Goal: Task Accomplishment & Management: Complete application form

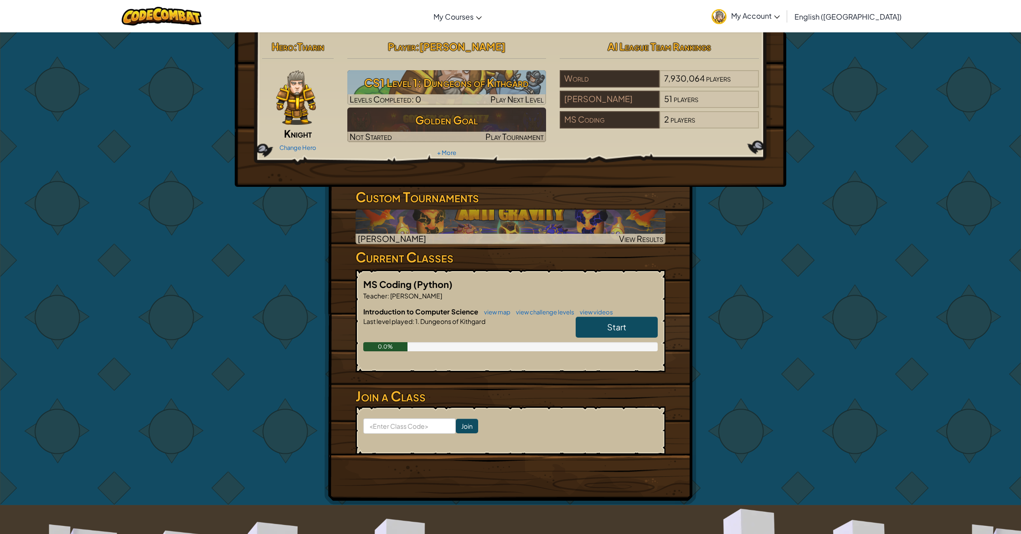
click at [601, 325] on link "Start" at bounding box center [617, 327] width 82 height 21
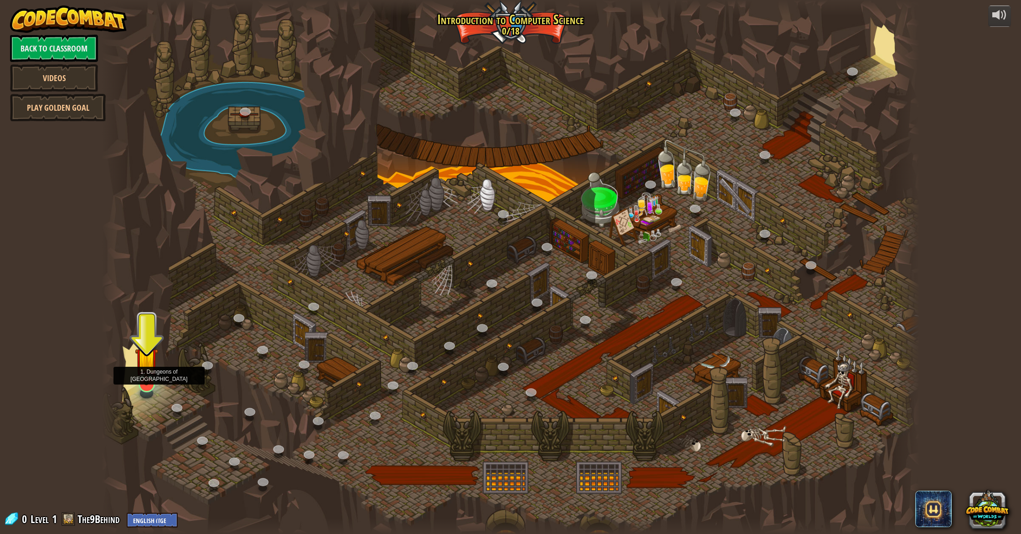
click at [147, 367] on img at bounding box center [146, 359] width 23 height 53
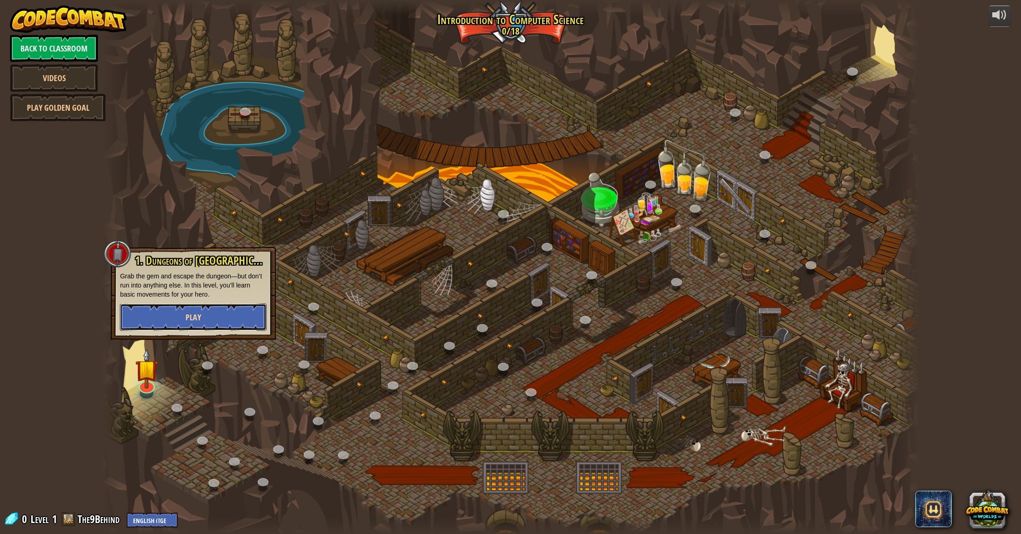
click at [208, 317] on button "Play" at bounding box center [193, 317] width 147 height 27
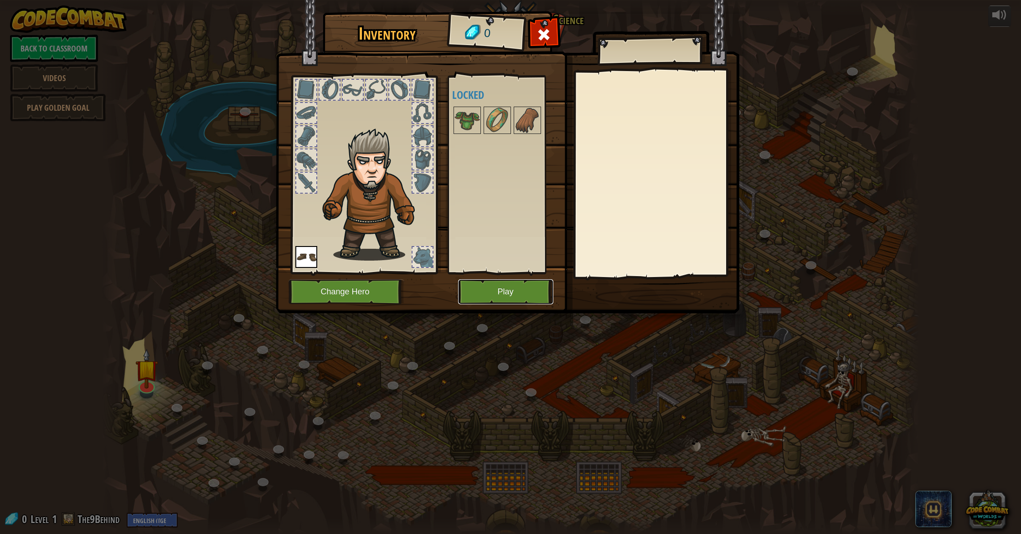
click at [485, 294] on button "Play" at bounding box center [505, 291] width 95 height 25
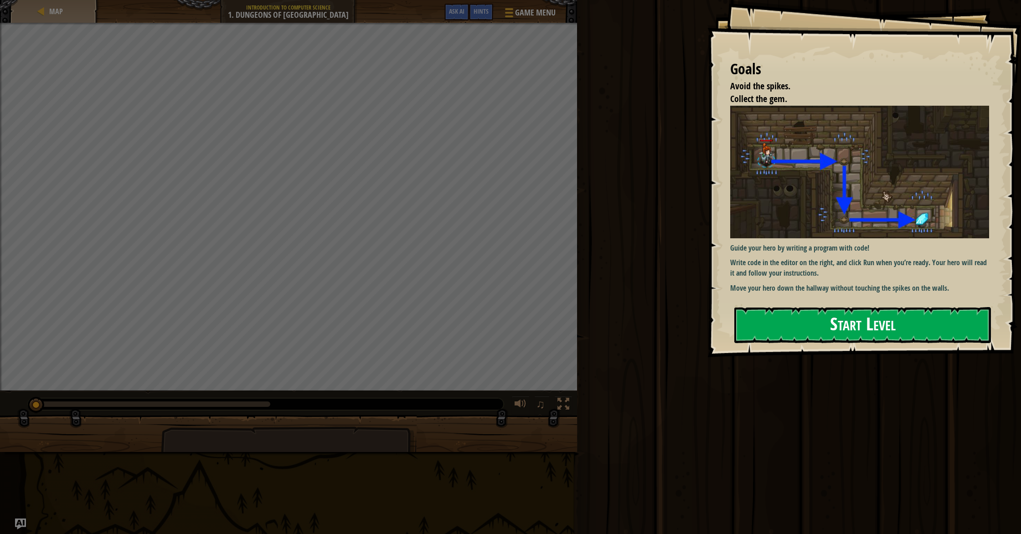
click at [820, 328] on button "Start Level" at bounding box center [862, 325] width 257 height 36
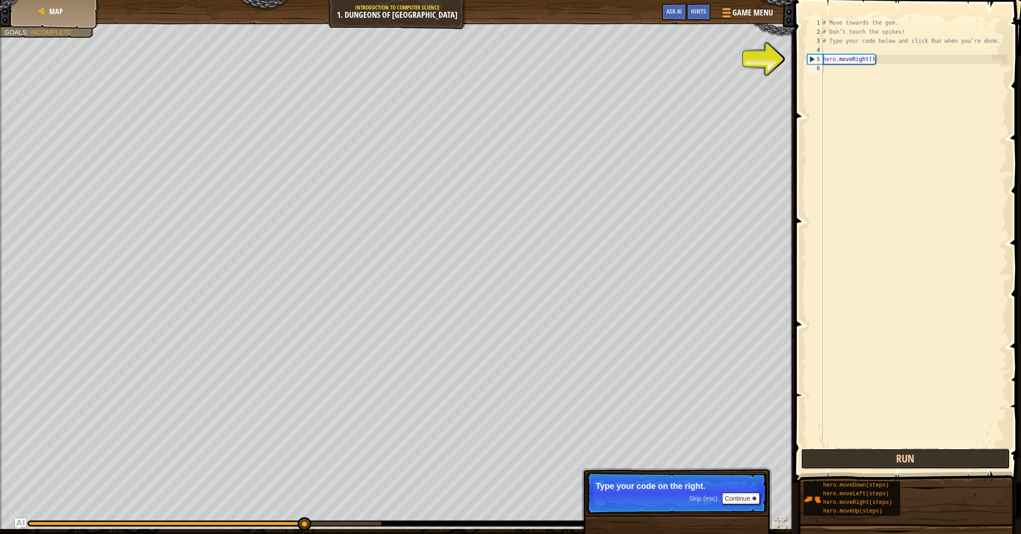
click at [889, 464] on button "Run" at bounding box center [905, 459] width 209 height 21
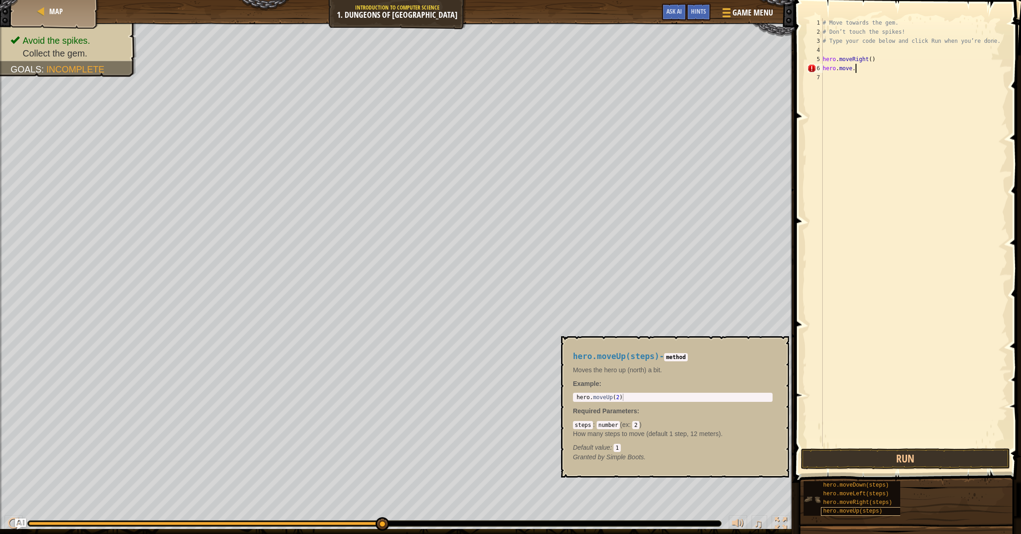
scroll to position [4, 2]
type textarea "hero.moveDown"
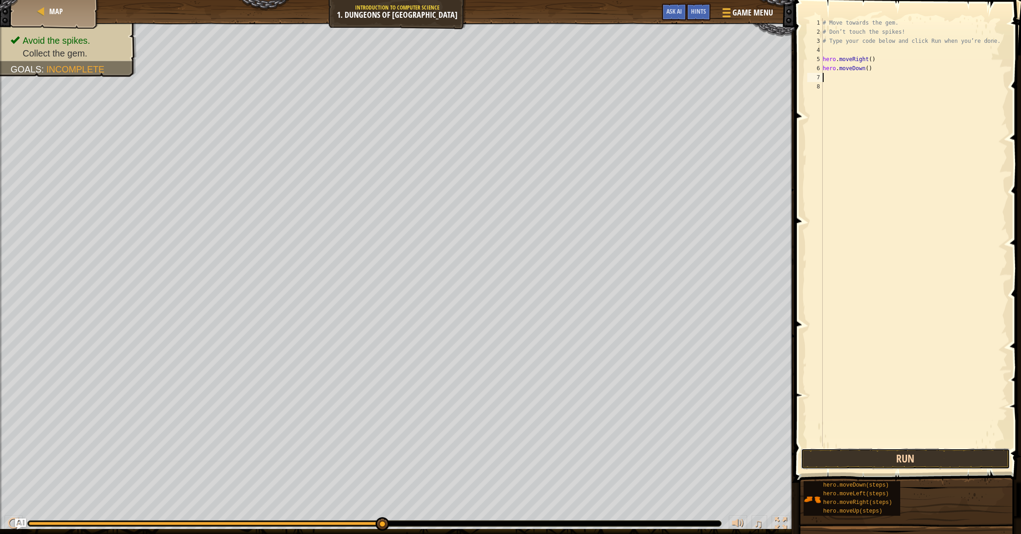
click at [932, 458] on button "Run" at bounding box center [905, 459] width 209 height 21
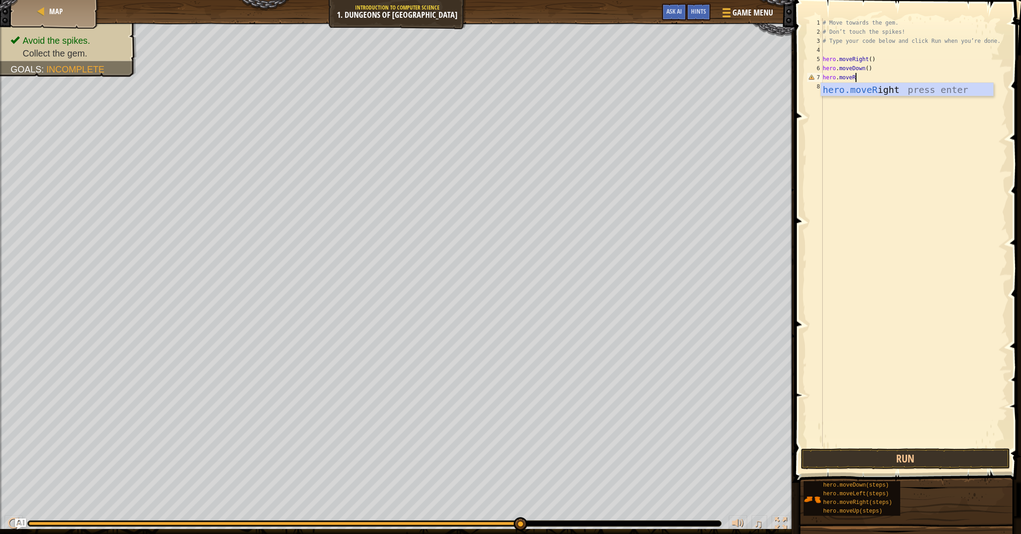
scroll to position [4, 2]
type textarea "hero.moveRight"
click at [896, 463] on button "Run" at bounding box center [905, 459] width 209 height 21
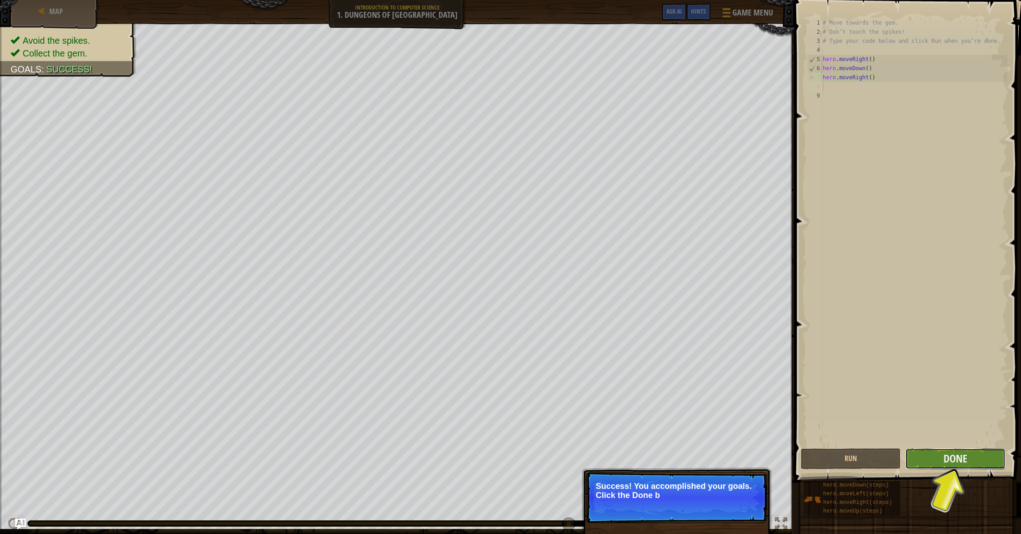
click at [936, 462] on button "Done" at bounding box center [955, 459] width 100 height 21
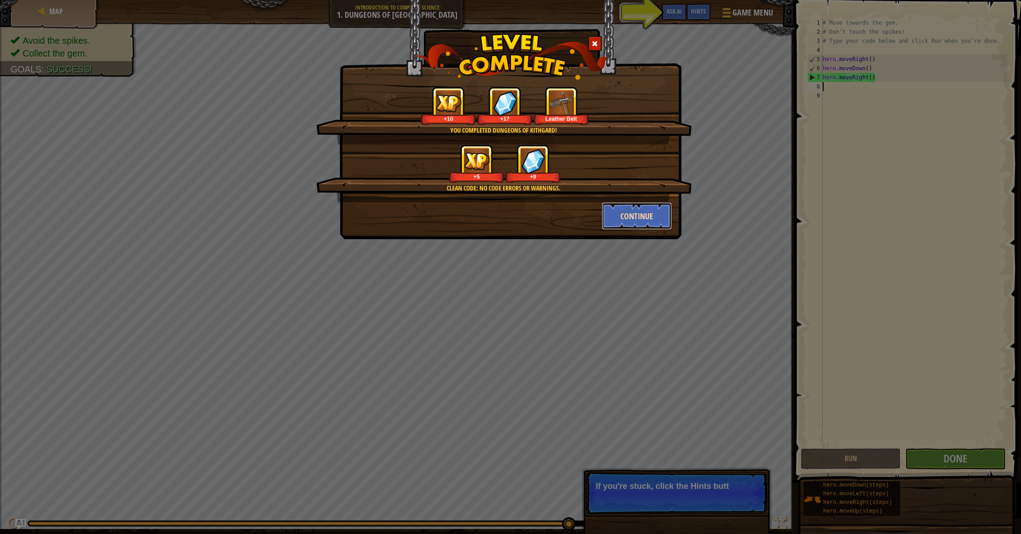
click at [650, 215] on button "Continue" at bounding box center [637, 215] width 71 height 27
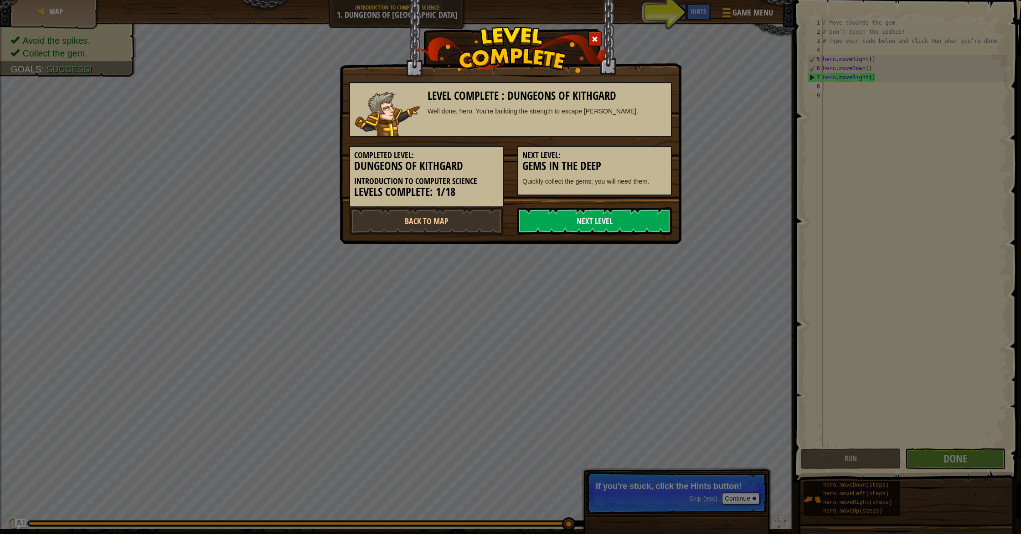
click at [650, 215] on link "Next Level" at bounding box center [594, 220] width 155 height 27
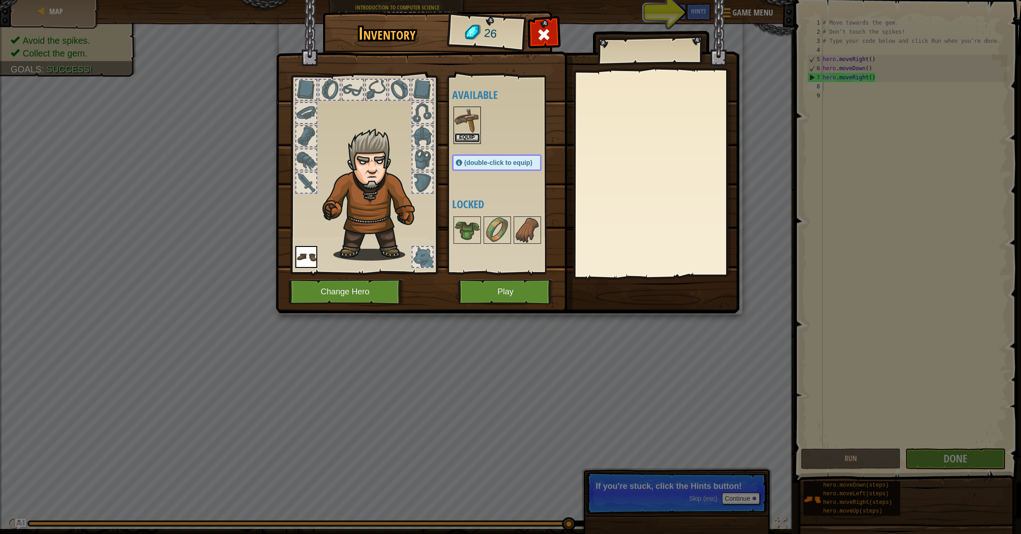
click at [472, 136] on button "Equip" at bounding box center [467, 138] width 26 height 10
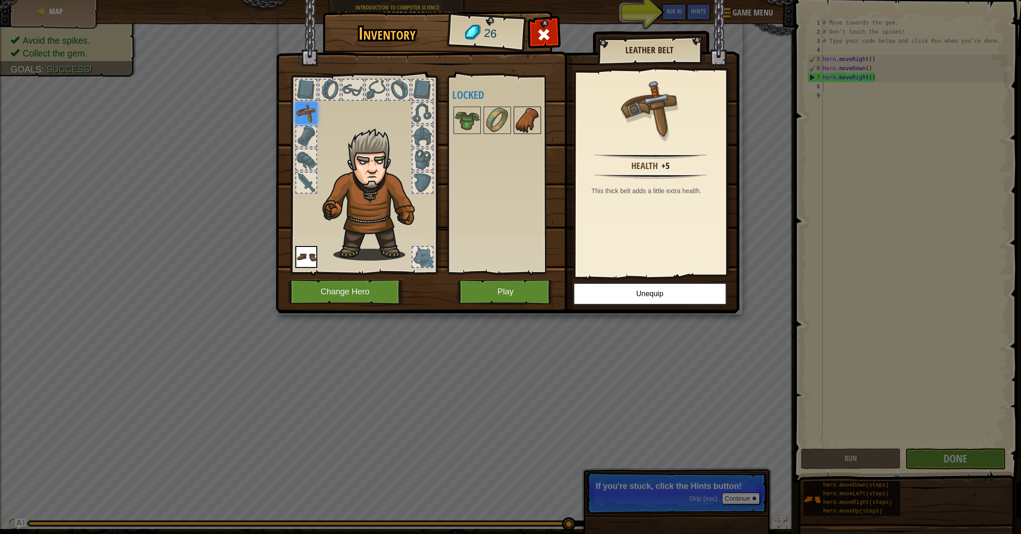
click at [532, 110] on img at bounding box center [528, 121] width 26 height 26
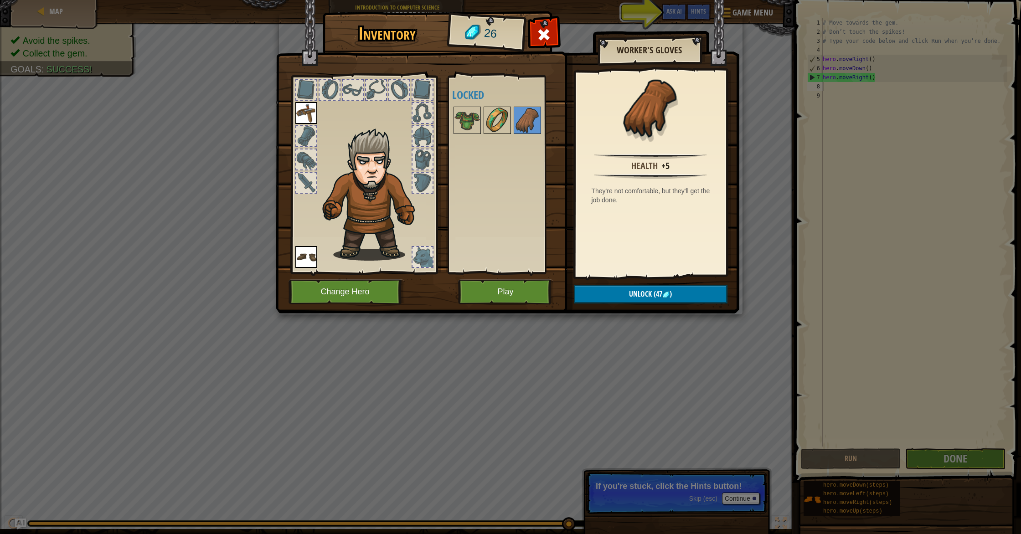
click at [493, 123] on img at bounding box center [498, 121] width 26 height 26
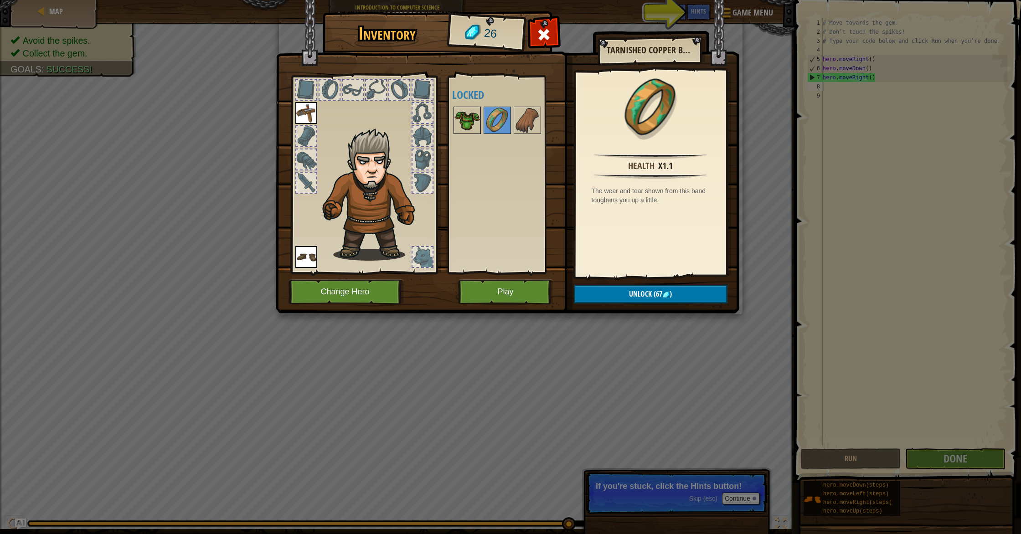
click at [462, 124] on img at bounding box center [467, 121] width 26 height 26
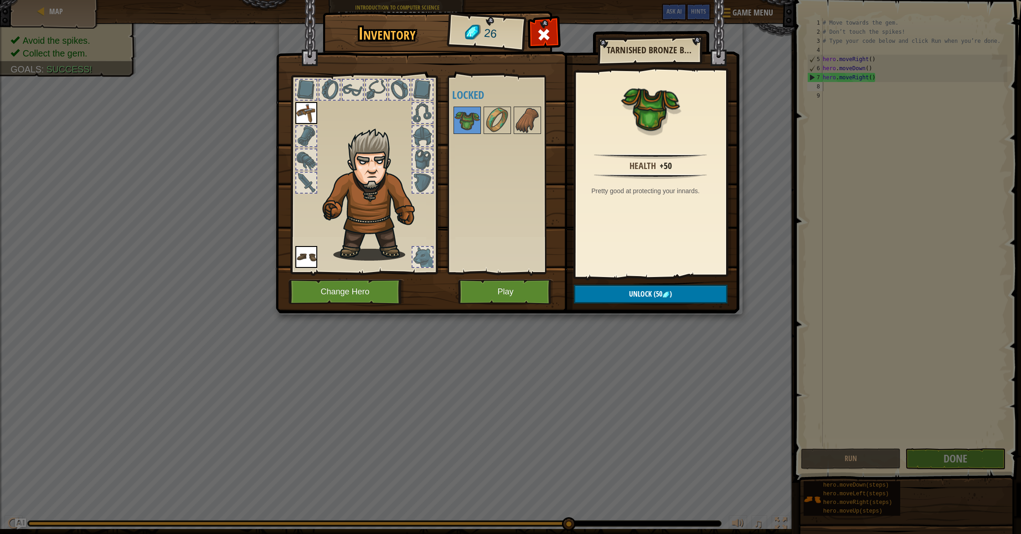
click at [435, 320] on div "Inventory 26 Available Equip Equip (double-click to equip) Locked Tarnished Bro…" at bounding box center [510, 267] width 1021 height 534
click at [547, 25] on div at bounding box center [544, 37] width 29 height 29
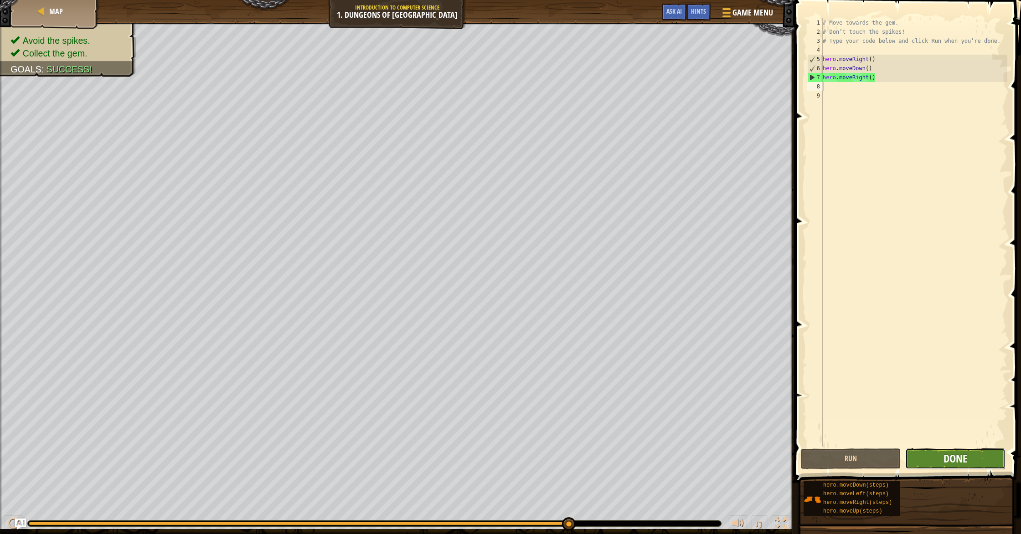
click at [944, 459] on span "Done" at bounding box center [956, 458] width 24 height 15
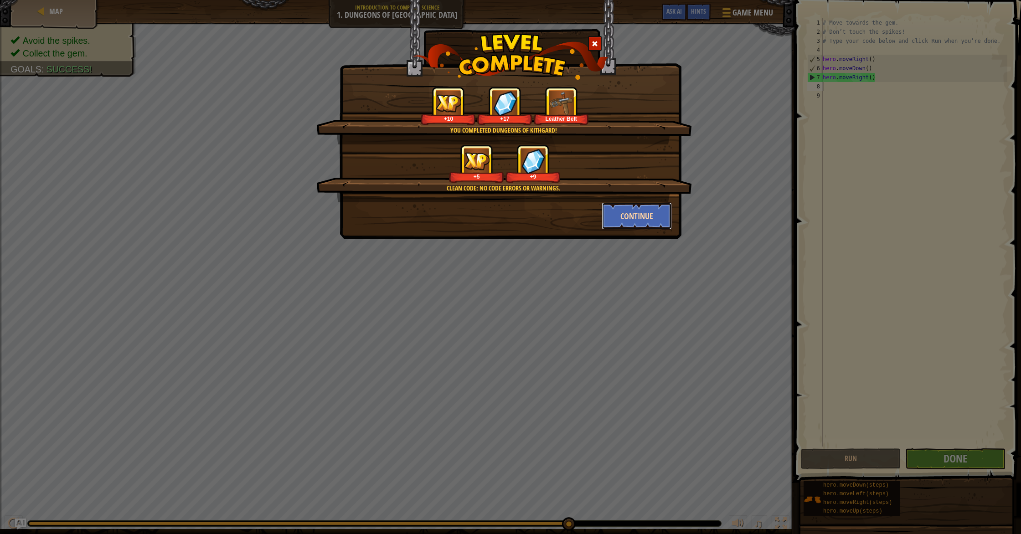
click at [631, 221] on button "Continue" at bounding box center [637, 215] width 71 height 27
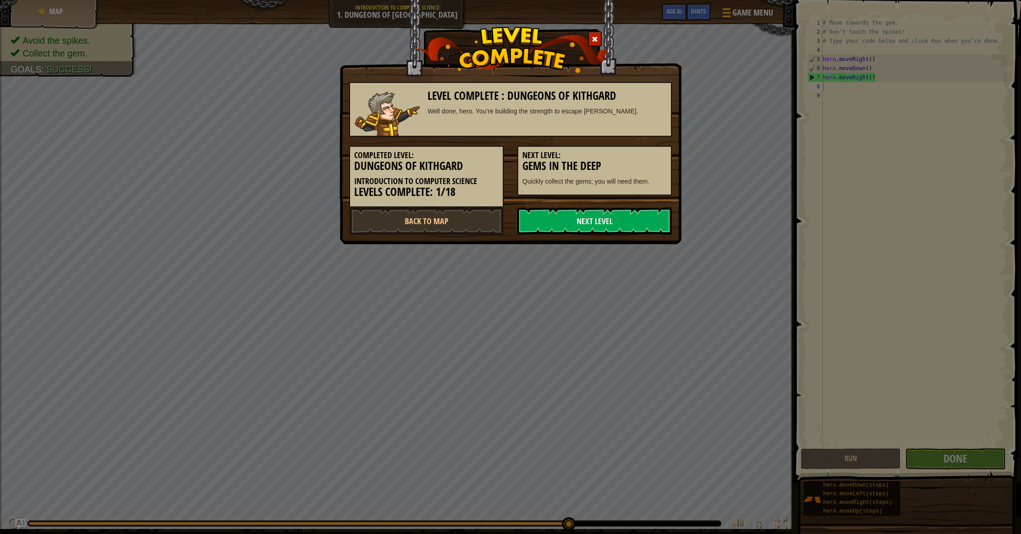
click at [631, 221] on link "Next Level" at bounding box center [594, 220] width 155 height 27
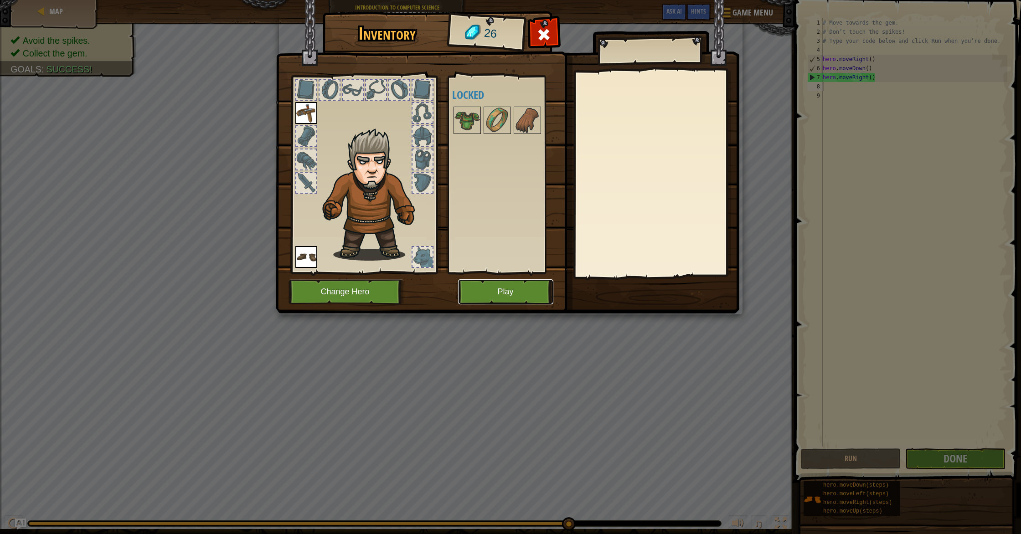
click at [478, 297] on button "Play" at bounding box center [505, 291] width 95 height 25
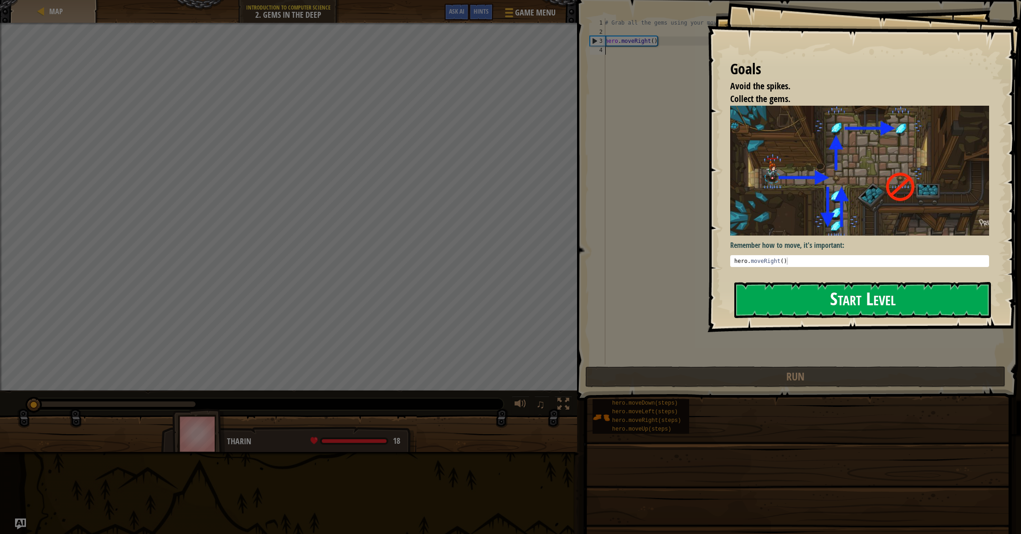
click at [853, 291] on button "Start Level" at bounding box center [862, 300] width 257 height 36
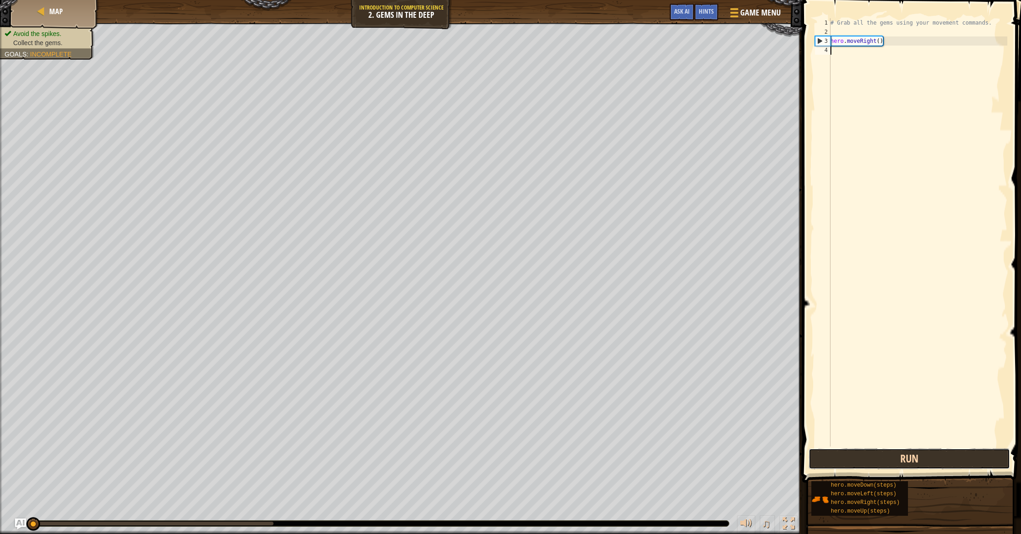
click at [880, 455] on button "Run" at bounding box center [909, 459] width 201 height 21
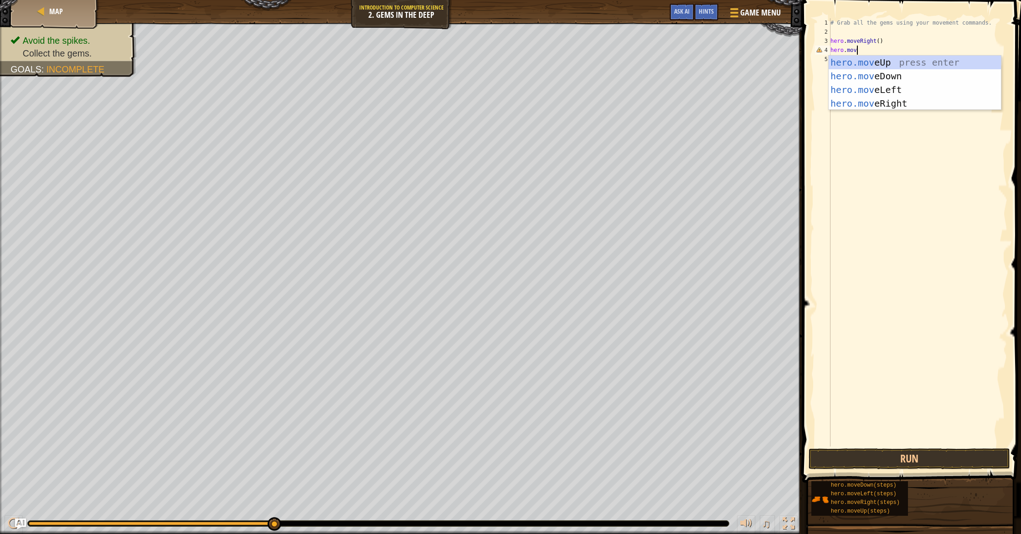
scroll to position [4, 2]
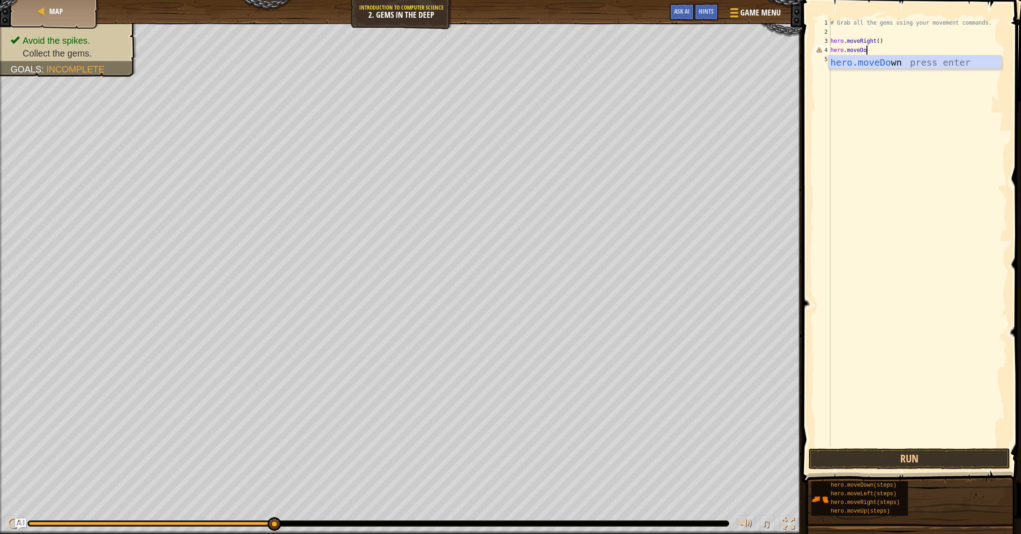
type textarea "hero.moveDown"
click at [892, 460] on button "Run" at bounding box center [909, 459] width 201 height 21
click at [870, 62] on div "# Grab all the gems using your movement commands. hero . moveRight ( ) hero . m…" at bounding box center [918, 241] width 179 height 447
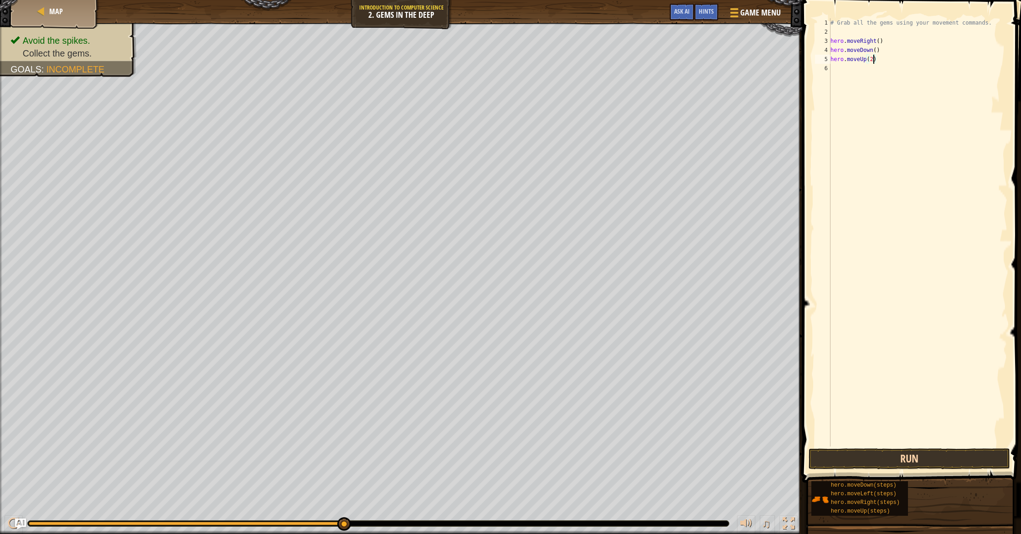
type textarea "hero.moveUp(2)"
click at [867, 464] on button "Run" at bounding box center [909, 459] width 201 height 21
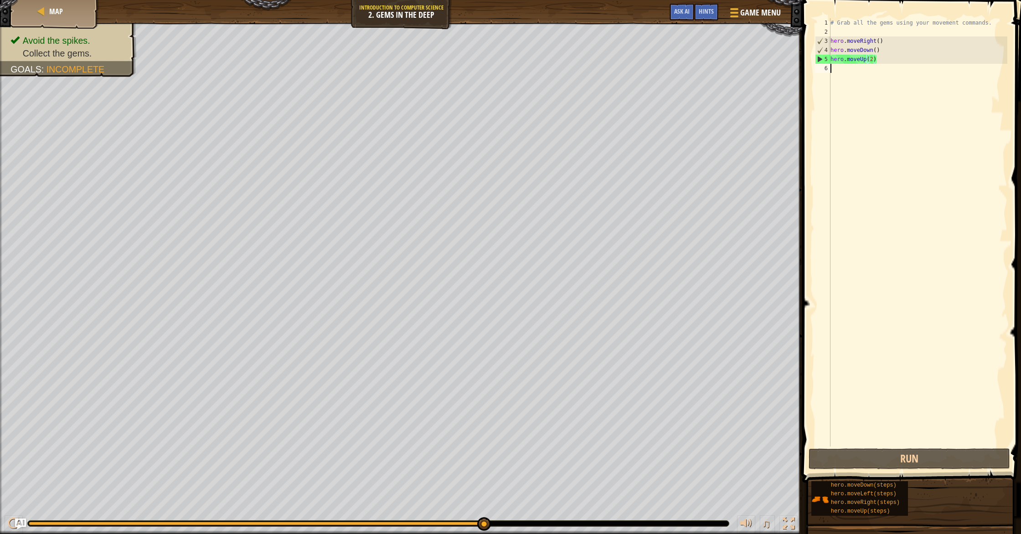
click at [846, 77] on div "# Grab all the gems using your movement commands. hero . moveRight ( ) hero . m…" at bounding box center [918, 241] width 179 height 447
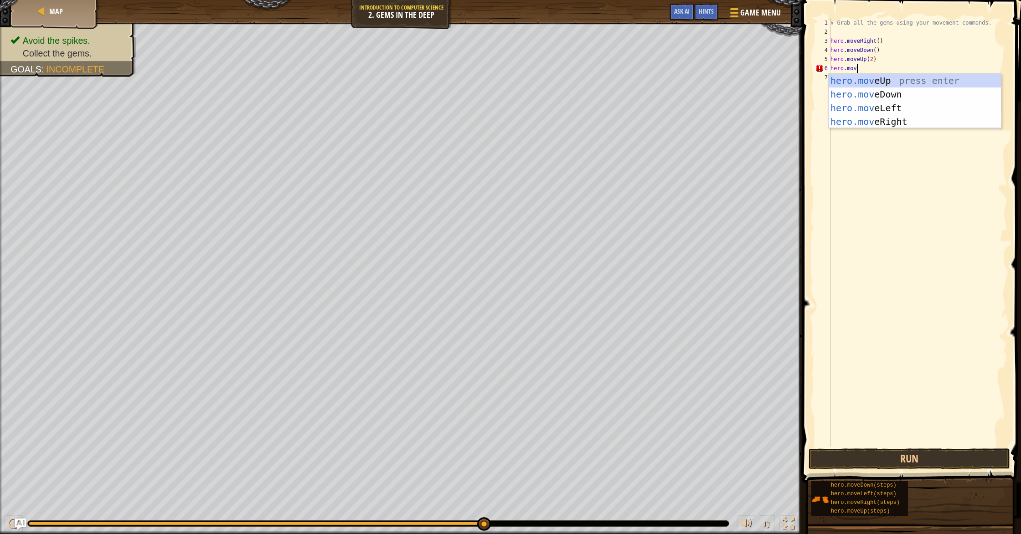
scroll to position [4, 2]
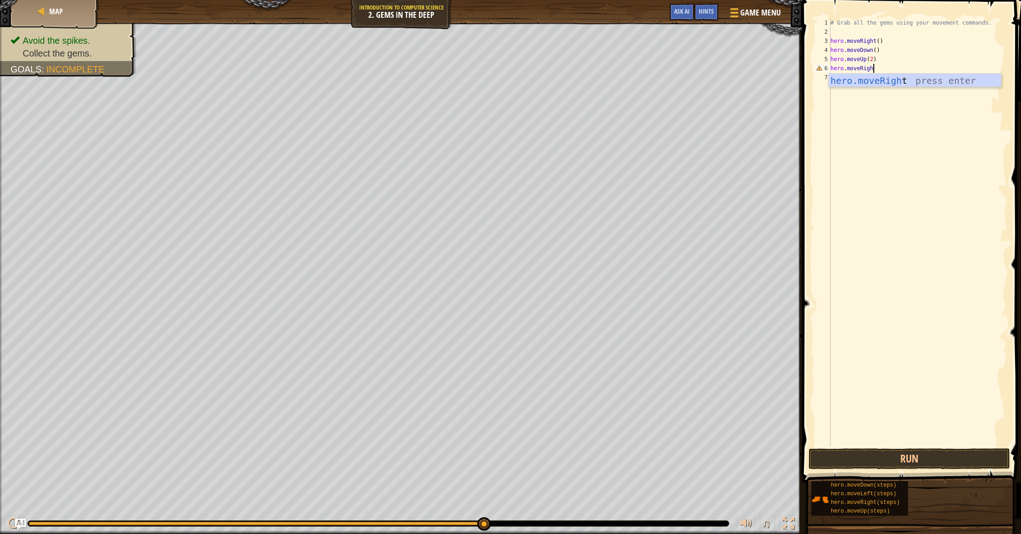
type textarea "hero.moveRight"
click at [915, 462] on button "Run" at bounding box center [909, 459] width 201 height 21
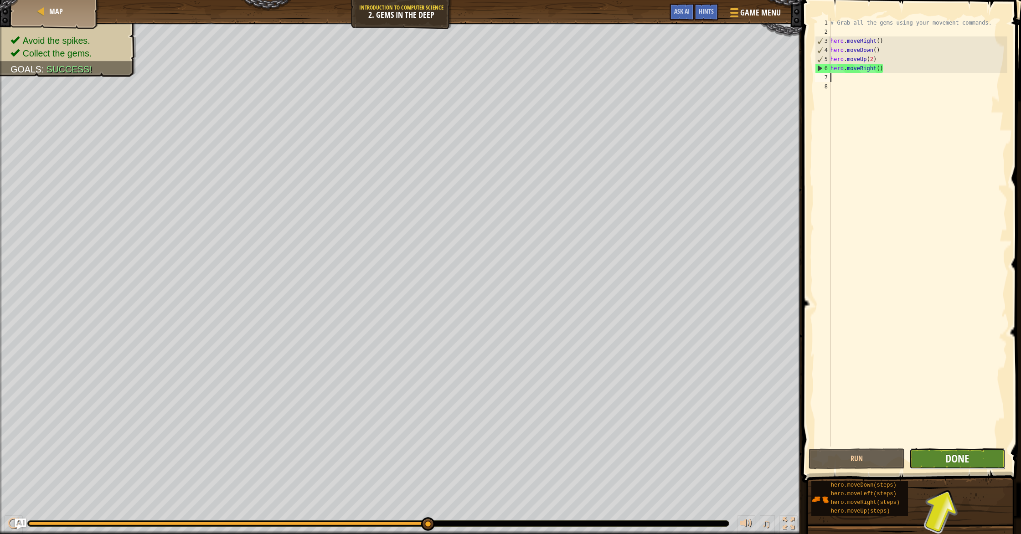
click at [964, 458] on span "Done" at bounding box center [957, 458] width 24 height 15
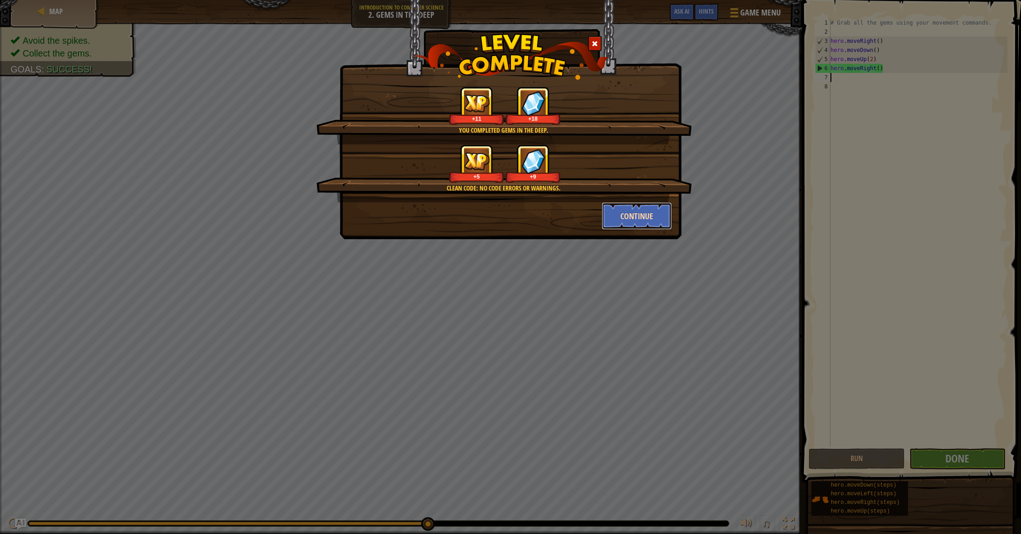
click at [623, 217] on button "Continue" at bounding box center [637, 215] width 71 height 27
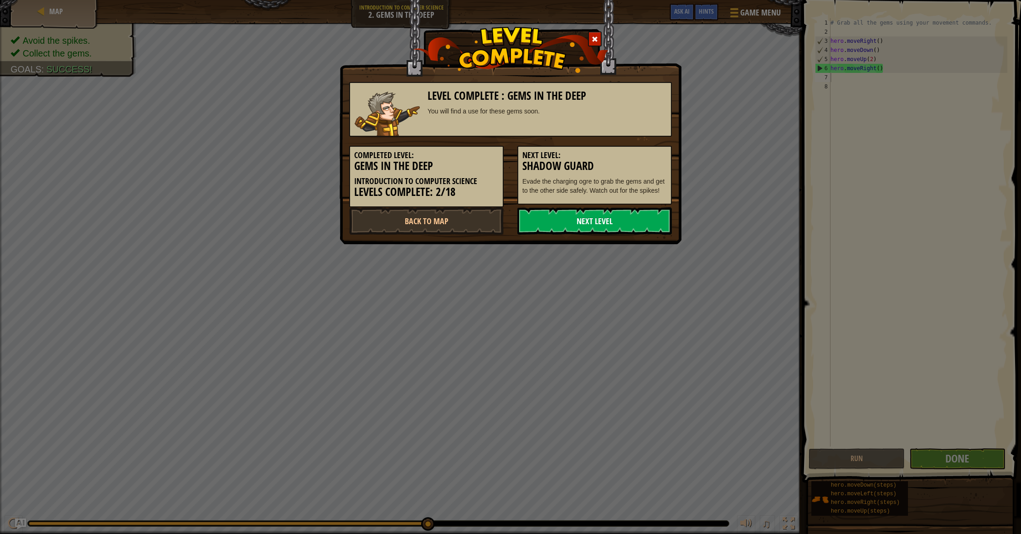
click at [623, 217] on link "Next Level" at bounding box center [594, 220] width 155 height 27
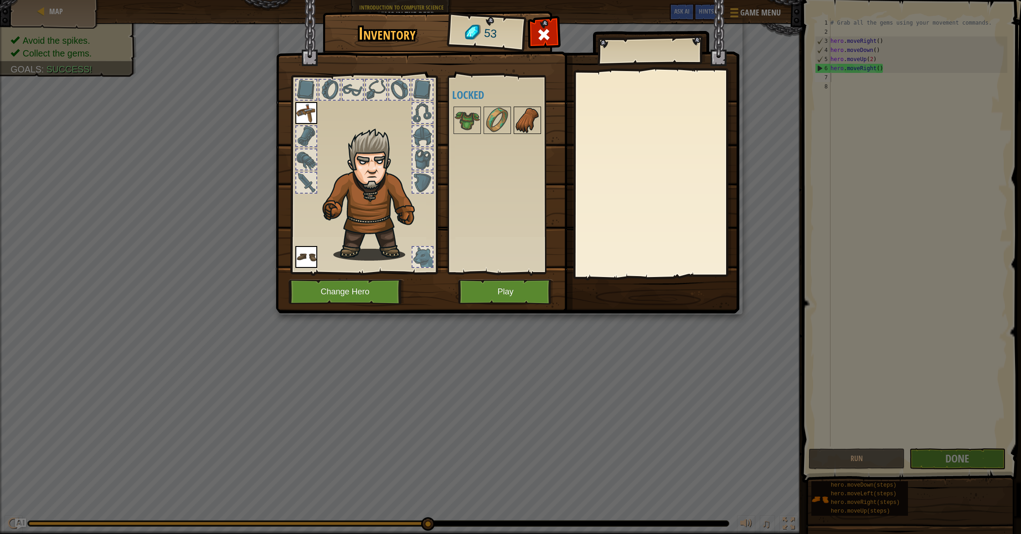
click at [519, 122] on img at bounding box center [528, 121] width 26 height 26
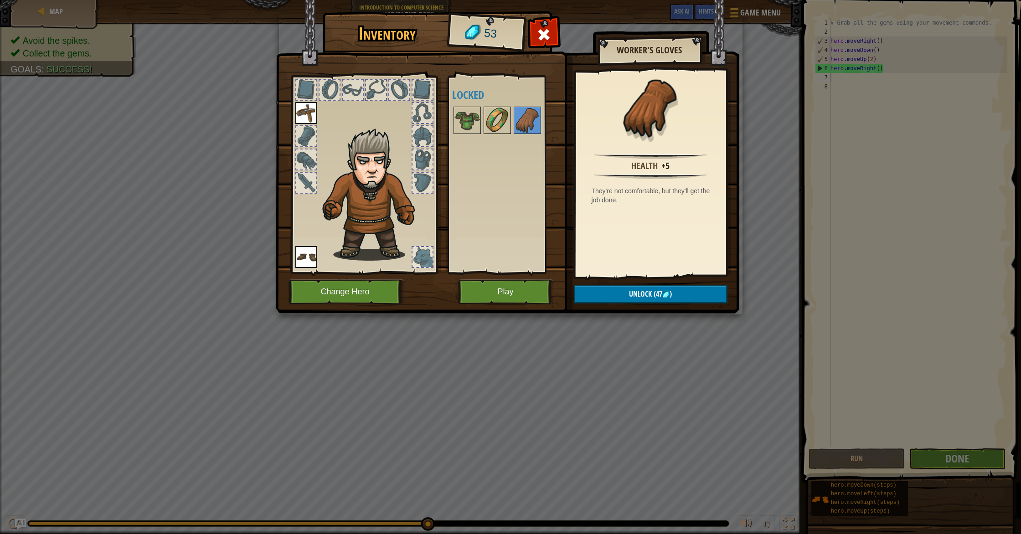
click at [490, 119] on img at bounding box center [498, 121] width 26 height 26
click at [458, 119] on img at bounding box center [467, 121] width 26 height 26
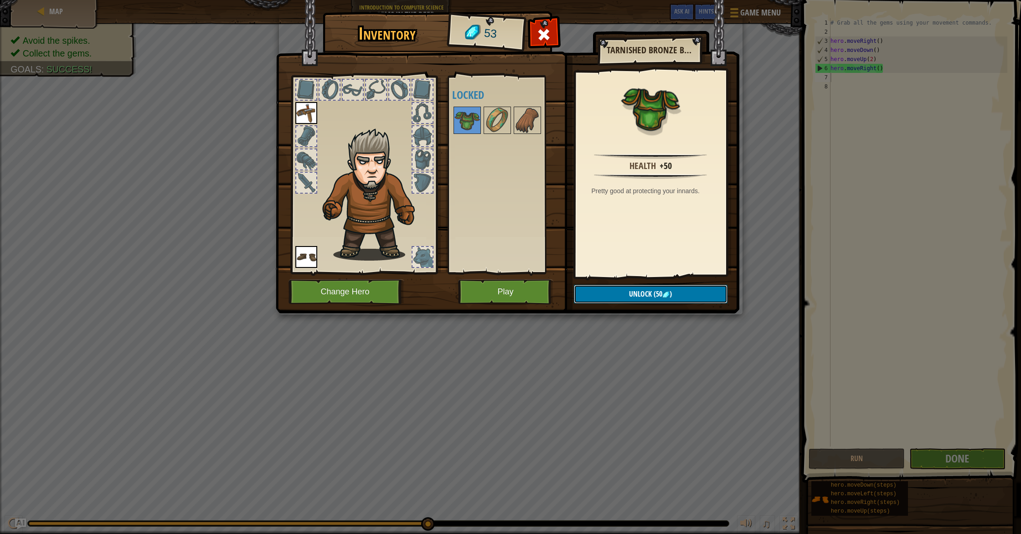
click at [645, 299] on button "Unlock (50 )" at bounding box center [651, 294] width 154 height 19
click at [632, 294] on button "Confirm" at bounding box center [651, 294] width 154 height 19
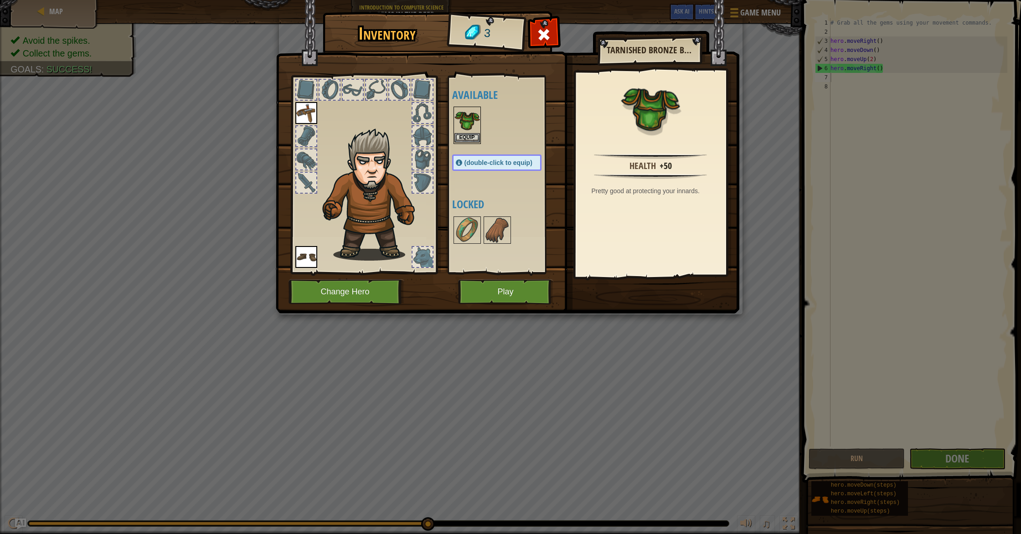
drag, startPoint x: 448, startPoint y: 134, endPoint x: 466, endPoint y: 135, distance: 18.7
click at [454, 134] on div "Available Equip Equip Equip (double-click to equip) Locked" at bounding box center [504, 175] width 112 height 198
click at [467, 135] on button "Equip" at bounding box center [467, 138] width 26 height 10
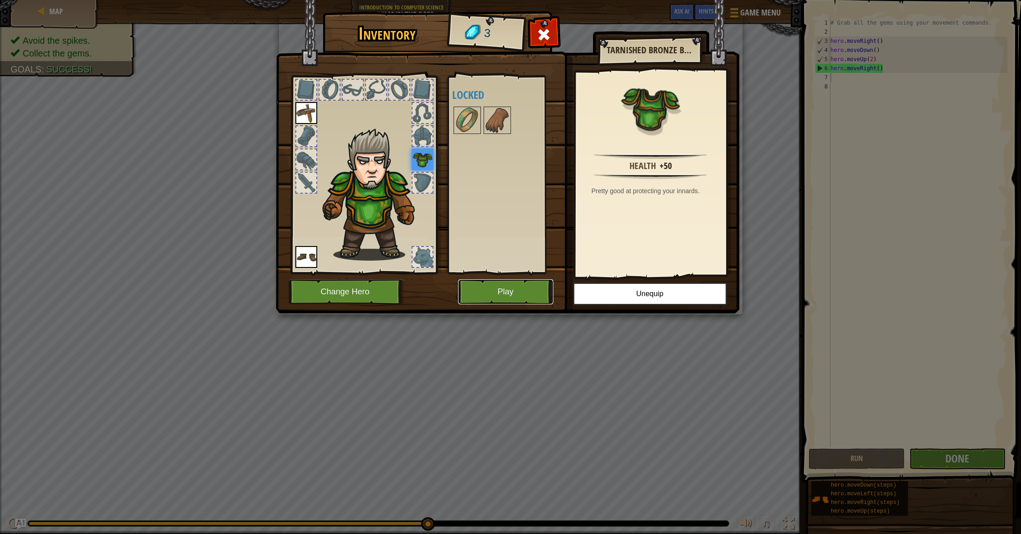
click at [504, 291] on button "Play" at bounding box center [505, 291] width 95 height 25
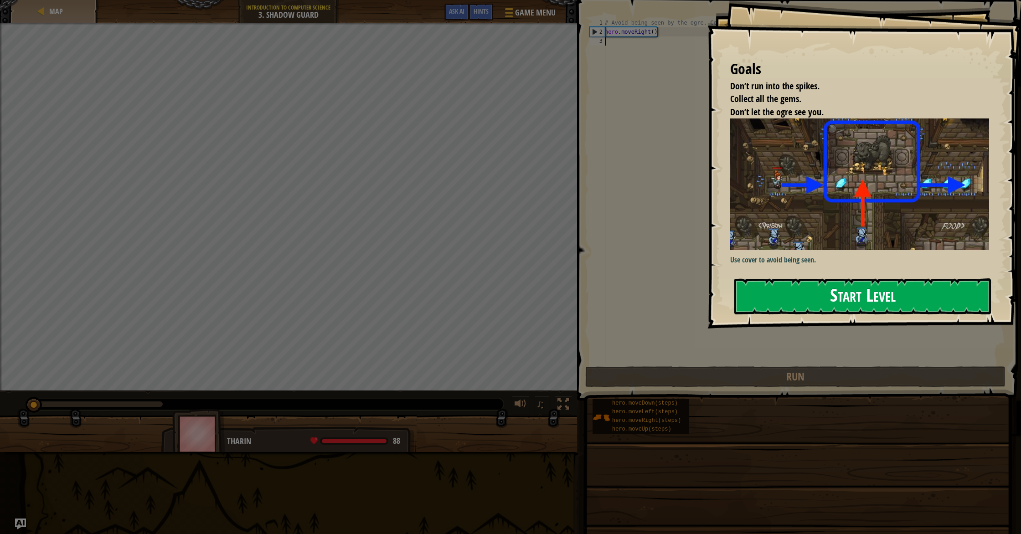
click at [837, 295] on button "Start Level" at bounding box center [862, 297] width 257 height 36
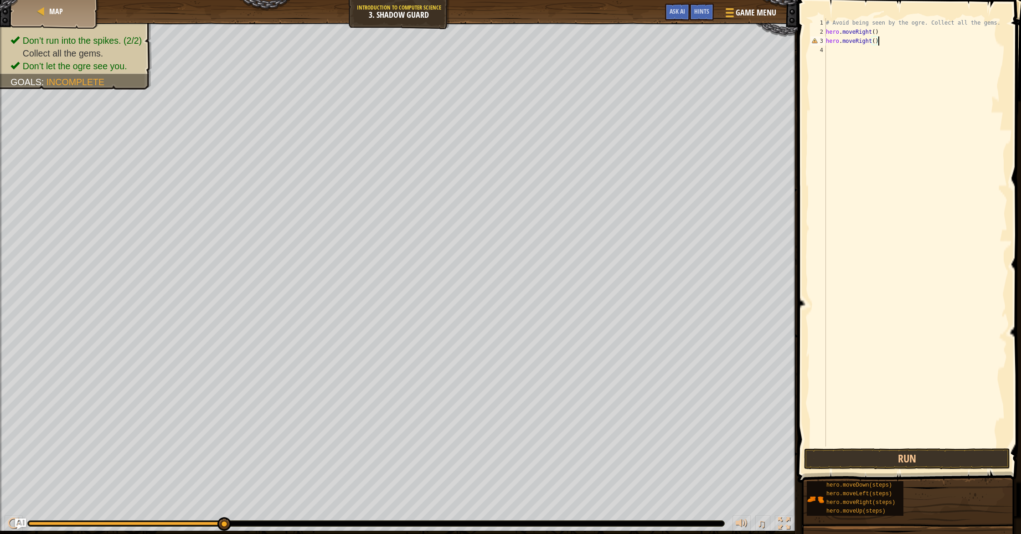
scroll to position [4, 4]
click at [876, 42] on div "# Avoid being seen by the ogre. Collect all the gems. hero . moveRight ( ) hero…" at bounding box center [915, 241] width 183 height 447
type textarea "hero.moveRight(2)"
click at [899, 462] on button "Run" at bounding box center [907, 459] width 206 height 21
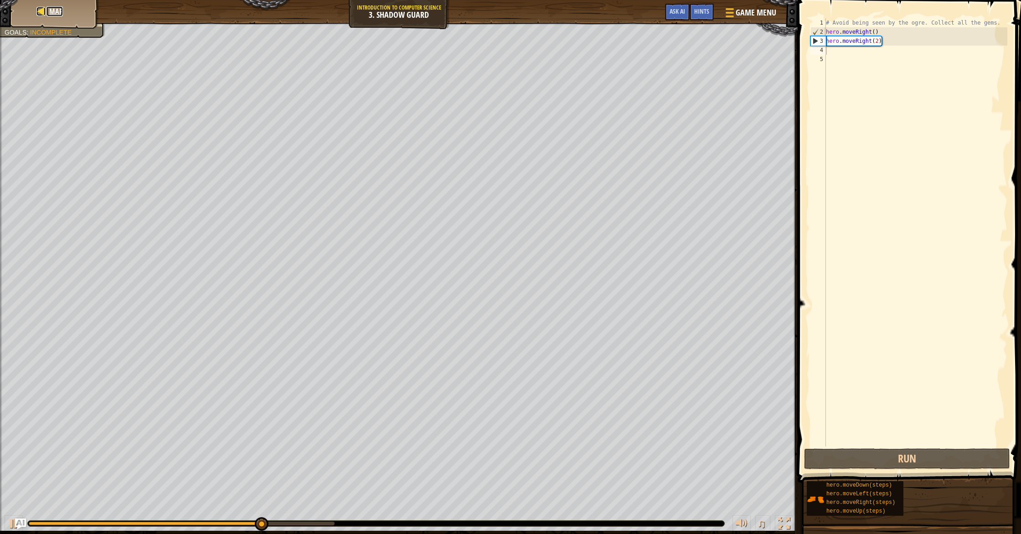
click at [53, 12] on span "Map" at bounding box center [56, 11] width 14 height 10
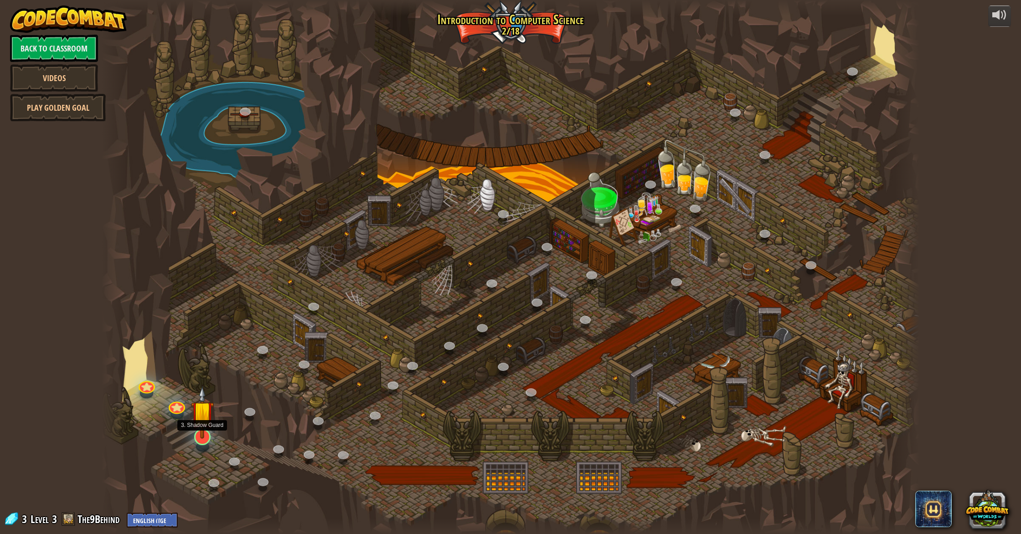
click at [198, 426] on img at bounding box center [202, 412] width 23 height 53
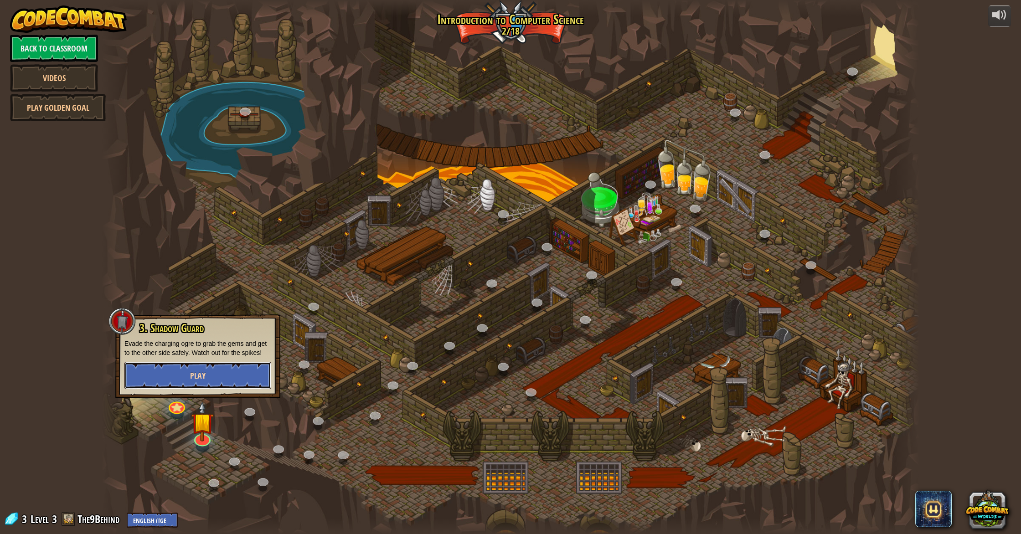
click at [212, 369] on button "Play" at bounding box center [197, 375] width 147 height 27
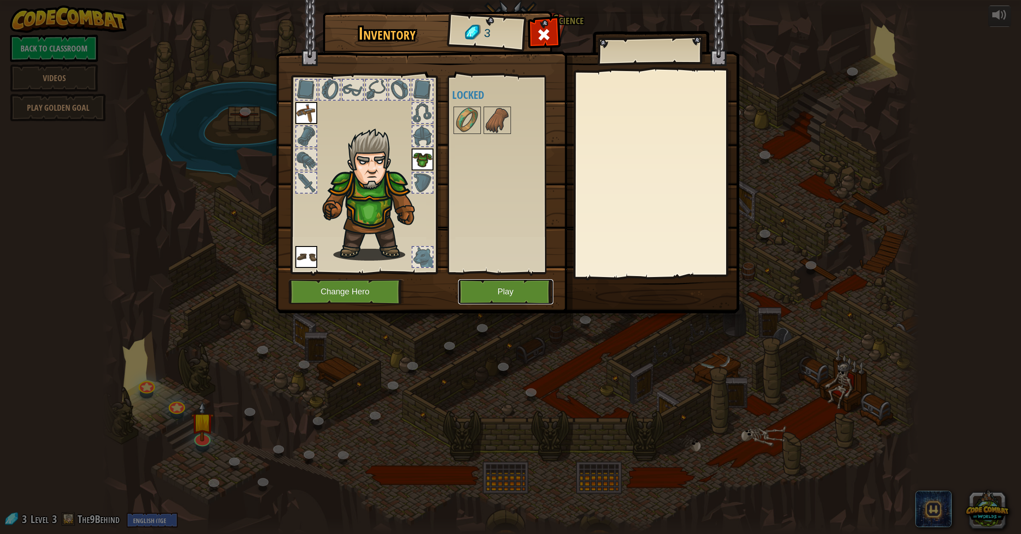
click at [511, 284] on button "Play" at bounding box center [505, 291] width 95 height 25
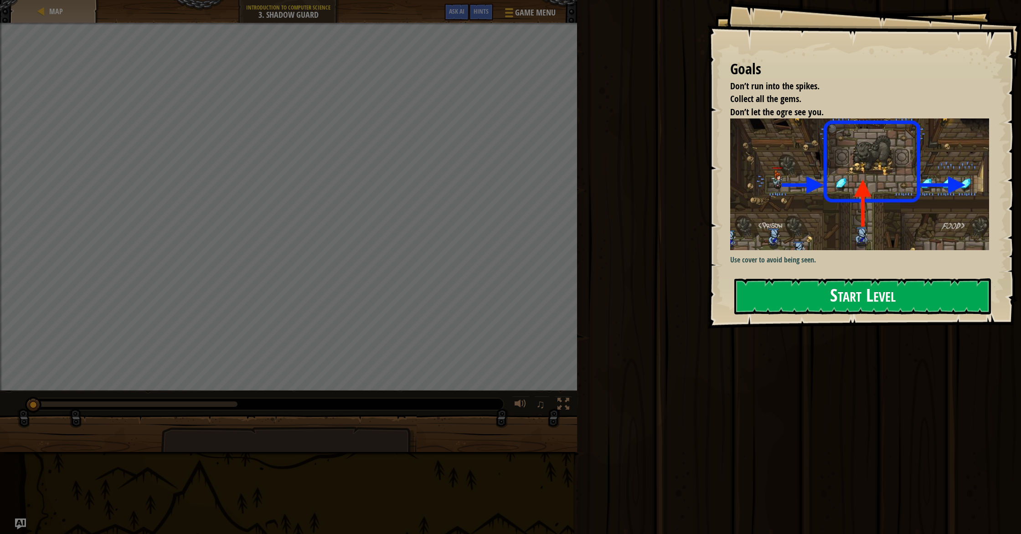
click at [863, 289] on button "Start Level" at bounding box center [862, 297] width 257 height 36
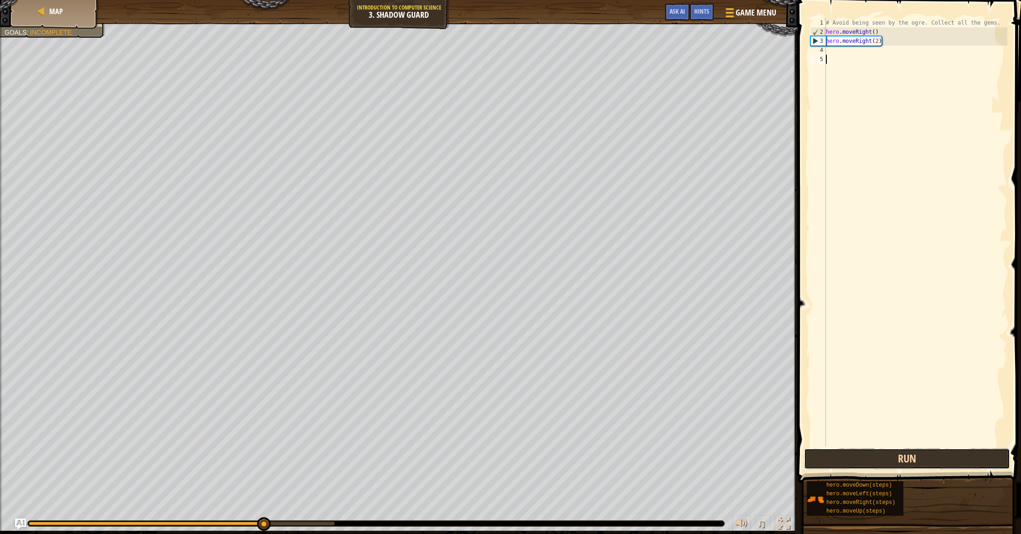
click at [914, 454] on button "Run" at bounding box center [907, 459] width 206 height 21
click at [913, 454] on button "Run" at bounding box center [907, 459] width 206 height 21
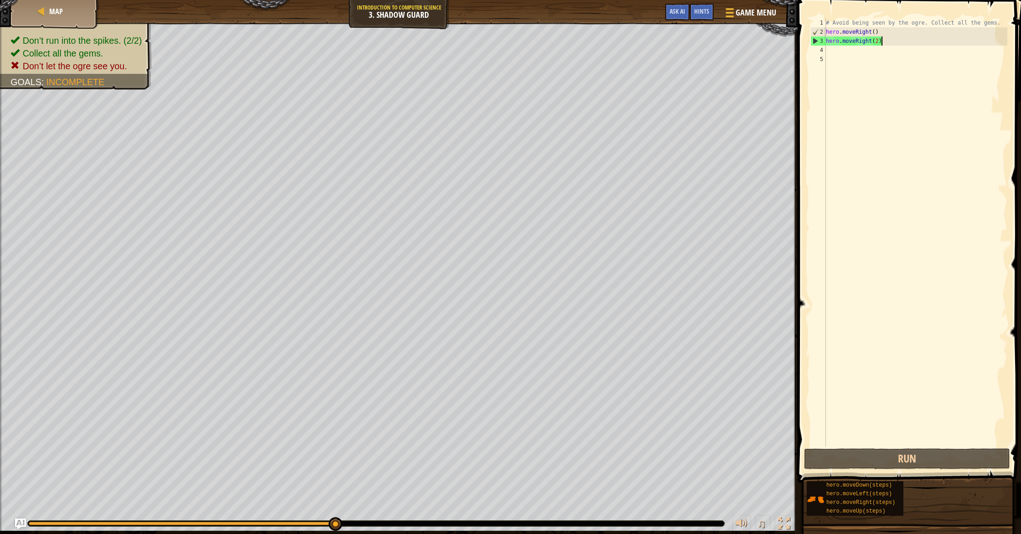
click at [886, 45] on div "# Avoid being seen by the ogre. Collect all the gems. hero . moveRight ( ) hero…" at bounding box center [915, 241] width 183 height 447
type textarea "h"
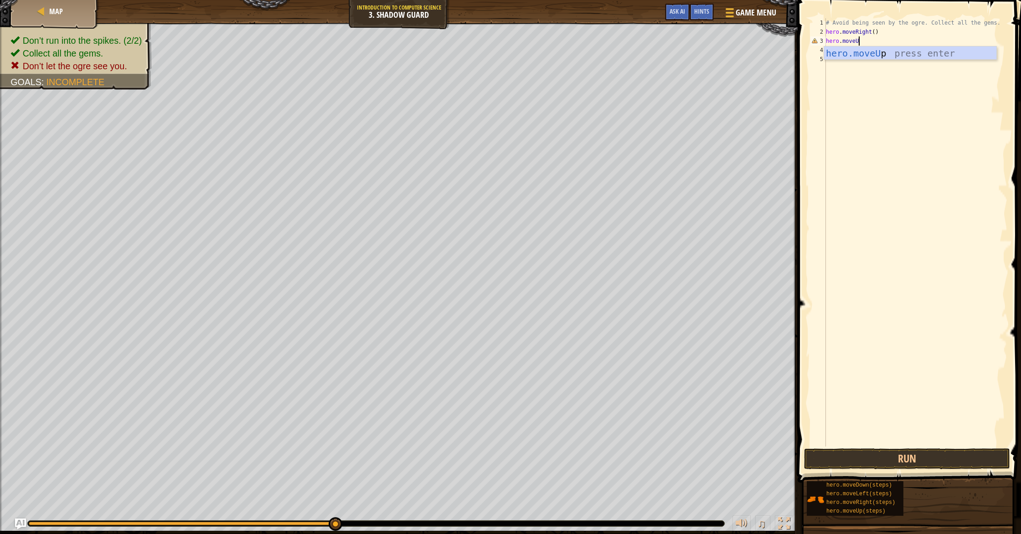
scroll to position [4, 2]
type textarea "hero.moveUp()"
click at [833, 58] on div "# Avoid being seen by the ogre. Collect all the gems. hero . moveRight ( ) hero…" at bounding box center [915, 241] width 183 height 447
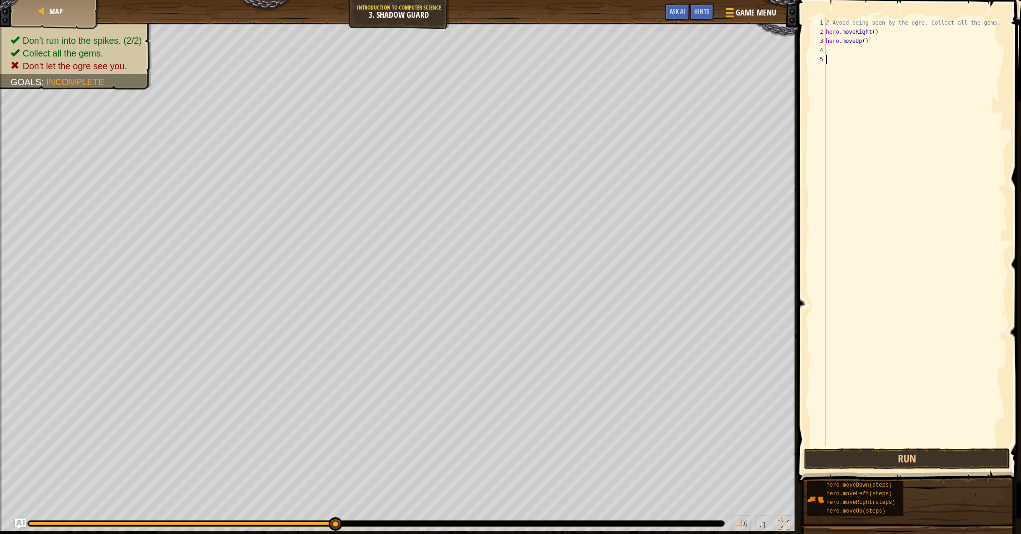
click at [833, 53] on div "# Avoid being seen by the ogre. Collect all the gems. hero . moveRight ( ) hero…" at bounding box center [915, 241] width 183 height 447
type textarea "hero.moveRight()"
click at [826, 60] on div "hero.moveRight() 1 2 3 4 5 # Avoid being seen by the ogre. Collect all the gems…" at bounding box center [908, 232] width 199 height 428
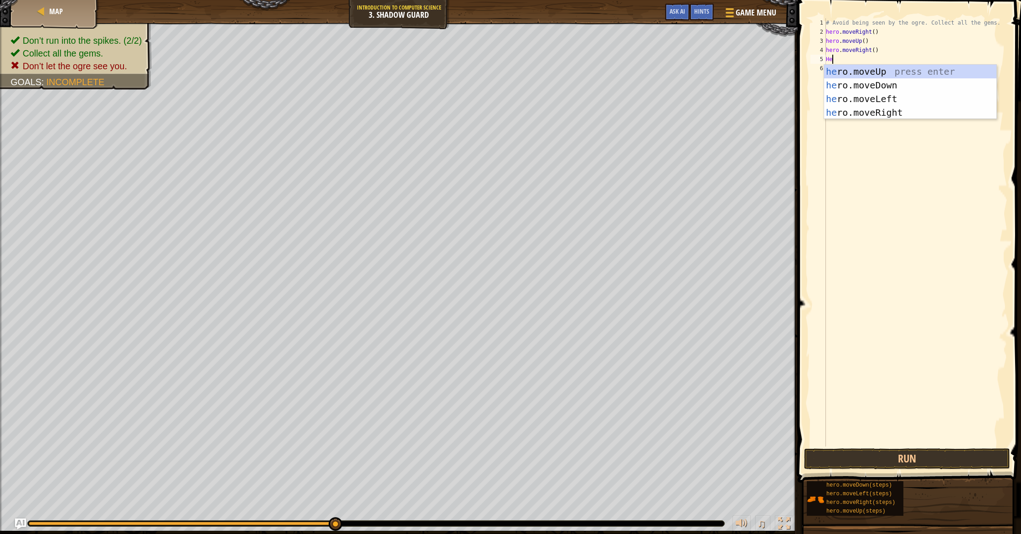
scroll to position [4, 0]
type textarea "H"
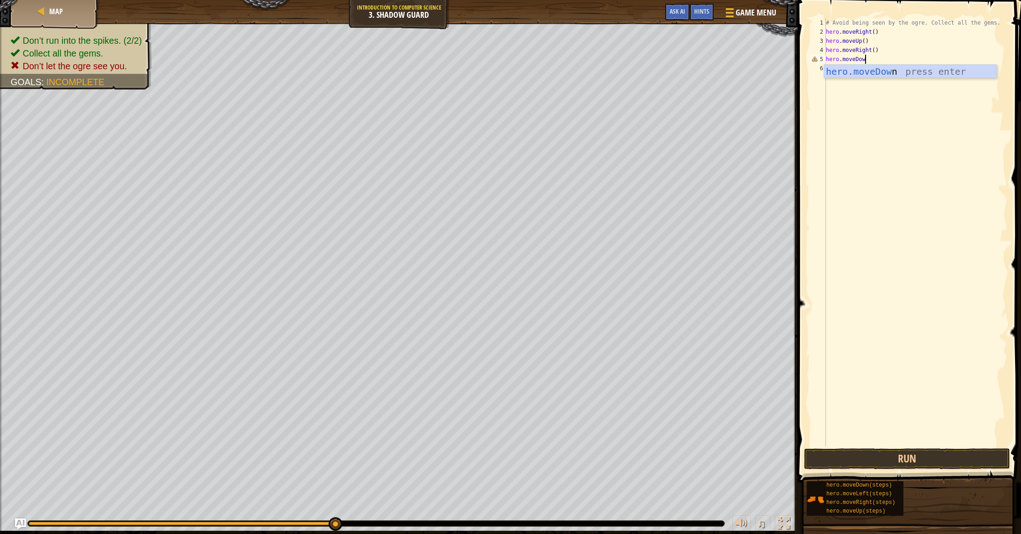
type textarea "hero.moveDown"
click at [875, 63] on div "# Avoid being seen by the ogre. Collect all the gems. hero . moveRight ( ) hero…" at bounding box center [915, 241] width 183 height 447
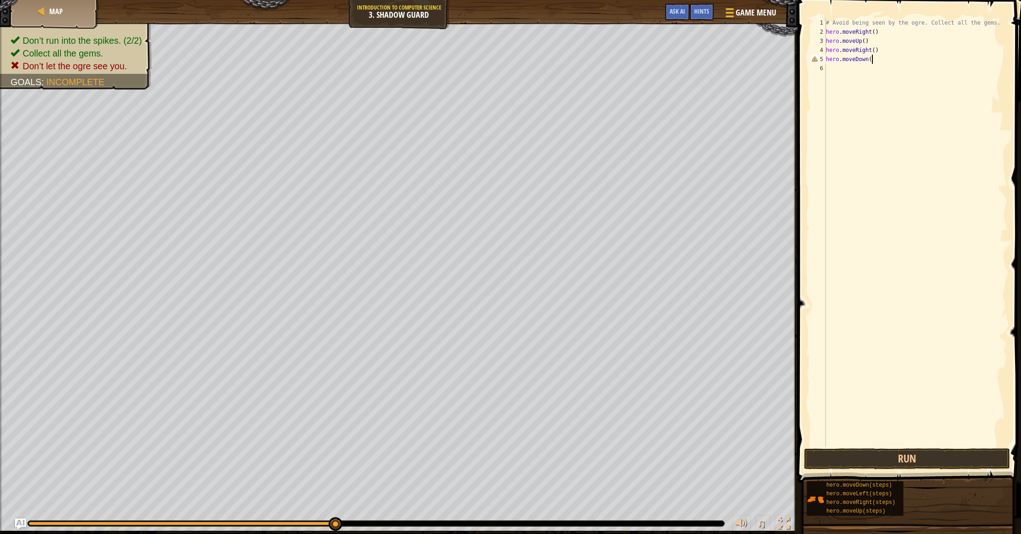
type textarea "hero.moveDown()"
click at [834, 72] on div "# Avoid being seen by the ogre. Collect all the gems. hero . moveRight ( ) hero…" at bounding box center [915, 241] width 183 height 447
type textarea "hero.moveRight()"
click at [826, 457] on button "Run" at bounding box center [907, 459] width 206 height 21
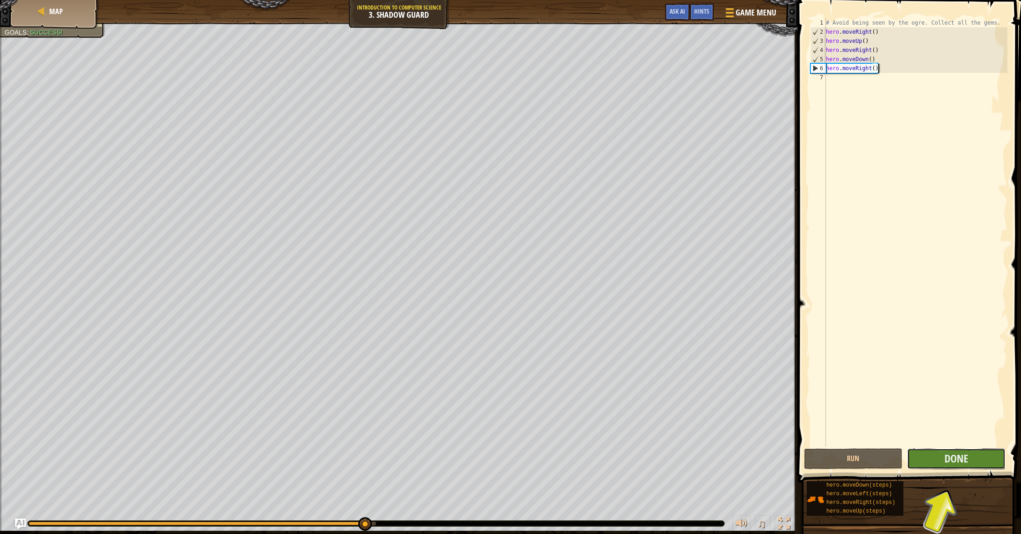
click at [932, 457] on button "Done" at bounding box center [956, 459] width 98 height 21
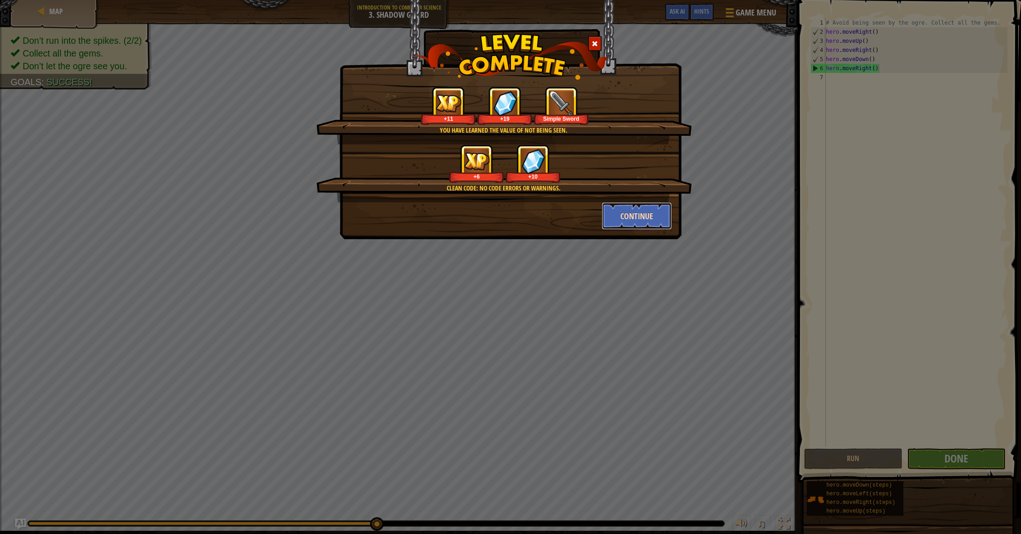
click at [621, 206] on button "Continue" at bounding box center [637, 215] width 71 height 27
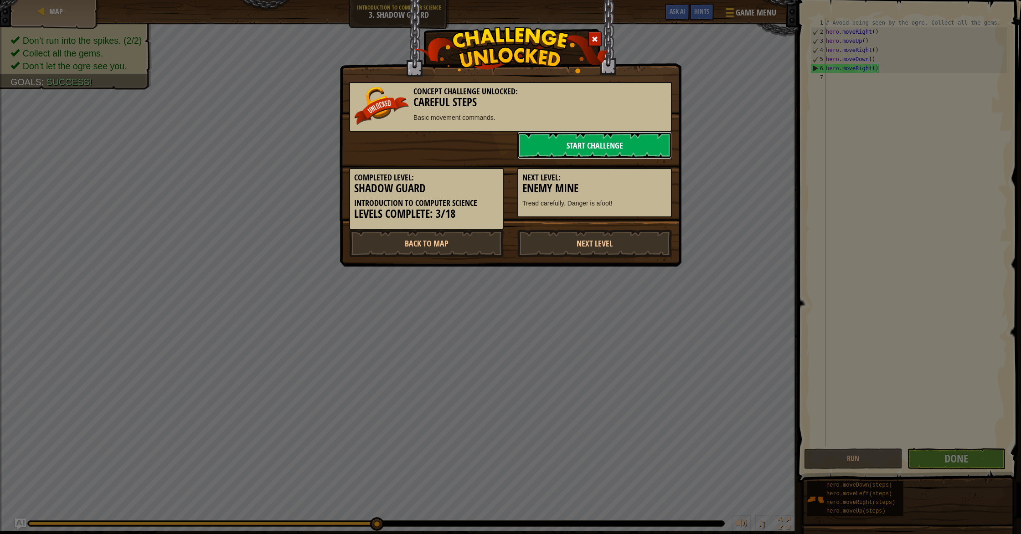
click at [586, 154] on link "Start Challenge" at bounding box center [594, 145] width 155 height 27
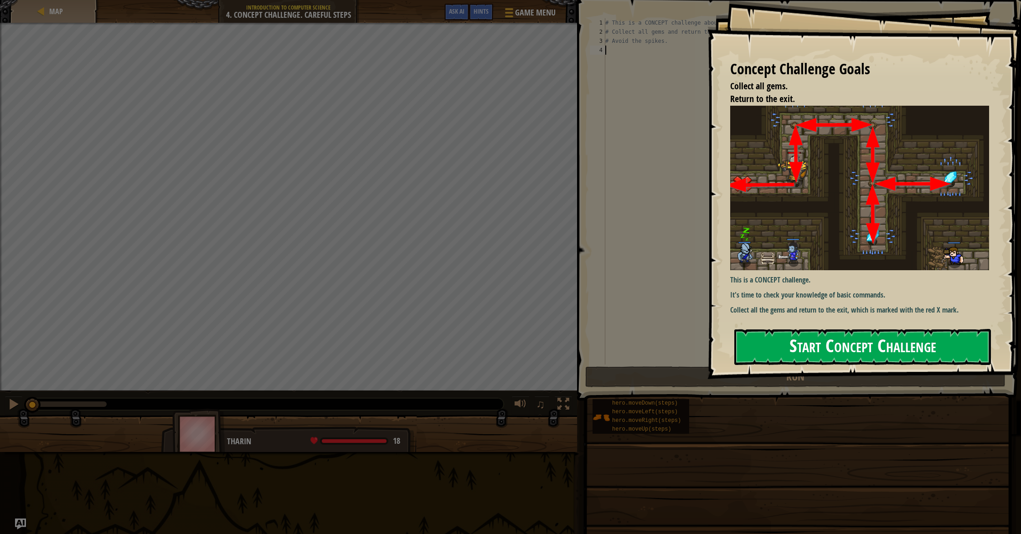
click at [924, 351] on button "Start Concept Challenge" at bounding box center [862, 347] width 257 height 36
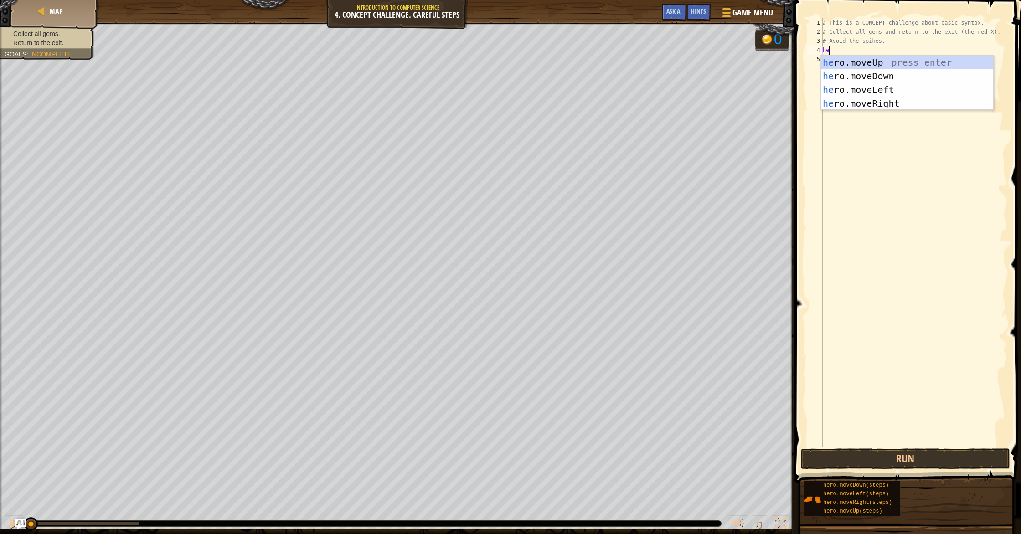
scroll to position [4, 0]
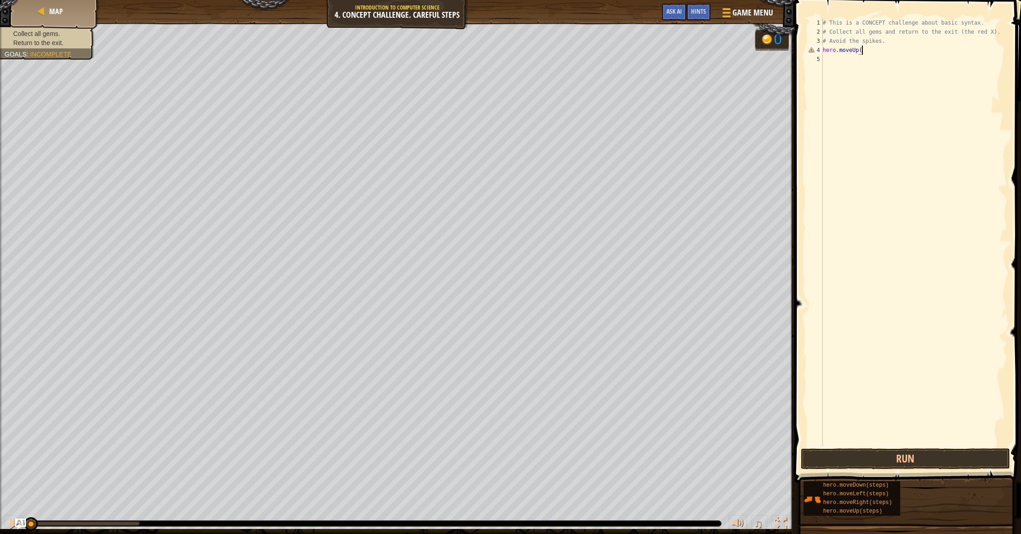
type textarea "hero.moveUp()"
click at [832, 59] on div "# This is a CONCEPT challenge about basic syntax. # Collect all gems and return…" at bounding box center [914, 241] width 186 height 447
type textarea "hero.moveRight()"
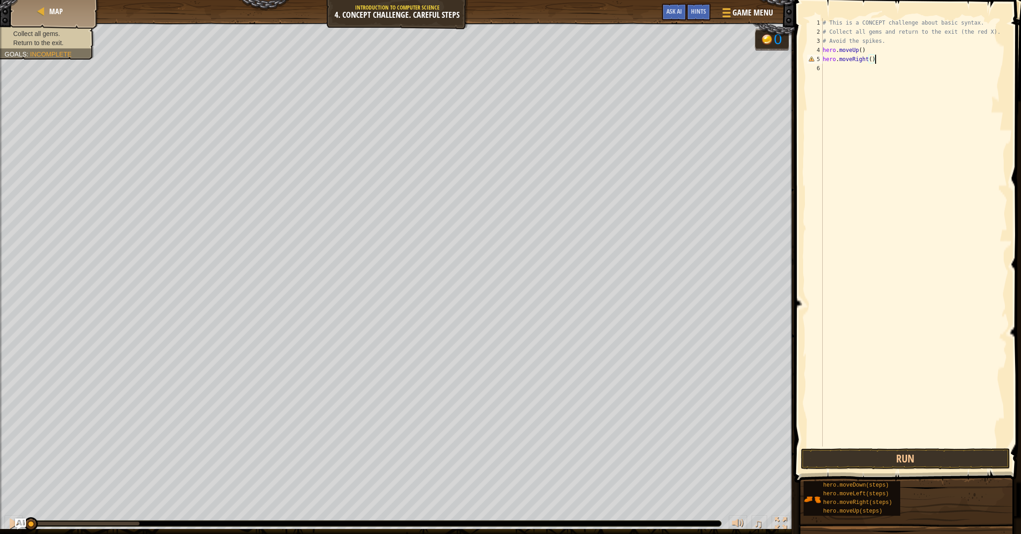
scroll to position [4, 4]
click at [842, 66] on div "# This is a CONCEPT challenge about basic syntax. # Collect all gems and return…" at bounding box center [914, 241] width 186 height 447
type textarea "hero.moveDown()"
click at [869, 73] on div "# This is a CONCEPT challenge about basic syntax. # Collect all gems and return…" at bounding box center [914, 241] width 186 height 447
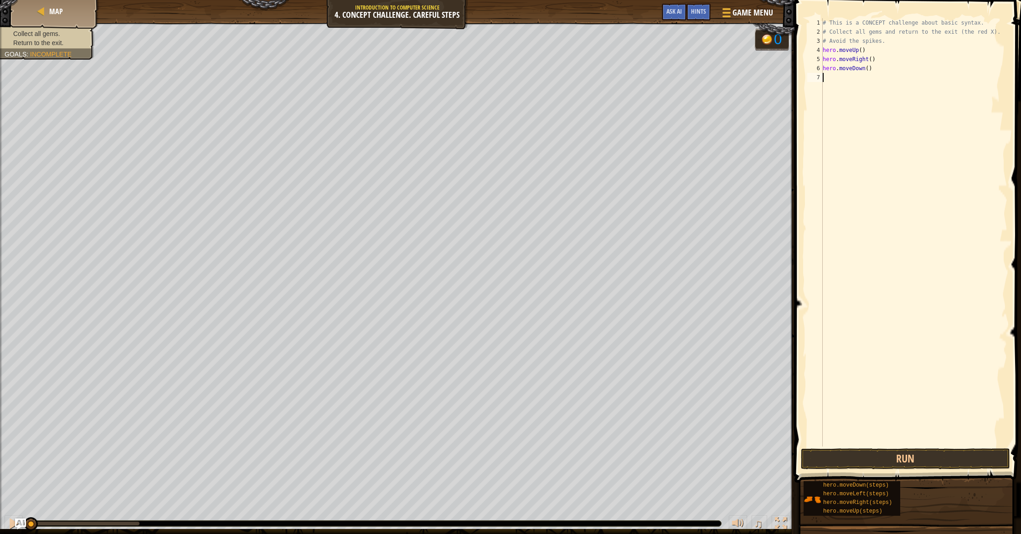
click at [871, 69] on div "# This is a CONCEPT challenge about basic syntax. # Collect all gems and return…" at bounding box center [914, 241] width 186 height 447
click at [869, 69] on div "# This is a CONCEPT challenge about basic syntax. # Collect all gems and return…" at bounding box center [914, 241] width 186 height 447
type textarea "hero.moveDown(2)"
click at [855, 83] on div "# This is a CONCEPT challenge about basic syntax. # Collect all gems and return…" at bounding box center [914, 241] width 186 height 447
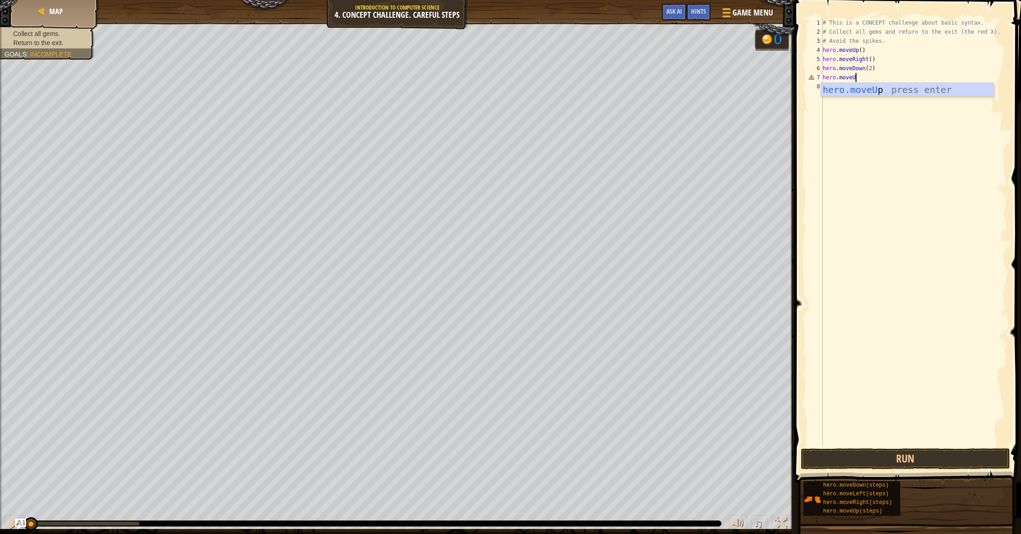
scroll to position [4, 2]
type textarea "hero.moveUp()"
click at [845, 85] on div "# This is a CONCEPT challenge about basic syntax. # Collect all gems and return…" at bounding box center [914, 241] width 186 height 447
click at [854, 464] on button "Run" at bounding box center [905, 459] width 209 height 21
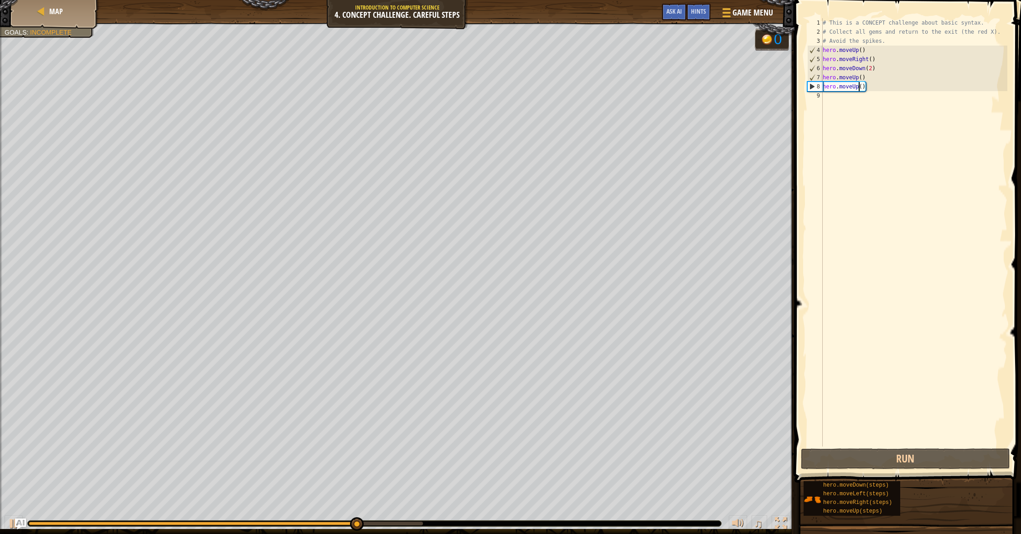
click at [859, 88] on div "# This is a CONCEPT challenge about basic syntax. # Collect all gems and return…" at bounding box center [914, 241] width 186 height 447
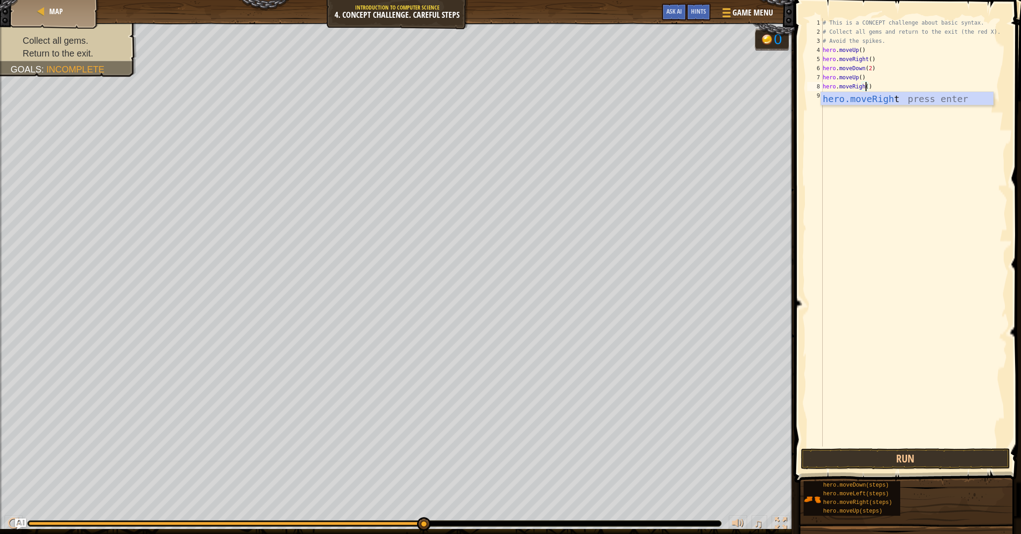
type textarea "hero.moveRight()"
click at [868, 191] on div "# This is a CONCEPT challenge about basic syntax. # Collect all gems and return…" at bounding box center [914, 241] width 186 height 447
click at [829, 456] on button "Run" at bounding box center [905, 459] width 209 height 21
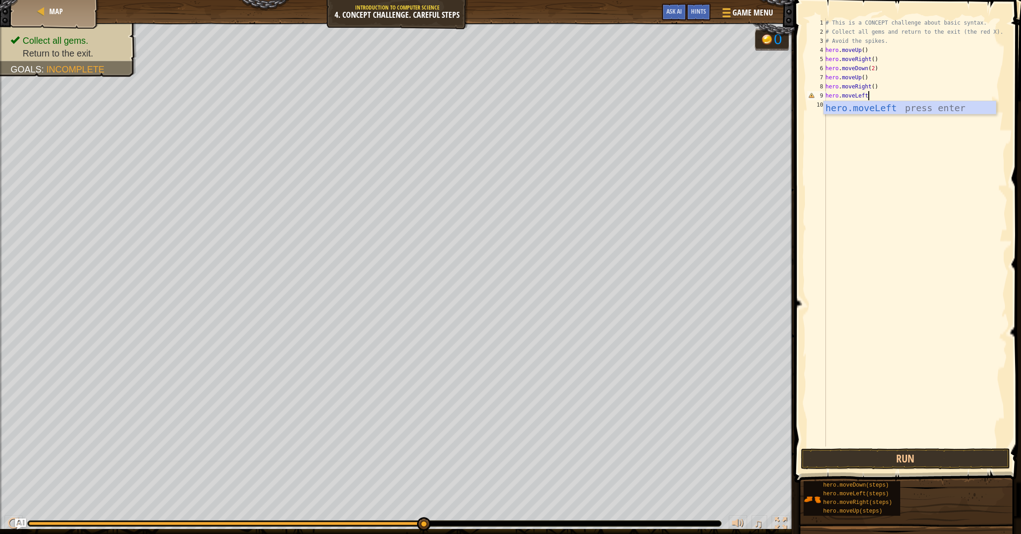
scroll to position [4, 3]
type textarea "hero.moveLeft()"
click at [826, 105] on div "# This is a CONCEPT challenge about basic syntax. # Collect all gems and return…" at bounding box center [916, 241] width 184 height 447
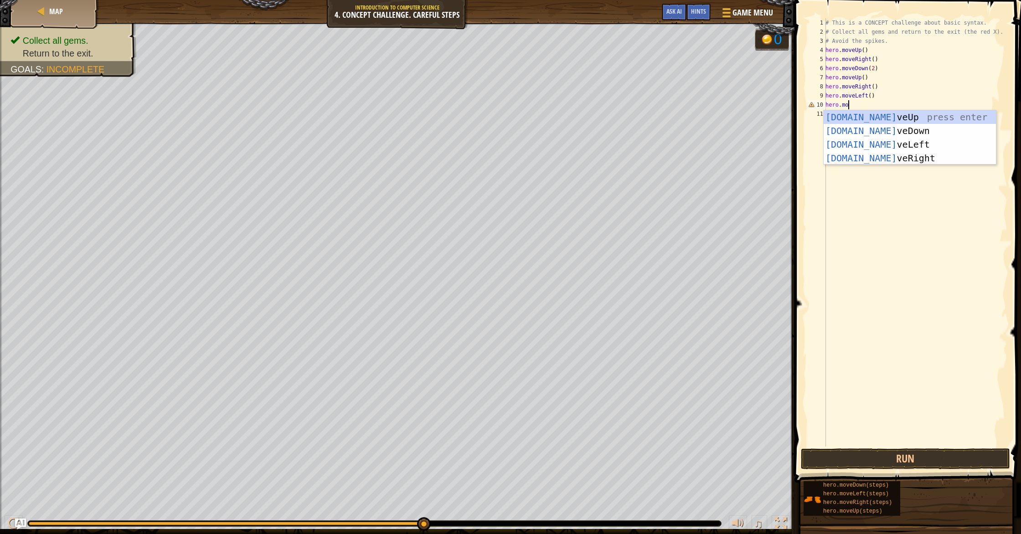
scroll to position [4, 2]
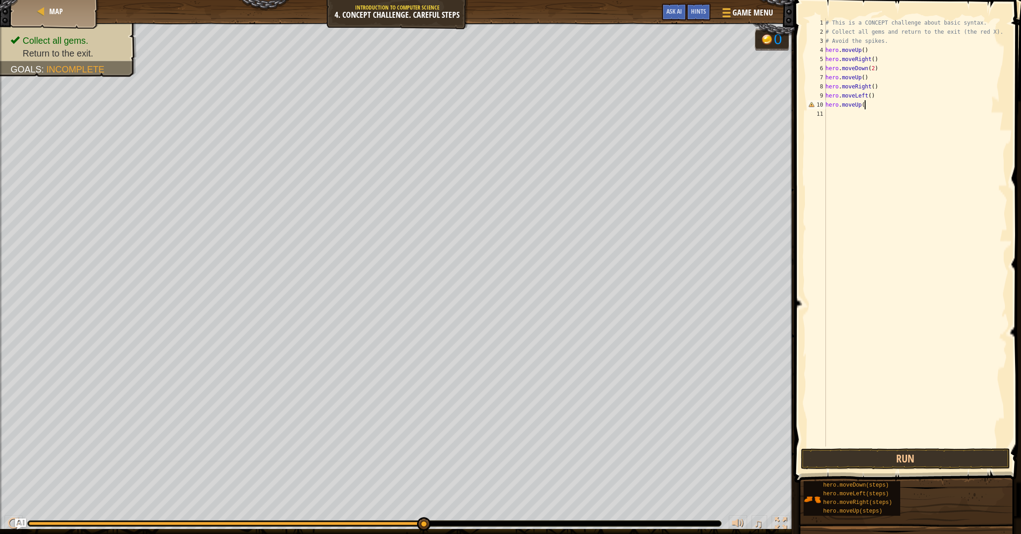
type textarea "hero.moveUp()"
click at [842, 116] on div "# This is a CONCEPT challenge about basic syntax. # Collect all gems and return…" at bounding box center [916, 241] width 184 height 447
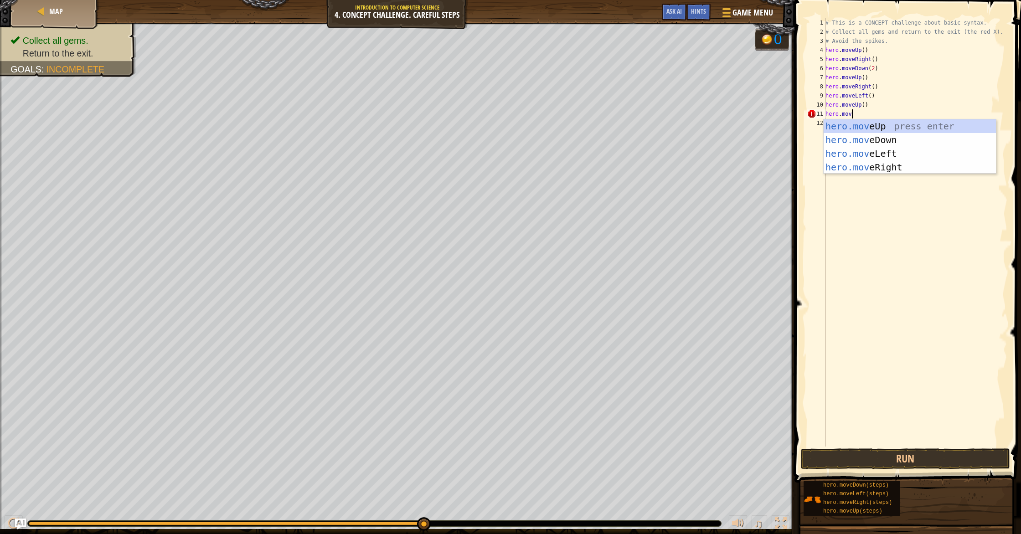
scroll to position [4, 2]
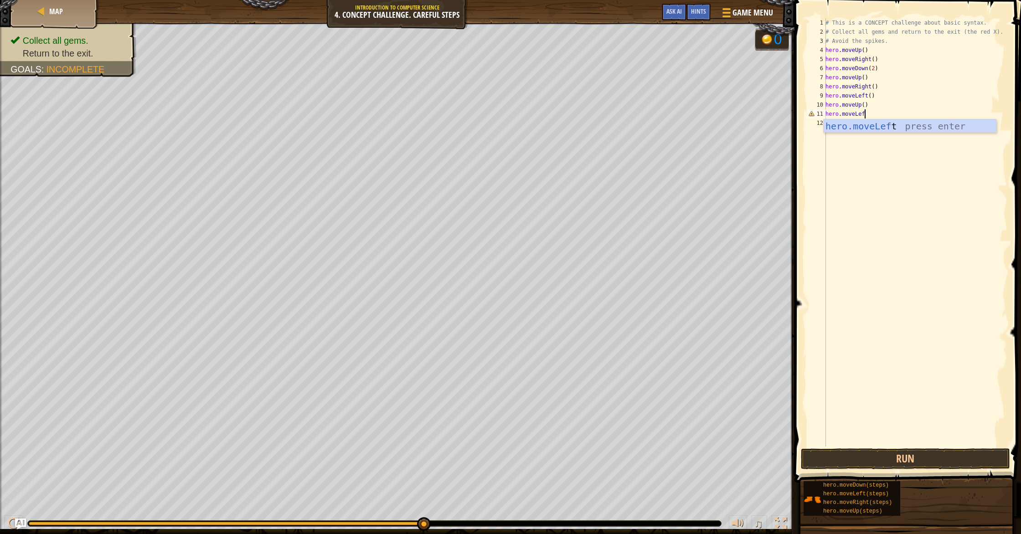
type textarea "hero.moveLeft"
click at [883, 121] on div "# This is a CONCEPT challenge about basic syntax. # Collect all gems and return…" at bounding box center [916, 241] width 184 height 447
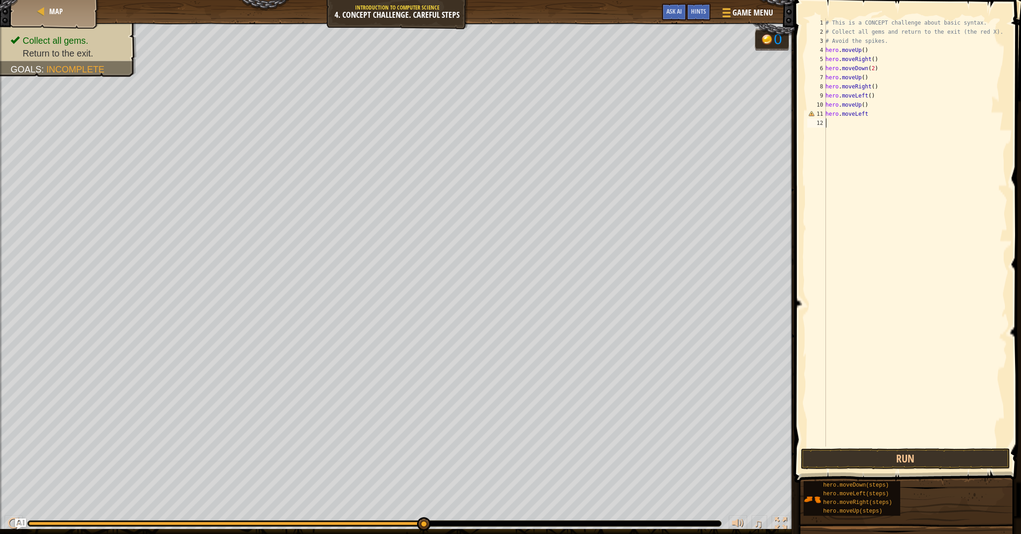
click at [870, 115] on div "# This is a CONCEPT challenge about basic syntax. # Collect all gems and return…" at bounding box center [916, 241] width 184 height 447
type textarea "hero.moveLeft()"
click at [857, 122] on div "# This is a CONCEPT challenge about basic syntax. # Collect all gems and return…" at bounding box center [916, 241] width 184 height 447
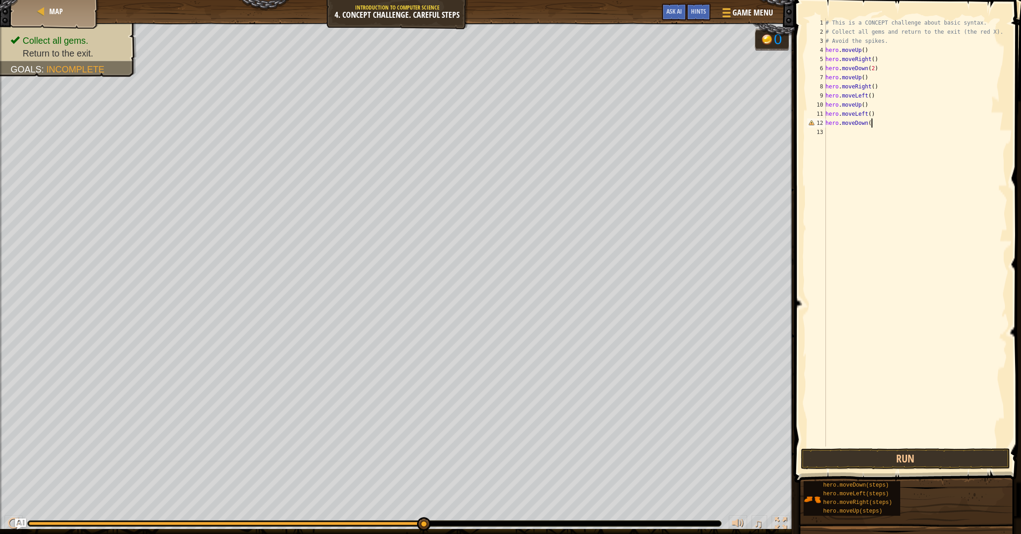
type textarea "hero.moveDown()"
click at [852, 135] on div "# This is a CONCEPT challenge about basic syntax. # Collect all gems and return…" at bounding box center [916, 241] width 184 height 447
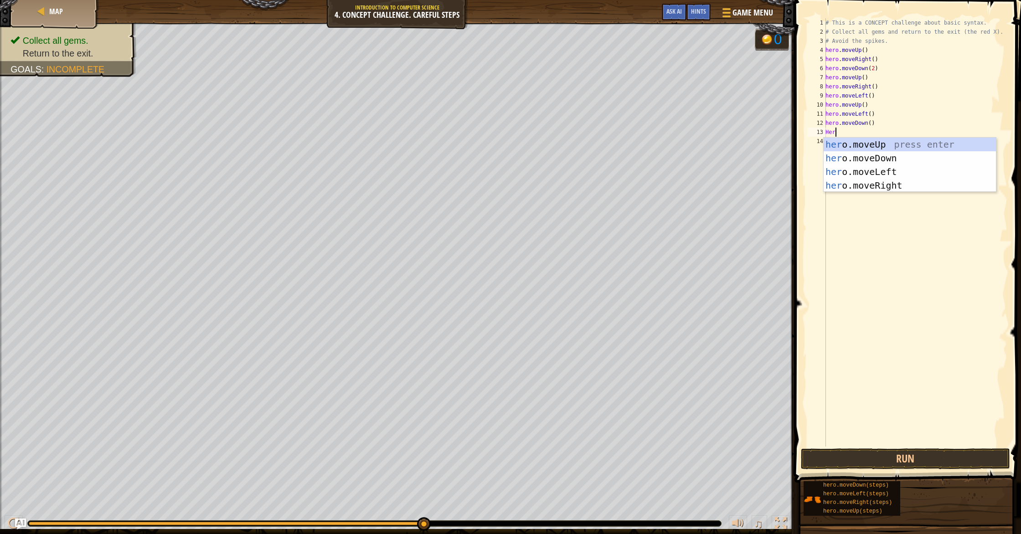
scroll to position [4, 0]
type textarea "H"
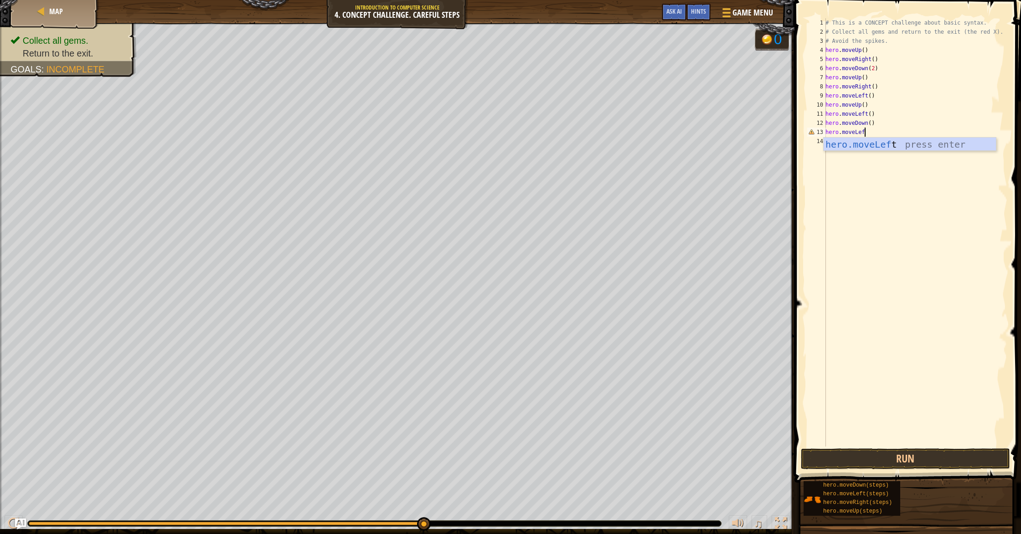
scroll to position [4, 3]
type textarea "hero.moveLeft()"
click at [877, 455] on button "Run" at bounding box center [905, 459] width 209 height 21
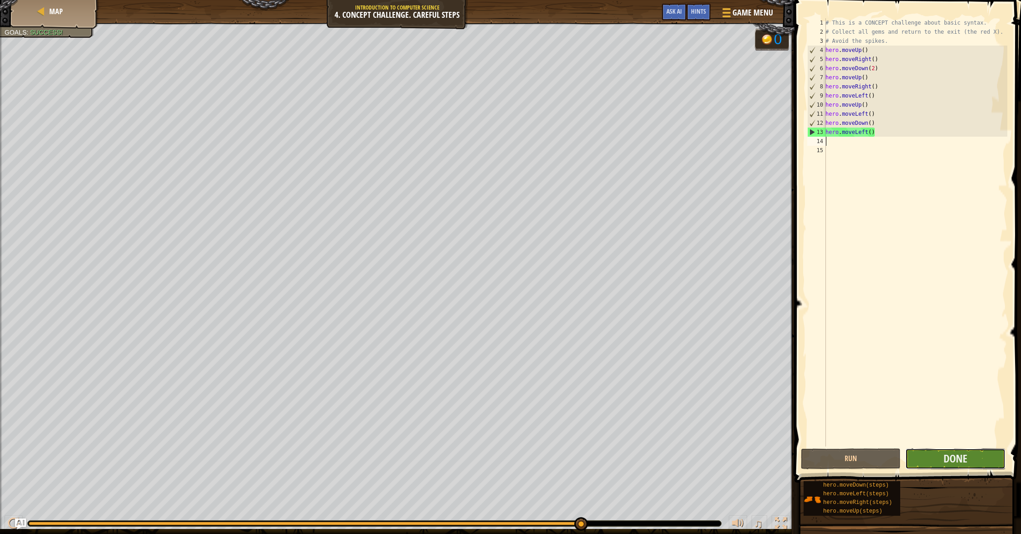
click at [943, 459] on button "Done" at bounding box center [955, 459] width 100 height 21
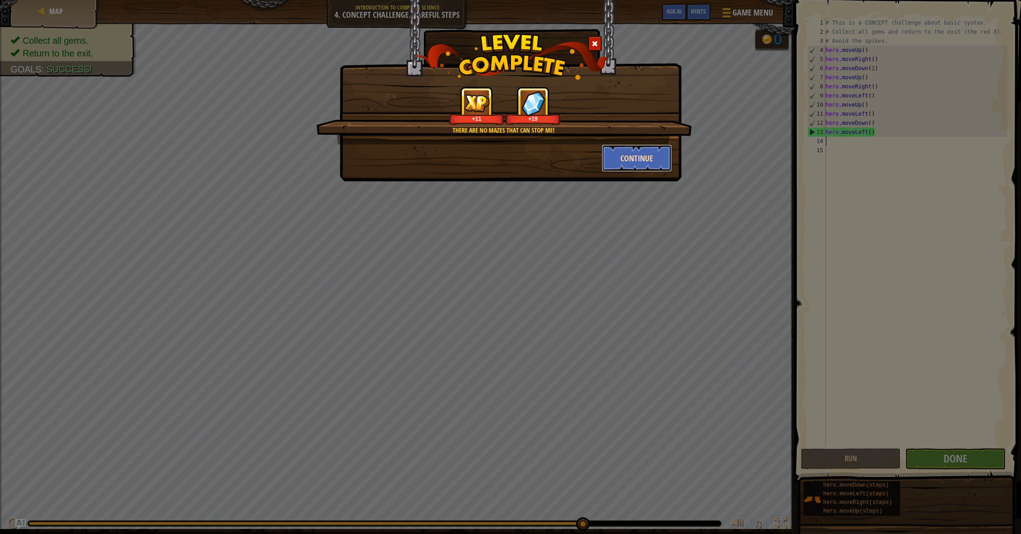
click at [648, 160] on button "Continue" at bounding box center [637, 158] width 71 height 27
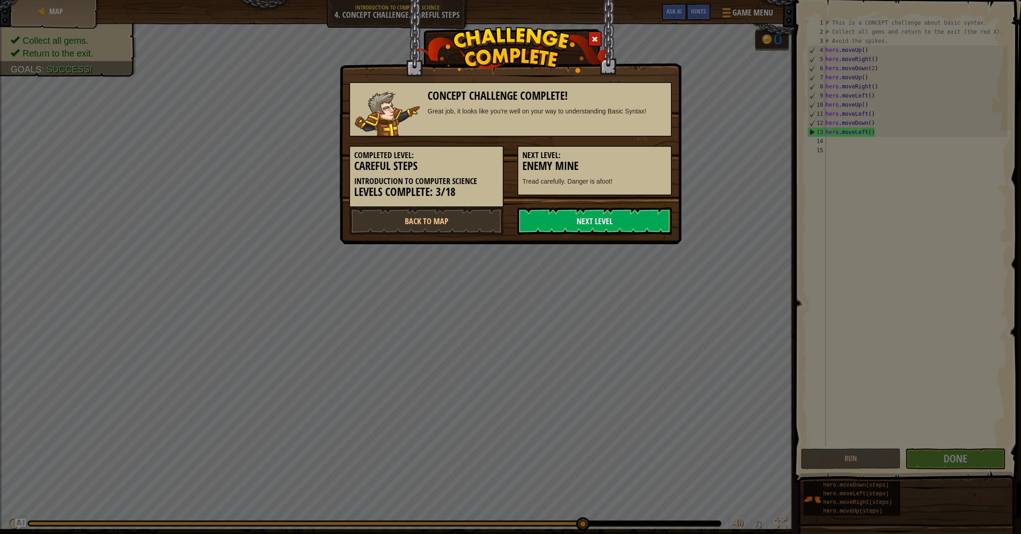
click at [597, 225] on link "Next Level" at bounding box center [594, 220] width 155 height 27
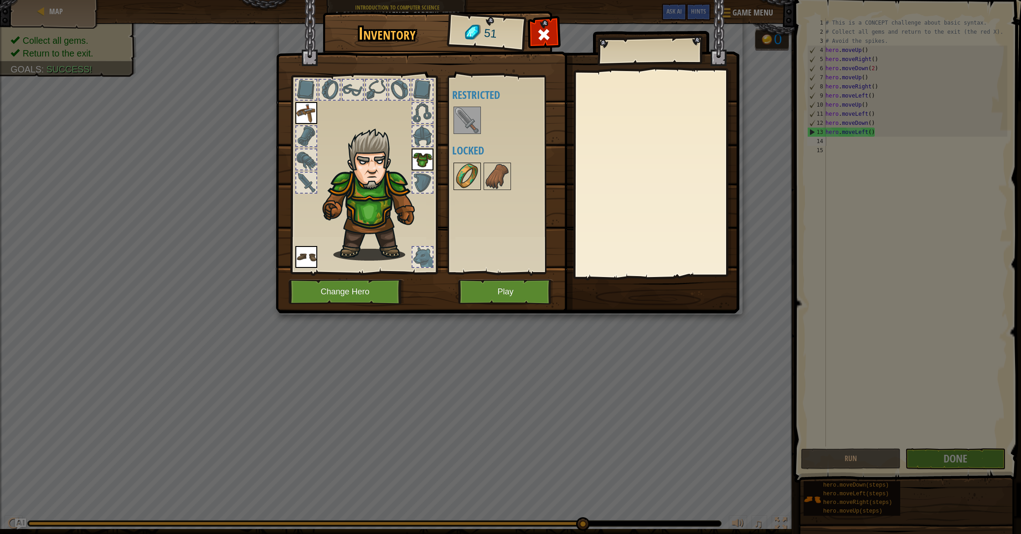
click at [463, 167] on img at bounding box center [467, 177] width 26 height 26
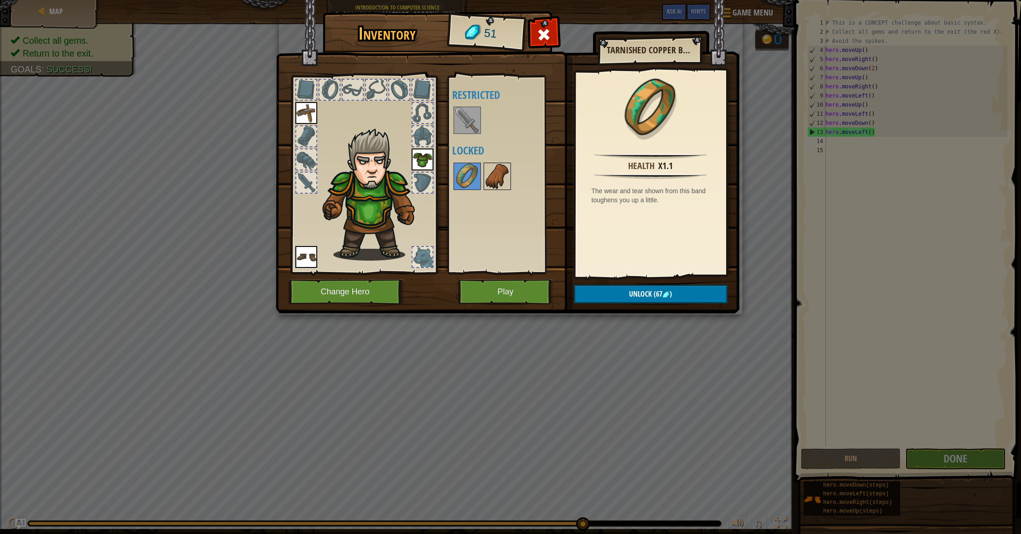
click at [489, 174] on img at bounding box center [498, 177] width 26 height 26
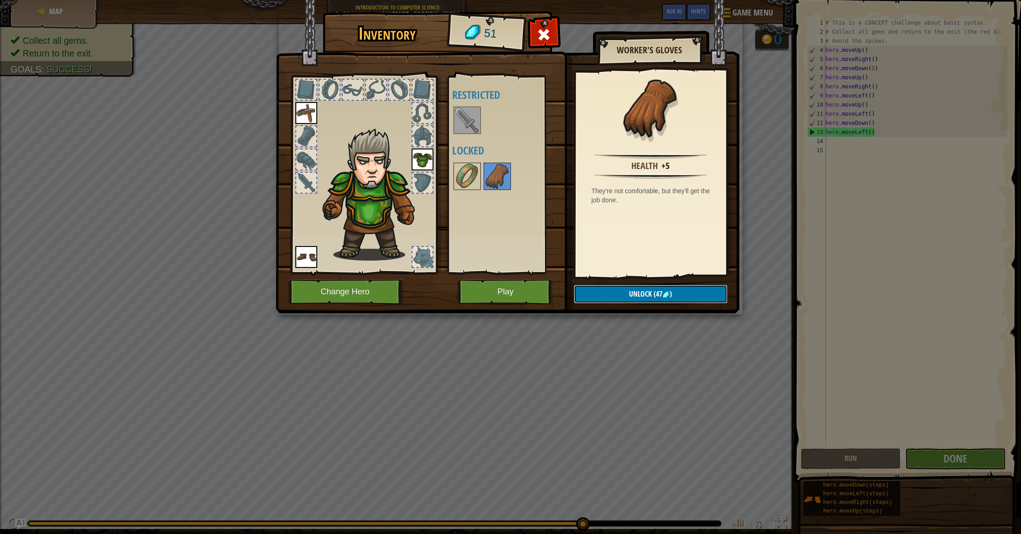
click at [634, 301] on button "Unlock (47 )" at bounding box center [651, 294] width 154 height 19
click at [630, 297] on button "Confirm" at bounding box center [651, 294] width 154 height 19
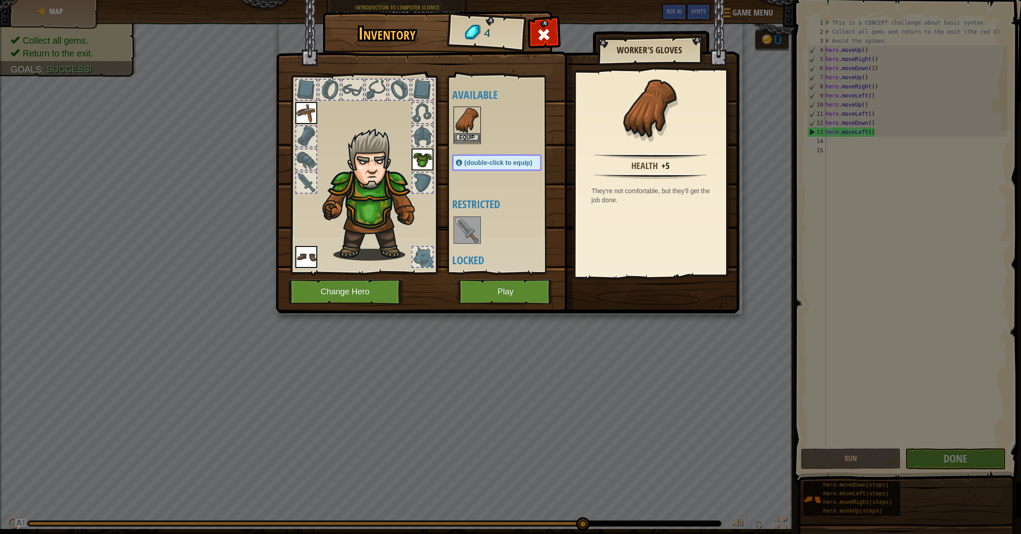
click at [468, 132] on img at bounding box center [467, 121] width 26 height 26
click at [676, 298] on button "Equip" at bounding box center [650, 294] width 154 height 23
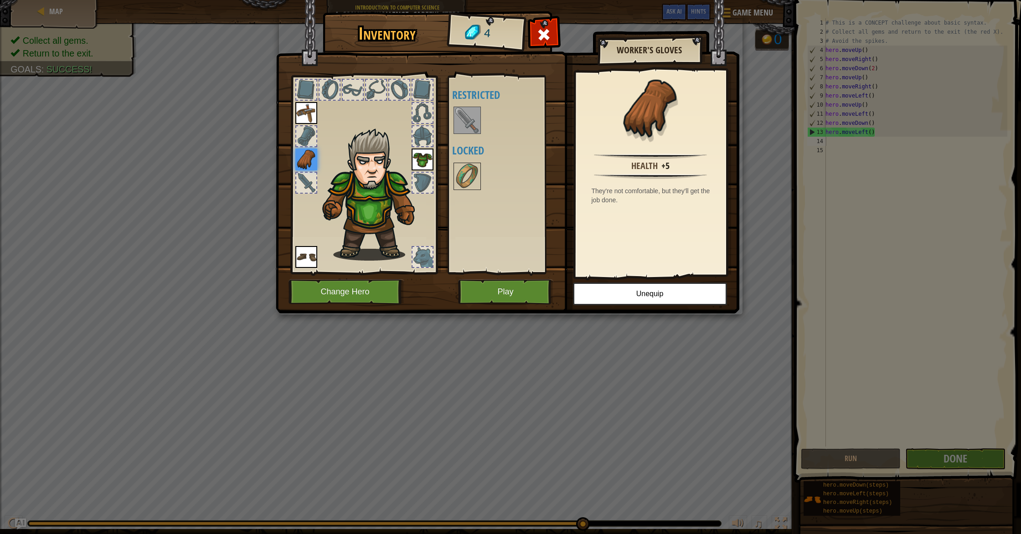
click at [456, 115] on img at bounding box center [467, 121] width 26 height 26
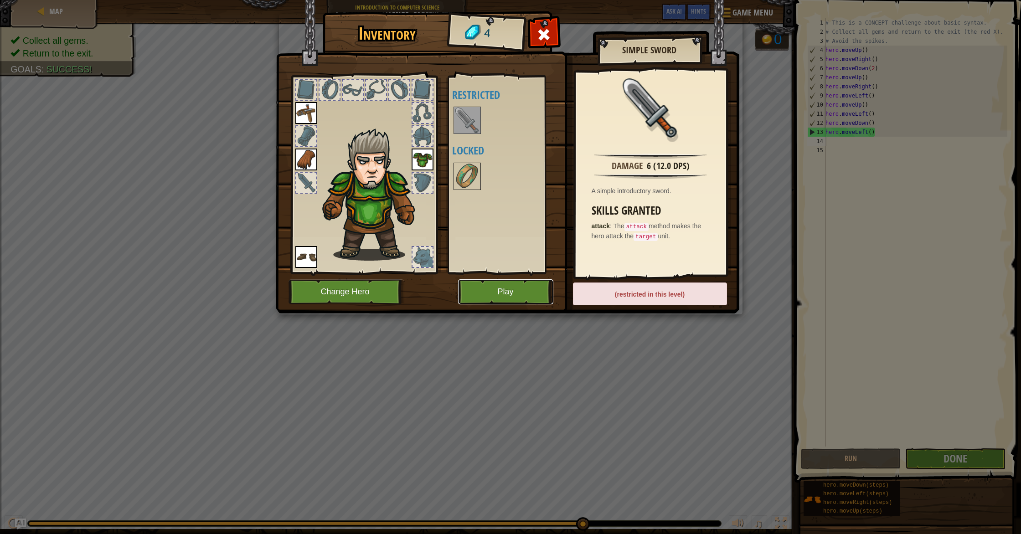
click at [503, 299] on button "Play" at bounding box center [505, 291] width 95 height 25
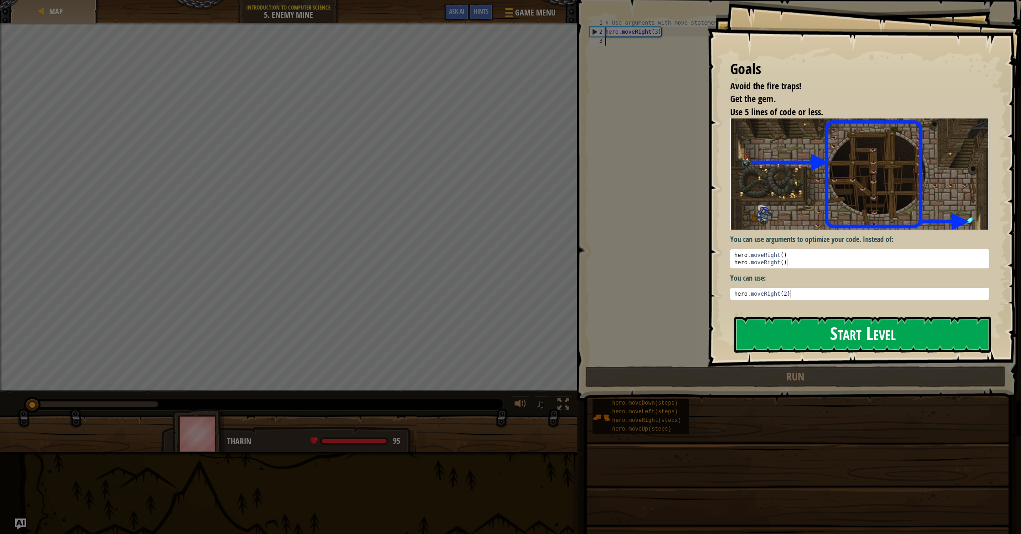
click at [834, 345] on button "Start Level" at bounding box center [862, 335] width 257 height 36
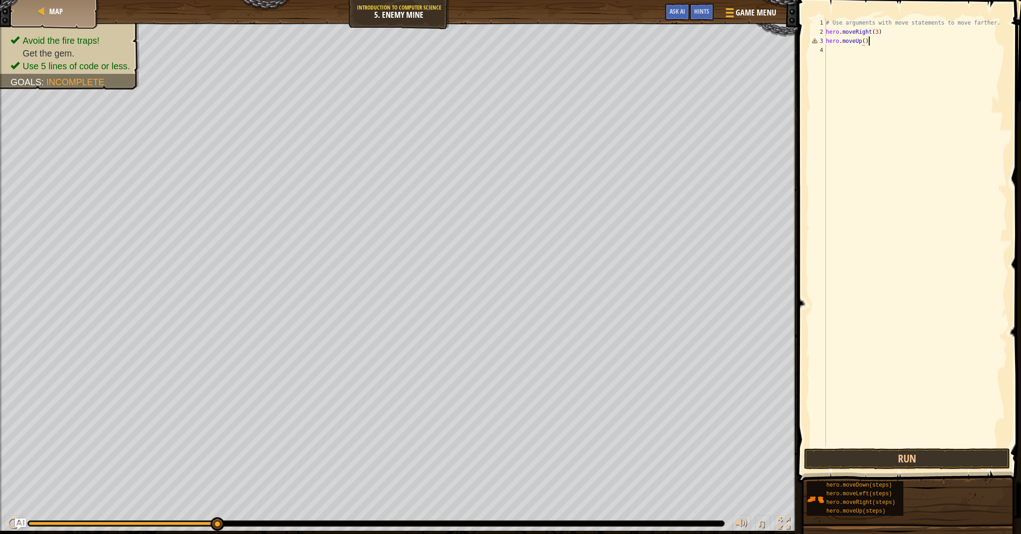
scroll to position [4, 3]
type textarea "hero.moveUp()"
click at [899, 456] on button "Run" at bounding box center [907, 459] width 206 height 21
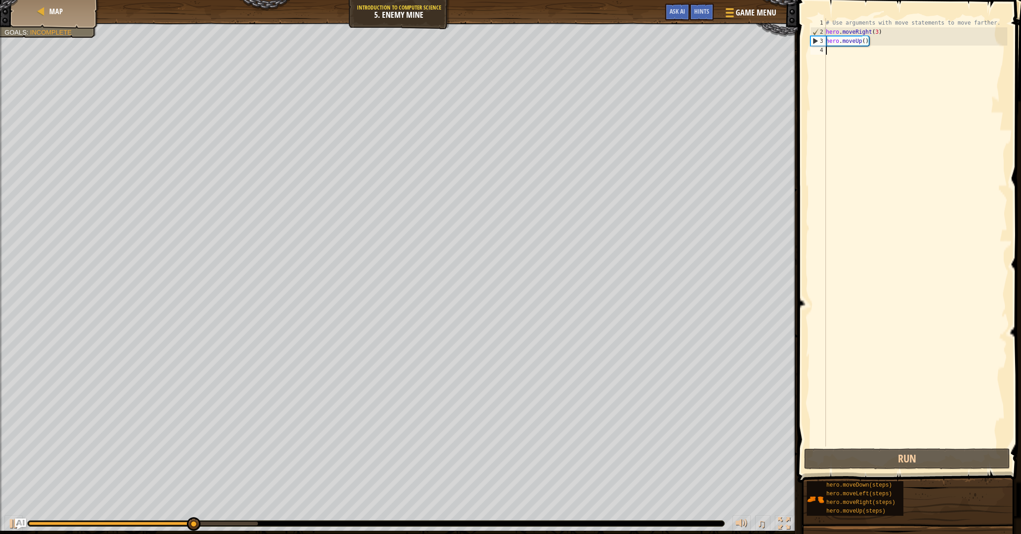
click at [836, 53] on div "# Use arguments with move statements to move farther. hero . moveRight ( 3 ) he…" at bounding box center [915, 241] width 183 height 447
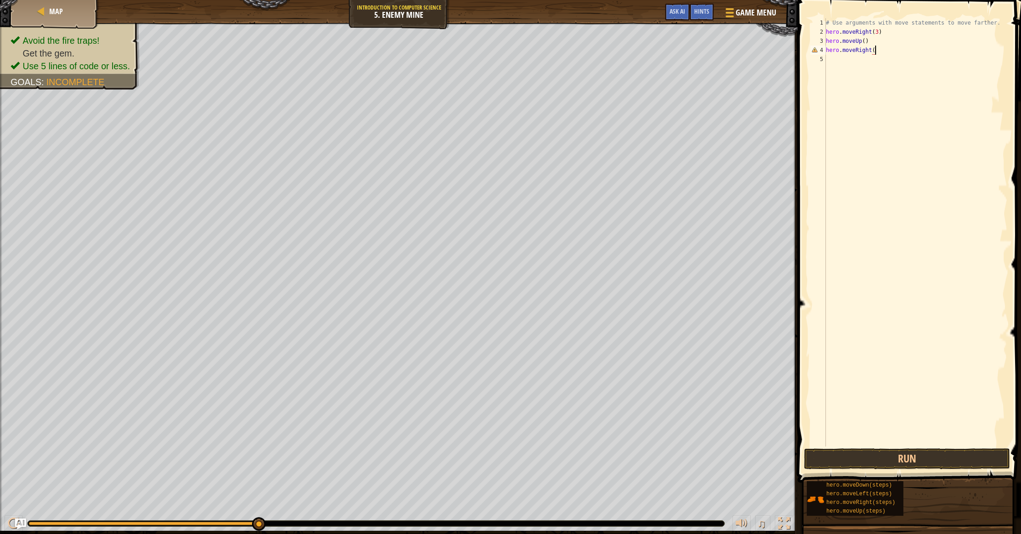
type textarea "hero.moveRight()"
click at [838, 55] on div "# Use arguments with move statements to move farther. hero . moveRight ( 3 ) he…" at bounding box center [915, 241] width 183 height 447
type textarea "hero.moveDown(3)"
click at [845, 70] on div "# Use arguments with move statements to move farther. hero . moveRight ( 3 ) he…" at bounding box center [915, 241] width 183 height 447
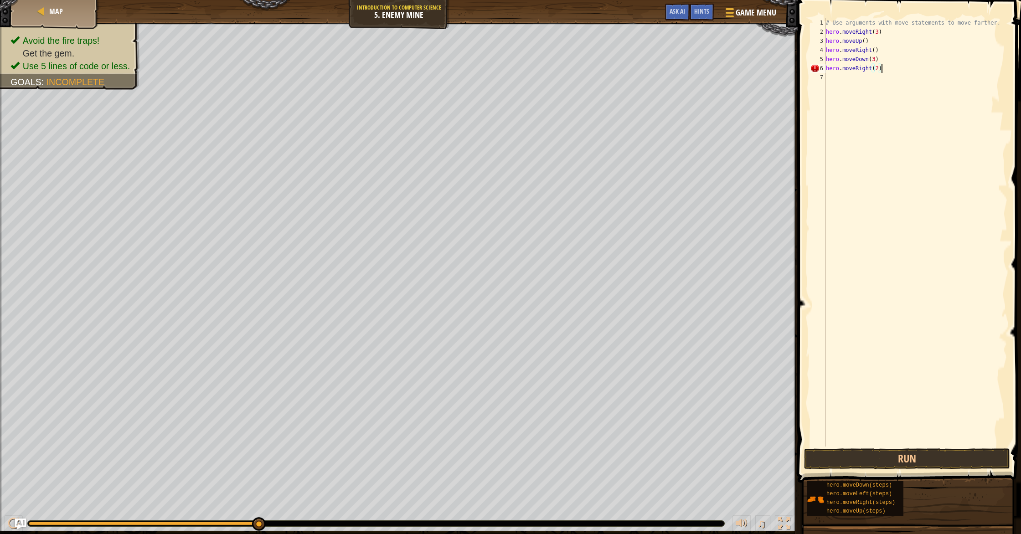
scroll to position [4, 4]
type textarea "hero.moveRight(2)"
click at [872, 456] on button "Run" at bounding box center [907, 459] width 206 height 21
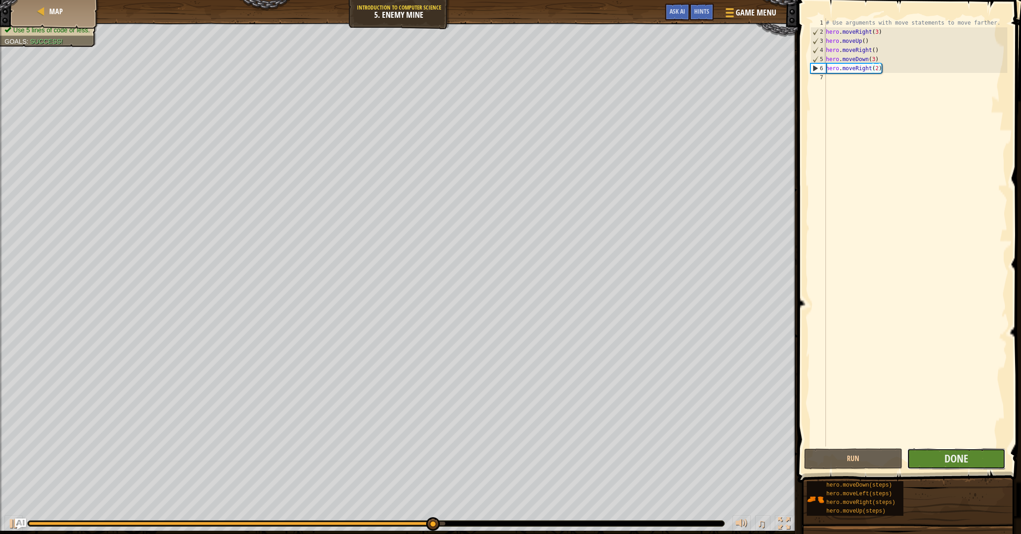
click at [941, 459] on button "Done" at bounding box center [956, 459] width 98 height 21
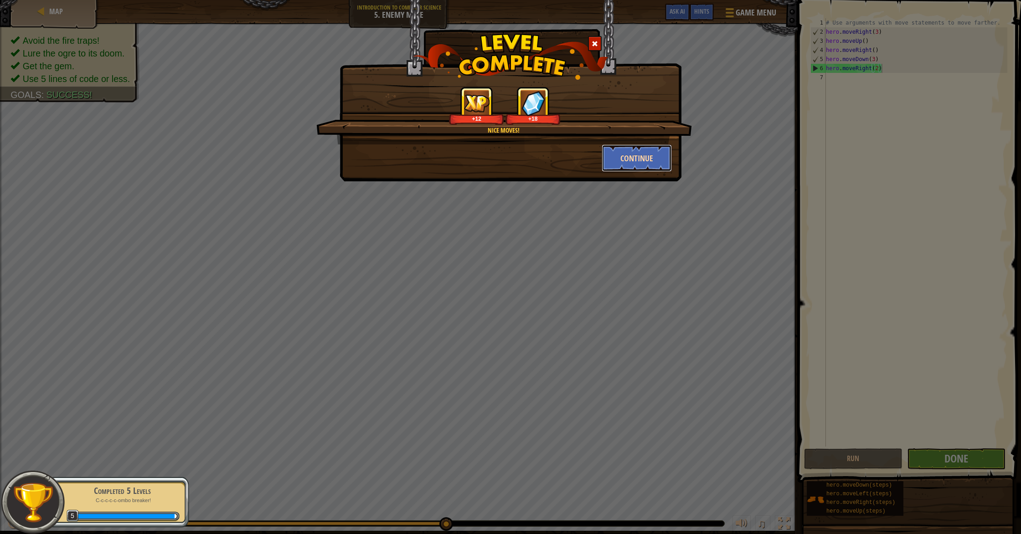
click at [632, 161] on button "Continue" at bounding box center [637, 158] width 71 height 27
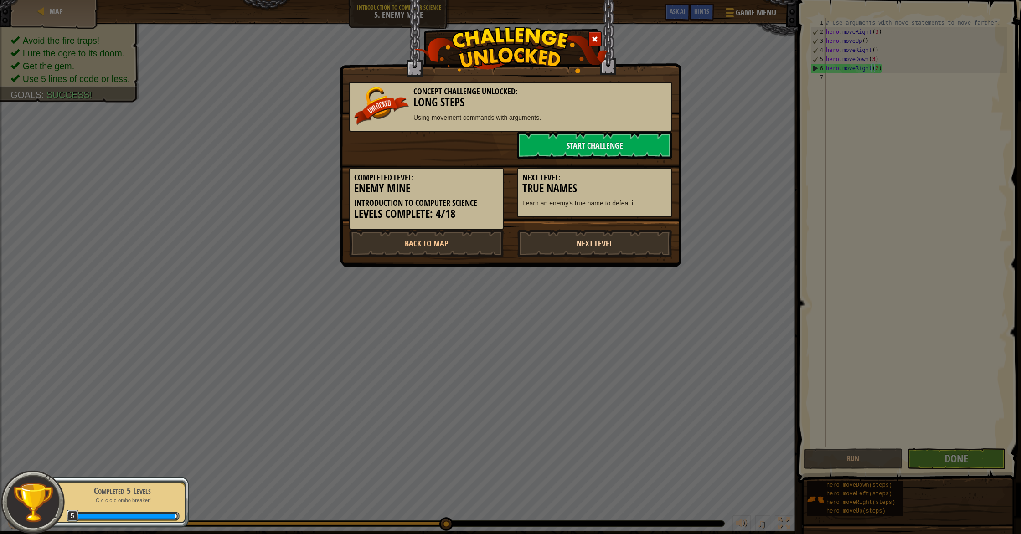
click at [542, 251] on link "Next Level" at bounding box center [594, 243] width 155 height 27
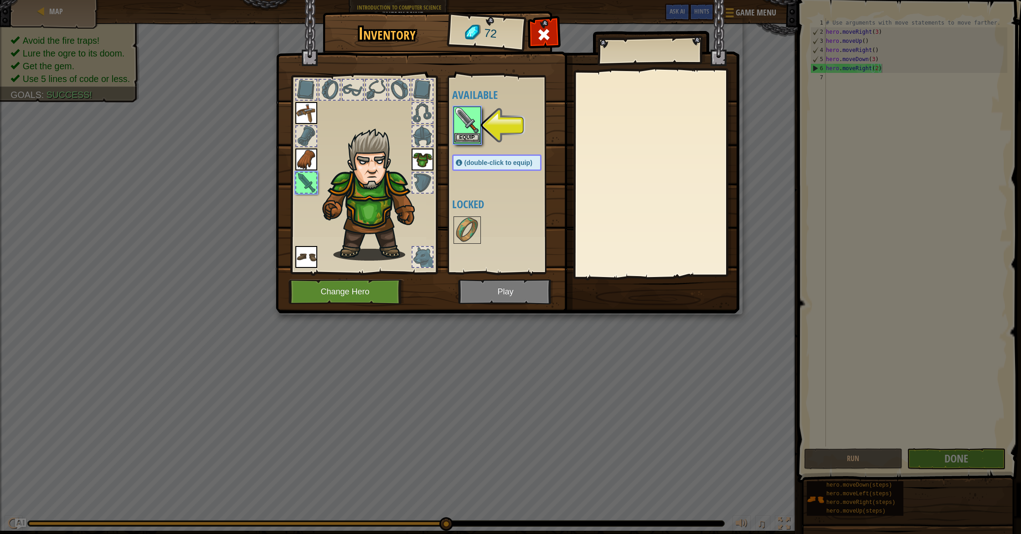
click at [472, 129] on img at bounding box center [467, 121] width 26 height 26
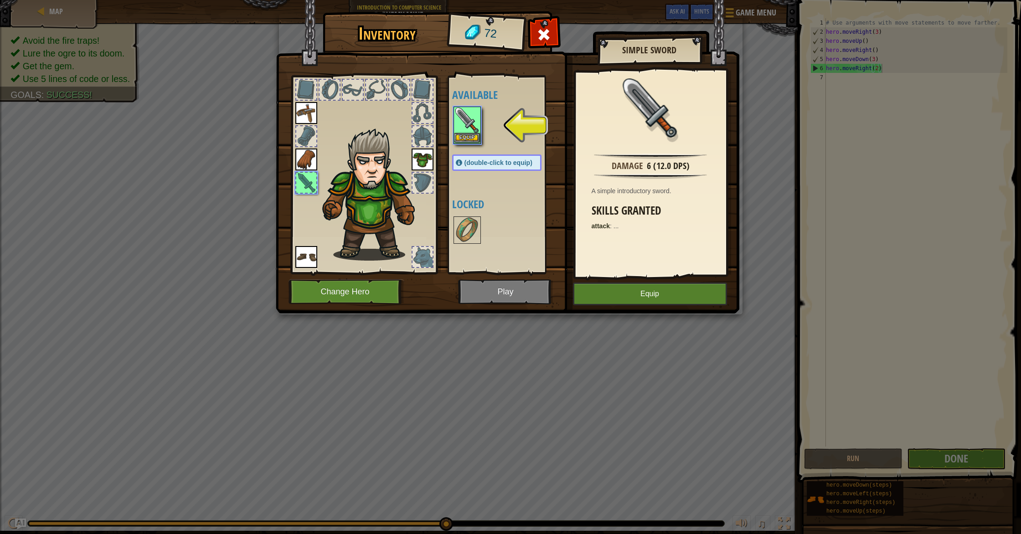
click at [472, 129] on img at bounding box center [467, 121] width 26 height 26
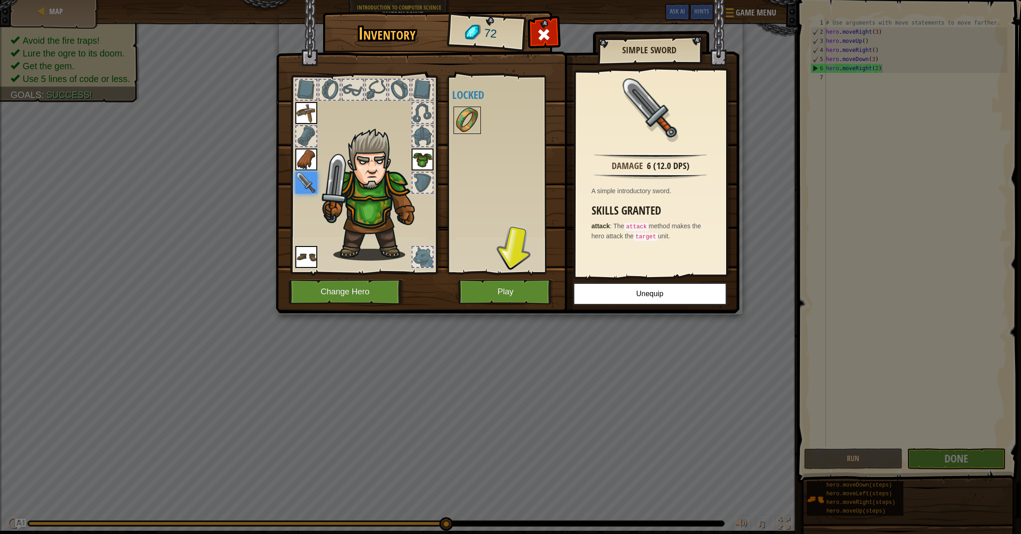
click at [475, 115] on img at bounding box center [467, 121] width 26 height 26
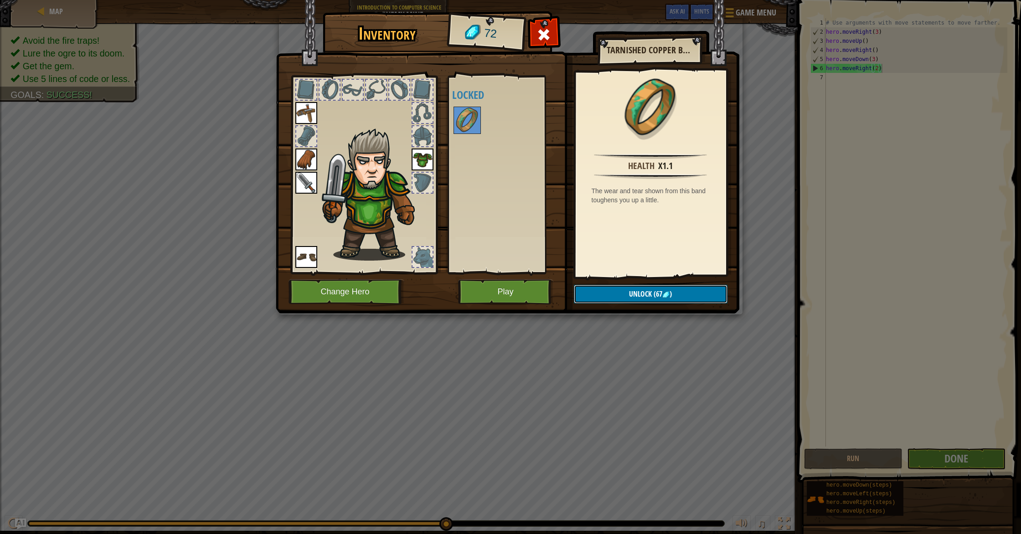
click at [658, 296] on span "(67" at bounding box center [657, 294] width 10 height 10
click at [657, 297] on button "Confirm" at bounding box center [651, 294] width 154 height 19
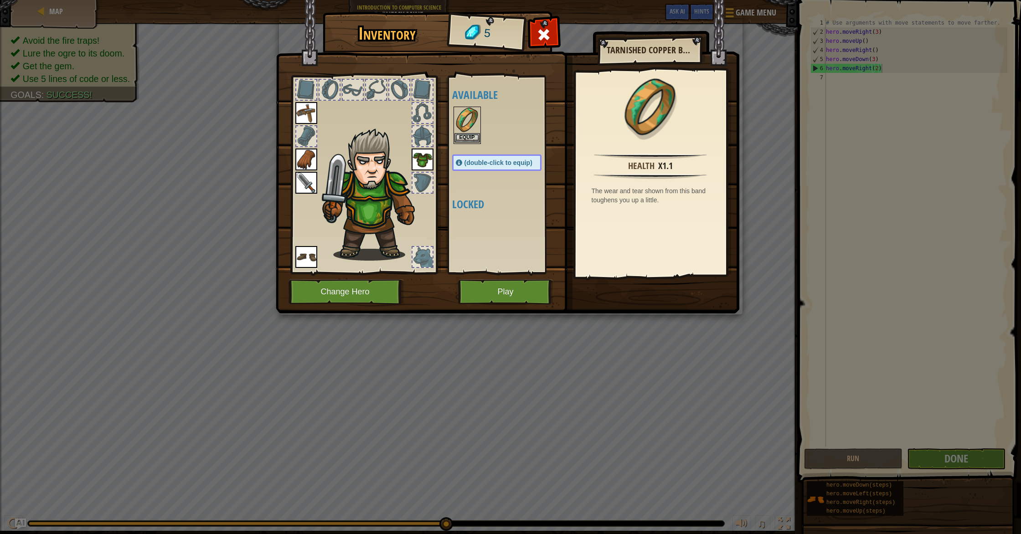
click at [470, 130] on img at bounding box center [467, 121] width 26 height 26
click at [674, 299] on button "Equip" at bounding box center [650, 294] width 154 height 23
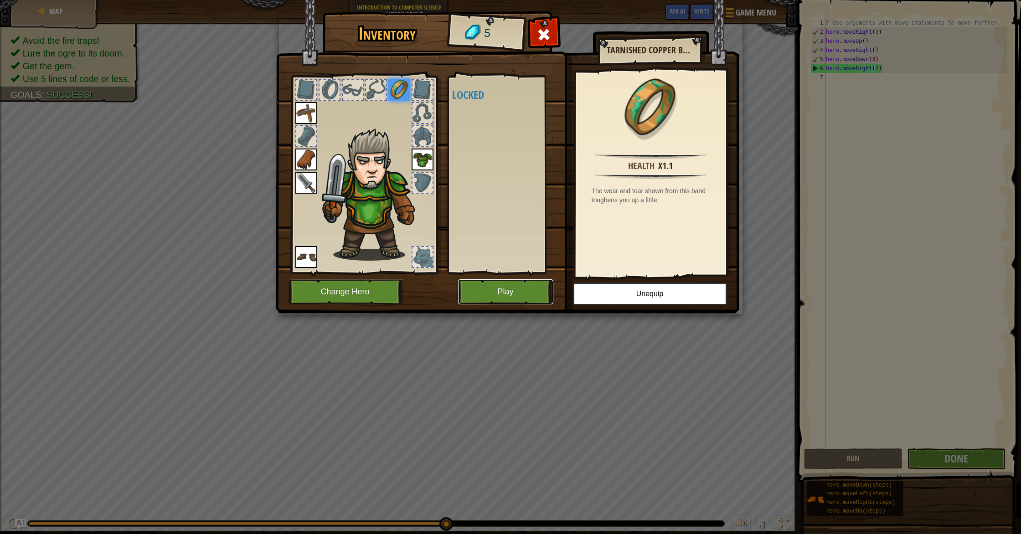
click at [508, 288] on button "Play" at bounding box center [505, 291] width 95 height 25
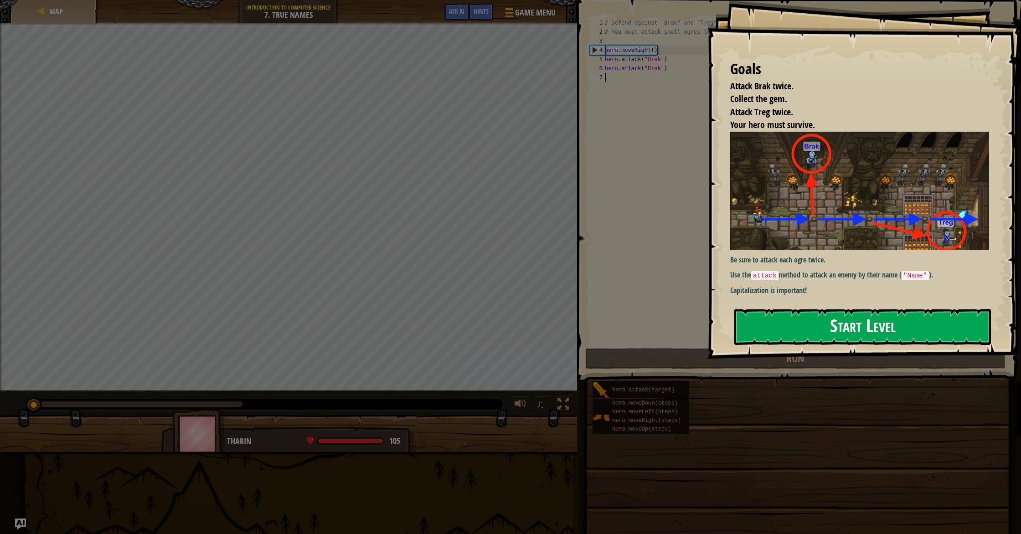
click at [915, 334] on button "Start Level" at bounding box center [862, 327] width 257 height 36
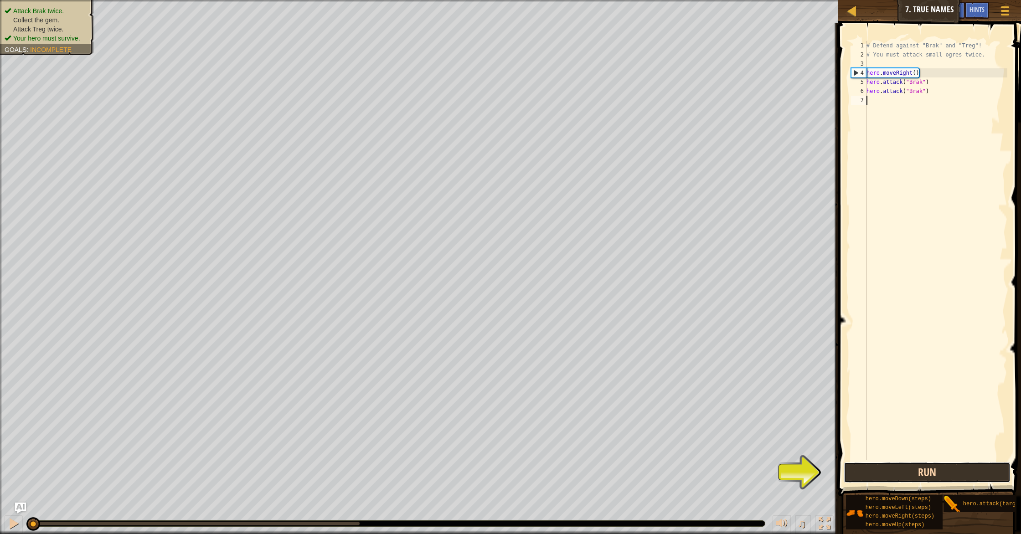
click at [965, 468] on button "Run" at bounding box center [927, 472] width 167 height 21
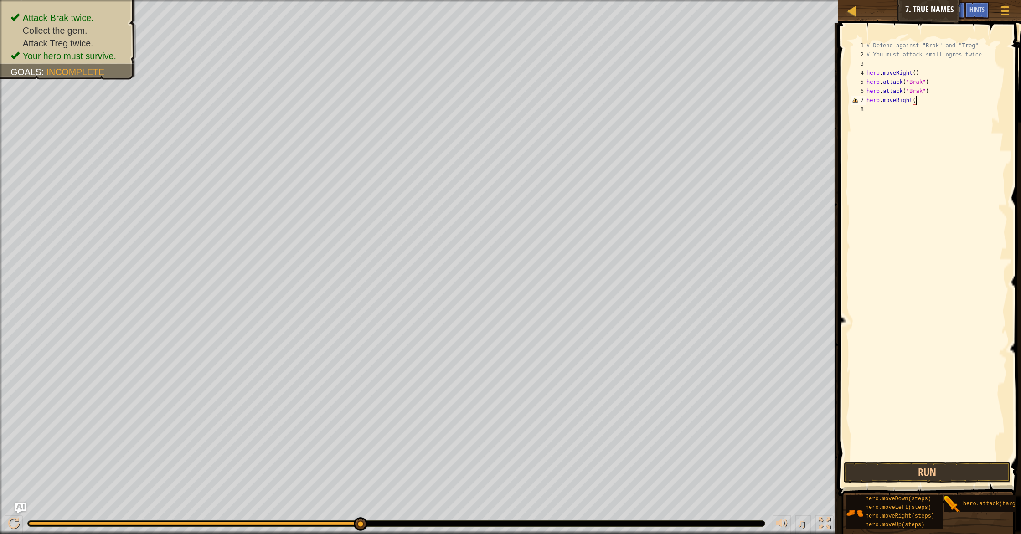
scroll to position [4, 4]
type textarea "hero.moveRight()"
click at [887, 112] on div "# Defend against "Brak" and "Treg"! # You must attack small ogres twice. hero .…" at bounding box center [936, 260] width 143 height 438
type textarea "hero.attack("Treg")"
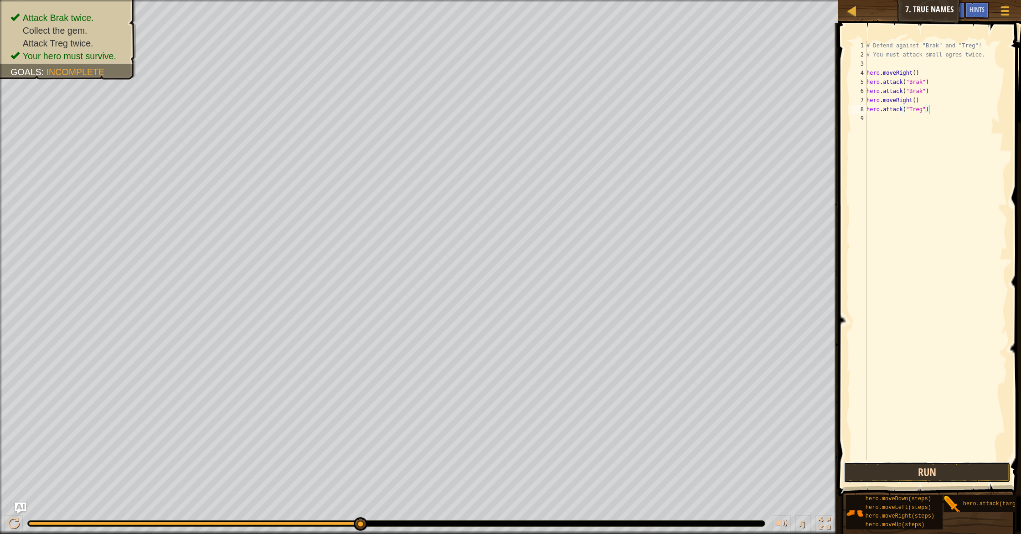
click at [929, 470] on button "Run" at bounding box center [927, 472] width 167 height 21
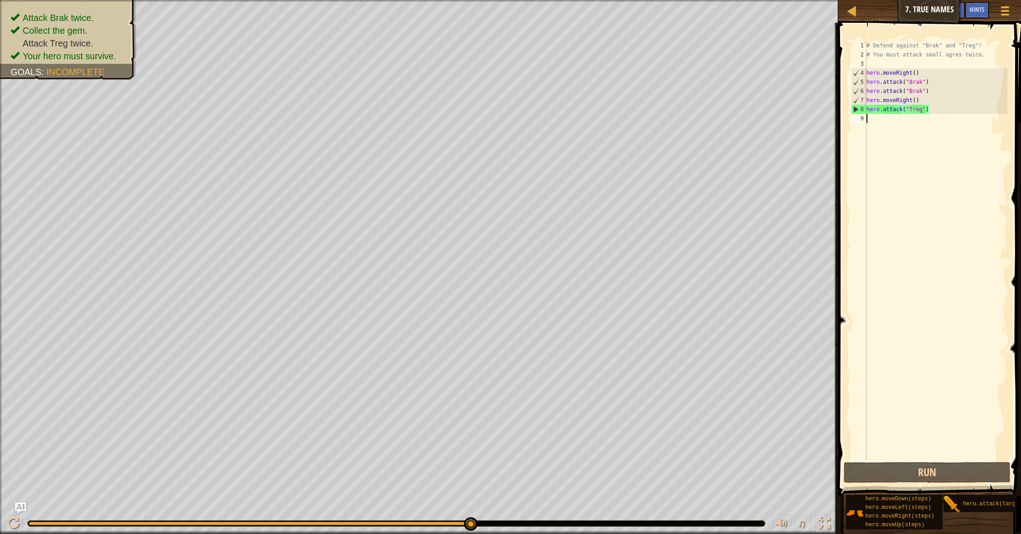
click at [890, 126] on div "# Defend against "Brak" and "Treg"! # You must attack small ogres twice. hero .…" at bounding box center [936, 260] width 143 height 438
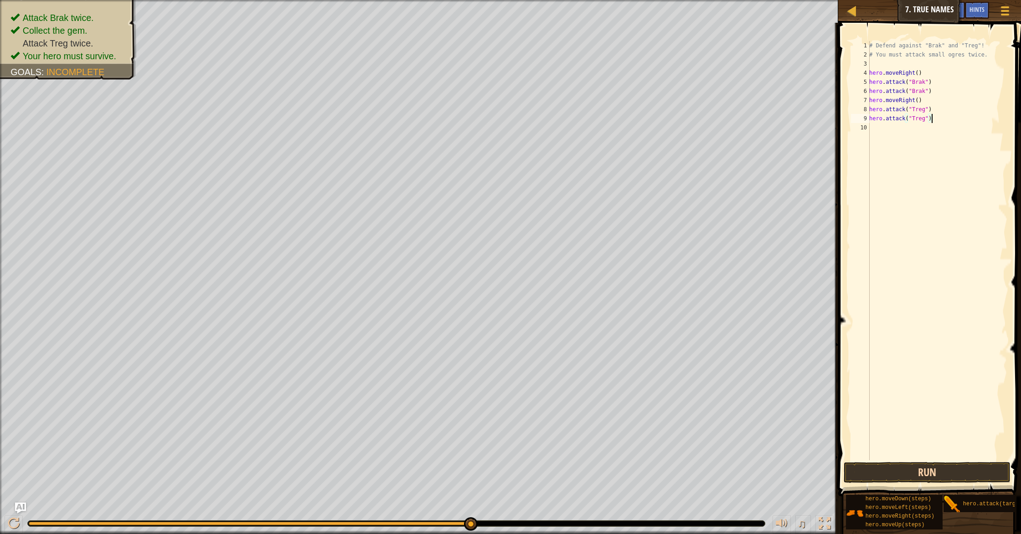
type textarea "hero.attack("Treg")"
click at [953, 467] on button "Run" at bounding box center [927, 472] width 167 height 21
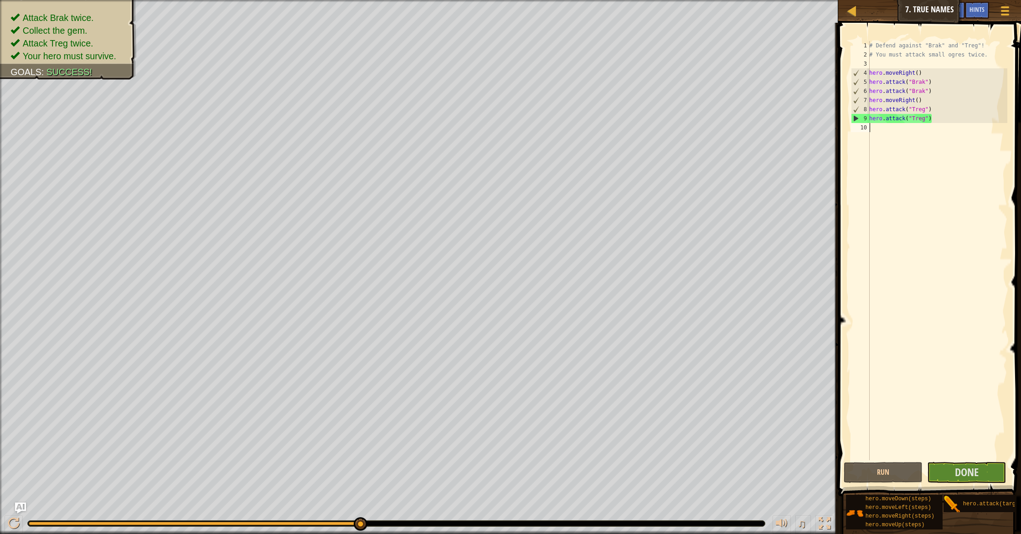
drag, startPoint x: 927, startPoint y: 125, endPoint x: 927, endPoint y: 135, distance: 10.0
click at [927, 132] on div "# Defend against "Brak" and "Treg"! # You must attack small ogres twice. hero .…" at bounding box center [937, 260] width 140 height 438
click at [977, 476] on span "Done" at bounding box center [967, 472] width 24 height 15
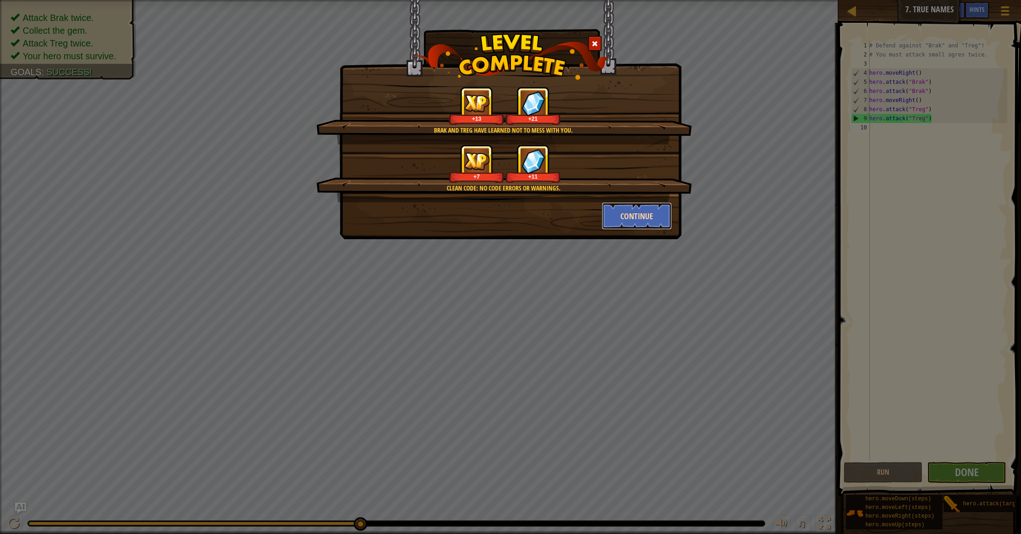
click at [626, 213] on button "Continue" at bounding box center [637, 215] width 71 height 27
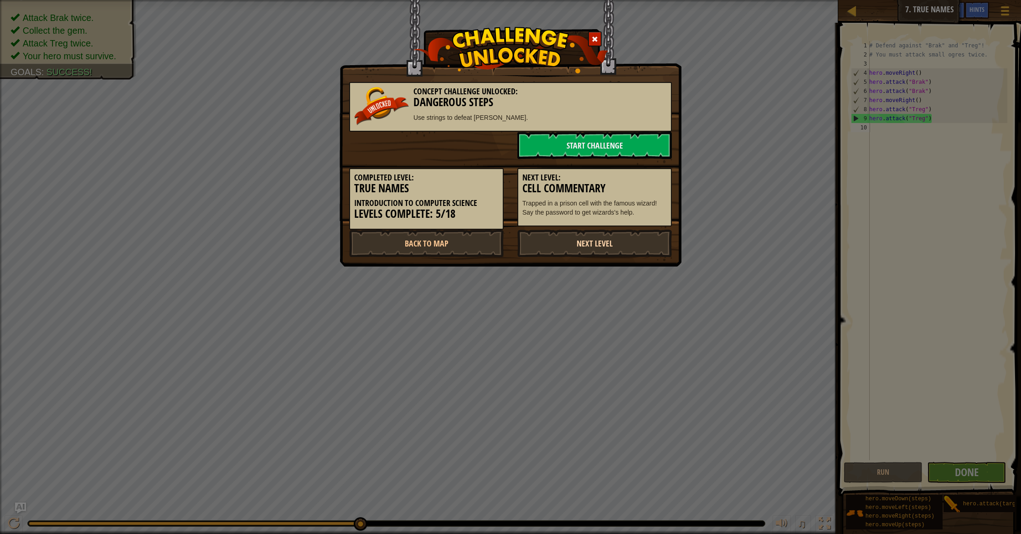
click at [563, 239] on link "Next Level" at bounding box center [594, 243] width 155 height 27
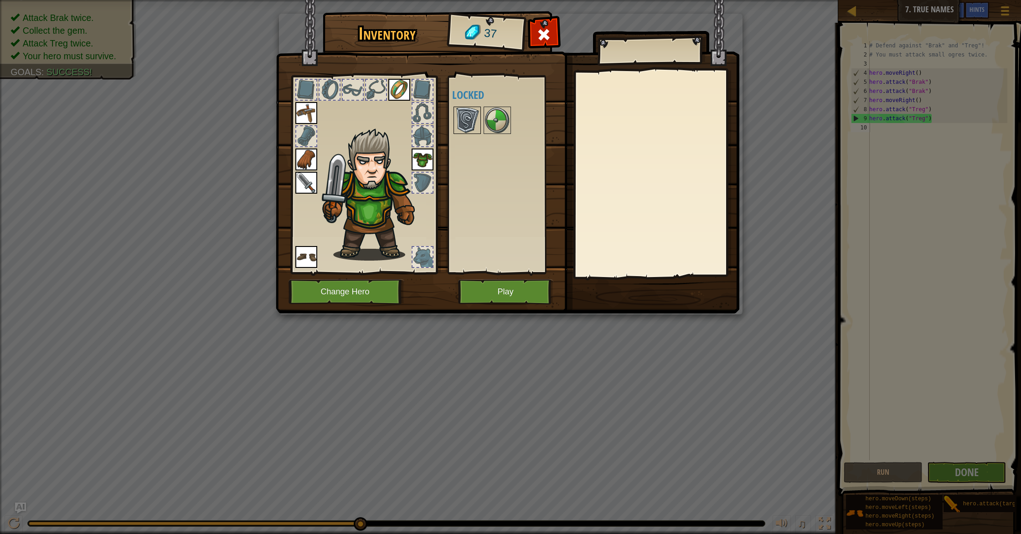
click at [471, 110] on img at bounding box center [467, 121] width 26 height 26
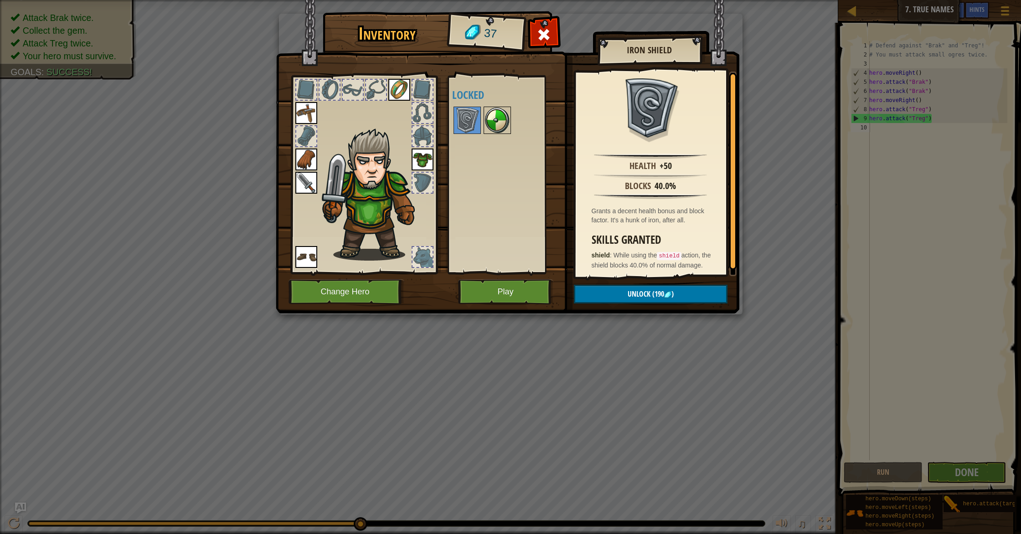
click at [503, 131] on img at bounding box center [498, 121] width 26 height 26
click at [520, 289] on button "Play" at bounding box center [505, 291] width 95 height 25
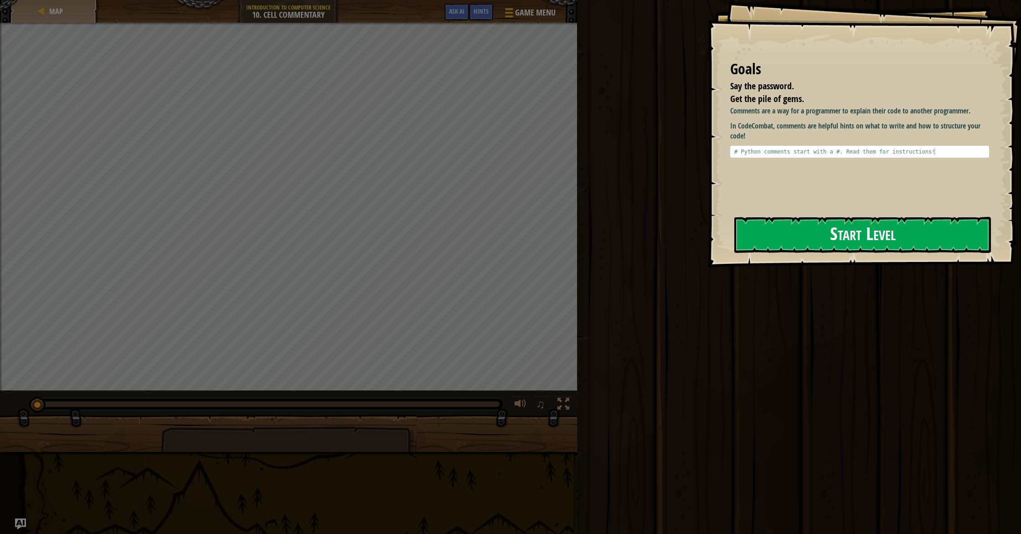
click at [775, 244] on button "Start Level" at bounding box center [862, 235] width 257 height 36
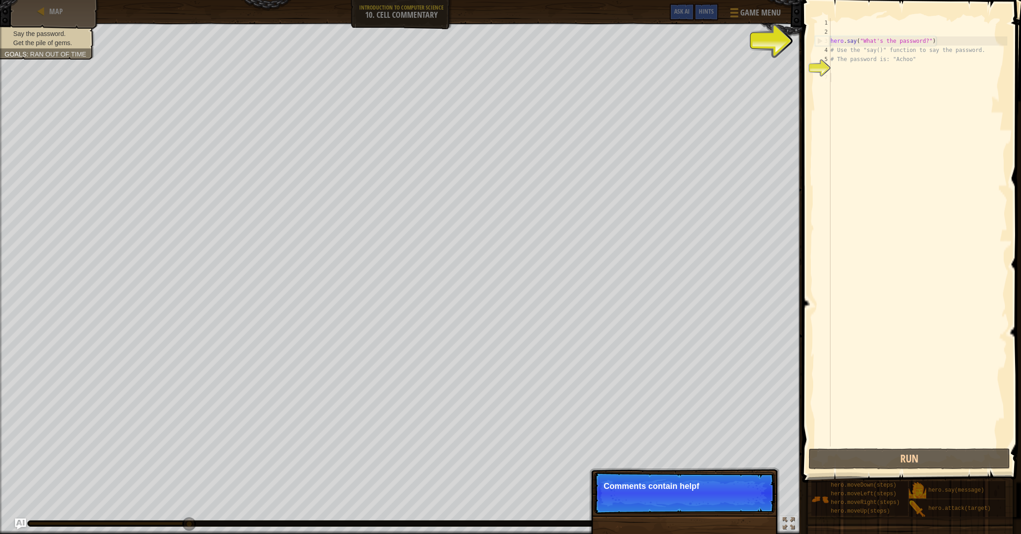
click at [842, 84] on div "hero . say ( "What's the password?" ) # Use the "say()" function to say the pas…" at bounding box center [918, 241] width 179 height 447
drag, startPoint x: 928, startPoint y: 41, endPoint x: 929, endPoint y: 46, distance: 6.1
click at [928, 41] on div "hero . say ( "What's the password?" ) # Use the "say()" function to say the pas…" at bounding box center [918, 241] width 179 height 447
type textarea "hero.say("What's the password?")"
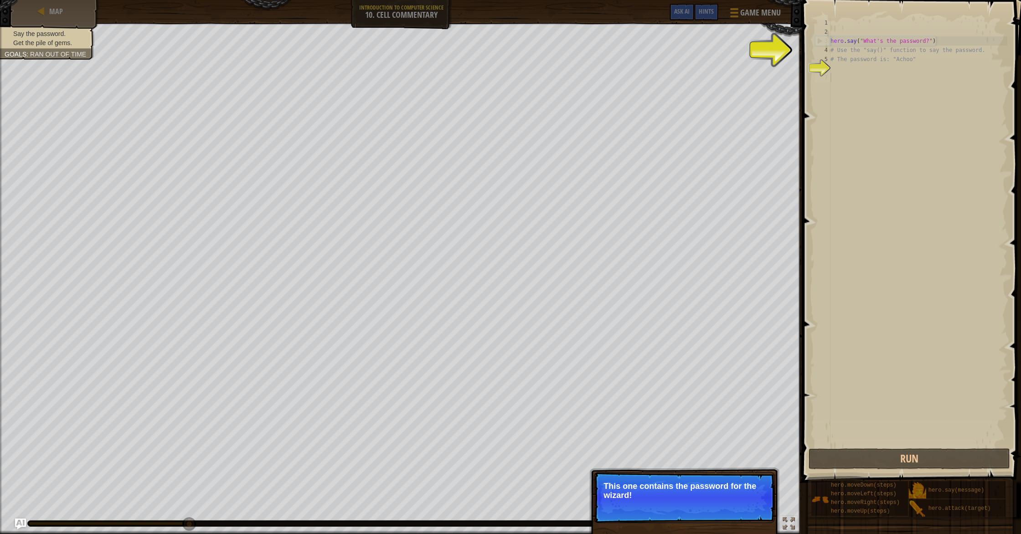
click at [892, 183] on div "hero . say ( "What's the password?" ) # Use the "say()" function to say the pas…" at bounding box center [918, 241] width 179 height 447
click at [753, 511] on button "Continue" at bounding box center [749, 508] width 38 height 12
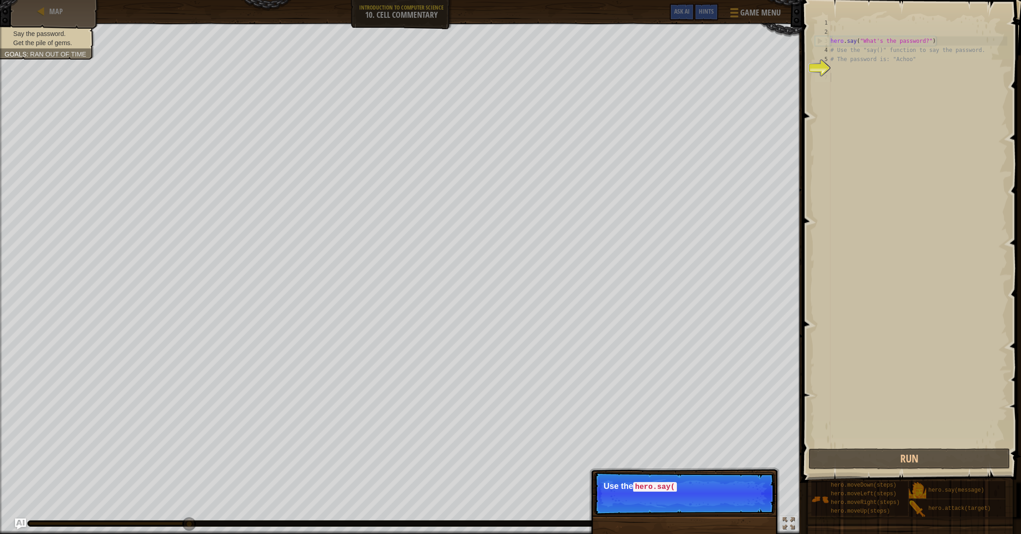
click at [721, 505] on p "Skip (esc) Continue Use the hero.say(" at bounding box center [684, 493] width 181 height 43
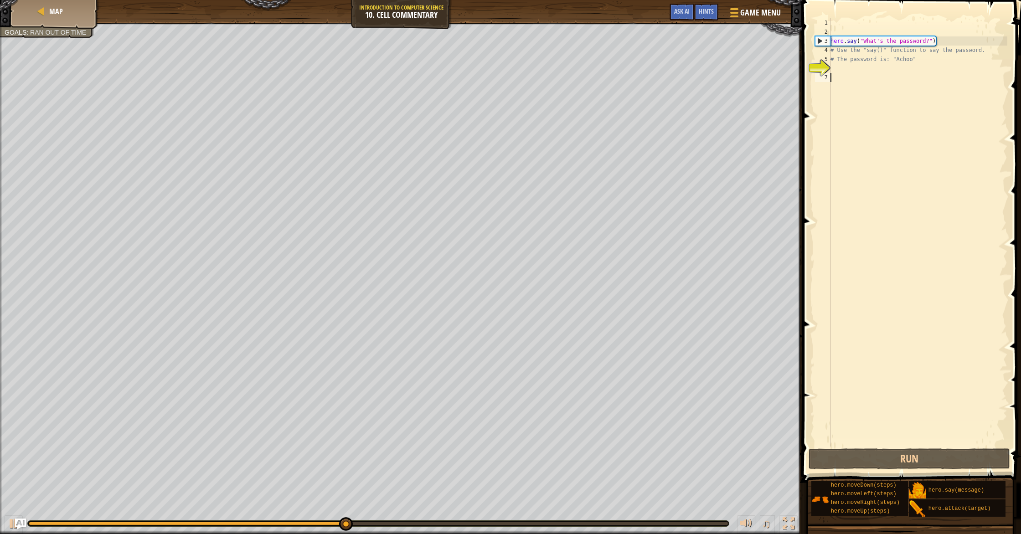
click at [928, 46] on div "hero . say ( "What's the password?" ) # Use the "say()" function to say the pas…" at bounding box center [918, 241] width 179 height 447
click at [929, 41] on div "hero . say ( "What's the password?" ) # Use the "say()" function to say the pas…" at bounding box center [918, 241] width 179 height 447
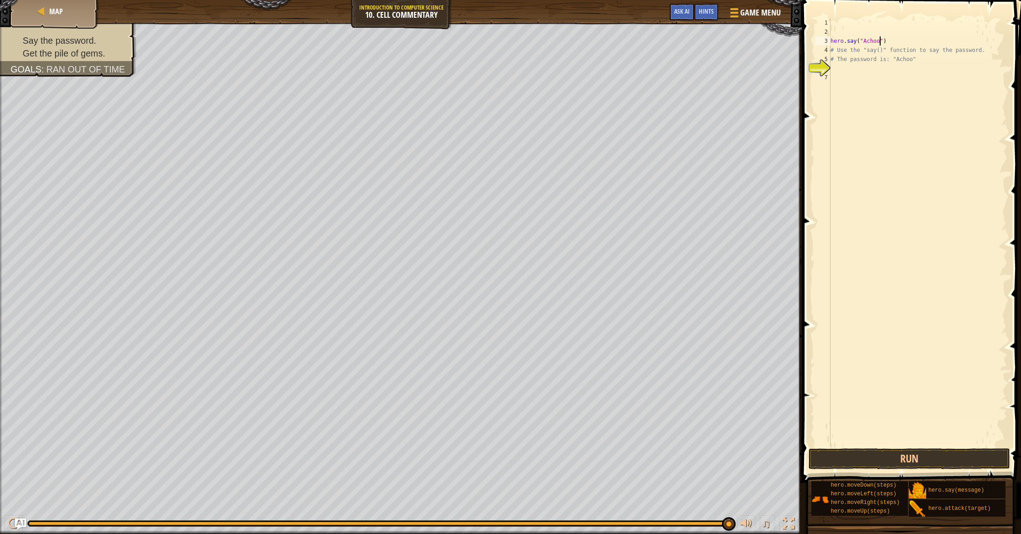
scroll to position [4, 4]
type textarea "hero.say("Achoo")"
click at [876, 459] on button "Run" at bounding box center [909, 459] width 201 height 21
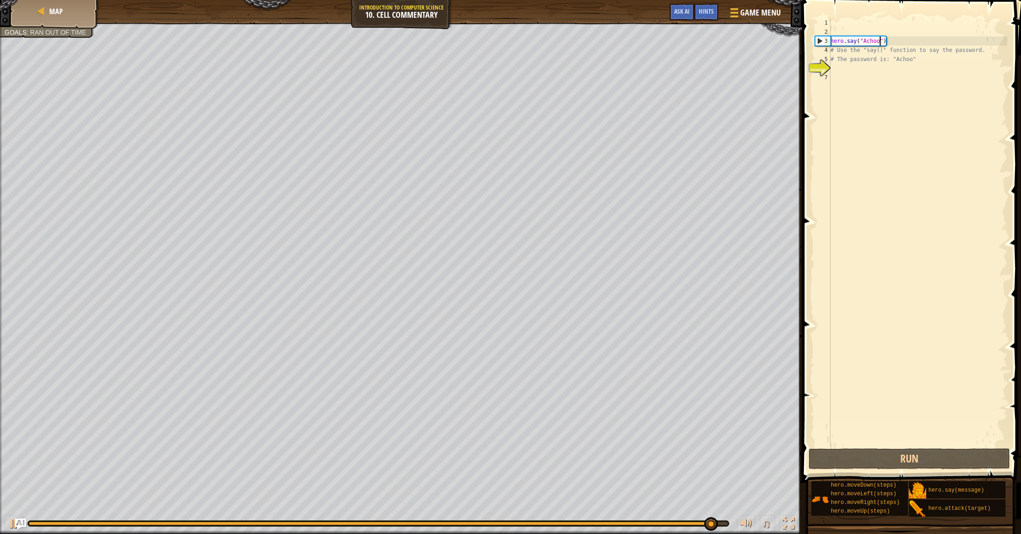
drag, startPoint x: 846, startPoint y: 69, endPoint x: 822, endPoint y: 63, distance: 24.8
click at [840, 67] on div "hero . say ( "Achoo" ) # Use the "say()" function to say the password. # The pa…" at bounding box center [918, 241] width 179 height 447
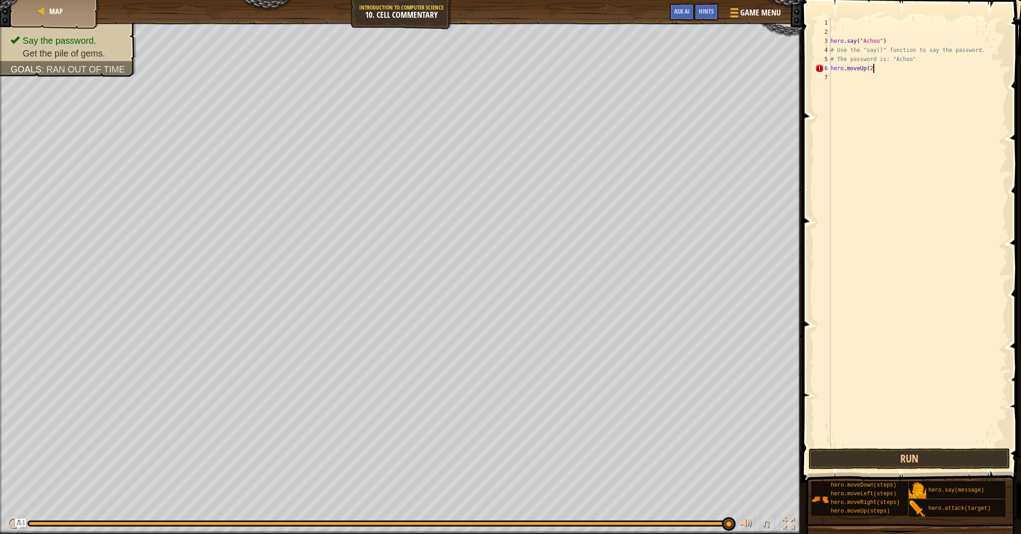
scroll to position [4, 3]
type textarea "hero.moveUp(2)"
click at [872, 462] on button "Run" at bounding box center [909, 459] width 201 height 21
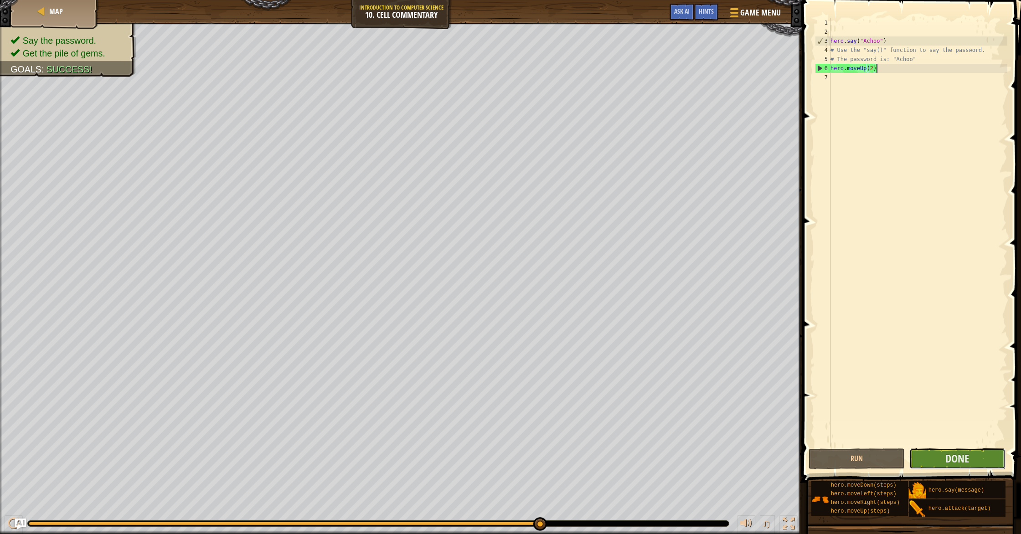
click at [945, 466] on button "Done" at bounding box center [957, 459] width 96 height 21
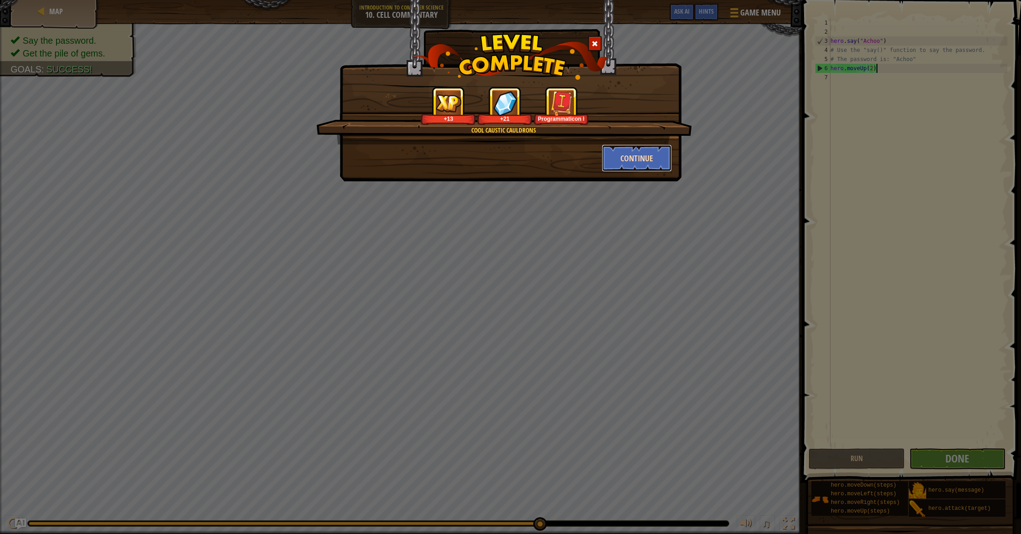
click at [634, 160] on button "Continue" at bounding box center [637, 158] width 71 height 27
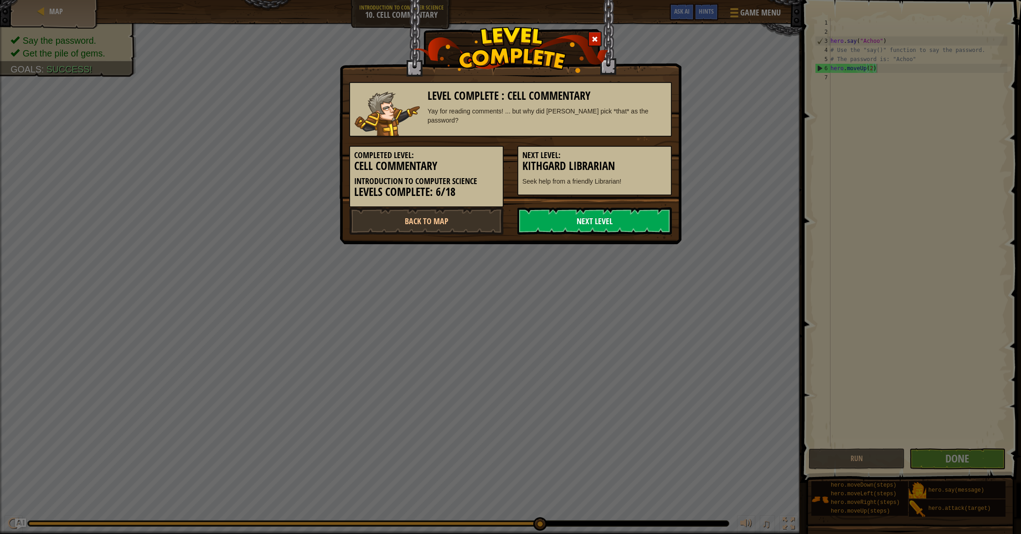
click at [617, 216] on link "Next Level" at bounding box center [594, 220] width 155 height 27
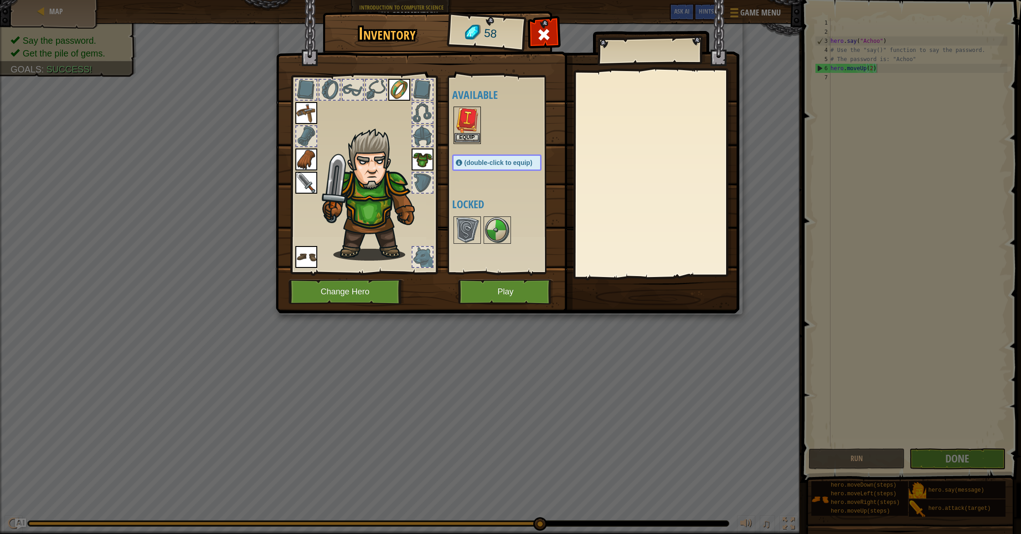
click at [468, 131] on img at bounding box center [467, 121] width 26 height 26
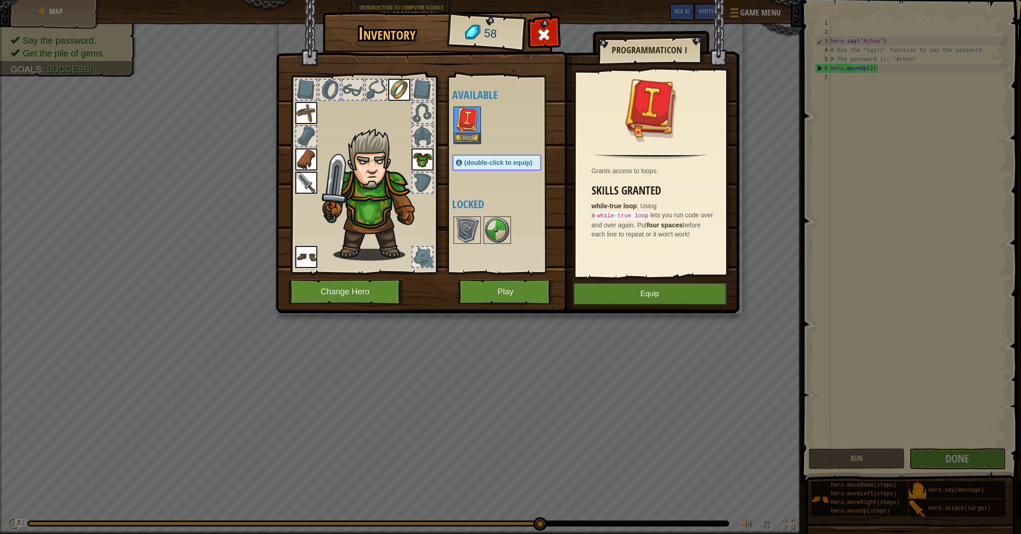
click at [468, 131] on img at bounding box center [467, 121] width 26 height 26
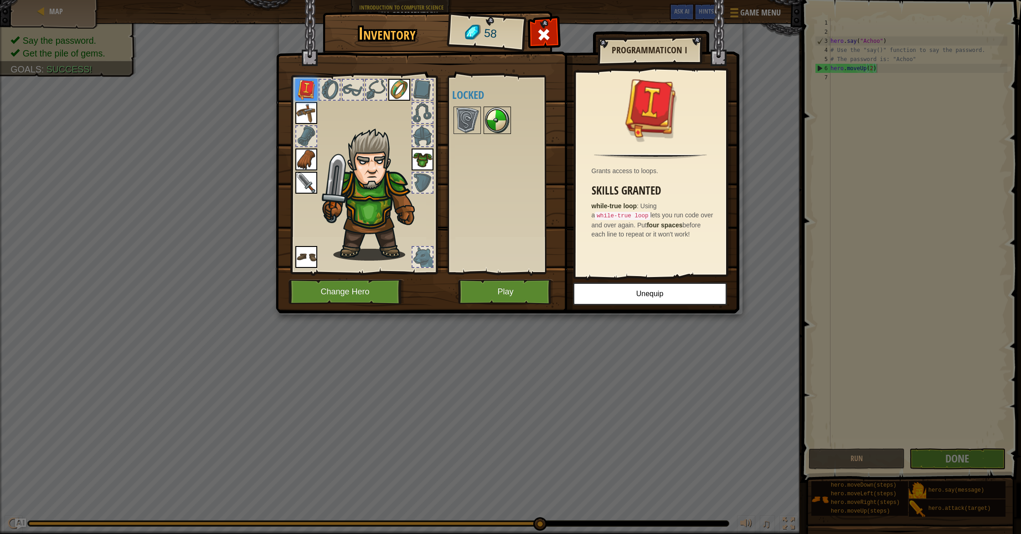
click at [499, 122] on img at bounding box center [498, 121] width 26 height 26
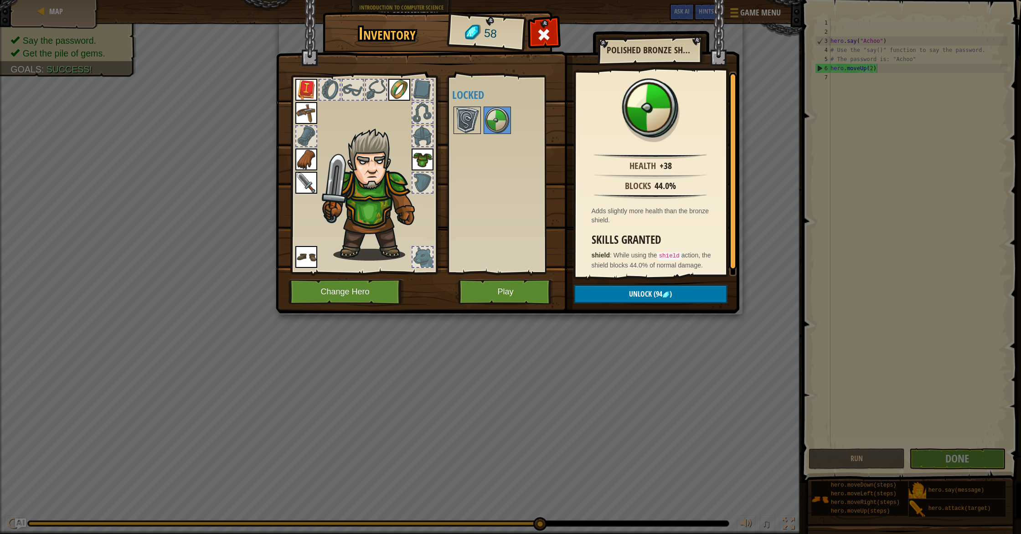
drag, startPoint x: 468, startPoint y: 119, endPoint x: 474, endPoint y: 119, distance: 5.9
click at [468, 119] on img at bounding box center [467, 121] width 26 height 26
click at [495, 116] on img at bounding box center [498, 121] width 26 height 26
click at [459, 111] on img at bounding box center [467, 121] width 26 height 26
click at [498, 123] on img at bounding box center [498, 121] width 26 height 26
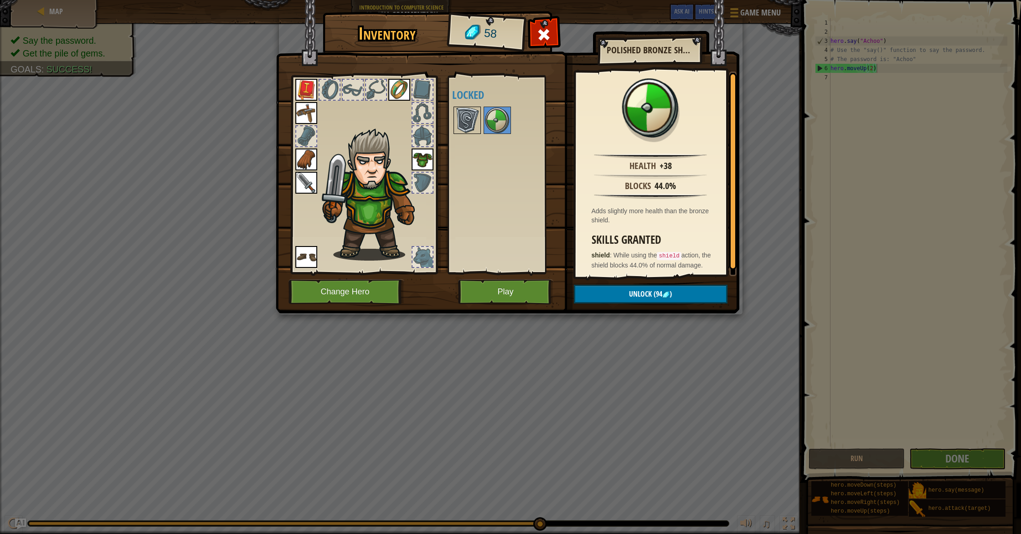
drag, startPoint x: 464, startPoint y: 122, endPoint x: 479, endPoint y: 121, distance: 15.1
click at [464, 122] on img at bounding box center [467, 121] width 26 height 26
click at [494, 116] on img at bounding box center [498, 121] width 26 height 26
click at [467, 115] on img at bounding box center [467, 121] width 26 height 26
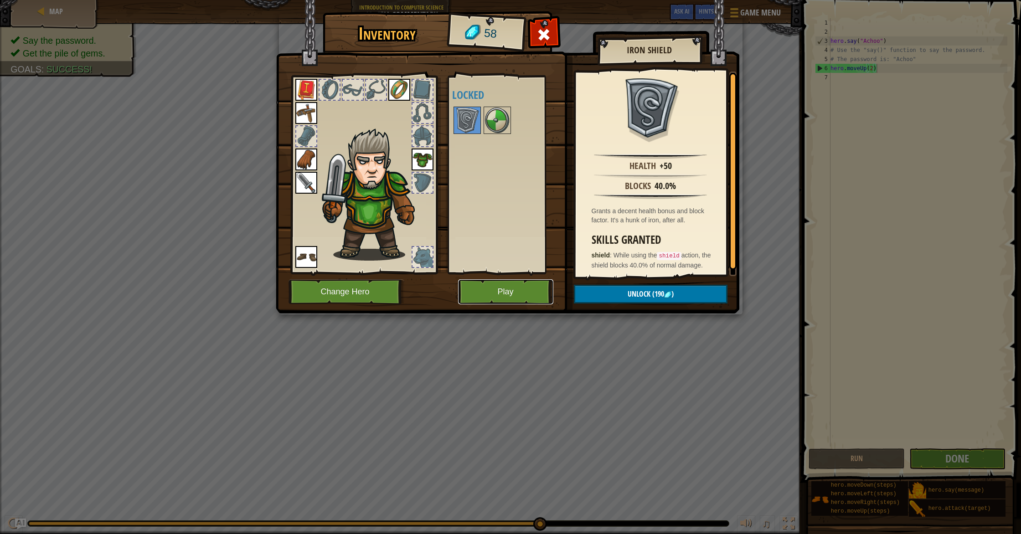
click at [508, 294] on button "Play" at bounding box center [505, 291] width 95 height 25
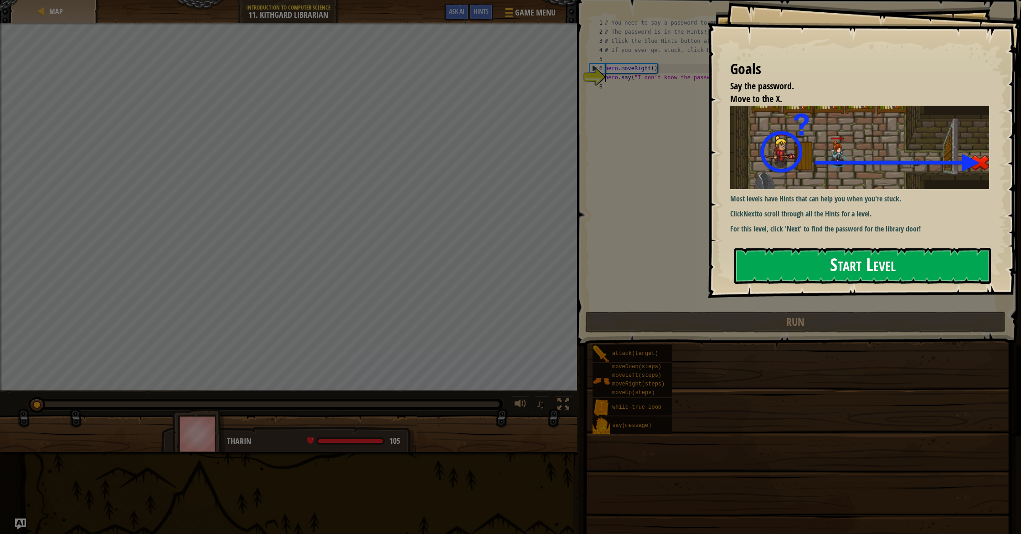
click at [827, 257] on button "Start Level" at bounding box center [862, 266] width 257 height 36
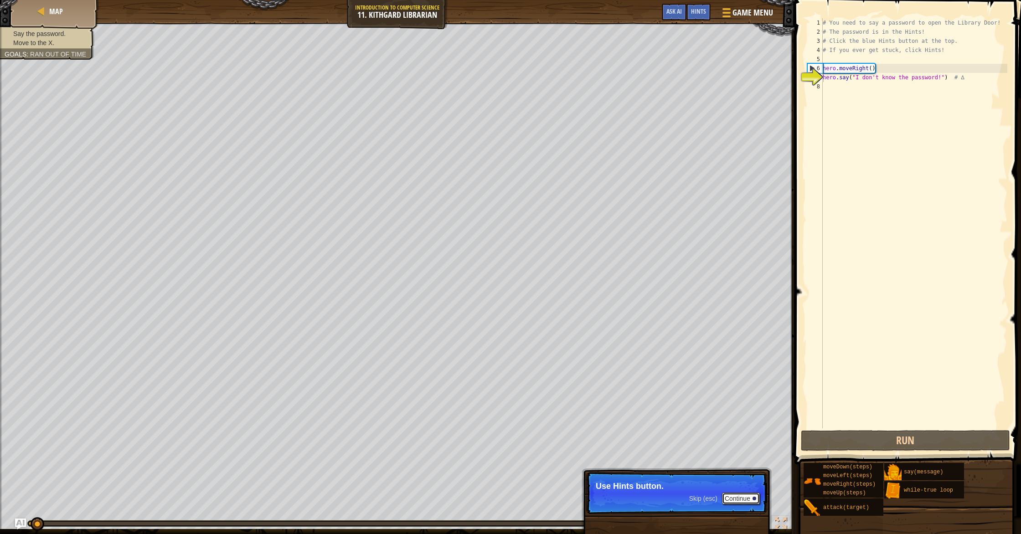
click at [742, 498] on button "Continue" at bounding box center [741, 499] width 38 height 12
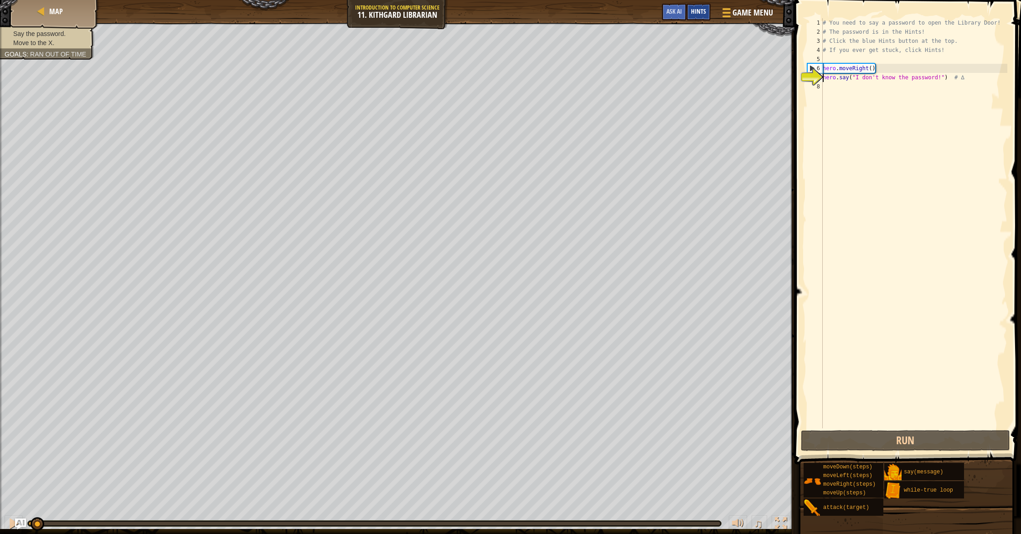
click at [703, 15] on div "Hints" at bounding box center [698, 12] width 24 height 17
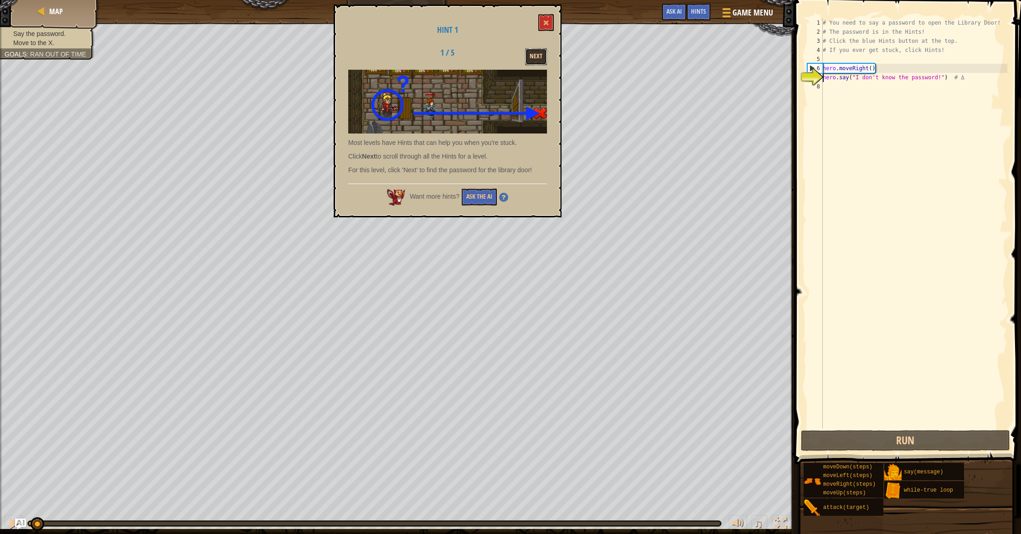
click at [538, 51] on button "Next" at bounding box center [536, 56] width 22 height 17
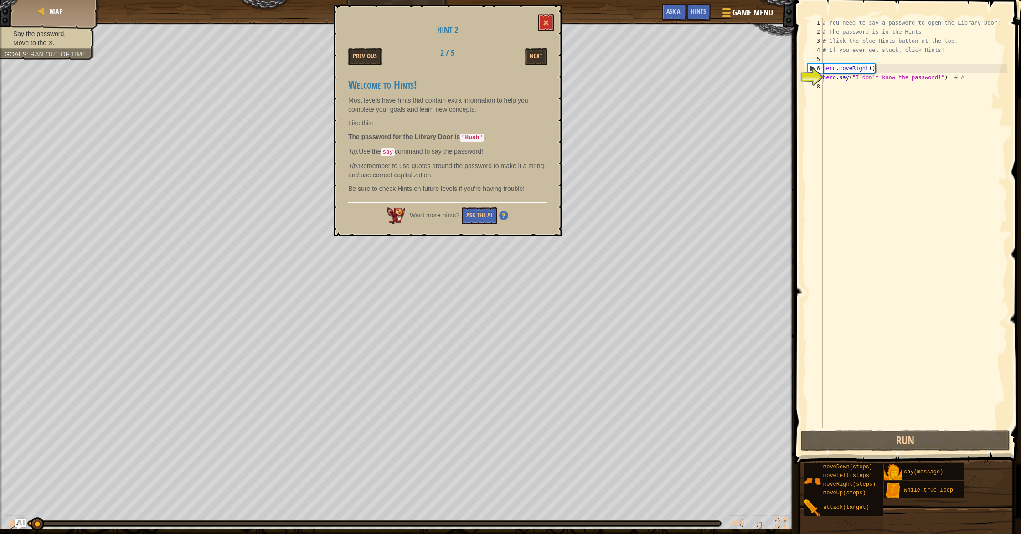
click at [530, 19] on div "Hint 2 Previous 2 / 5 Next Welcome to Hints! Most levels have hints that contai…" at bounding box center [448, 121] width 228 height 232
click at [541, 18] on button at bounding box center [545, 22] width 15 height 17
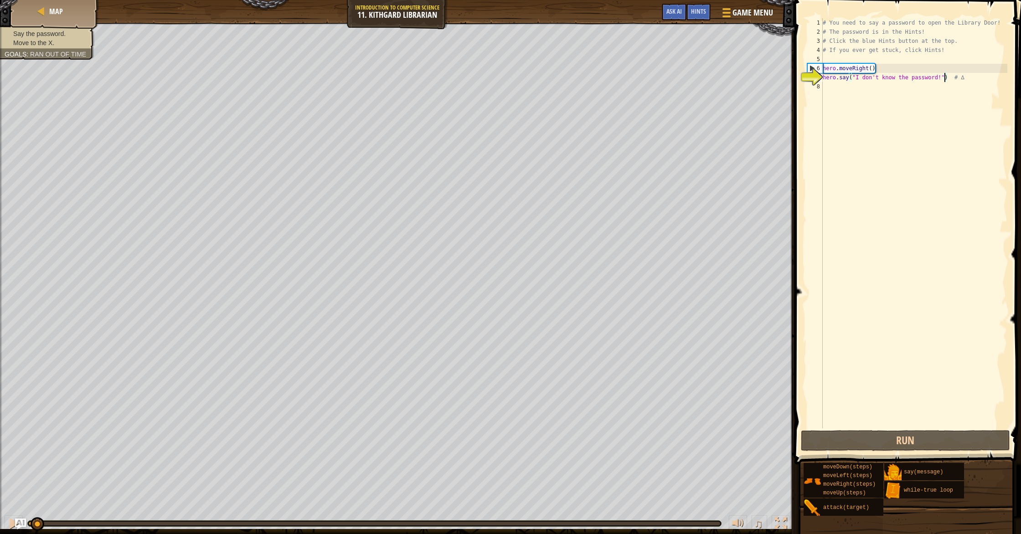
click at [944, 82] on div "# You need to say a password to open the Library Door! # The password is in the…" at bounding box center [914, 232] width 186 height 428
click at [942, 81] on div "# You need to say a password to open the Library Door! # The password is in the…" at bounding box center [914, 232] width 186 height 428
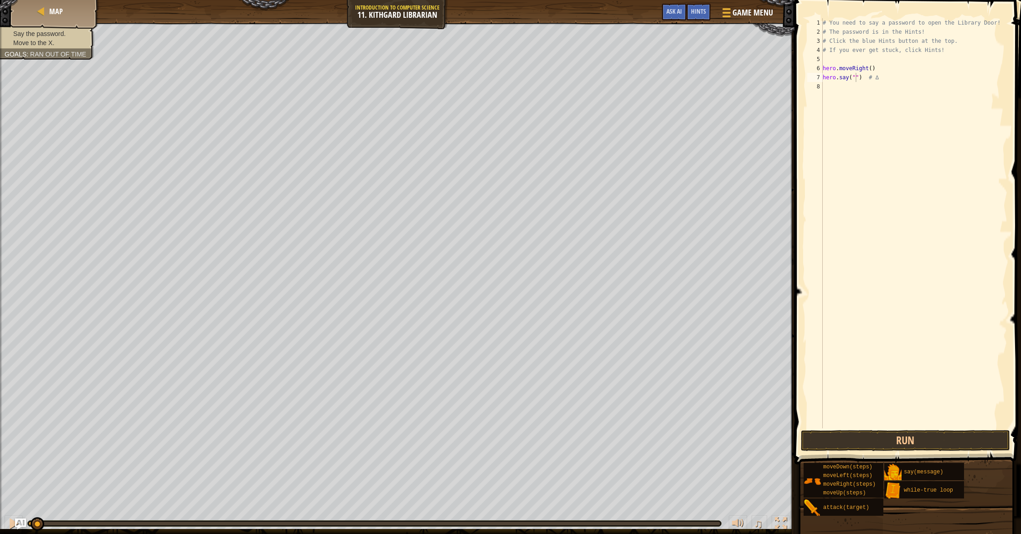
click at [713, 12] on div "Game Menu Done Hints Ask AI" at bounding box center [717, 14] width 121 height 21
click at [707, 12] on div "Hints" at bounding box center [698, 12] width 24 height 17
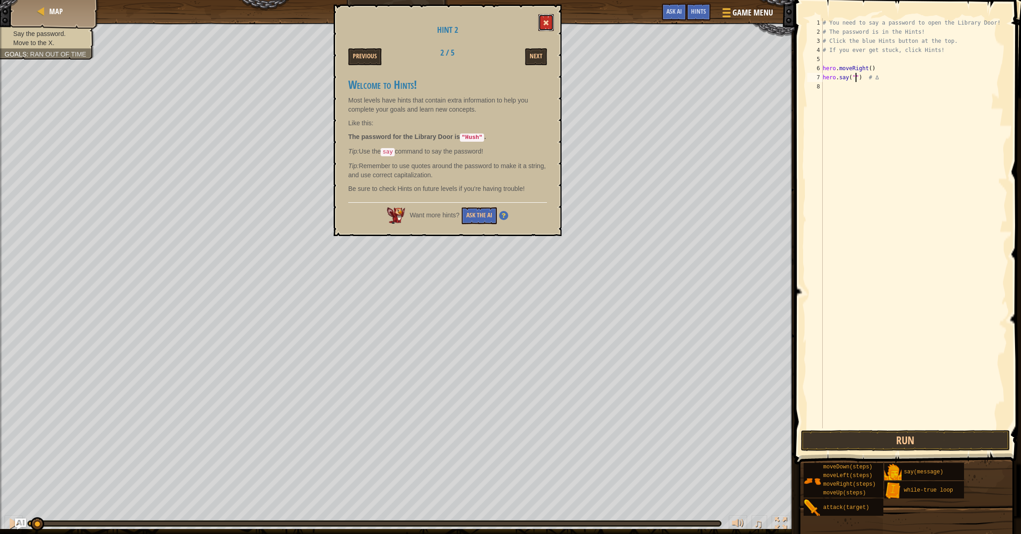
click at [547, 20] on span at bounding box center [546, 23] width 6 height 6
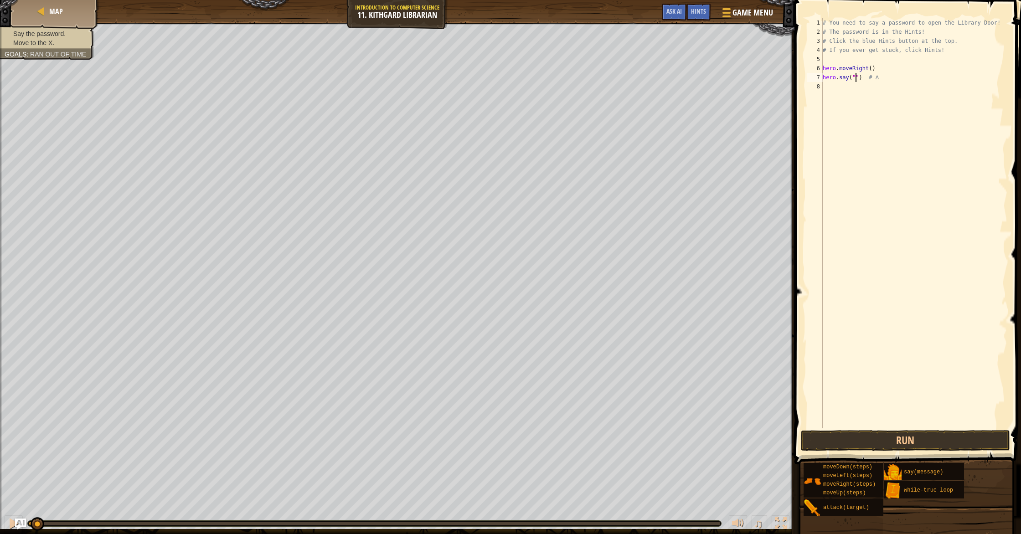
click at [857, 80] on div "# You need to say a password to open the Library Door! # The password is in the…" at bounding box center [914, 232] width 186 height 428
type textarea "hero.say("Hush") # ∆"
click at [857, 91] on div "# You need to say a password to open the Library Door! # The password is in the…" at bounding box center [914, 232] width 186 height 428
type textarea "hero.moveRight()"
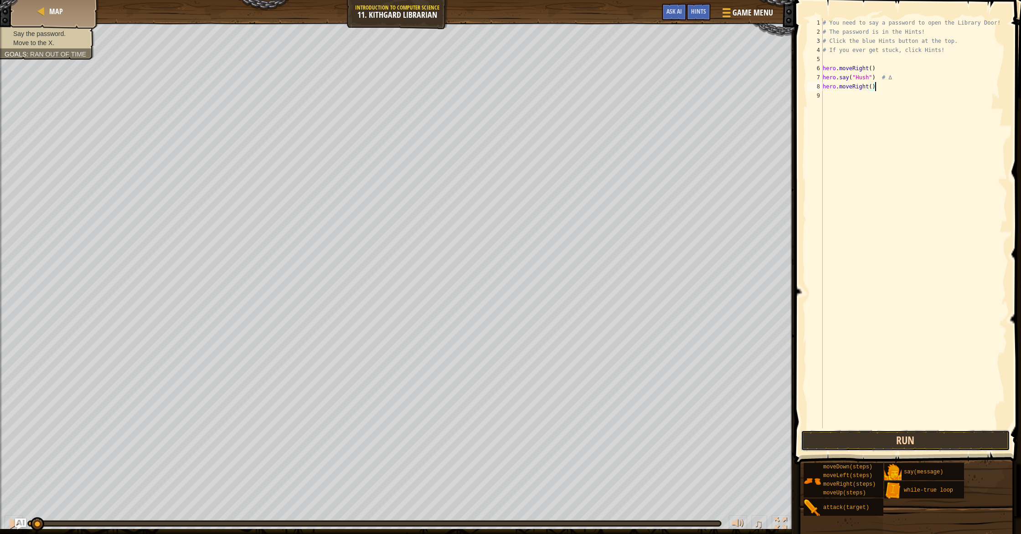
click at [923, 441] on button "Run" at bounding box center [905, 440] width 209 height 21
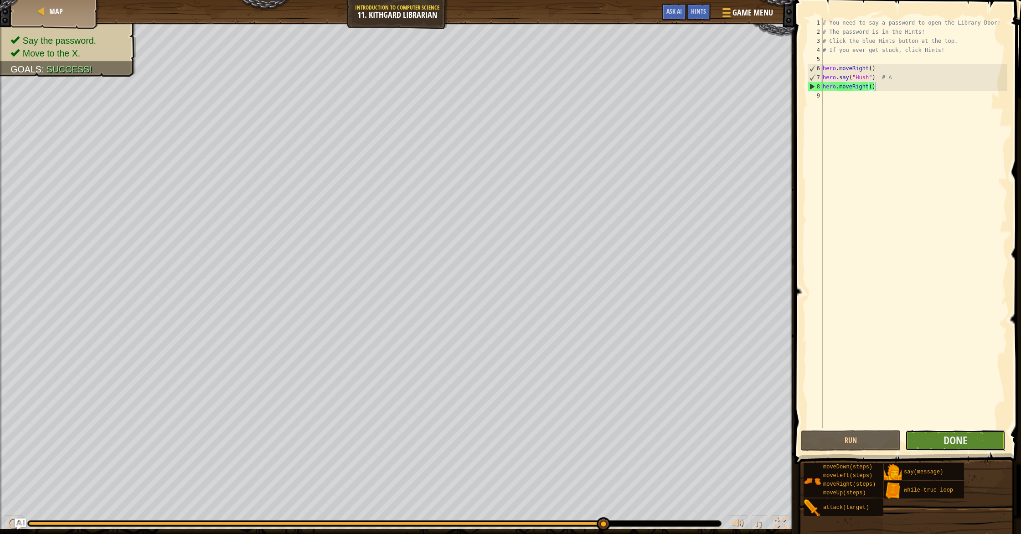
click at [938, 438] on button "Done" at bounding box center [955, 440] width 100 height 21
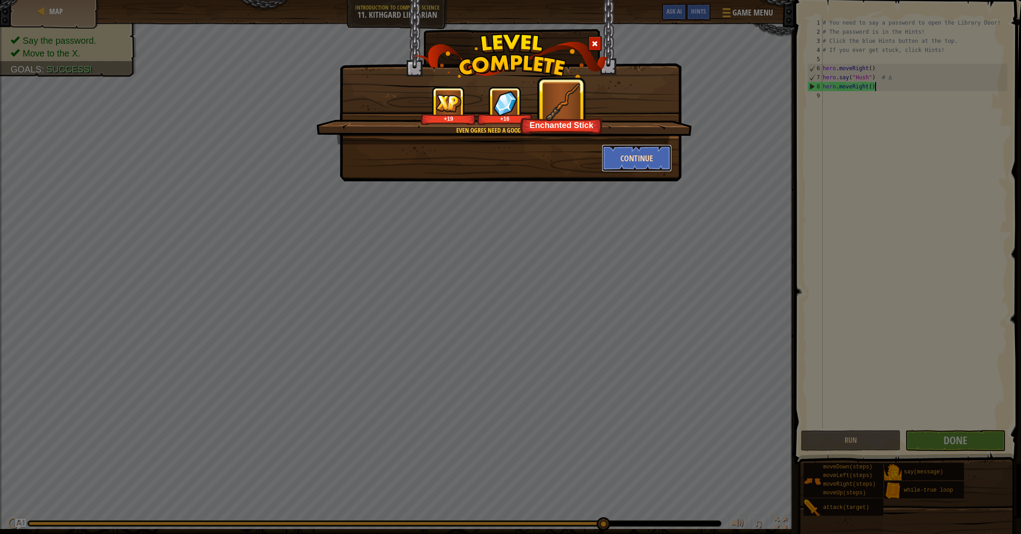
click at [647, 166] on button "Continue" at bounding box center [637, 158] width 71 height 27
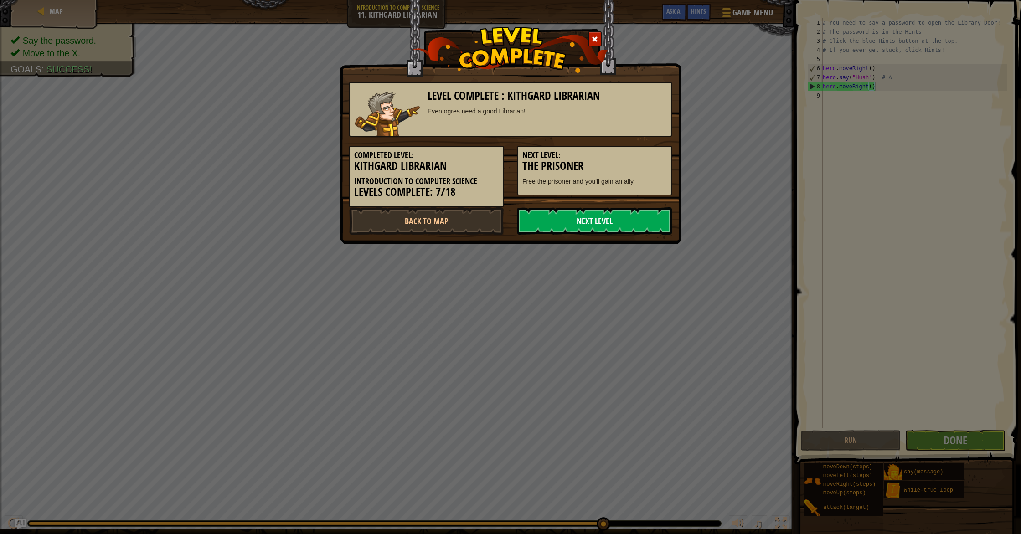
click at [584, 226] on link "Next Level" at bounding box center [594, 220] width 155 height 27
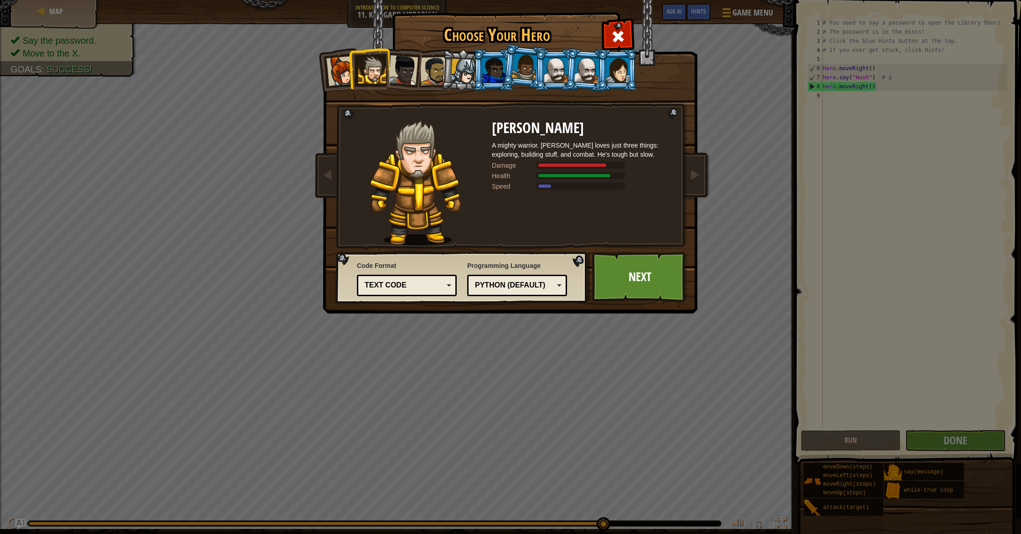
click at [617, 71] on div at bounding box center [618, 70] width 24 height 25
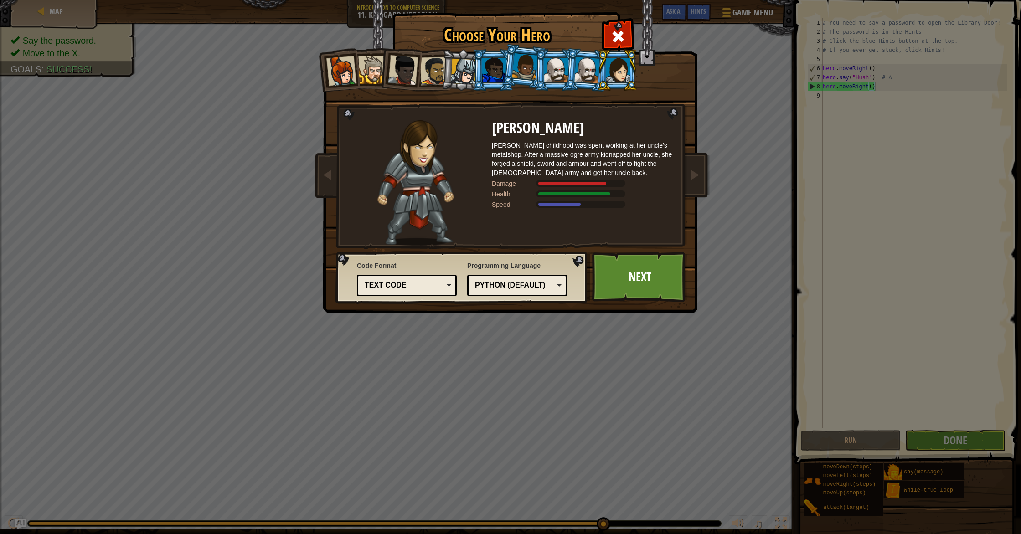
click at [591, 68] on div at bounding box center [587, 70] width 26 height 26
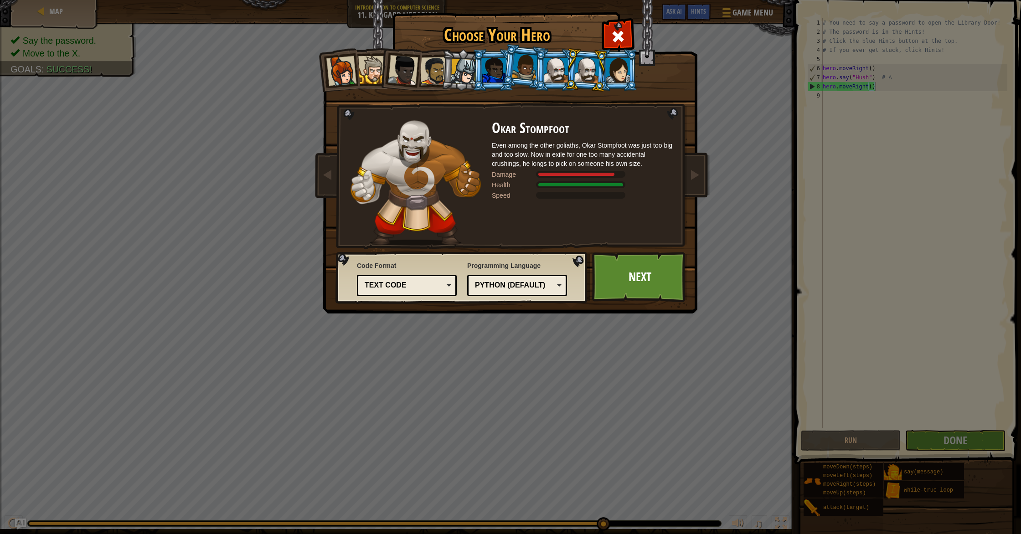
click at [544, 72] on div at bounding box center [556, 70] width 24 height 25
click at [520, 72] on div at bounding box center [525, 66] width 26 height 27
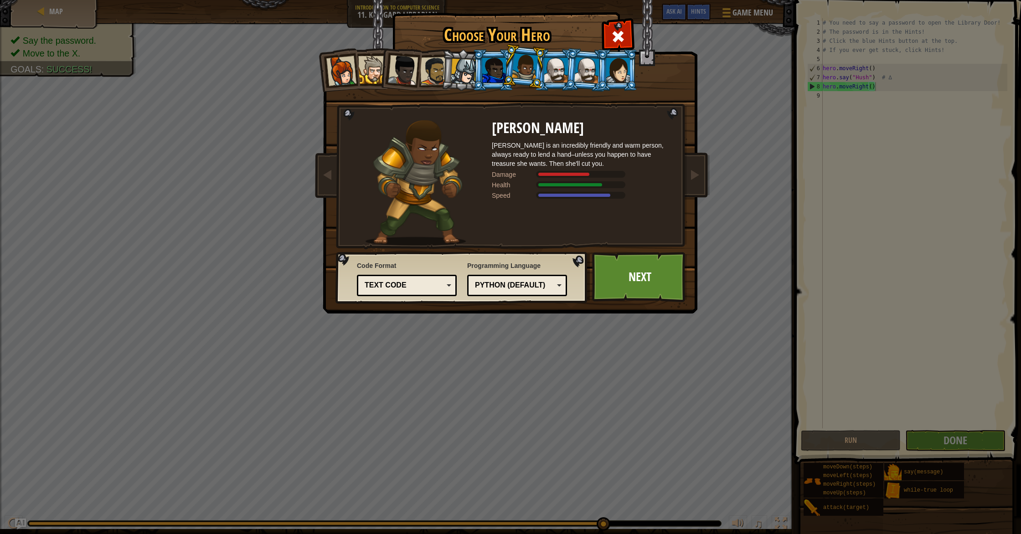
click at [493, 67] on div at bounding box center [494, 70] width 24 height 25
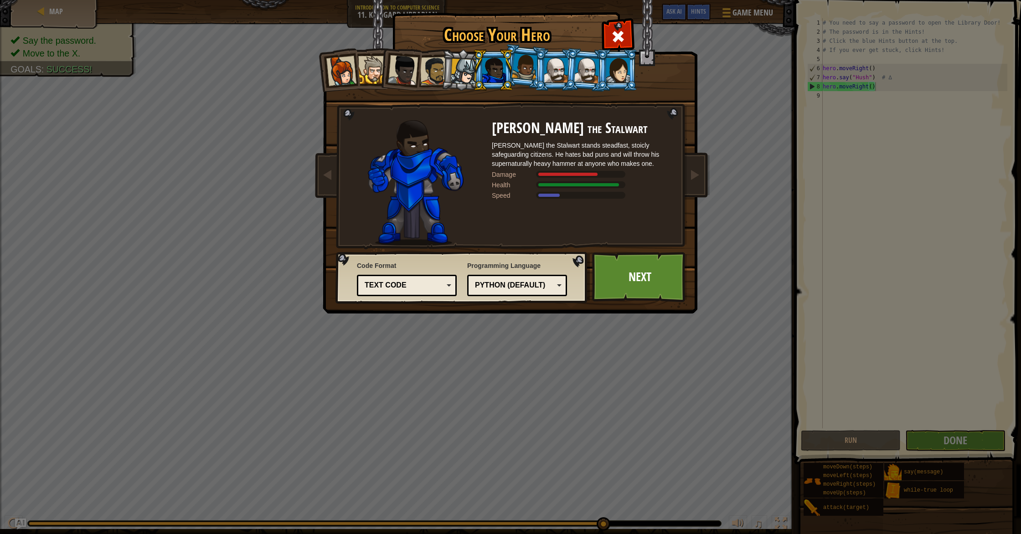
click at [459, 67] on div at bounding box center [464, 72] width 26 height 26
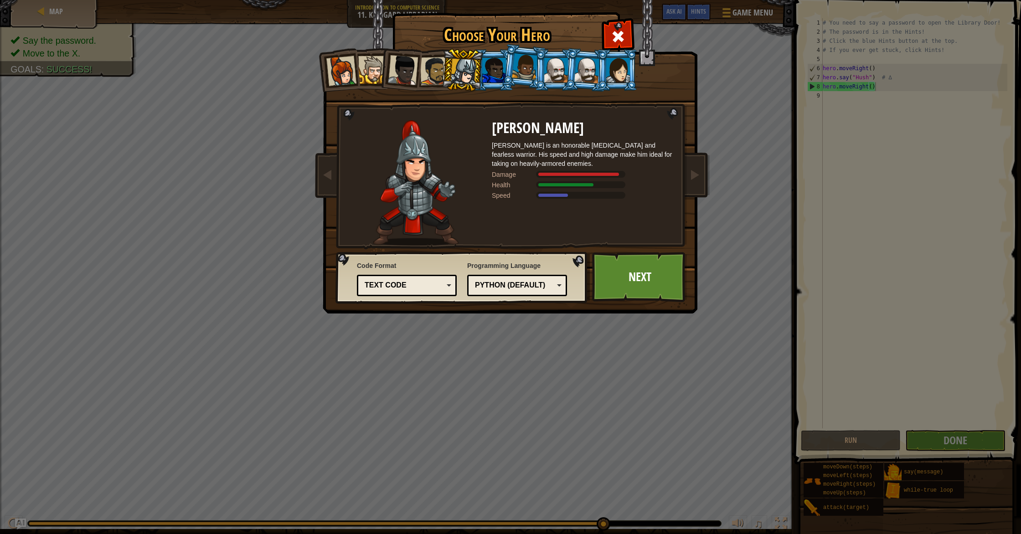
click at [425, 68] on div at bounding box center [434, 71] width 28 height 28
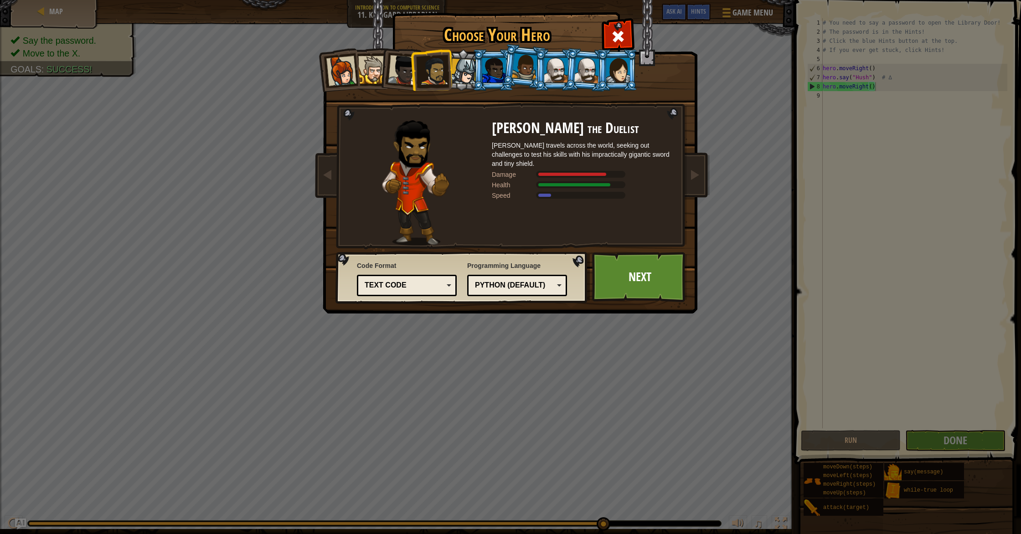
click at [412, 69] on li at bounding box center [431, 70] width 42 height 42
click at [400, 69] on div at bounding box center [403, 70] width 30 height 30
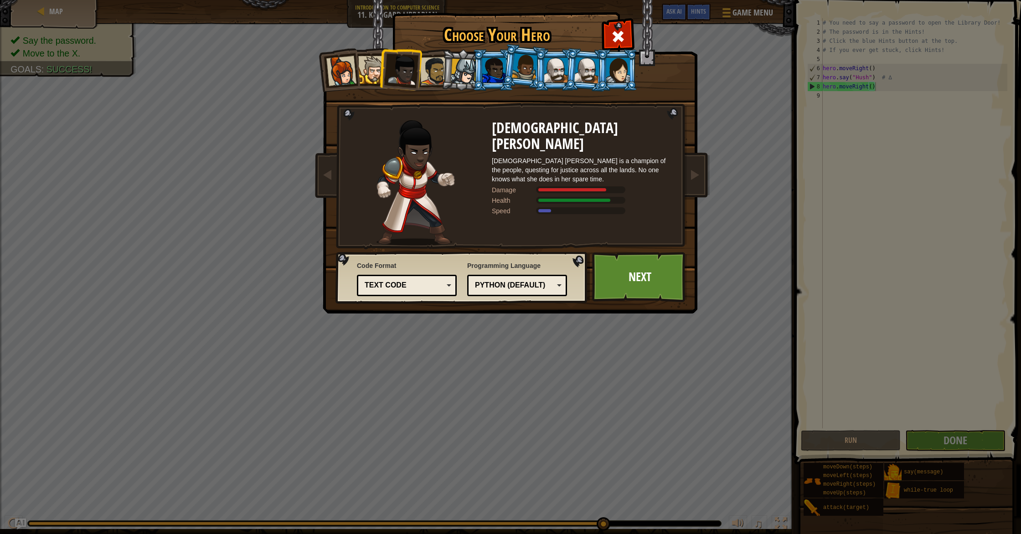
click at [373, 67] on div at bounding box center [372, 70] width 28 height 28
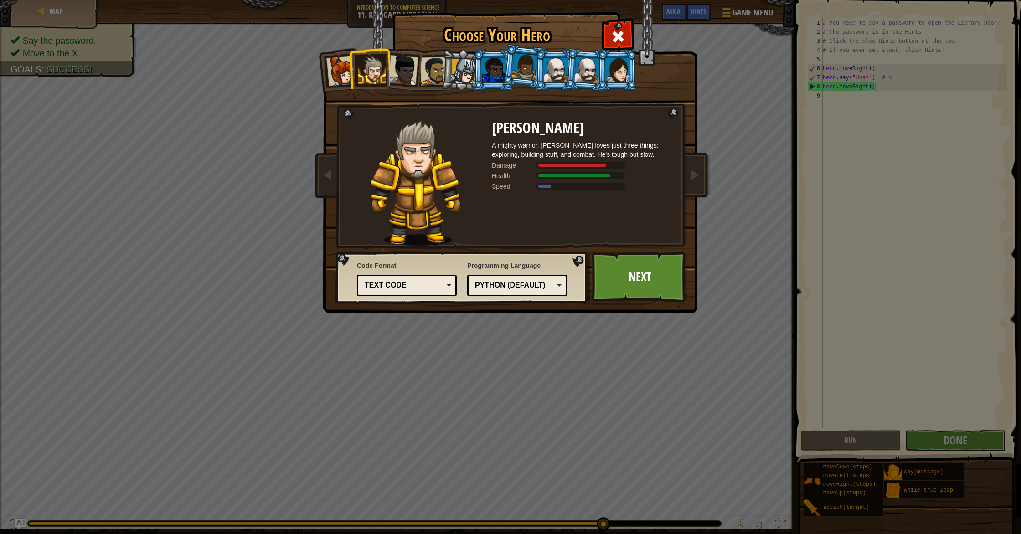
click at [332, 67] on div at bounding box center [341, 71] width 30 height 30
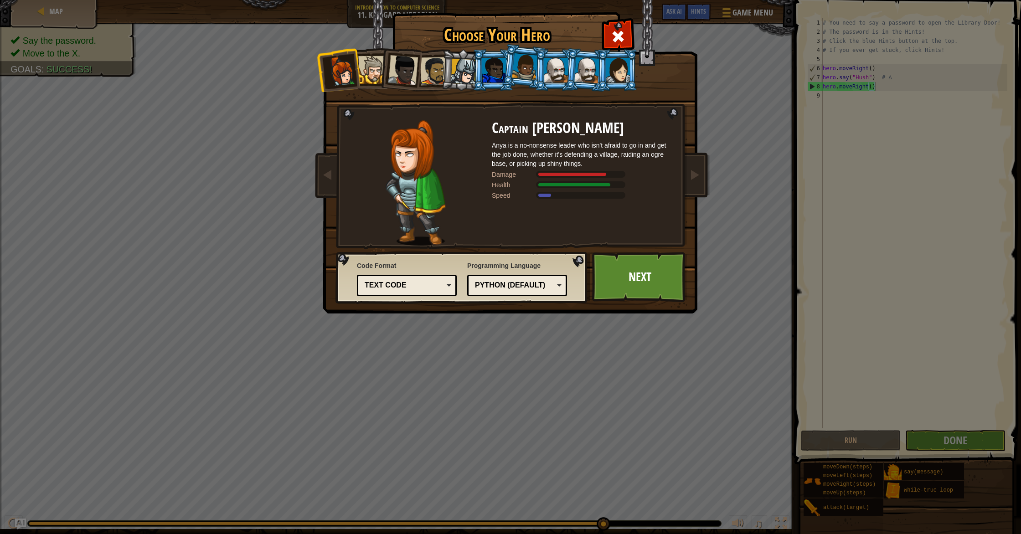
click at [381, 73] on li at bounding box center [400, 68] width 45 height 45
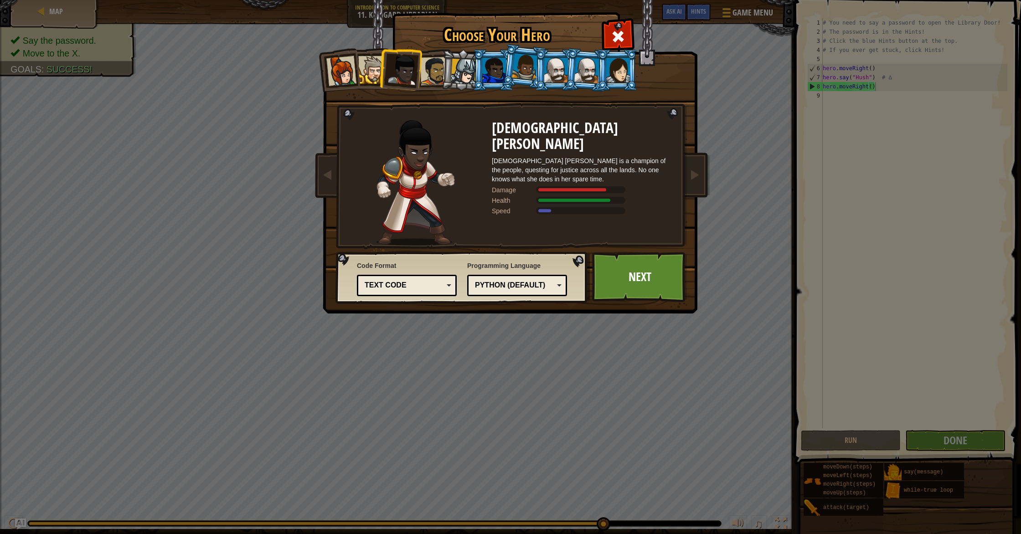
click at [367, 72] on div at bounding box center [372, 70] width 28 height 28
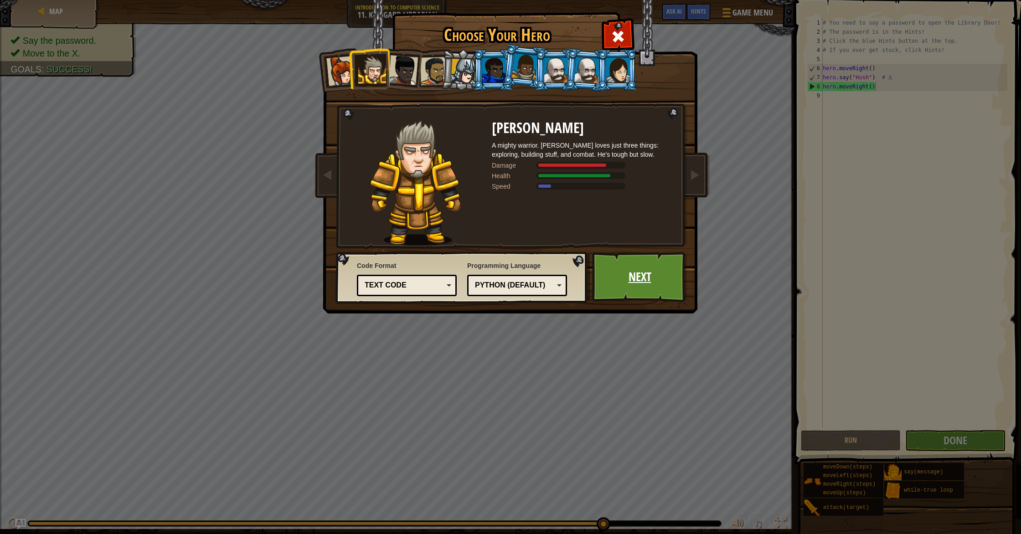
click at [640, 274] on link "Next" at bounding box center [639, 277] width 95 height 50
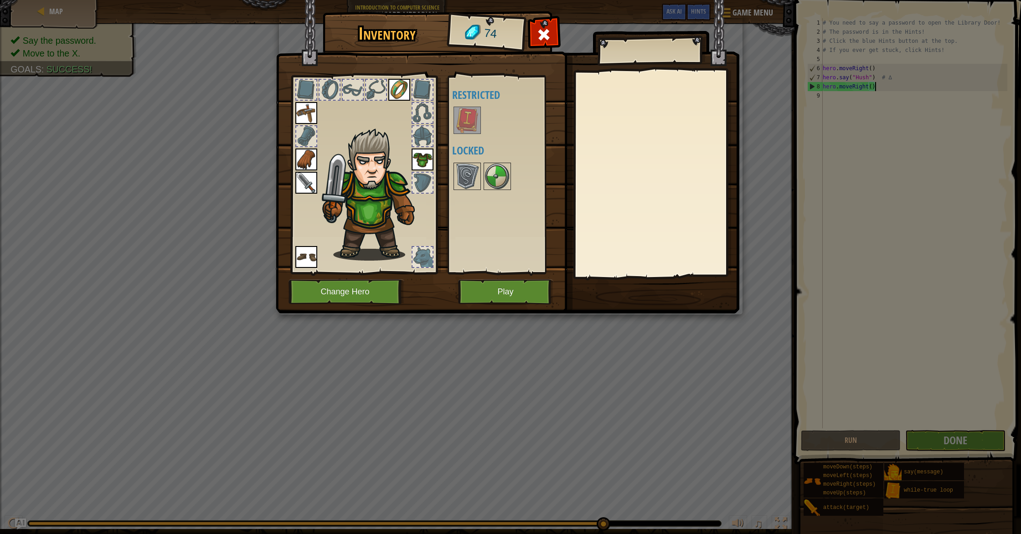
click at [476, 120] on img at bounding box center [467, 121] width 26 height 26
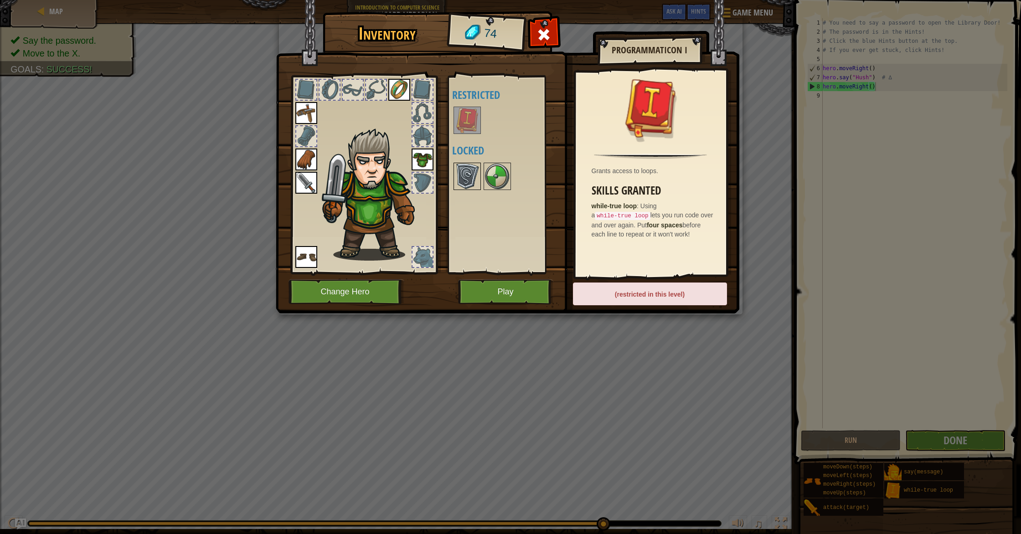
drag, startPoint x: 465, startPoint y: 186, endPoint x: 472, endPoint y: 181, distance: 7.8
click at [465, 185] on img at bounding box center [467, 177] width 26 height 26
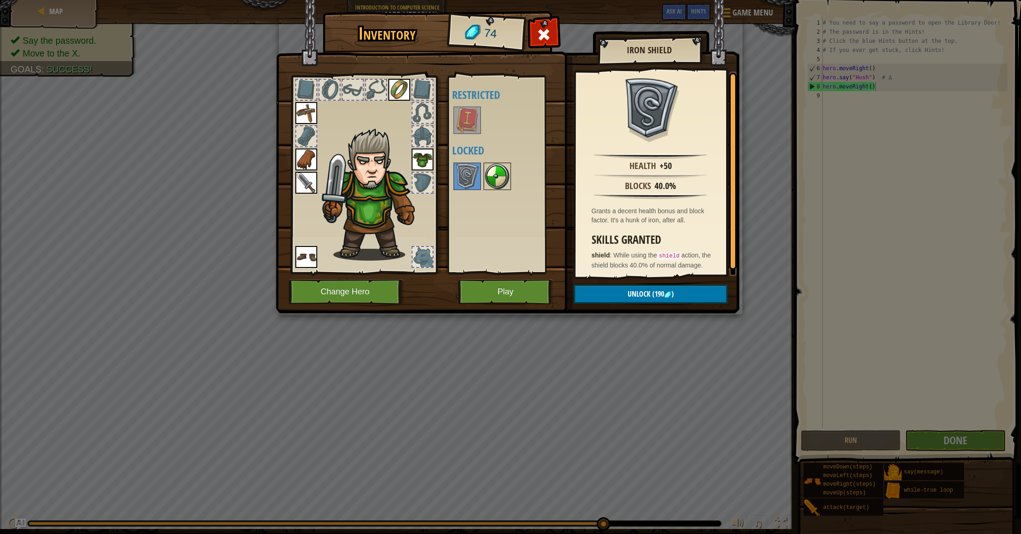
click at [502, 174] on img at bounding box center [498, 177] width 26 height 26
click at [469, 172] on img at bounding box center [467, 177] width 26 height 26
click at [464, 95] on h4 "Restricted" at bounding box center [506, 95] width 108 height 12
click at [465, 116] on img at bounding box center [467, 121] width 26 height 26
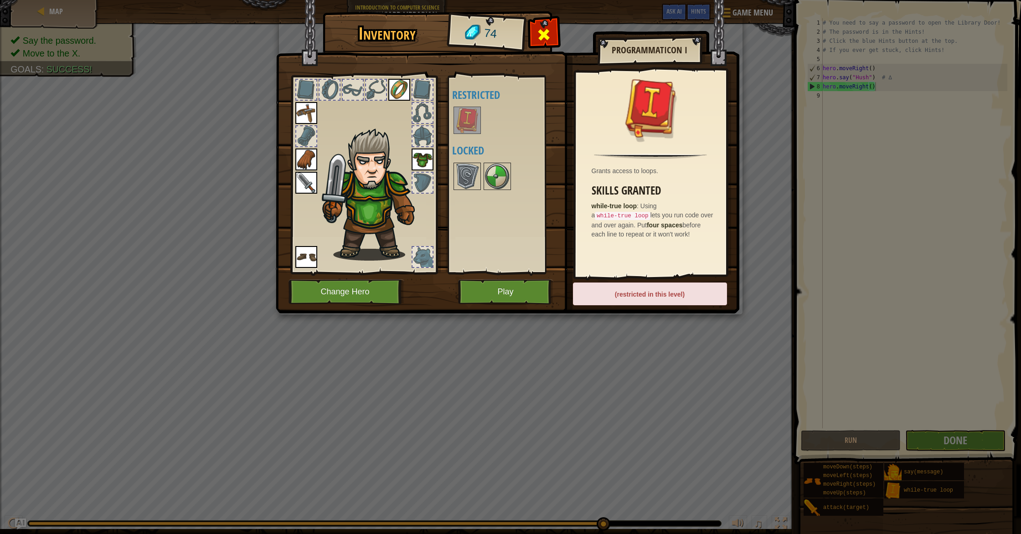
click at [551, 31] on div at bounding box center [544, 37] width 29 height 29
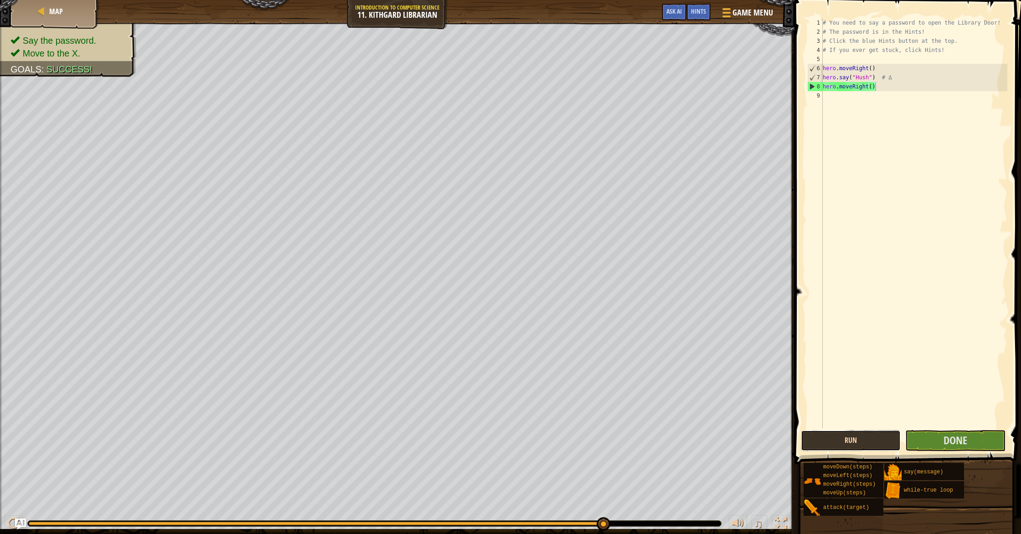
click at [839, 440] on button "Run" at bounding box center [851, 440] width 100 height 21
click at [944, 431] on button "Done" at bounding box center [955, 440] width 100 height 21
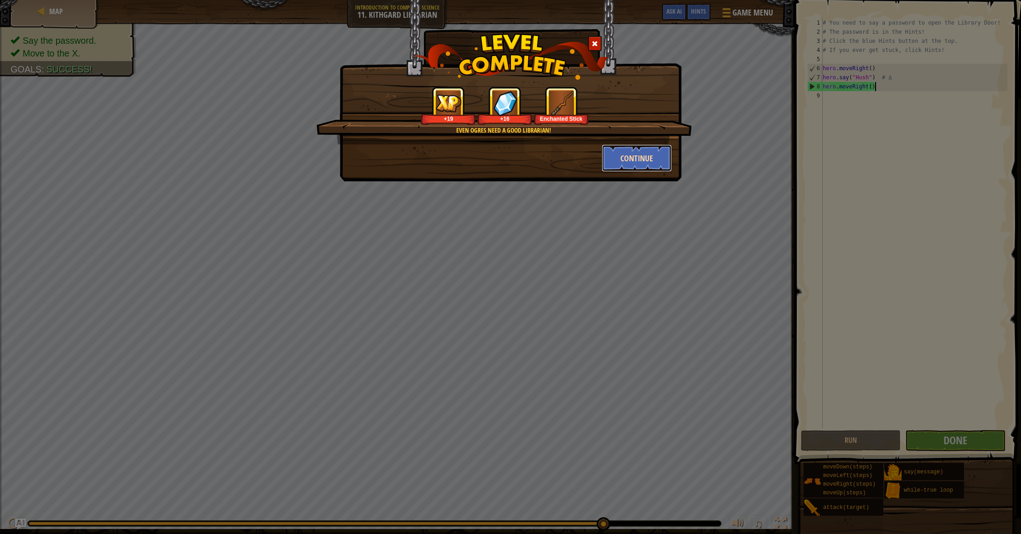
click at [625, 158] on button "Continue" at bounding box center [637, 158] width 71 height 27
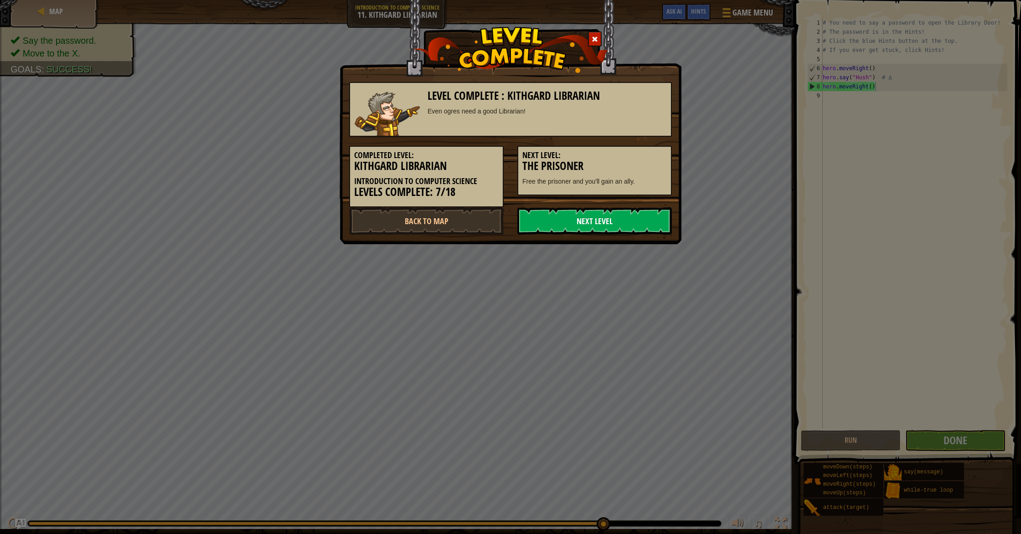
click at [588, 215] on link "Next Level" at bounding box center [594, 220] width 155 height 27
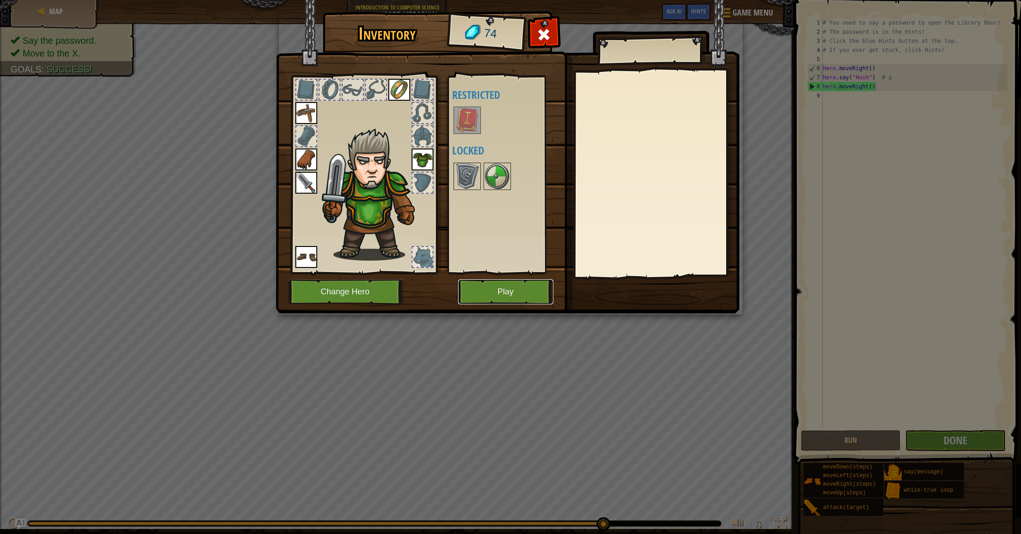
click at [490, 288] on button "Play" at bounding box center [505, 291] width 95 height 25
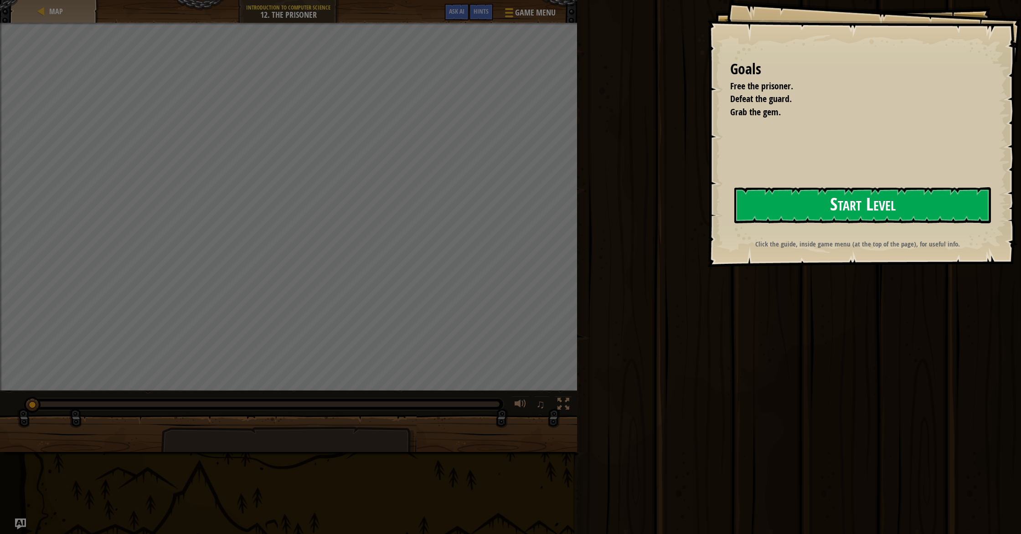
click at [774, 208] on button "Start Level" at bounding box center [862, 205] width 257 height 36
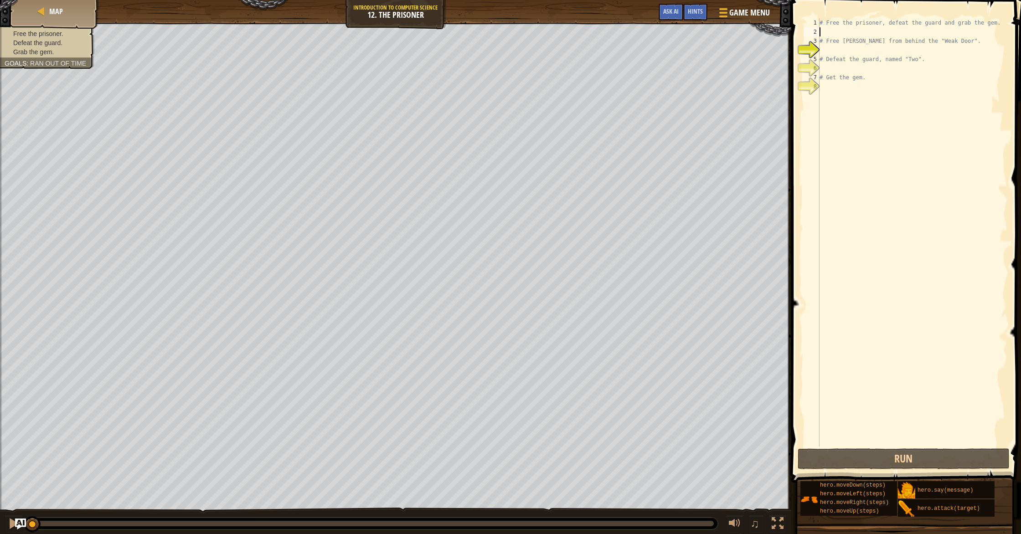
click at [826, 31] on div "# Free the prisoner, defeat the guard and grab the gem. # Free [PERSON_NAME] fr…" at bounding box center [913, 241] width 190 height 447
click at [832, 57] on div "# Free the prisoner, defeat the guard and grab the gem. # Free [PERSON_NAME] fr…" at bounding box center [913, 241] width 190 height 447
type textarea "# Defeat the guard, named "Two"."
click at [827, 51] on div "# Free the prisoner, defeat the guard and grab the gem. # Free [PERSON_NAME] fr…" at bounding box center [913, 241] width 190 height 447
click at [840, 57] on div "# Free the prisoner, defeat the guard and grab the gem. # Free [PERSON_NAME] fr…" at bounding box center [913, 241] width 190 height 447
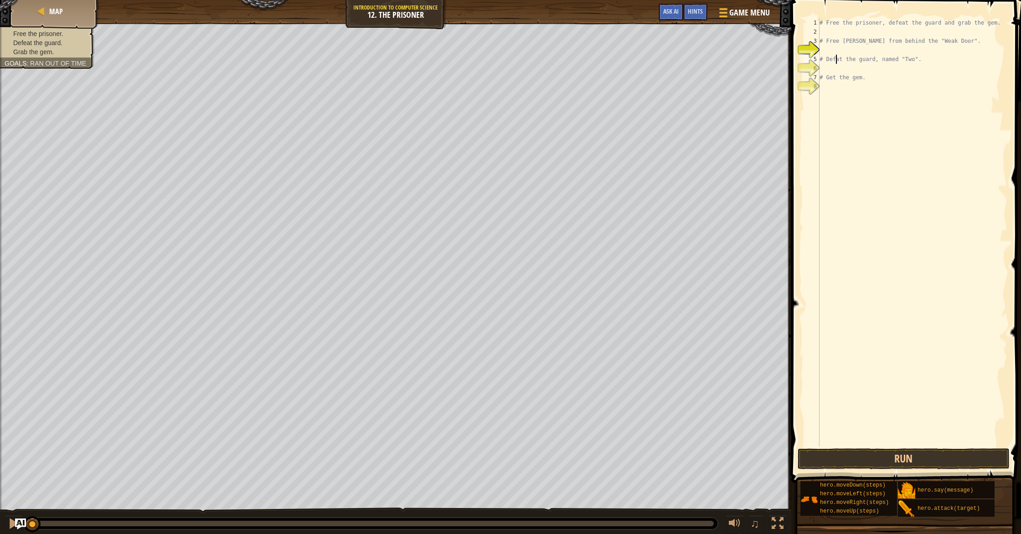
type textarea "# Defeat the guard, named "Two"."
click at [833, 49] on div "# Free the prisoner, defeat the guard and grab the gem. # Free [PERSON_NAME] fr…" at bounding box center [913, 241] width 190 height 447
type textarea "m"
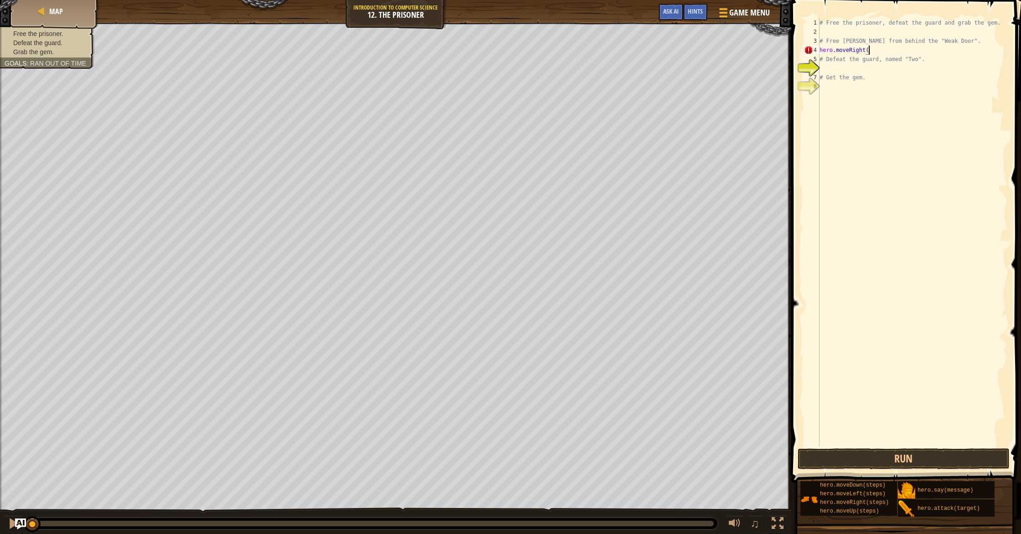
scroll to position [4, 4]
click at [871, 52] on div "# Free the prisoner, defeat the guard and grab the gem. # Free [PERSON_NAME] fr…" at bounding box center [913, 241] width 190 height 447
click at [868, 52] on div "# Free the prisoner, defeat the guard and grab the gem. # Free [PERSON_NAME] fr…" at bounding box center [913, 241] width 190 height 447
type textarea "hero.moveRight(4)"
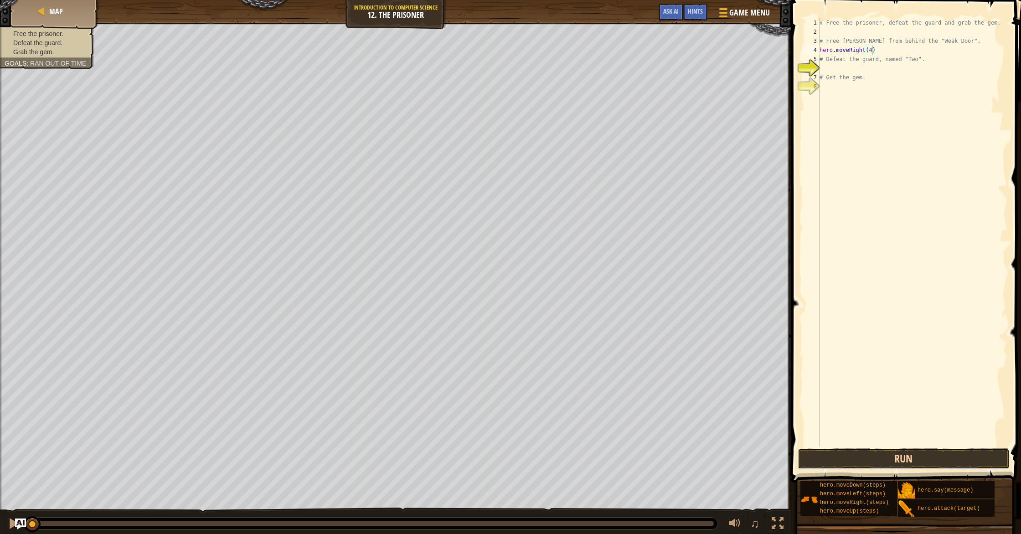
click at [856, 457] on button "Run" at bounding box center [904, 459] width 212 height 21
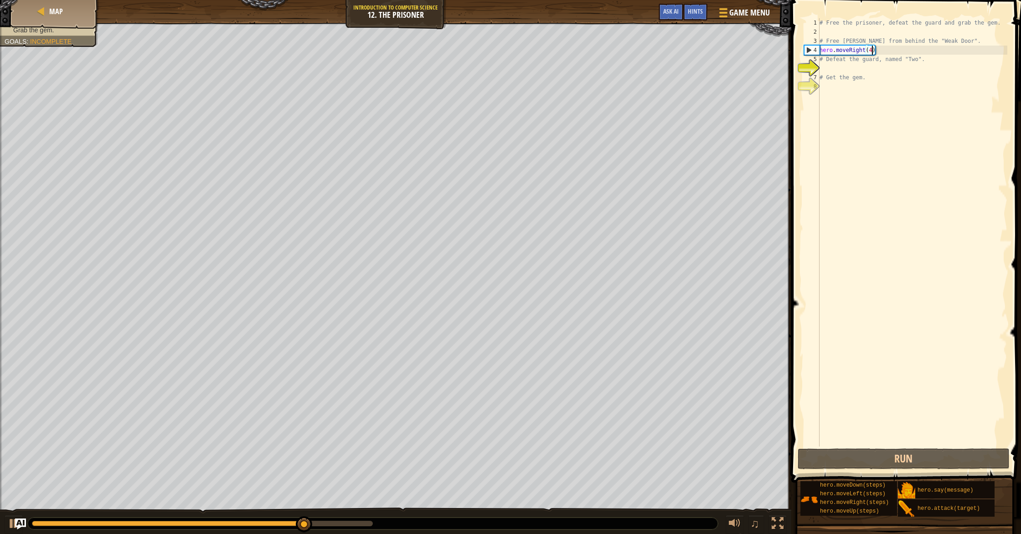
click at [837, 71] on div "# Free the prisoner, defeat the guard and grab the gem. # Free [PERSON_NAME] fr…" at bounding box center [913, 241] width 190 height 447
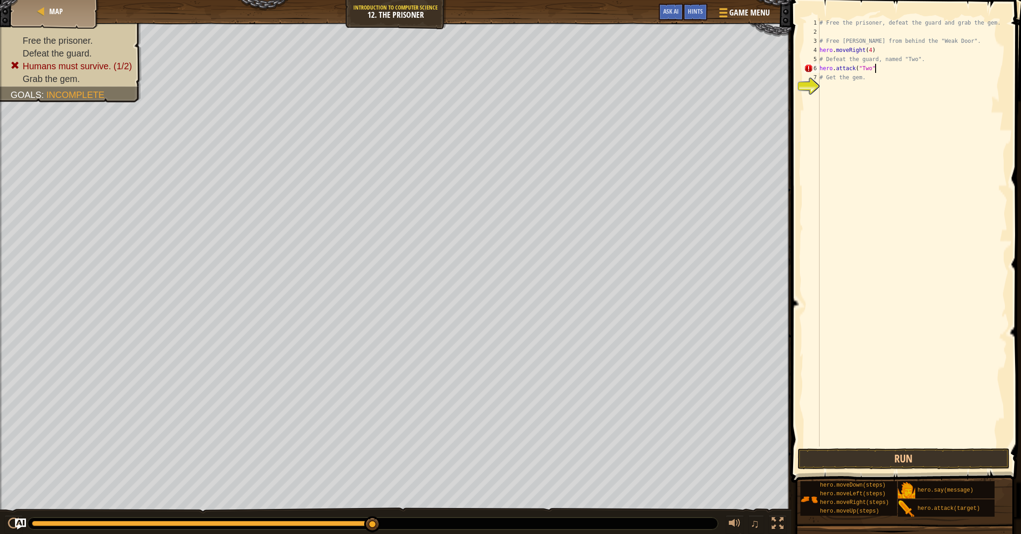
type textarea "hero.attack("Two")"
click at [831, 86] on div "# Free the prisoner, defeat the guard and grab the gem. # Free [PERSON_NAME] fr…" at bounding box center [913, 241] width 190 height 447
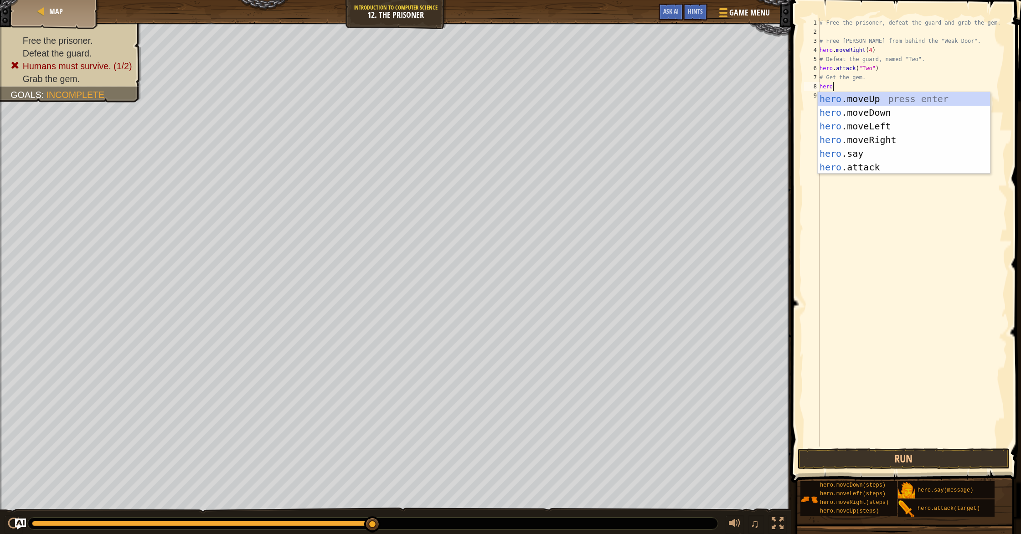
scroll to position [4, 0]
click at [867, 167] on div "hero .moveUp press enter hero .moveDown press enter hero .moveLeft press enter …" at bounding box center [904, 146] width 172 height 109
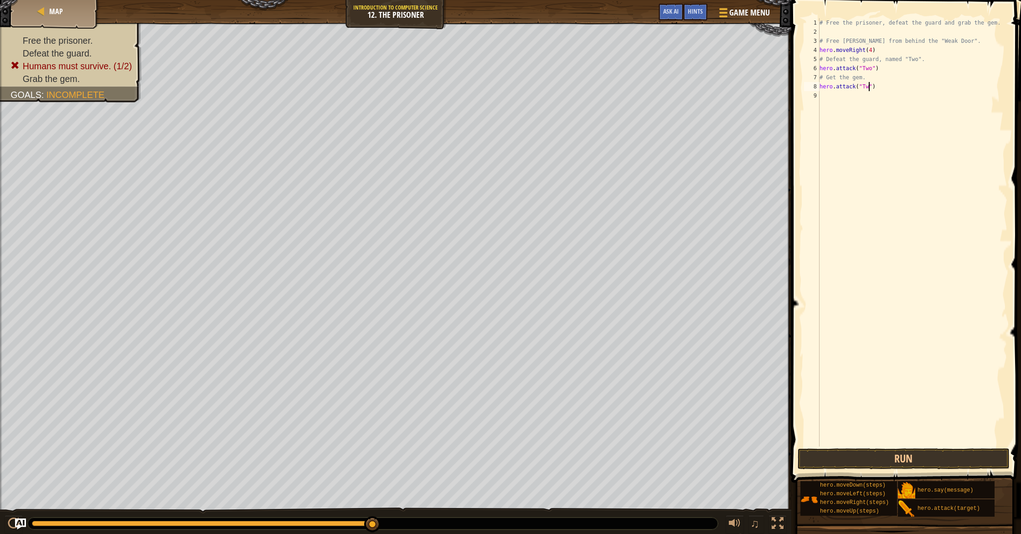
scroll to position [4, 4]
type textarea "hero.attack("Two")"
click at [856, 453] on button "Run" at bounding box center [904, 459] width 212 height 21
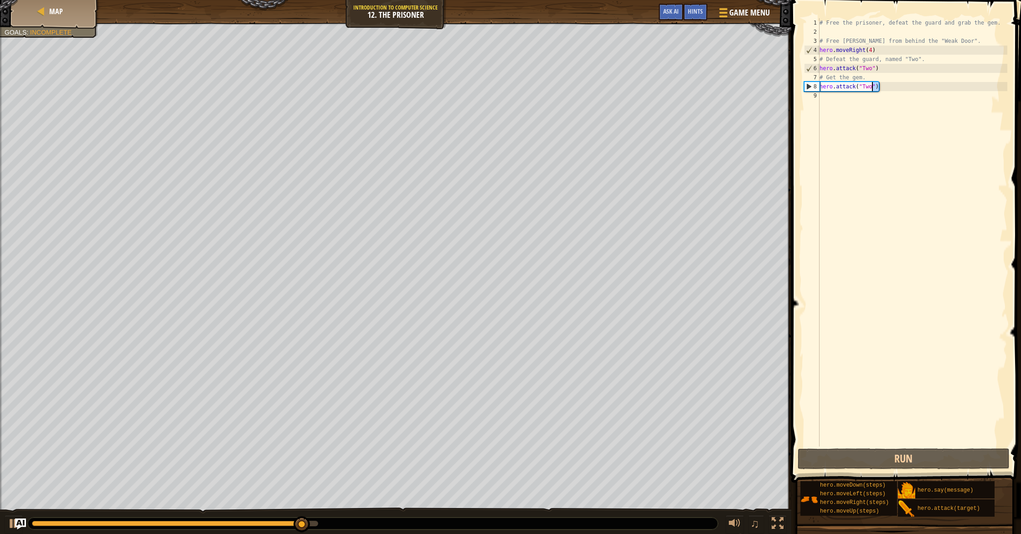
drag, startPoint x: 881, startPoint y: 89, endPoint x: 872, endPoint y: 90, distance: 9.1
click at [871, 90] on div "# Free the prisoner, defeat the guard and grab the gem. # Free [PERSON_NAME] fr…" at bounding box center [913, 241] width 190 height 447
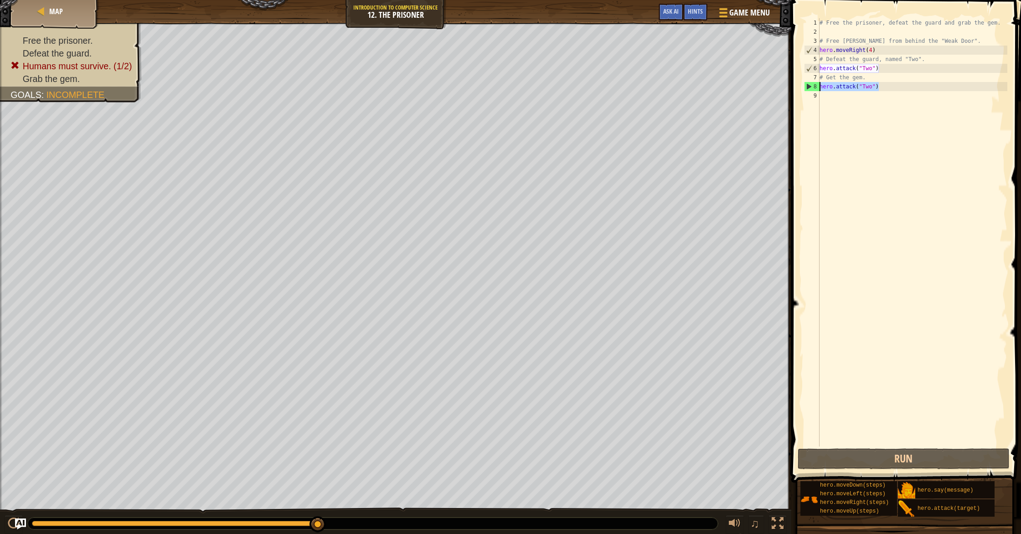
drag, startPoint x: 878, startPoint y: 89, endPoint x: 818, endPoint y: 91, distance: 59.7
click at [818, 91] on div "hero.attack("Two") 1 2 3 4 5 6 7 8 9 # Free the prisoner, defeat the guard and …" at bounding box center [904, 232] width 205 height 428
click at [865, 108] on div "# Free the prisoner, defeat the guard and grab the gem. # Free [PERSON_NAME] fr…" at bounding box center [913, 241] width 190 height 447
click at [886, 90] on div "# Free the prisoner, defeat the guard and grab the gem. # Free [PERSON_NAME] fr…" at bounding box center [913, 241] width 190 height 447
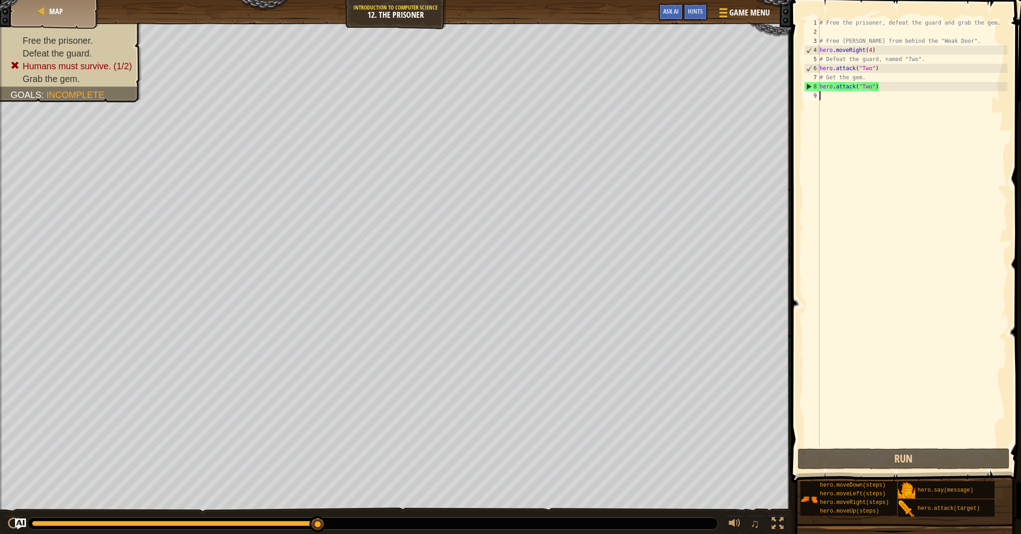
type textarea "hero.attack("Two")"
drag, startPoint x: 883, startPoint y: 88, endPoint x: 822, endPoint y: 89, distance: 61.5
click at [821, 90] on div "# Free the prisoner, defeat the guard and grab the gem. # Free [PERSON_NAME] fr…" at bounding box center [913, 241] width 190 height 447
click at [827, 101] on div "# Free the prisoner, defeat the guard and grab the gem. # Free [PERSON_NAME] fr…" at bounding box center [913, 241] width 190 height 447
type textarea "hero.attack("Two")"
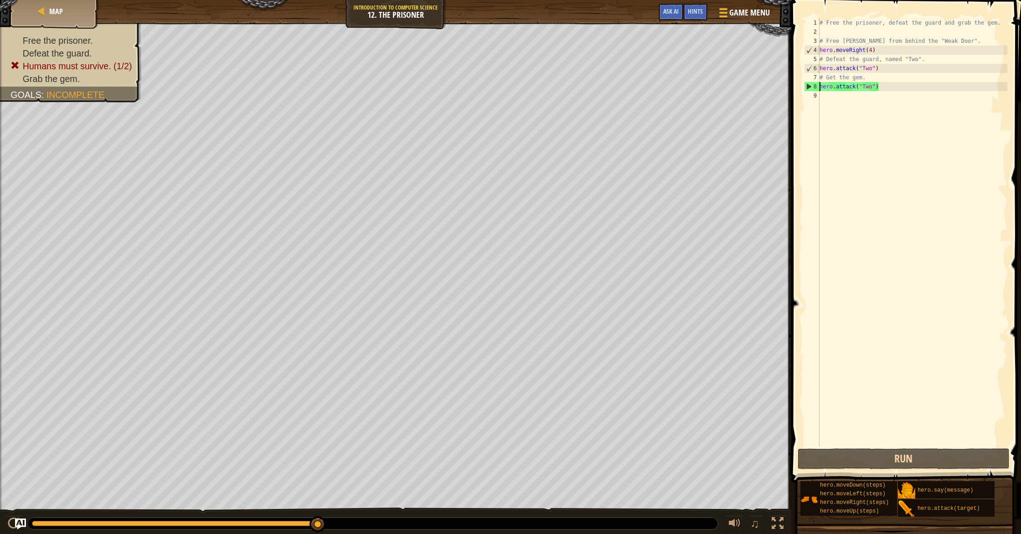
click at [831, 98] on div "# Free the prisoner, defeat the guard and grab the gem. # Free [PERSON_NAME] fr…" at bounding box center [913, 241] width 190 height 447
drag, startPoint x: 893, startPoint y: 94, endPoint x: 896, endPoint y: 103, distance: 9.8
click at [895, 96] on div "# Free the prisoner, defeat the guard and grab the gem. # Free [PERSON_NAME] fr…" at bounding box center [913, 241] width 190 height 447
click at [812, 88] on div "8" at bounding box center [812, 86] width 15 height 9
click at [810, 88] on div "8" at bounding box center [812, 86] width 15 height 9
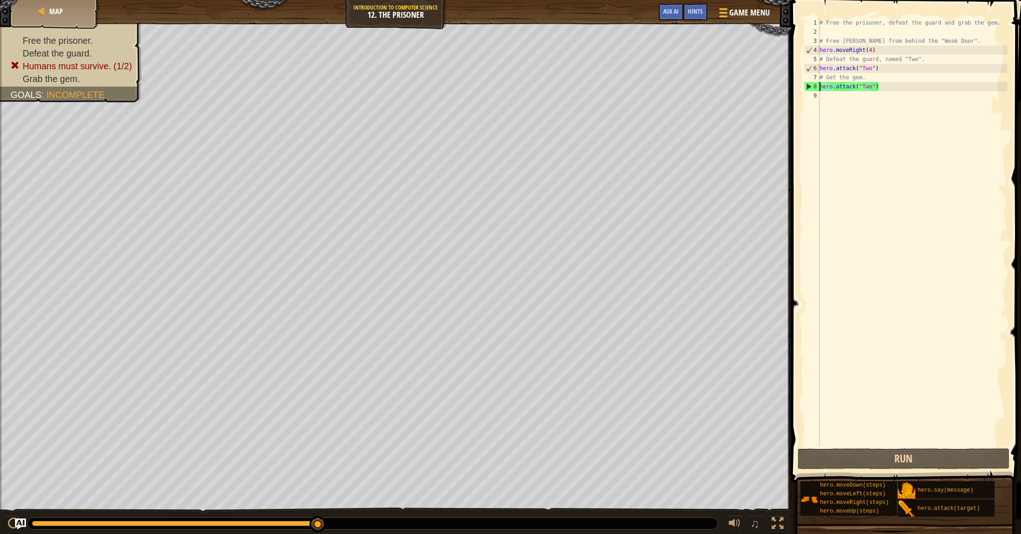
type textarea "hero.attack("Two")"
click at [810, 88] on div "8" at bounding box center [812, 86] width 15 height 9
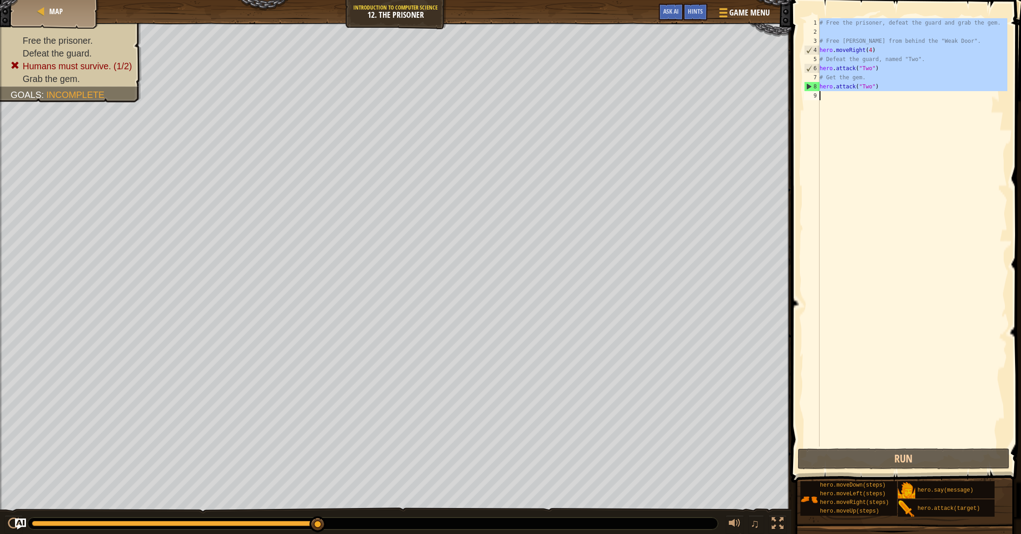
type textarea "hero.attack("Two")"
click at [810, 88] on div "8" at bounding box center [812, 86] width 15 height 9
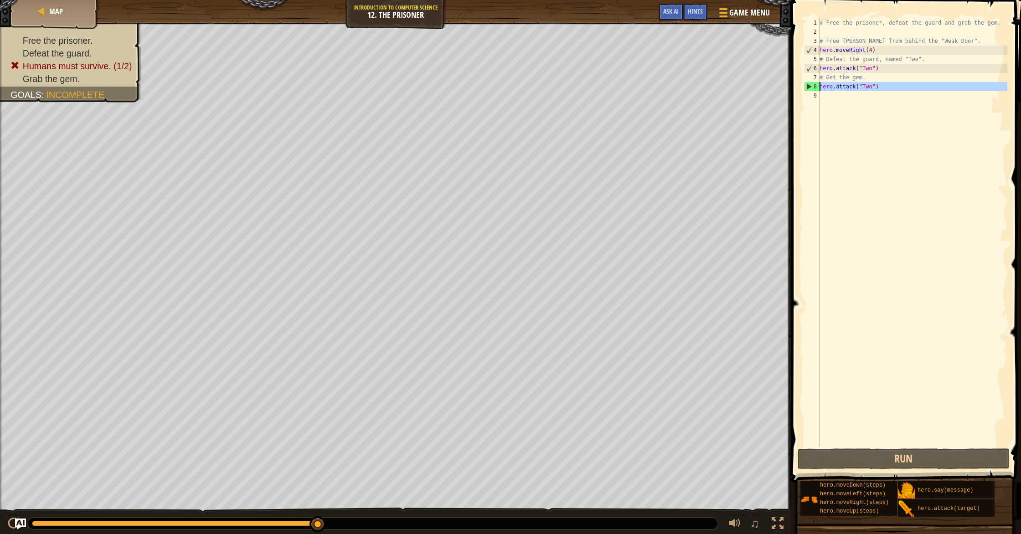
click at [811, 88] on div "8" at bounding box center [812, 86] width 15 height 9
drag, startPoint x: 893, startPoint y: 91, endPoint x: 852, endPoint y: 90, distance: 41.9
click at [852, 90] on div "# Free the prisoner, defeat the guard and grab the gem. # Free [PERSON_NAME] fr…" at bounding box center [913, 241] width 190 height 447
type textarea "hero.k("Two")attac"
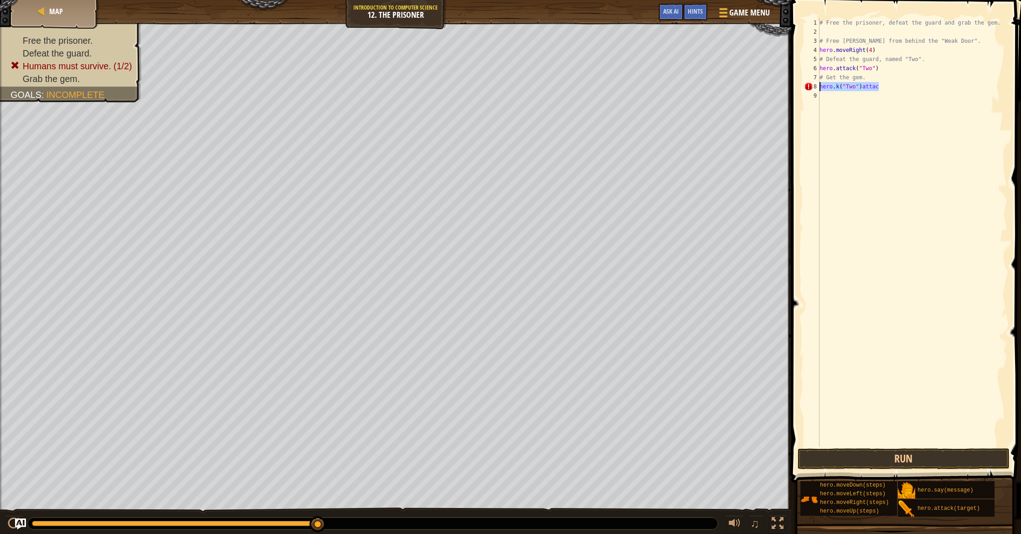
drag, startPoint x: 881, startPoint y: 88, endPoint x: 820, endPoint y: 89, distance: 61.1
click at [820, 89] on div "# Free the prisoner, defeat the guard and grab the gem. # Free [PERSON_NAME] fr…" at bounding box center [913, 241] width 190 height 447
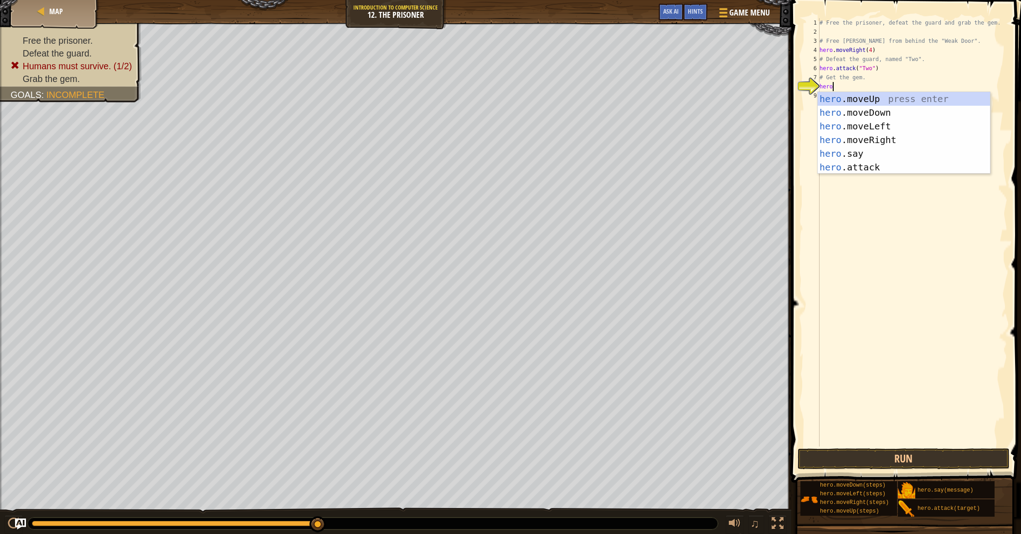
scroll to position [4, 1]
click at [877, 0] on body "Map Introduction to Computer Science 12. The Prisoner Game Menu Done Hints Ask …" at bounding box center [510, 0] width 1021 height 0
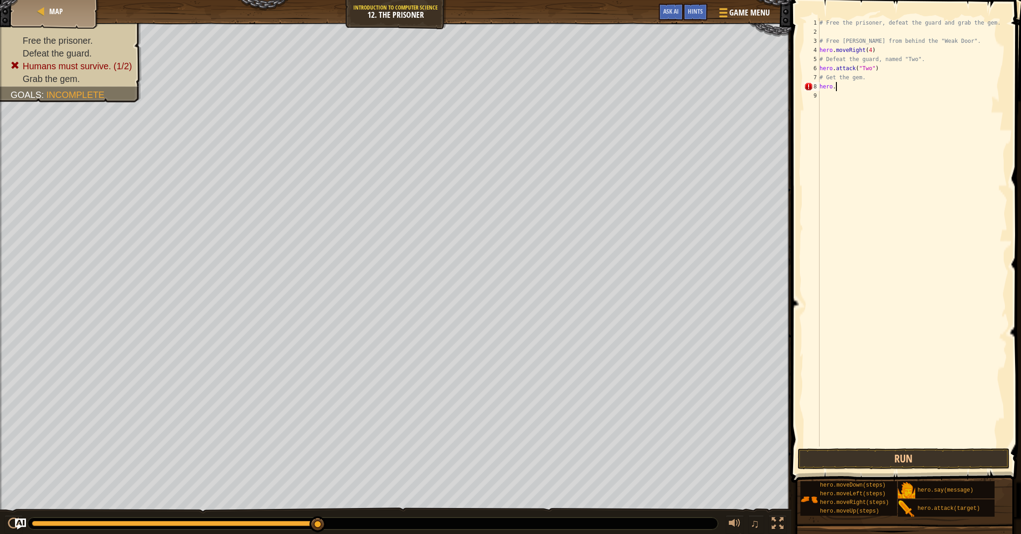
click at [842, 87] on div "# Free the prisoner, defeat the guard and grab the gem. # Free [PERSON_NAME] fr…" at bounding box center [913, 241] width 190 height 447
click at [842, 88] on div "# Free the prisoner, defeat the guard and grab the gem. # Free [PERSON_NAME] fr…" at bounding box center [913, 241] width 190 height 447
click at [851, 103] on div "[DOMAIN_NAME] tack press enter" at bounding box center [904, 112] width 172 height 41
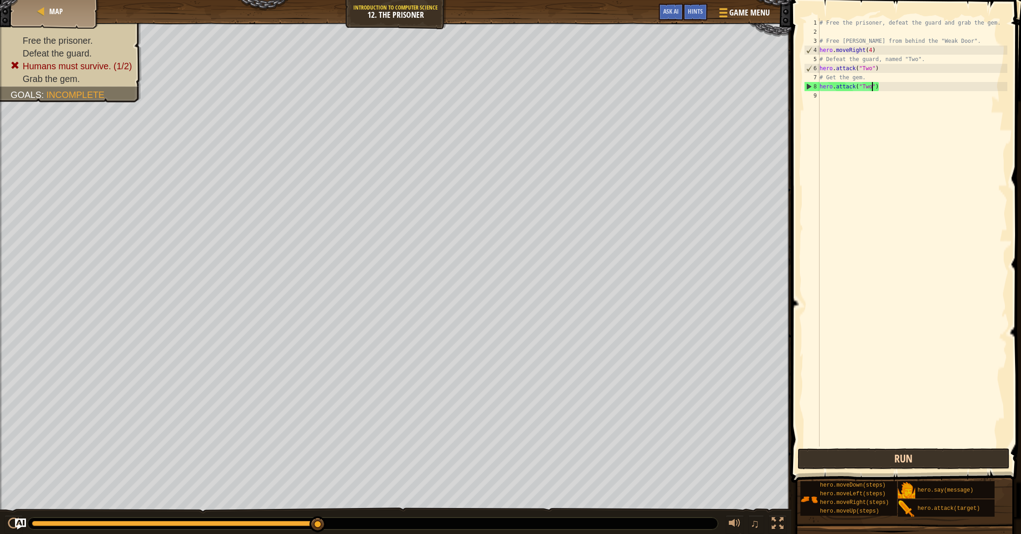
type textarea "hero.attack("Two")"
click at [924, 454] on button "Run" at bounding box center [904, 459] width 212 height 21
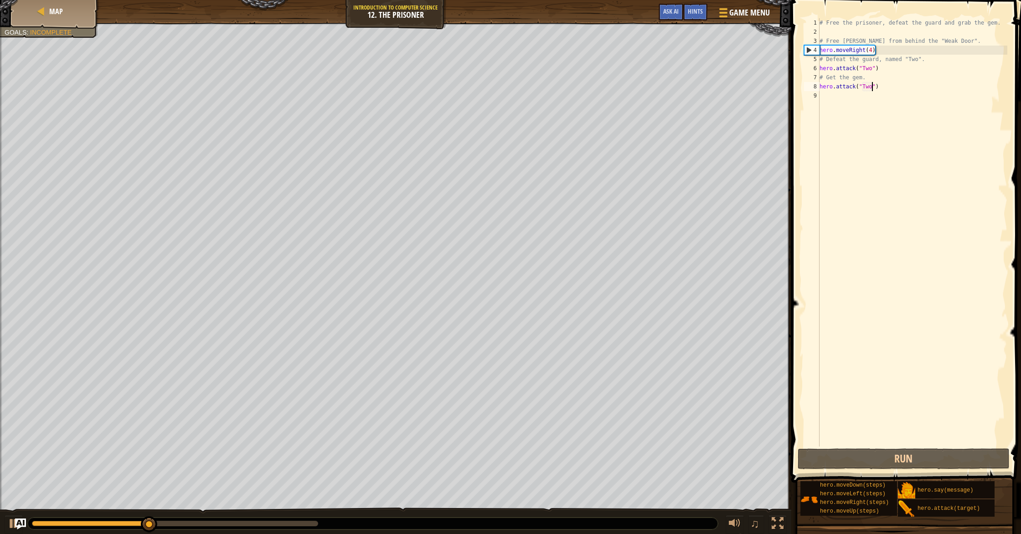
click at [923, 355] on div "# Free the prisoner, defeat the guard and grab the gem. # Free [PERSON_NAME] fr…" at bounding box center [913, 241] width 190 height 447
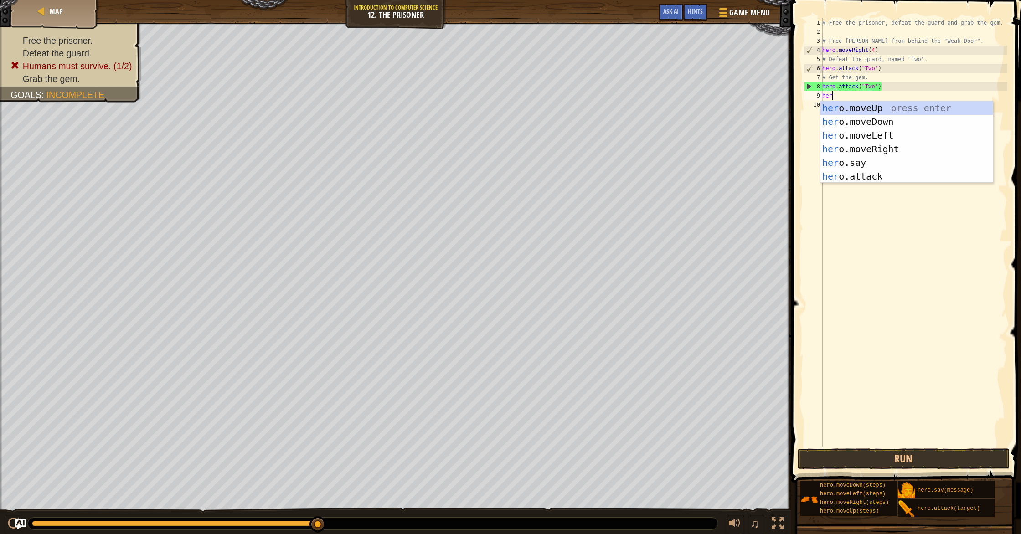
scroll to position [4, 0]
drag, startPoint x: 866, startPoint y: 180, endPoint x: 865, endPoint y: 175, distance: 4.6
click at [866, 180] on div "hero .moveUp press enter hero .moveDown press enter hero .moveLeft press enter …" at bounding box center [907, 155] width 172 height 109
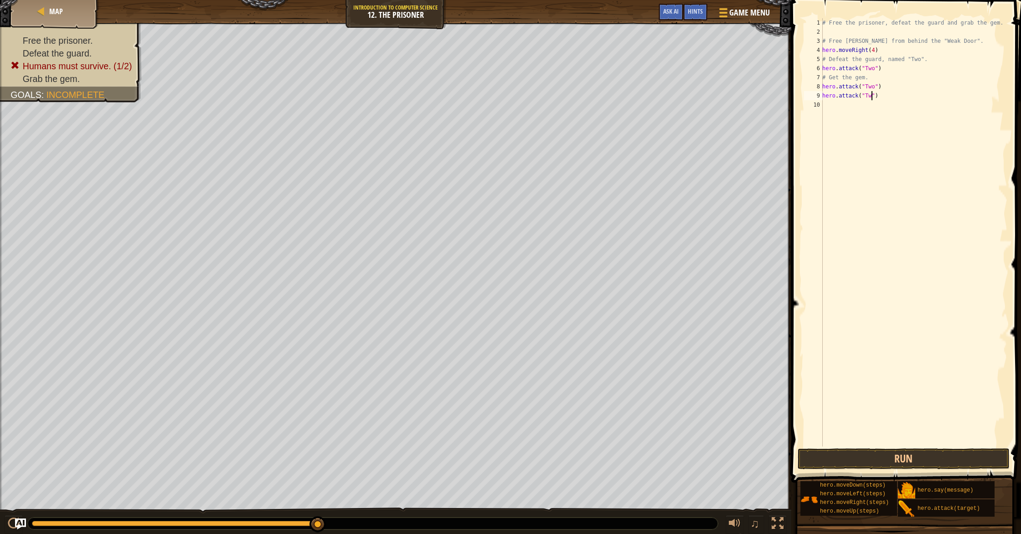
type textarea "hero.attack("Two")"
click at [855, 104] on div "# Free the prisoner, defeat the guard and grab the gem. # Free [PERSON_NAME] fr…" at bounding box center [914, 241] width 187 height 447
click at [869, 114] on div "hero.attack press enter" at bounding box center [907, 130] width 172 height 41
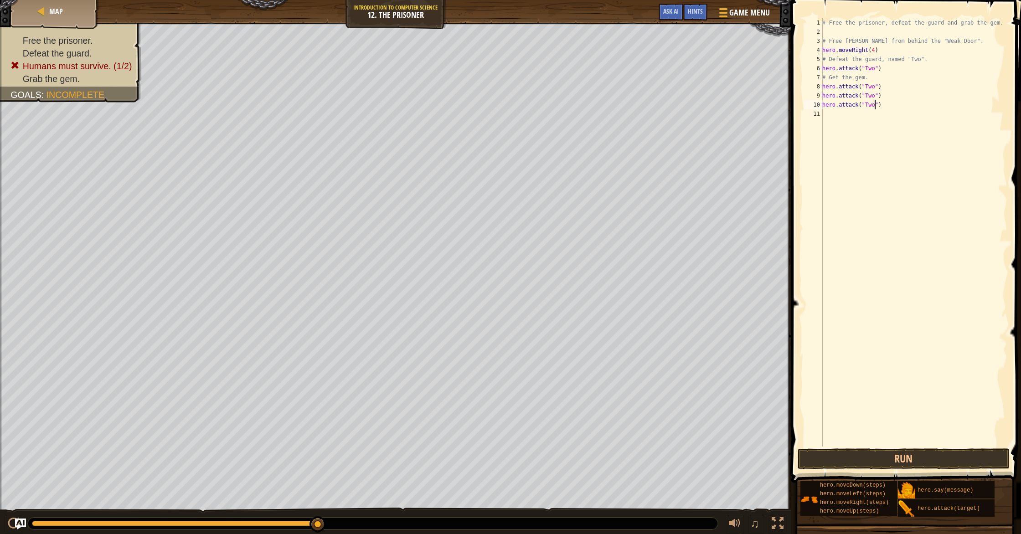
scroll to position [4, 4]
type textarea "hero.attack("Two")"
click at [896, 454] on button "Run" at bounding box center [904, 459] width 212 height 21
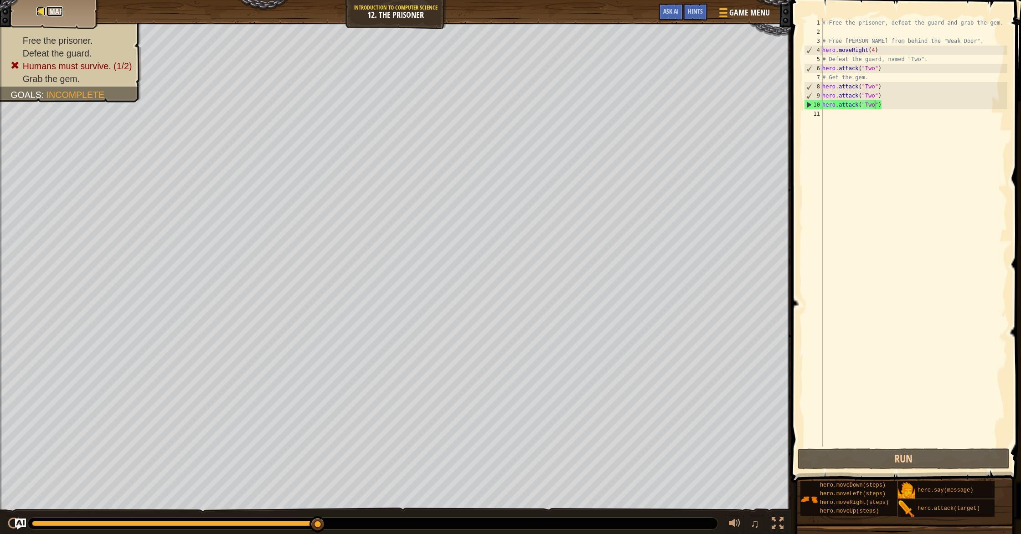
click at [57, 14] on span "Map" at bounding box center [56, 11] width 14 height 10
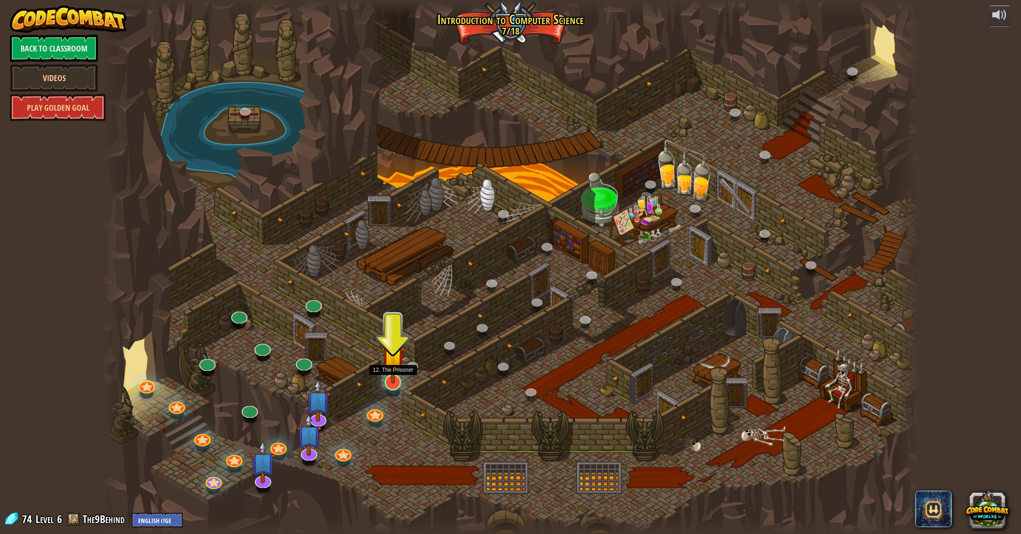
click at [393, 375] on img at bounding box center [393, 357] width 23 height 53
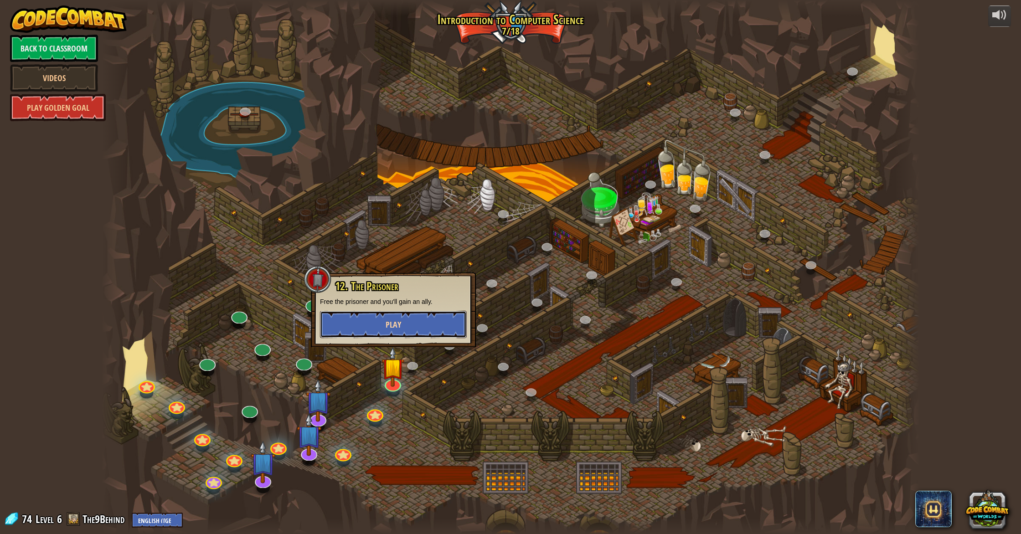
click at [419, 318] on button "Play" at bounding box center [393, 324] width 147 height 27
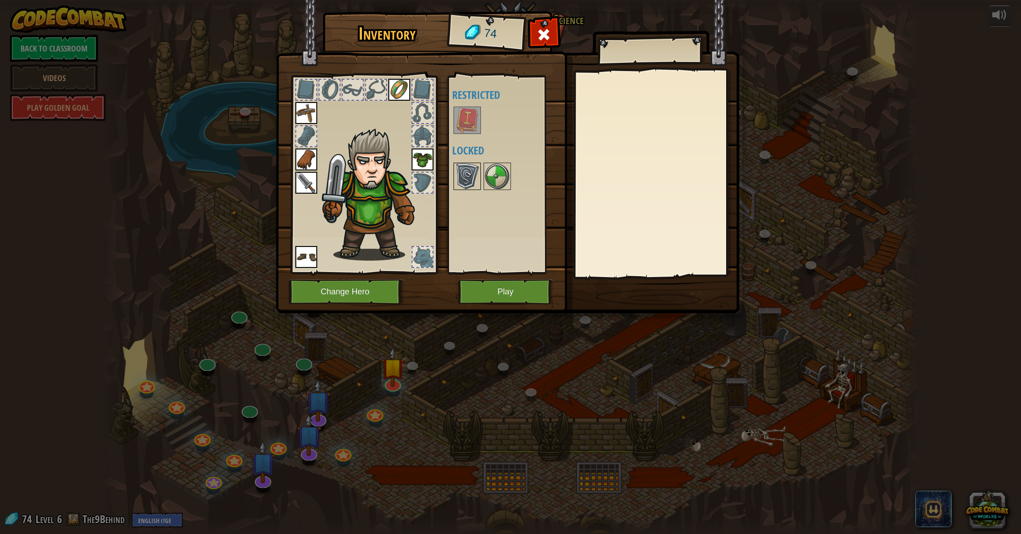
click at [462, 181] on img at bounding box center [467, 177] width 26 height 26
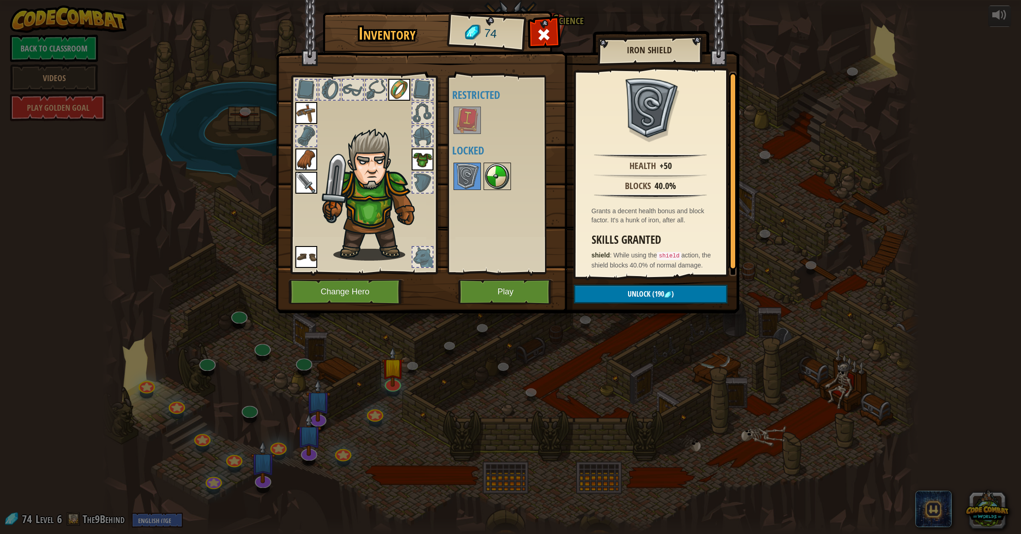
click at [501, 182] on img at bounding box center [498, 177] width 26 height 26
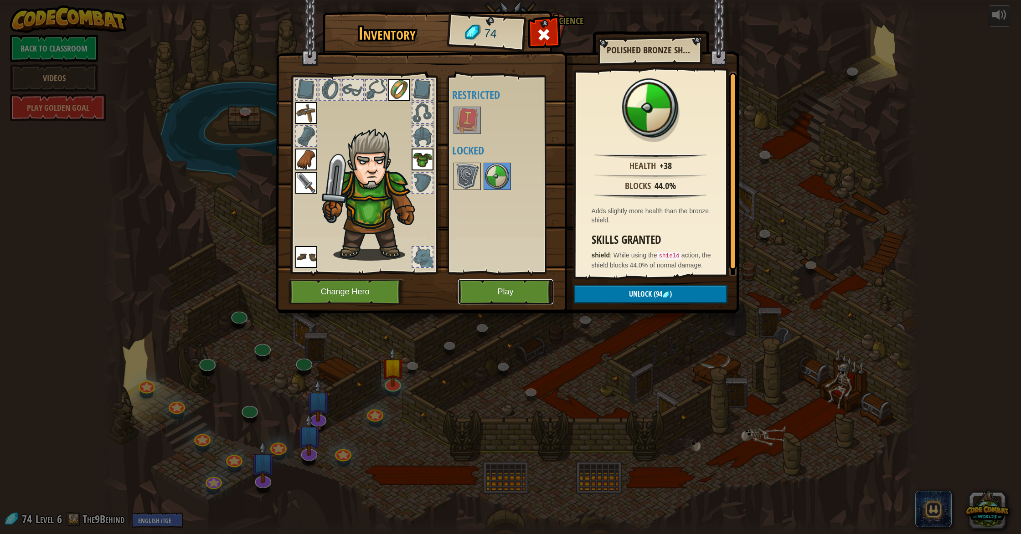
click at [510, 282] on button "Play" at bounding box center [505, 291] width 95 height 25
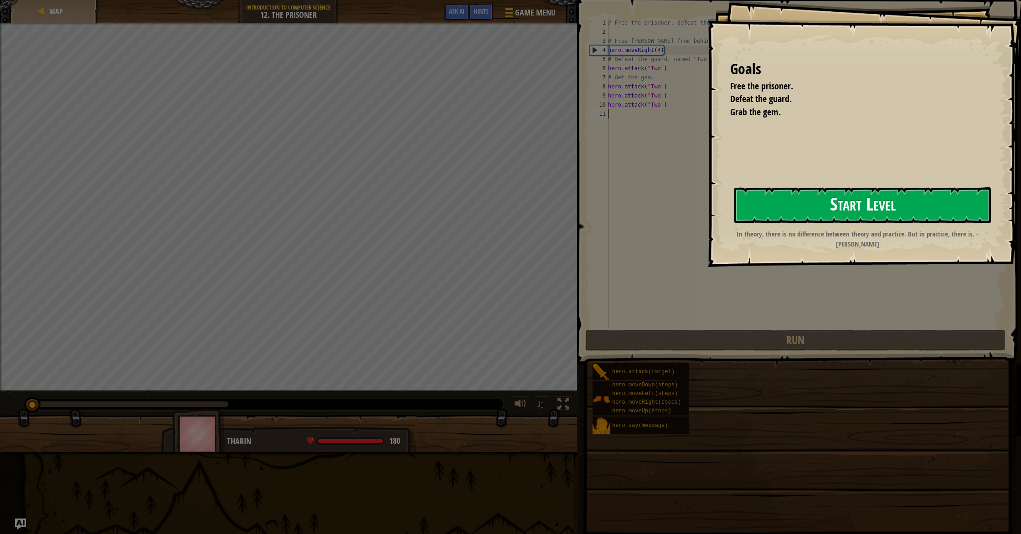
click at [835, 204] on button "Start Level" at bounding box center [862, 205] width 257 height 36
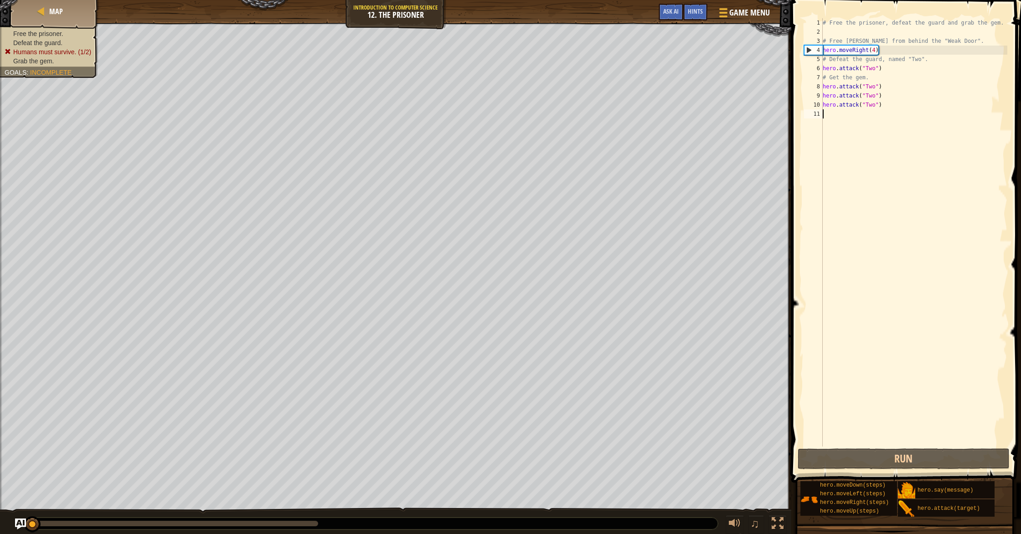
click at [877, 52] on div "# Free the prisoner, defeat the guard and grab the gem. # Free [PERSON_NAME] fr…" at bounding box center [914, 241] width 186 height 447
click at [876, 52] on div "# Free the prisoner, defeat the guard and grab the gem. # Free [PERSON_NAME] fr…" at bounding box center [914, 241] width 186 height 447
click at [875, 72] on div "# Free the prisoner, defeat the guard and grab the gem. # Free [PERSON_NAME] fr…" at bounding box center [914, 241] width 186 height 447
click at [908, 462] on button "Run" at bounding box center [904, 459] width 212 height 21
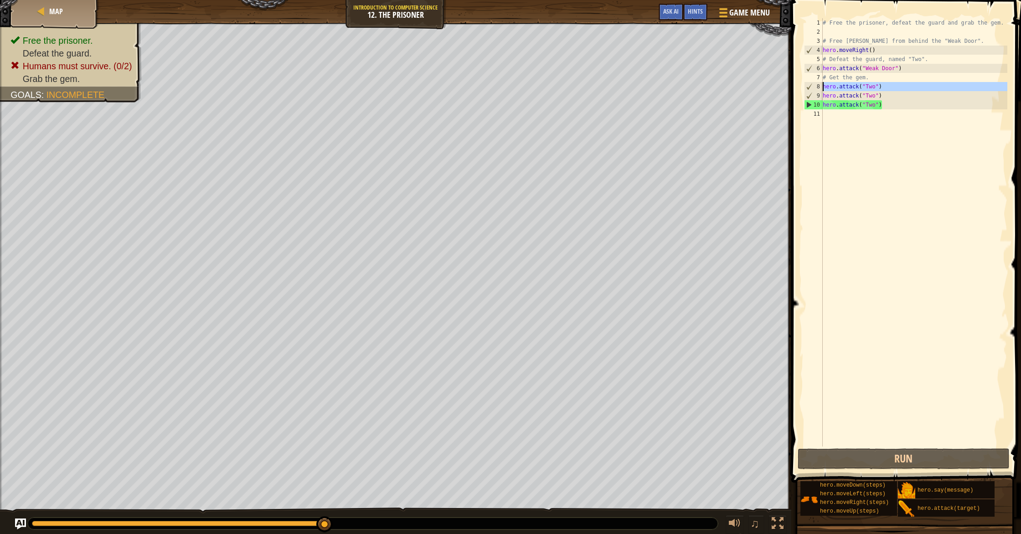
click at [822, 84] on div "8" at bounding box center [814, 86] width 18 height 9
drag, startPoint x: 891, startPoint y: 91, endPoint x: 857, endPoint y: 87, distance: 33.5
click at [844, 87] on div "# Free the prisoner, defeat the guard and grab the gem. # Free [PERSON_NAME] fr…" at bounding box center [914, 241] width 186 height 447
click at [882, 87] on div "# Free the prisoner, defeat the guard and grab the gem. # Free [PERSON_NAME] fr…" at bounding box center [914, 241] width 186 height 447
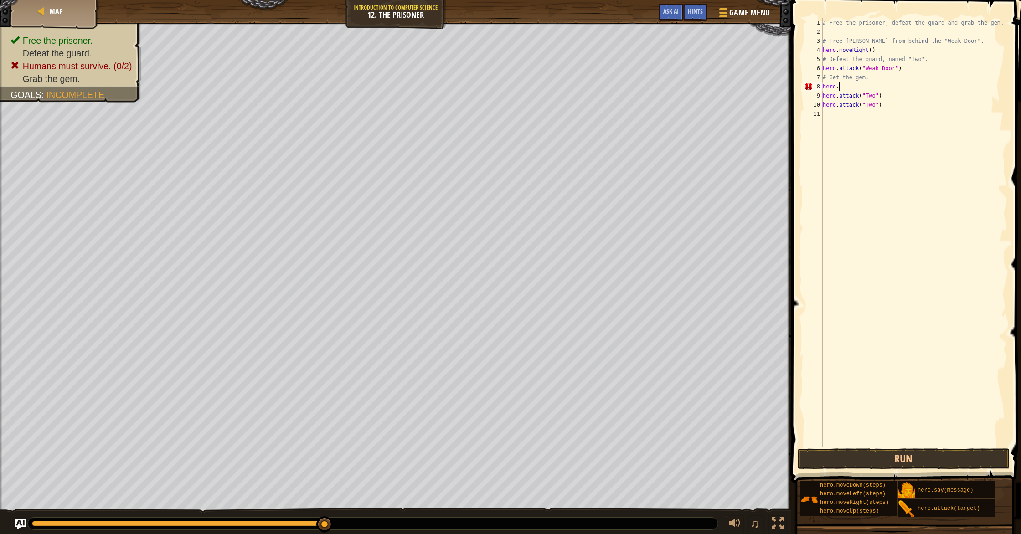
scroll to position [4, 1]
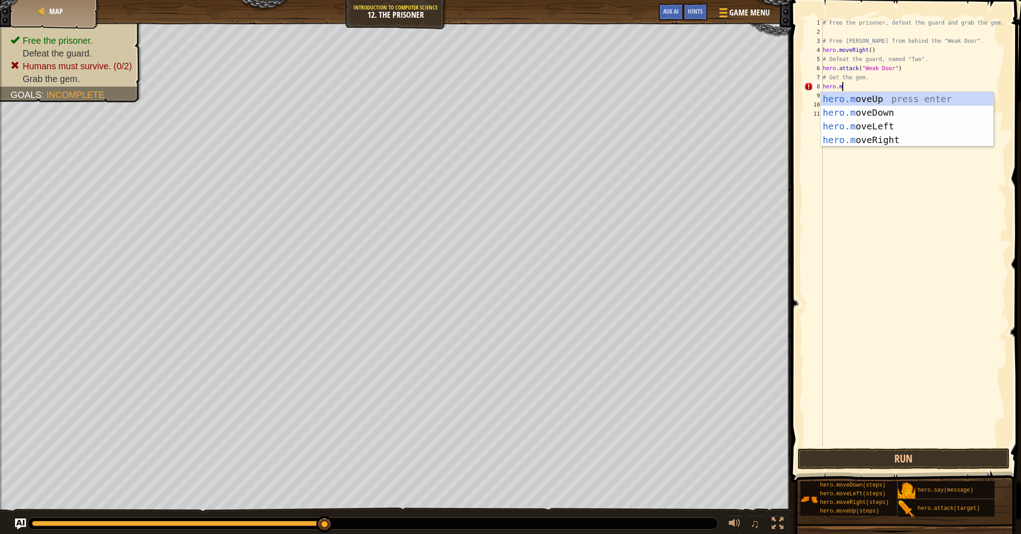
type textarea "[DOMAIN_NAME]"
click at [875, 138] on div "[DOMAIN_NAME] veUp press enter [DOMAIN_NAME] veDown press enter [DOMAIN_NAME] v…" at bounding box center [907, 133] width 172 height 82
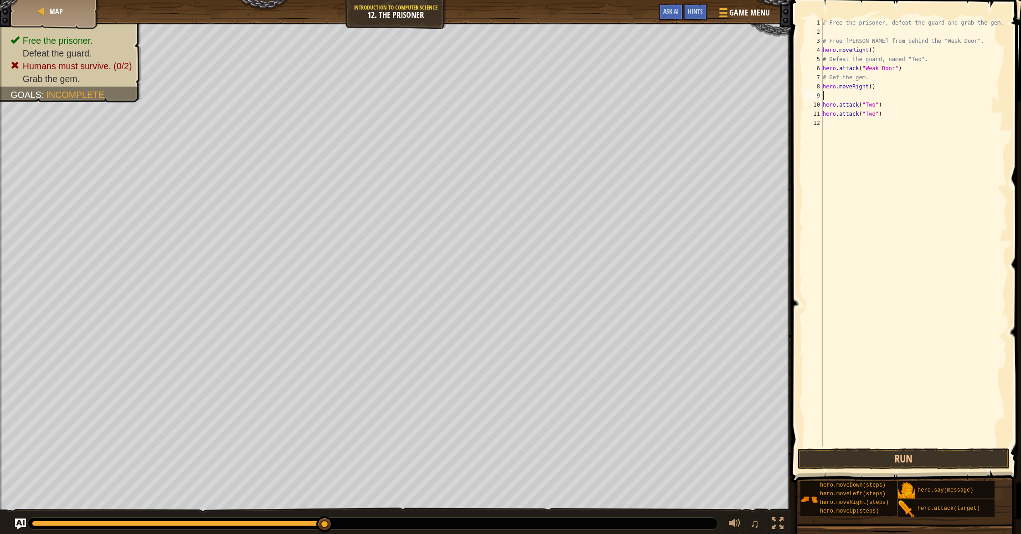
scroll to position [4, 0]
click at [873, 88] on div "# Free the prisoner, defeat the guard and grab the gem. # Free [PERSON_NAME] fr…" at bounding box center [914, 241] width 186 height 447
type textarea "hero.moveRight(2)"
click at [856, 95] on div "# Free the prisoner, defeat the guard and grab the gem. # Free [PERSON_NAME] fr…" at bounding box center [914, 241] width 186 height 447
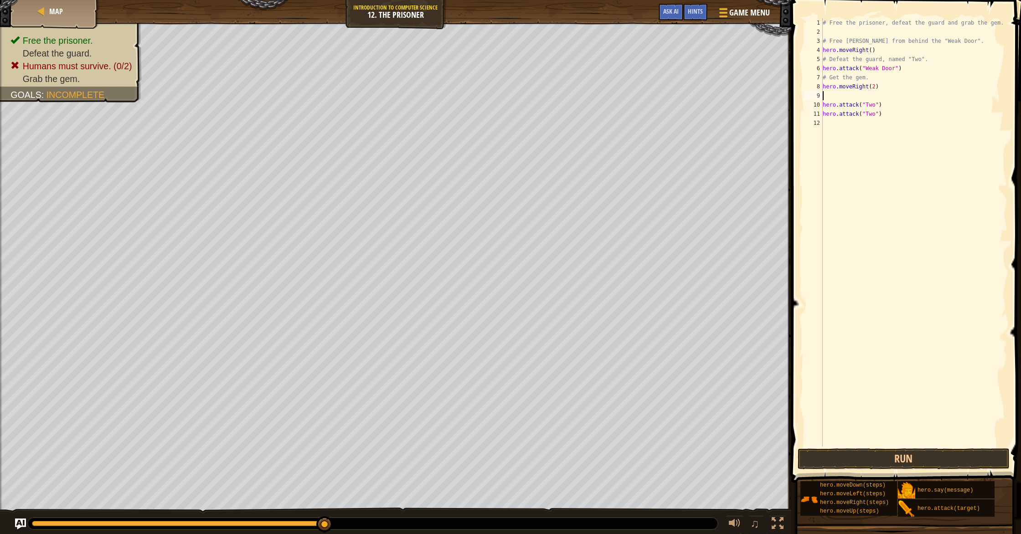
scroll to position [4, 0]
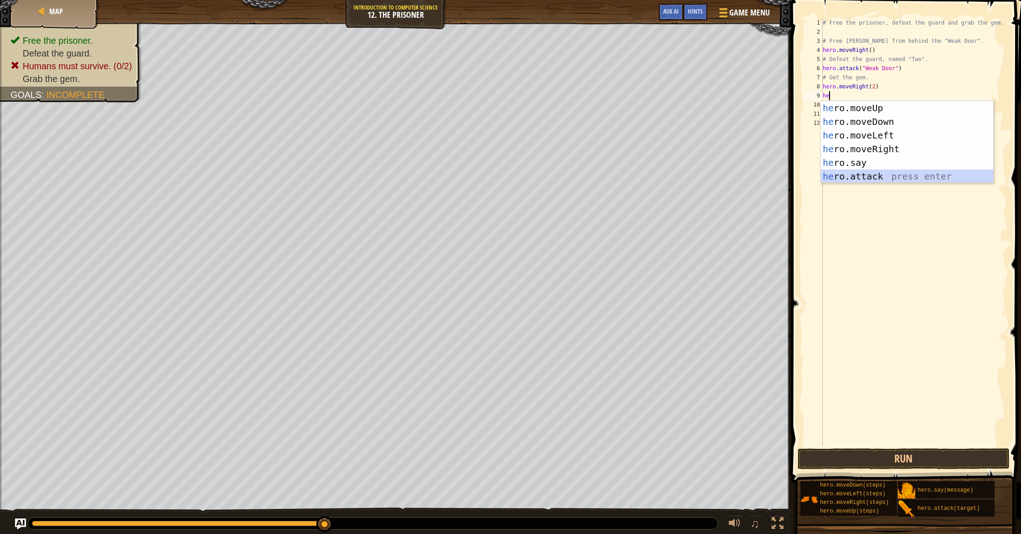
drag, startPoint x: 893, startPoint y: 174, endPoint x: 883, endPoint y: 154, distance: 22.4
click at [892, 174] on div "he ro.moveUp press enter he ro.moveDown press enter he ro.moveLeft press enter …" at bounding box center [907, 155] width 172 height 109
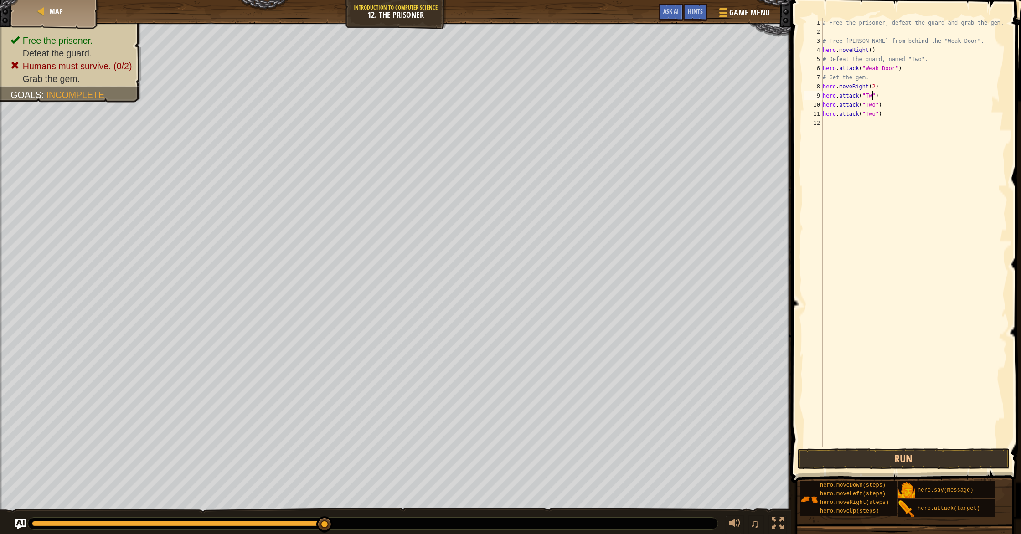
type textarea "hero.attack("Two")"
click at [862, 136] on div "# Free the prisoner, defeat the guard and grab the gem. # Free [PERSON_NAME] fr…" at bounding box center [914, 241] width 186 height 447
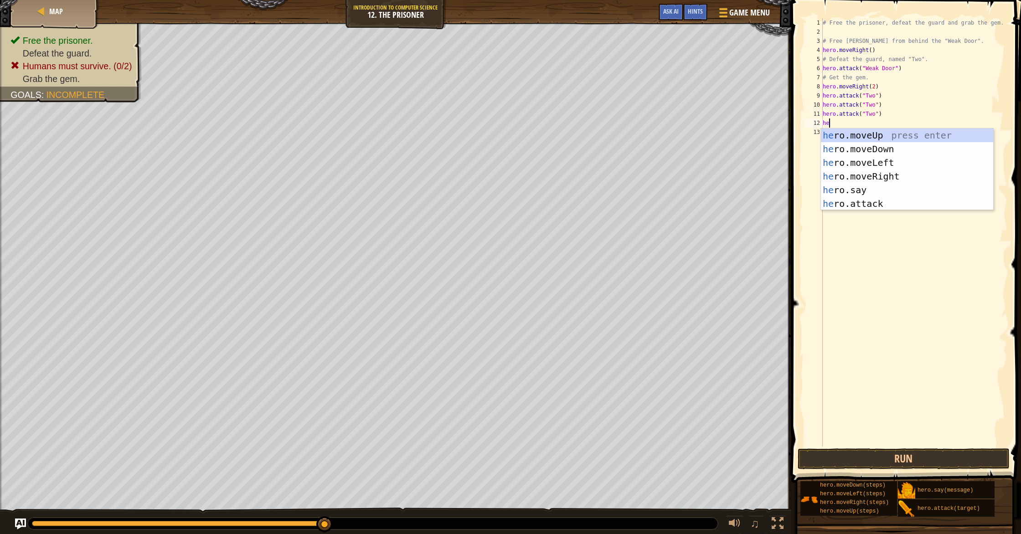
scroll to position [4, 0]
click at [907, 201] on div "her o.moveUp press enter her o.moveDown press enter her o.moveLeft press enter …" at bounding box center [907, 183] width 172 height 109
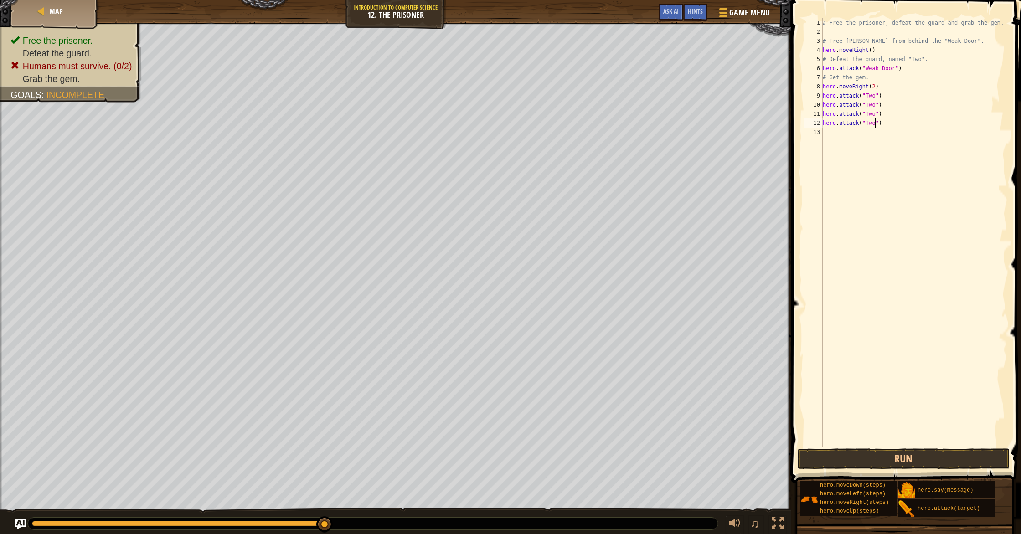
scroll to position [4, 4]
click at [884, 460] on button "Run" at bounding box center [904, 459] width 212 height 21
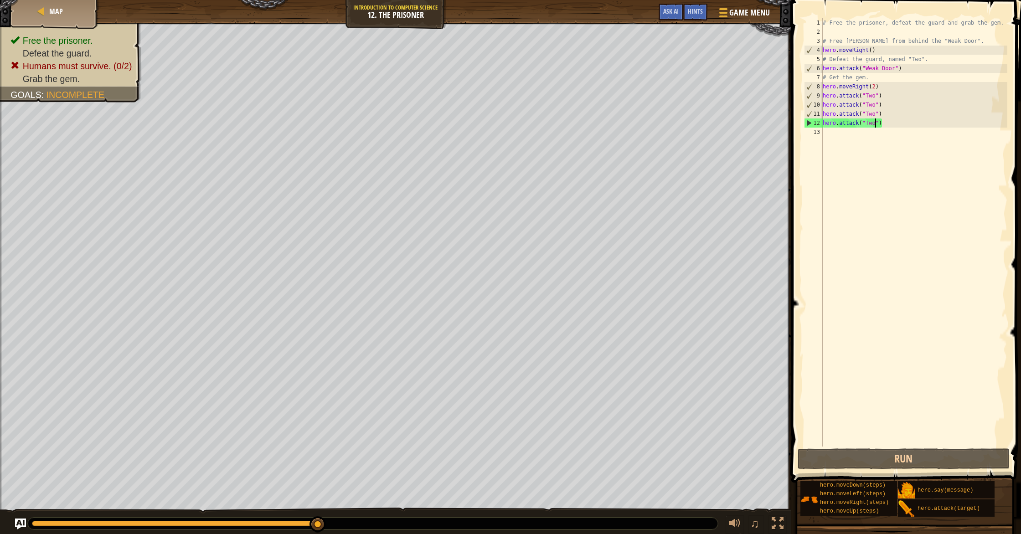
click at [875, 88] on div "# Free the prisoner, defeat the guard and grab the gem. # Free [PERSON_NAME] fr…" at bounding box center [914, 241] width 186 height 447
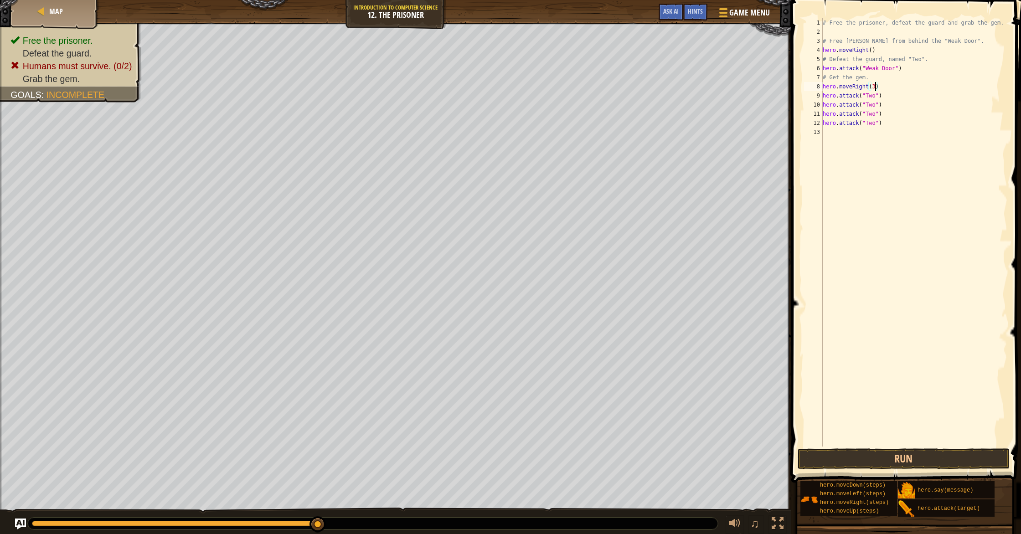
click at [826, 92] on div "# Free the prisoner, defeat the guard and grab the gem. # Free [PERSON_NAME] fr…" at bounding box center [914, 241] width 186 height 447
click at [822, 89] on div "8" at bounding box center [813, 86] width 19 height 9
type textarea "hero.moveRight(3)"
click at [891, 87] on div "# Free the prisoner, defeat the guard and grab the gem. # Free [PERSON_NAME] fr…" at bounding box center [914, 241] width 186 height 447
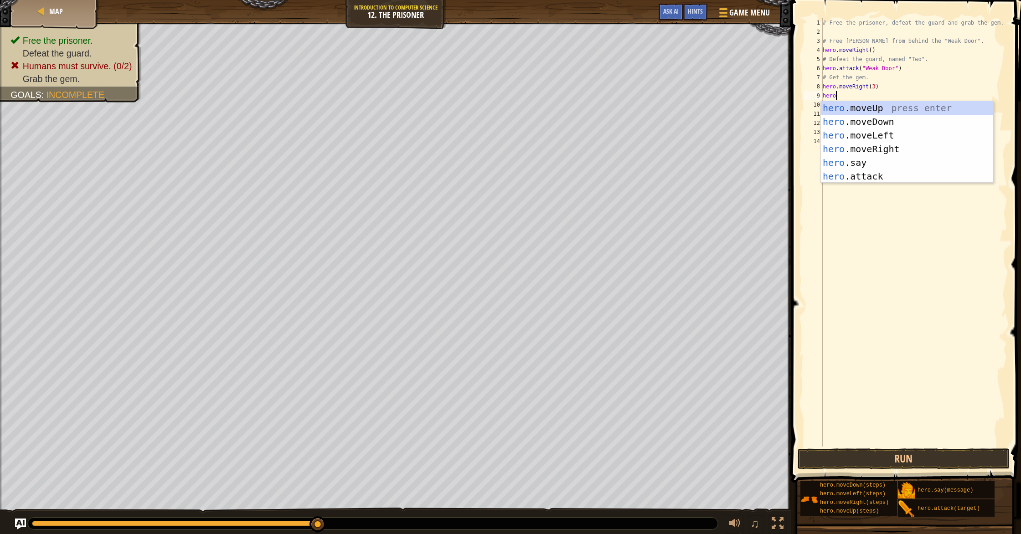
type textarea "hero."
click at [887, 127] on div "hero. moveUp press enter hero. moveDown press enter hero. moveLeft press enter …" at bounding box center [907, 155] width 172 height 109
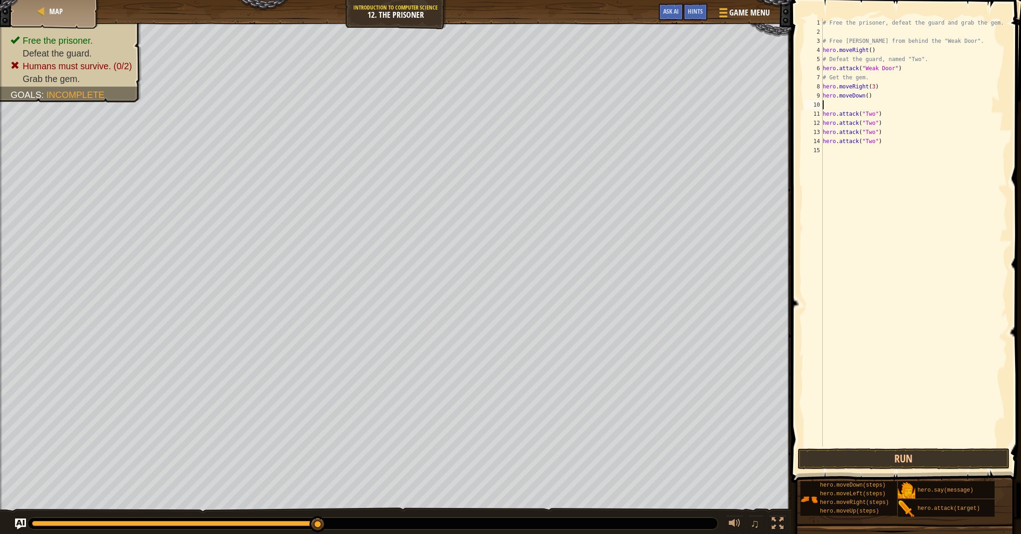
scroll to position [4, 0]
click at [869, 95] on div "# Free the prisoner, defeat the guard and grab the gem. # Free [PERSON_NAME] fr…" at bounding box center [914, 241] width 186 height 447
type textarea "hero.moveDown(2)"
click at [840, 108] on div "# Free the prisoner, defeat the guard and grab the gem. # Free [PERSON_NAME] fr…" at bounding box center [914, 241] width 186 height 447
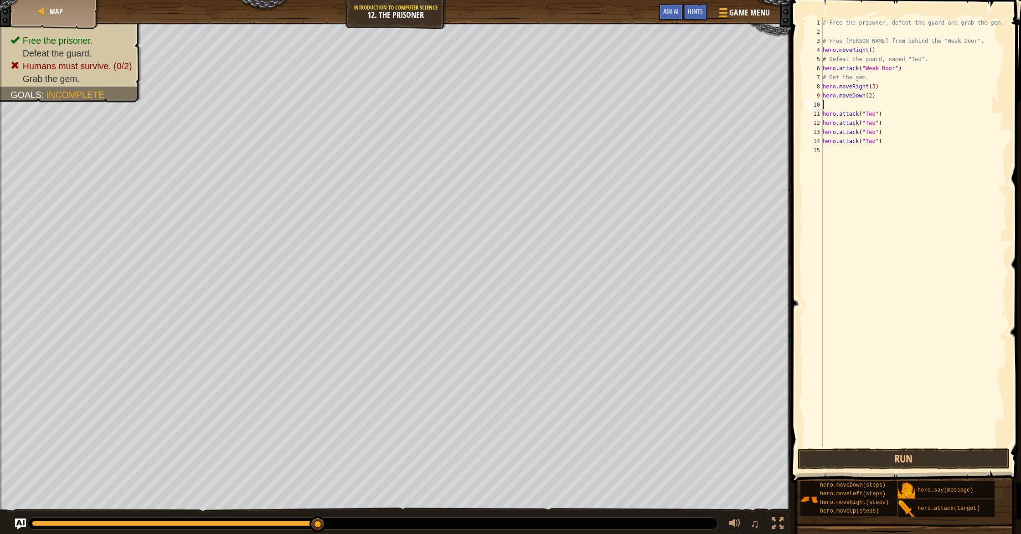
scroll to position [4, 0]
click at [851, 459] on button "Run" at bounding box center [904, 459] width 212 height 21
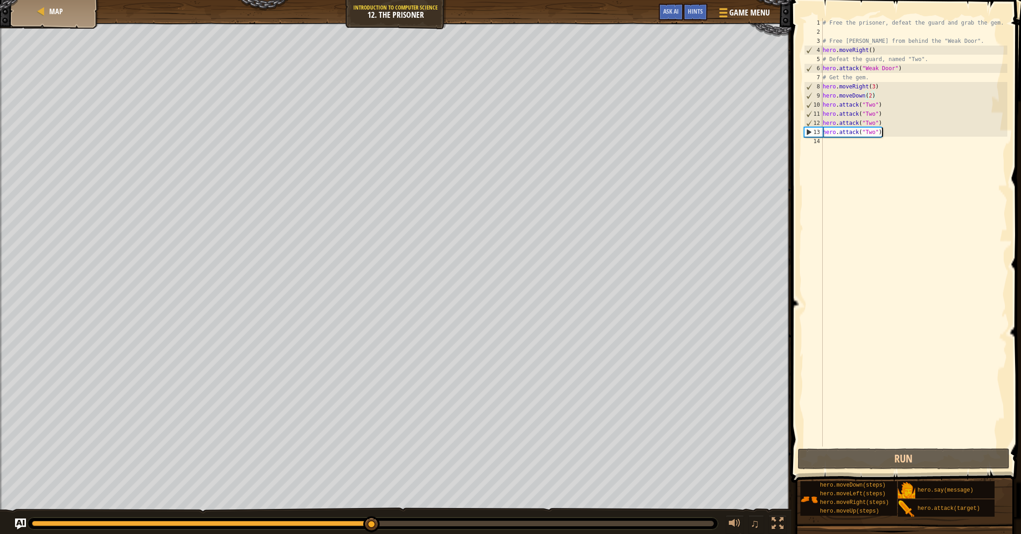
click at [888, 134] on div "# Free the prisoner, defeat the guard and grab the gem. # Free [PERSON_NAME] fr…" at bounding box center [914, 241] width 186 height 447
type textarea "h"
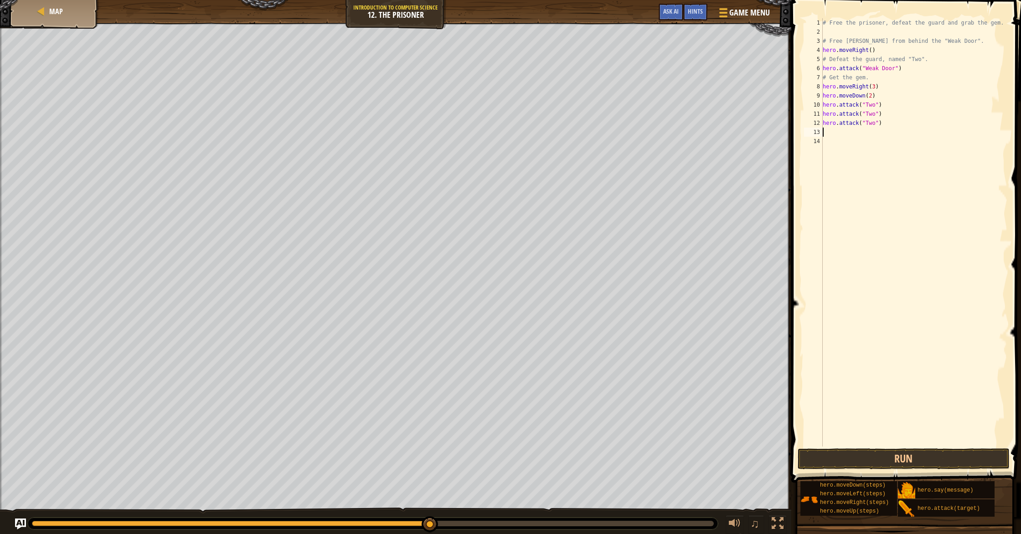
type textarea "h"
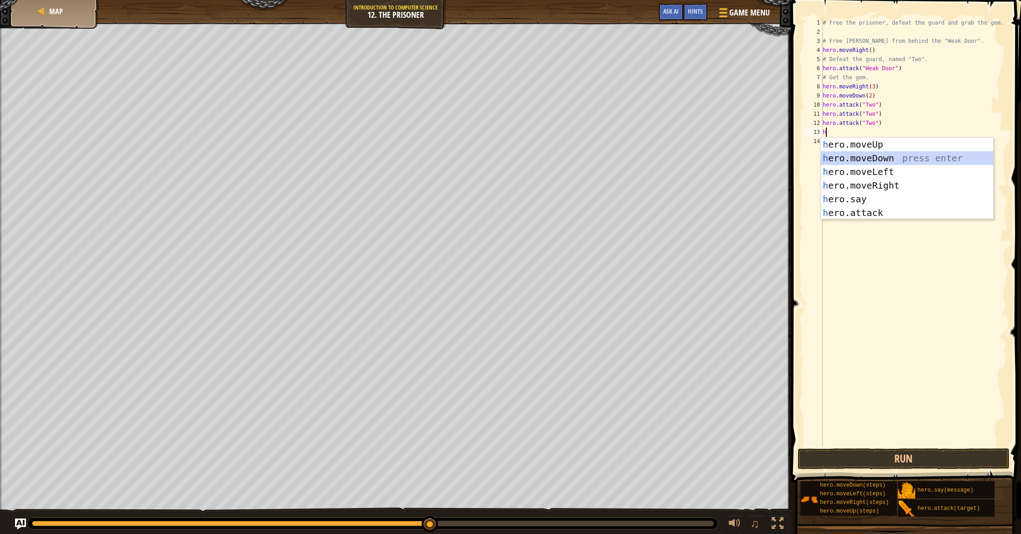
click at [867, 155] on div "h ero.moveUp press enter h ero.moveDown press enter h ero.moveLeft press enter …" at bounding box center [907, 192] width 172 height 109
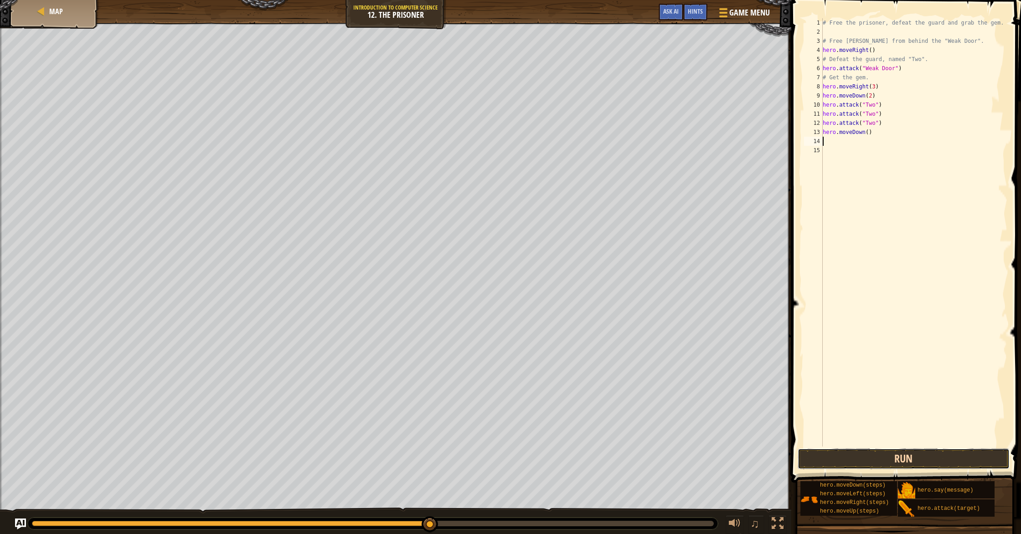
click at [954, 456] on button "Run" at bounding box center [904, 459] width 212 height 21
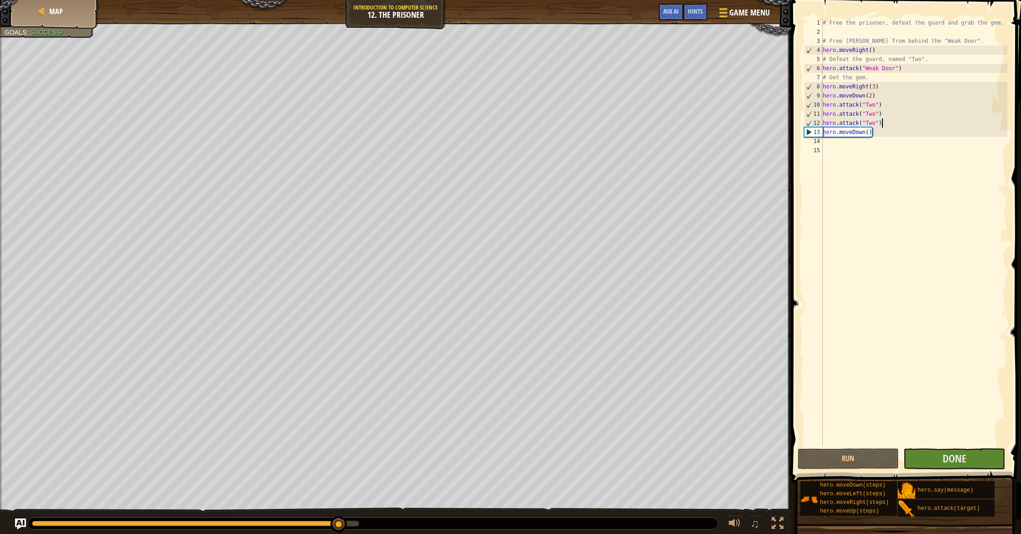
click at [885, 124] on div "# Free the prisoner, defeat the guard and grab the gem. # Free [PERSON_NAME] fr…" at bounding box center [914, 241] width 186 height 447
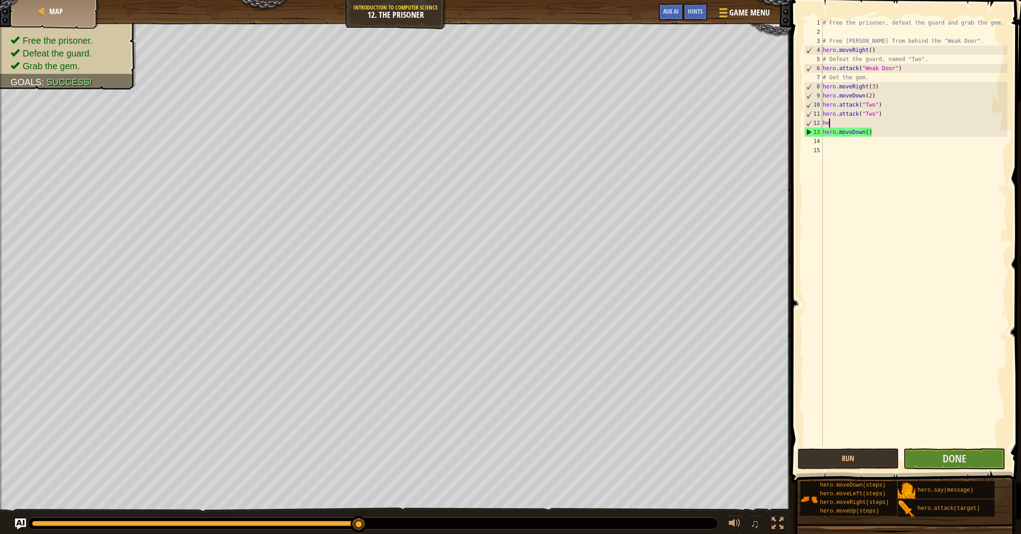
type textarea "h"
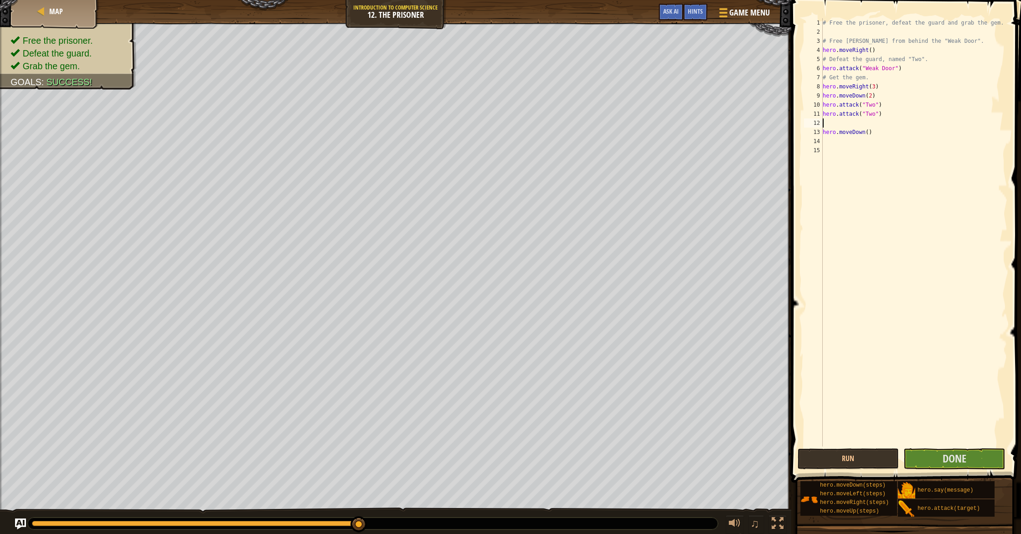
type textarea "hero.attack("Two")"
click at [857, 456] on button "Run" at bounding box center [849, 459] width 102 height 21
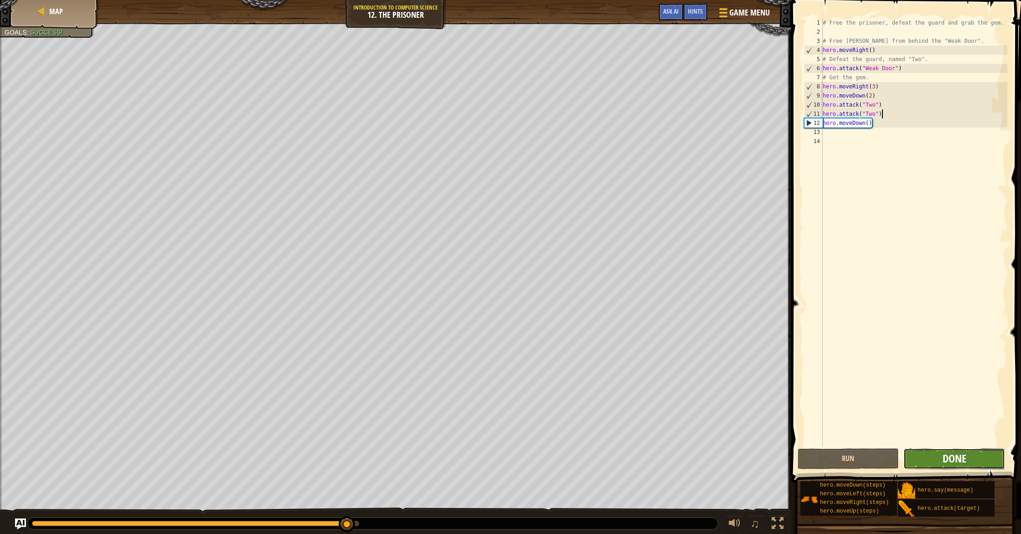
click at [944, 462] on span "Done" at bounding box center [955, 458] width 24 height 15
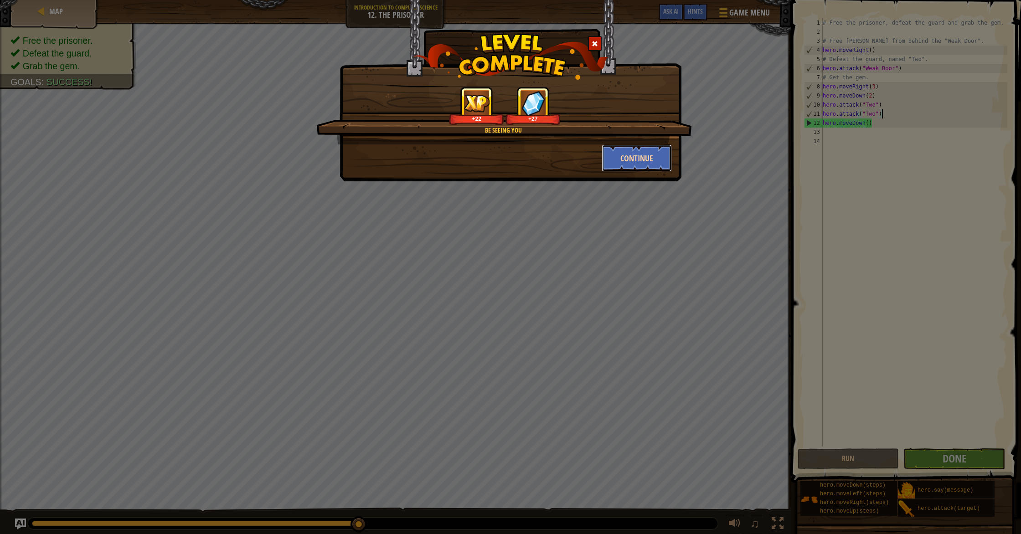
click at [636, 168] on button "Continue" at bounding box center [637, 158] width 71 height 27
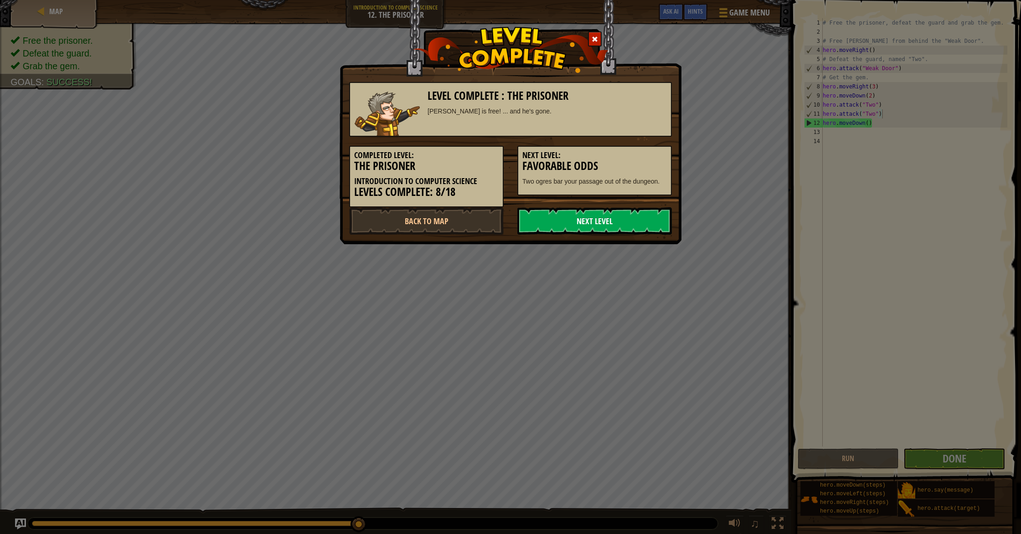
click at [623, 234] on link "Next Level" at bounding box center [594, 220] width 155 height 27
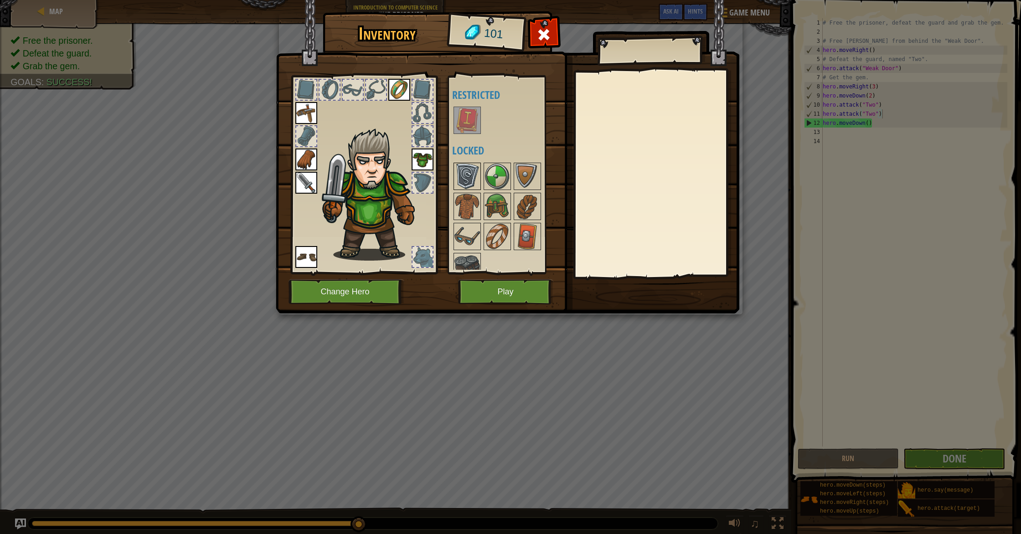
click at [468, 172] on img at bounding box center [467, 177] width 26 height 26
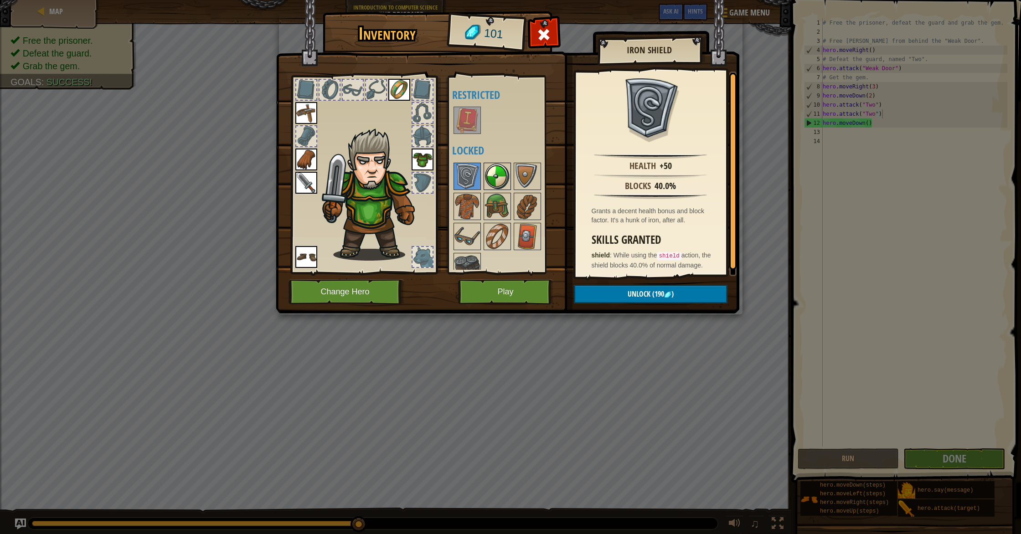
click at [498, 175] on img at bounding box center [498, 177] width 26 height 26
click at [516, 177] on img at bounding box center [528, 177] width 26 height 26
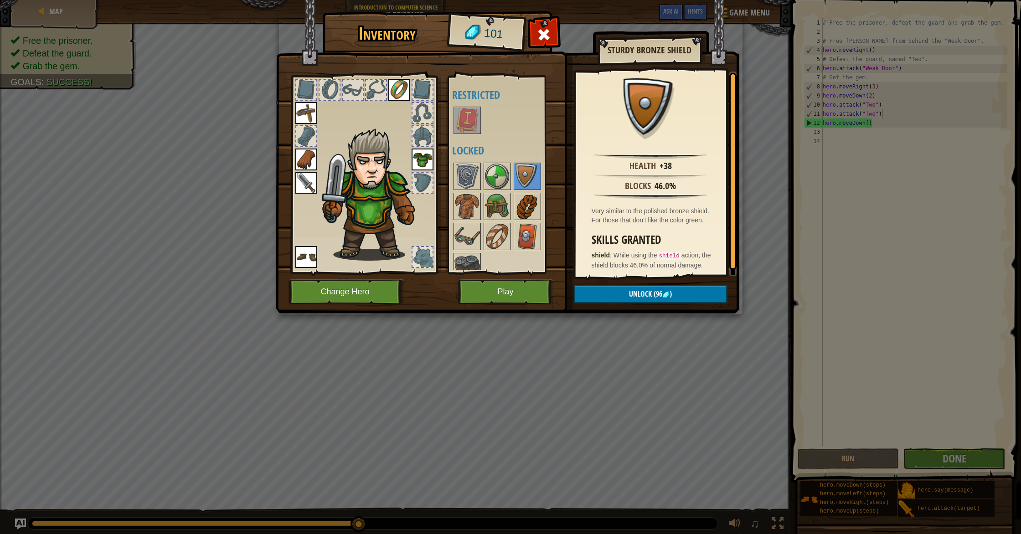
click at [519, 210] on img at bounding box center [528, 207] width 26 height 26
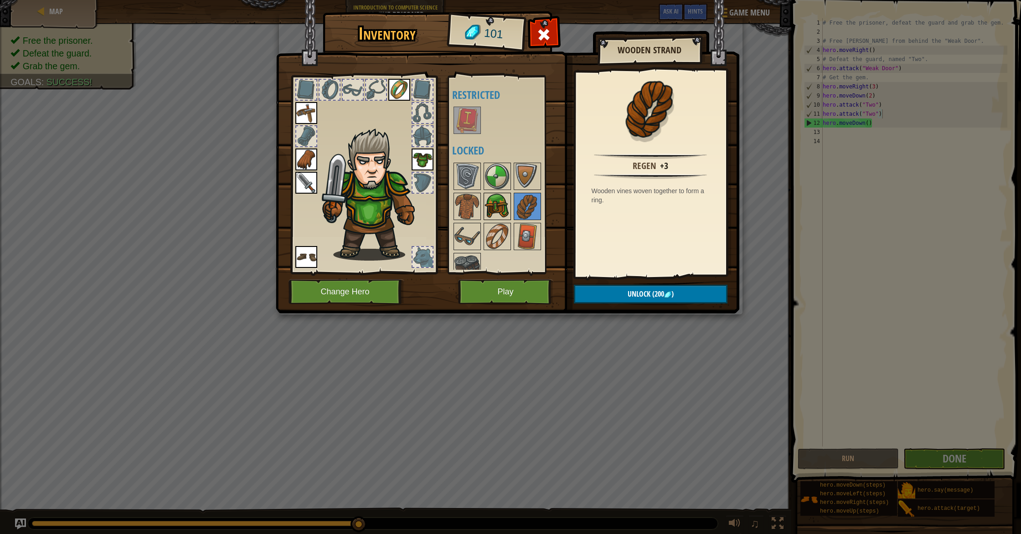
click at [491, 205] on img at bounding box center [498, 207] width 26 height 26
drag, startPoint x: 469, startPoint y: 206, endPoint x: 469, endPoint y: 217, distance: 10.9
click at [470, 208] on img at bounding box center [467, 207] width 26 height 26
click at [470, 232] on img at bounding box center [467, 237] width 26 height 26
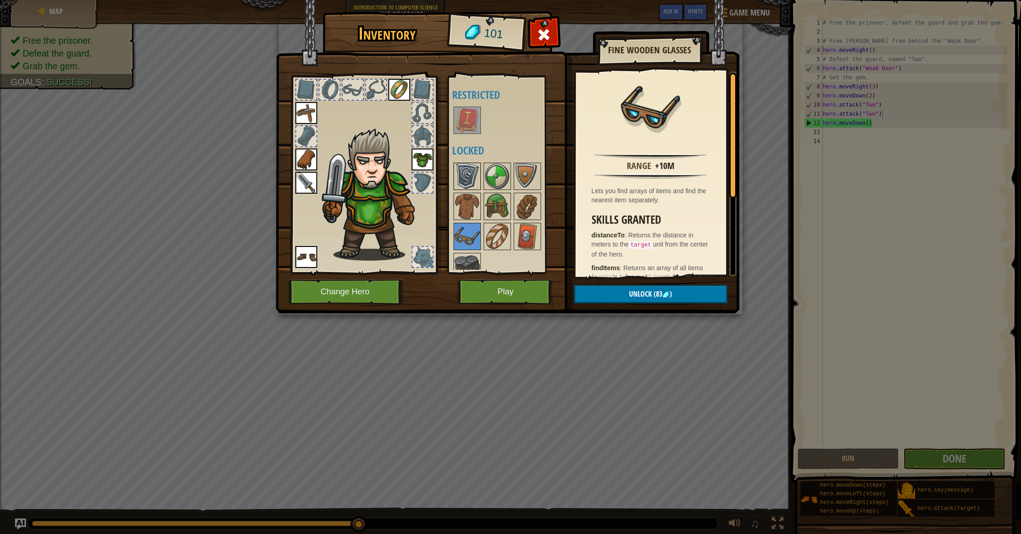
click at [463, 172] on img at bounding box center [467, 177] width 26 height 26
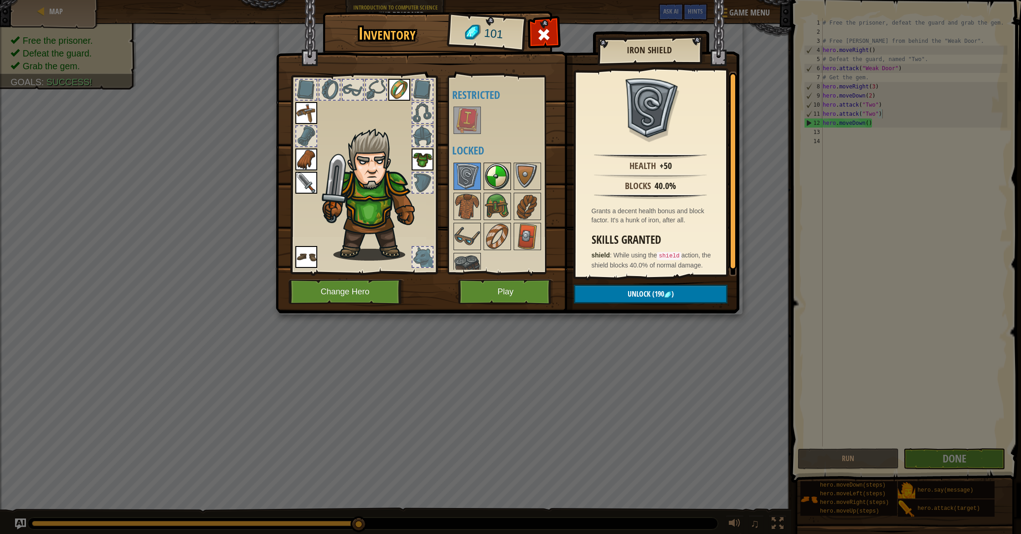
click at [501, 175] on img at bounding box center [498, 177] width 26 height 26
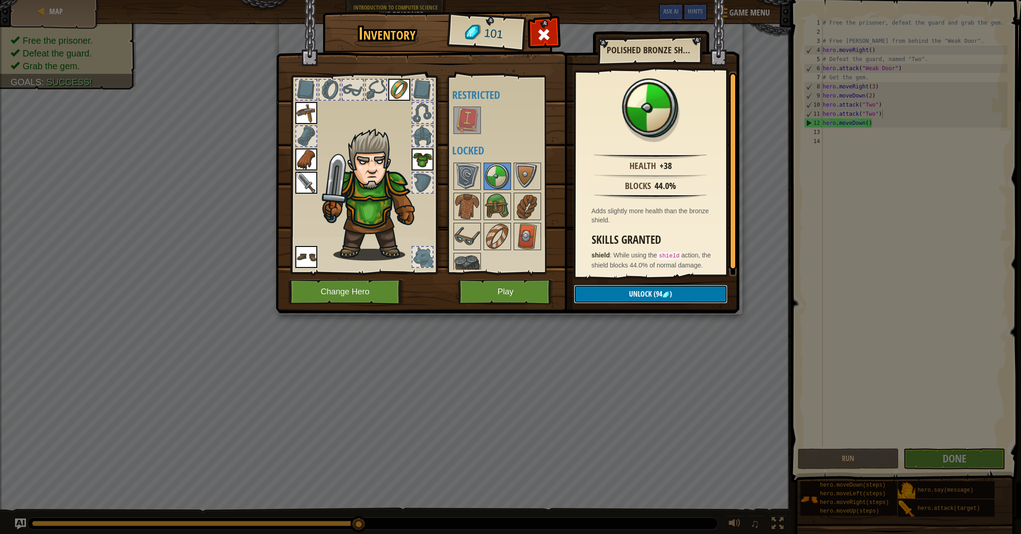
click at [646, 296] on span "Unlock" at bounding box center [640, 294] width 23 height 10
click at [646, 296] on button "Confirm" at bounding box center [651, 294] width 154 height 19
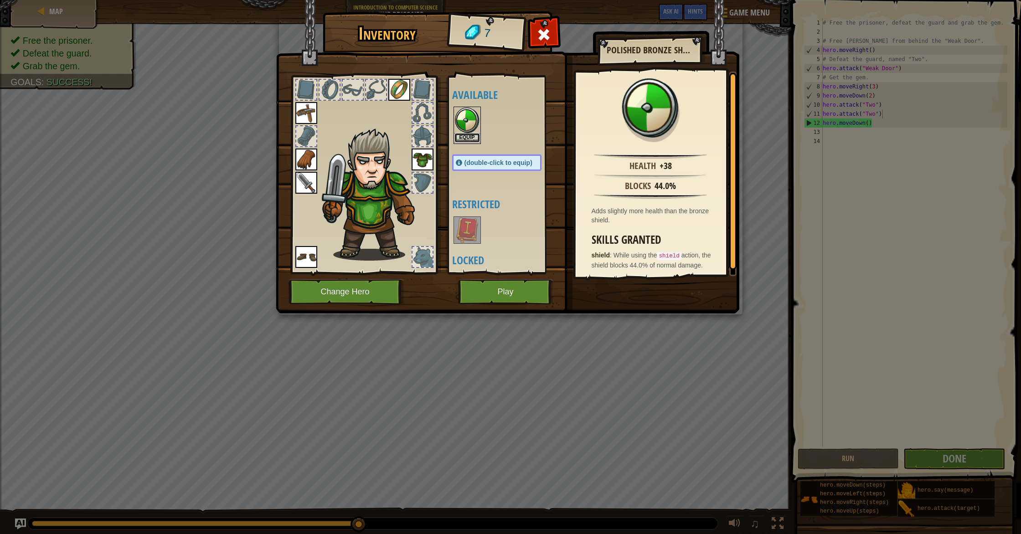
click at [470, 133] on button "Equip" at bounding box center [467, 138] width 26 height 10
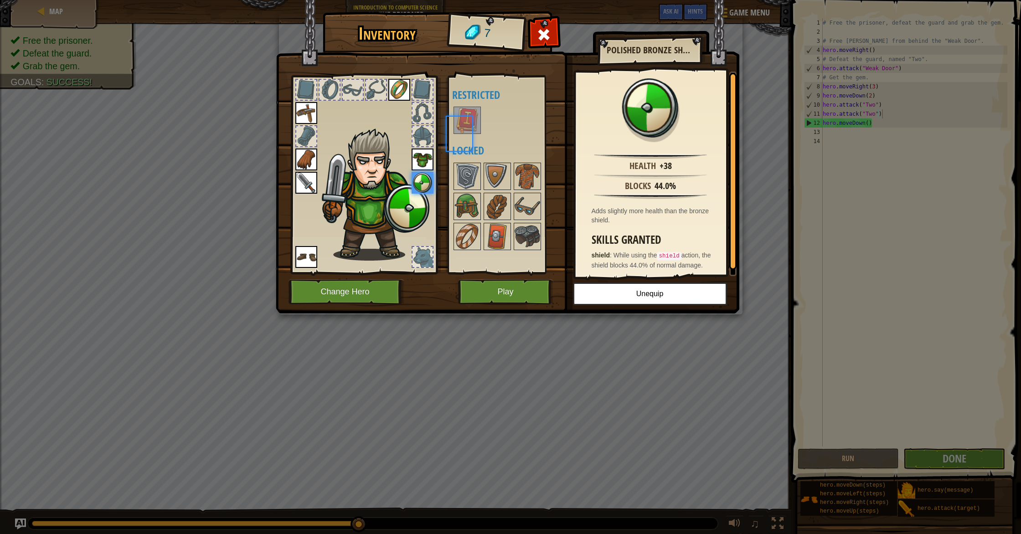
click at [470, 133] on img at bounding box center [467, 121] width 26 height 26
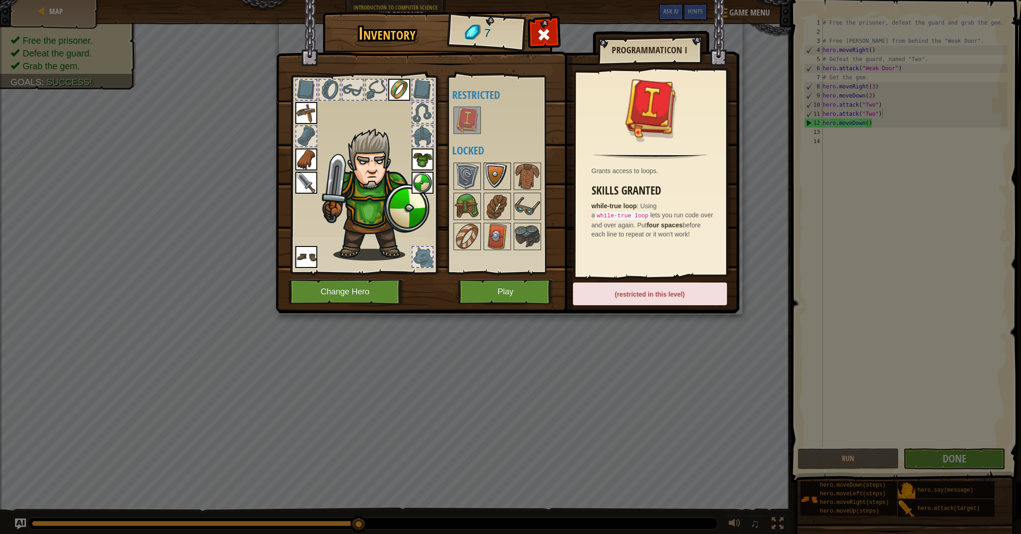
click at [487, 177] on img at bounding box center [498, 177] width 26 height 26
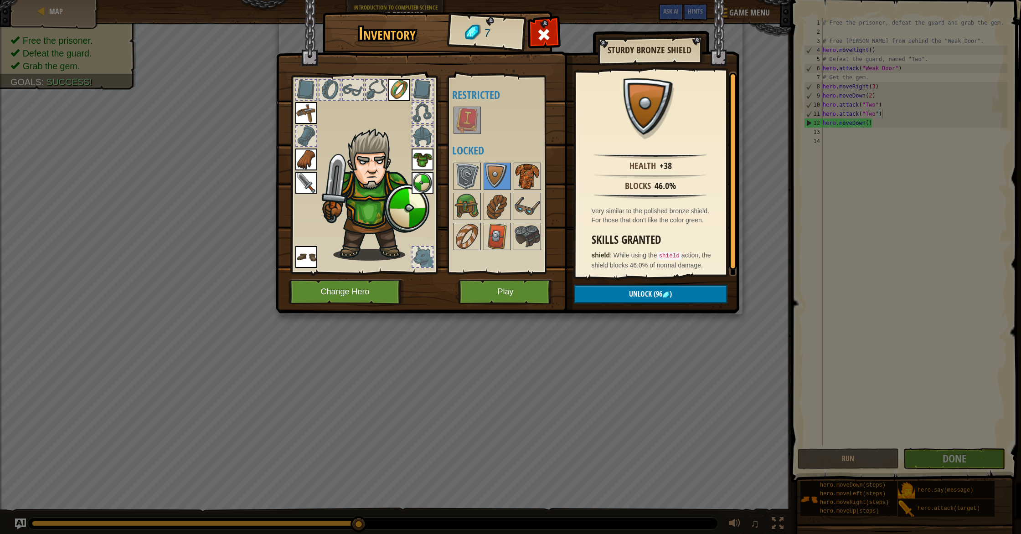
drag, startPoint x: 523, startPoint y: 176, endPoint x: 522, endPoint y: 182, distance: 5.5
click at [523, 176] on img at bounding box center [528, 177] width 26 height 26
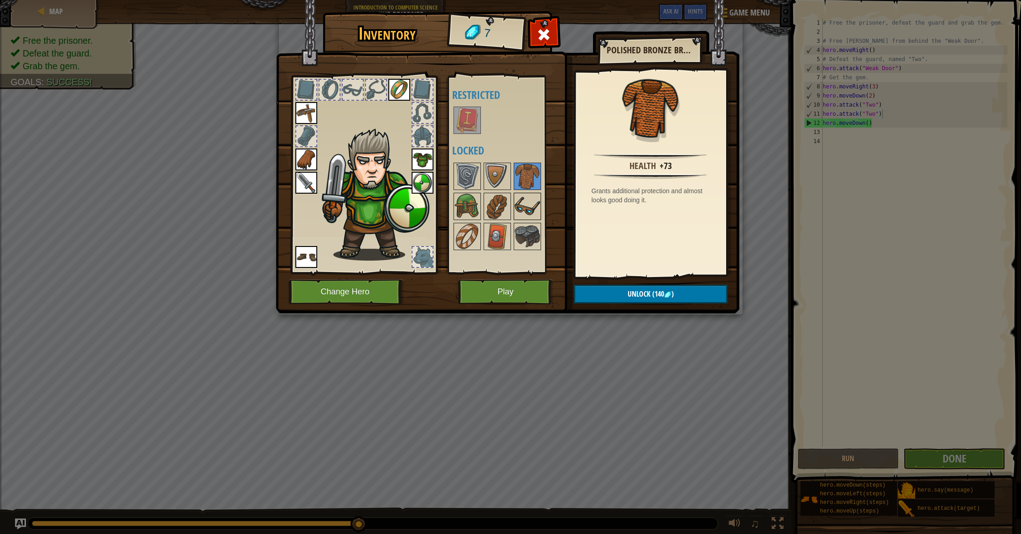
click at [523, 197] on img at bounding box center [528, 207] width 26 height 26
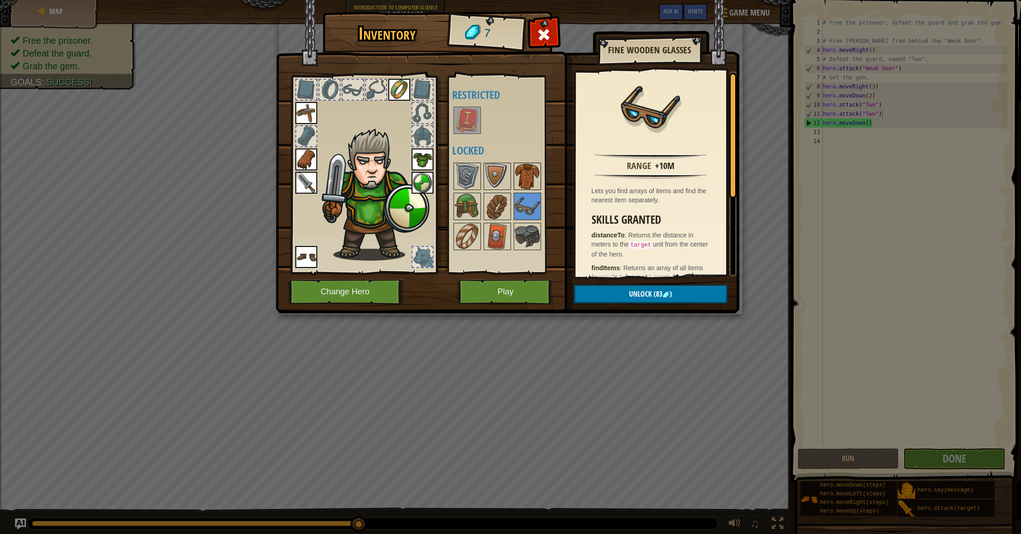
click at [526, 177] on img at bounding box center [528, 177] width 26 height 26
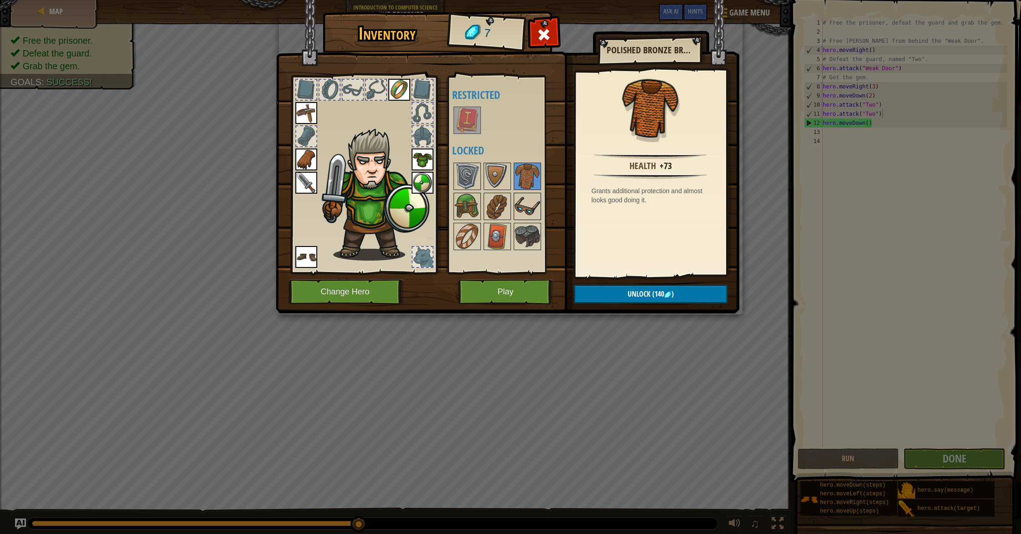
click at [526, 195] on img at bounding box center [528, 207] width 26 height 26
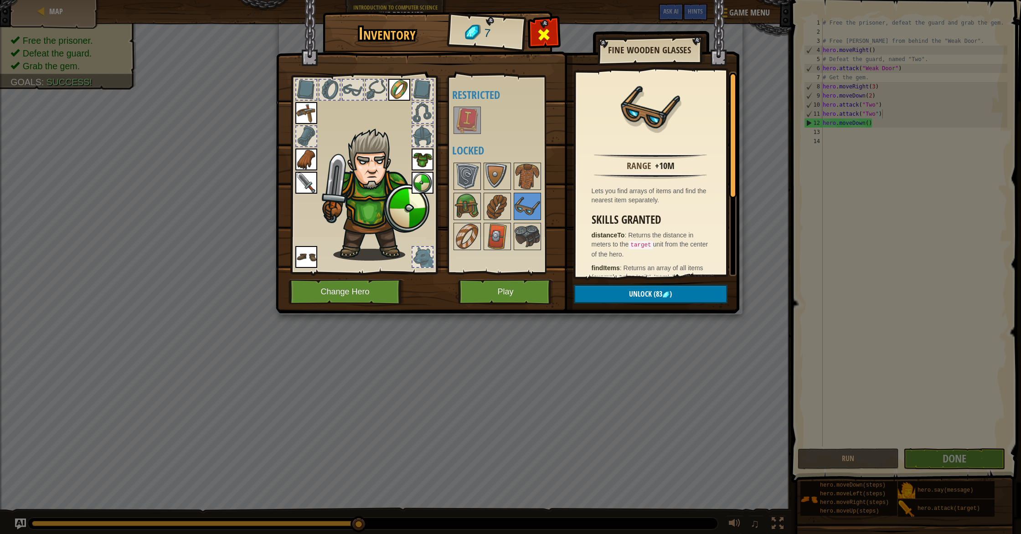
click at [548, 30] on span at bounding box center [544, 34] width 15 height 15
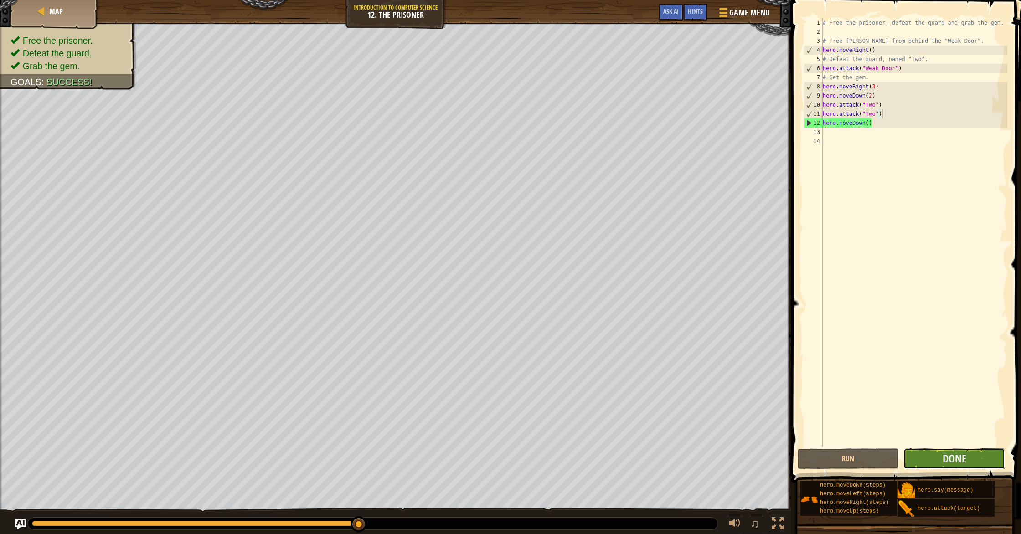
click at [937, 464] on button "Done" at bounding box center [954, 459] width 102 height 21
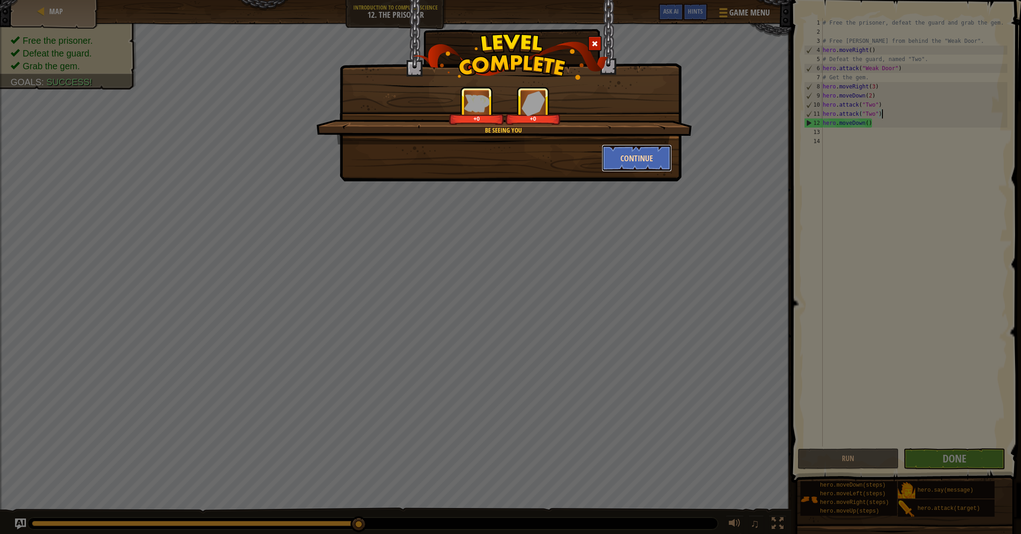
click at [635, 161] on button "Continue" at bounding box center [637, 158] width 71 height 27
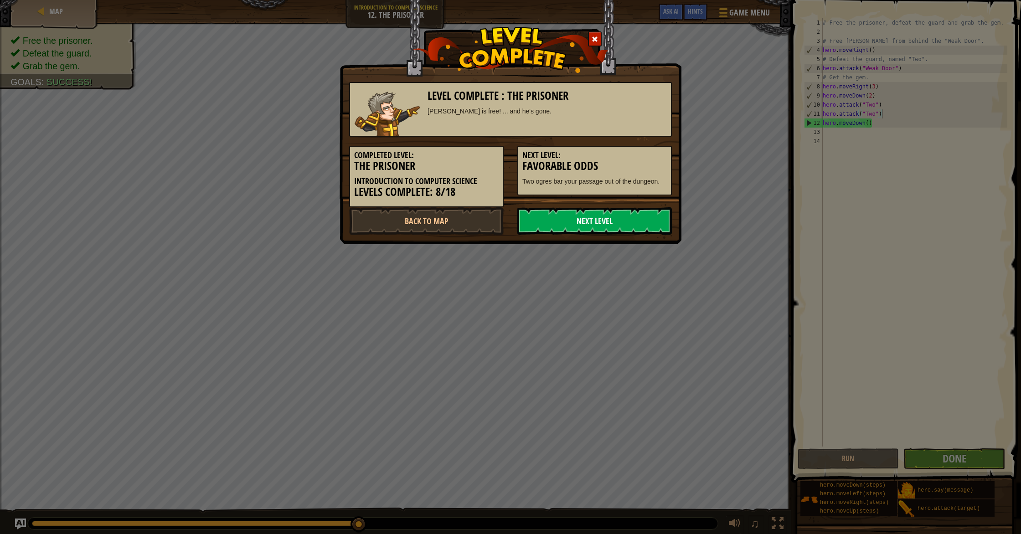
click at [632, 223] on link "Next Level" at bounding box center [594, 220] width 155 height 27
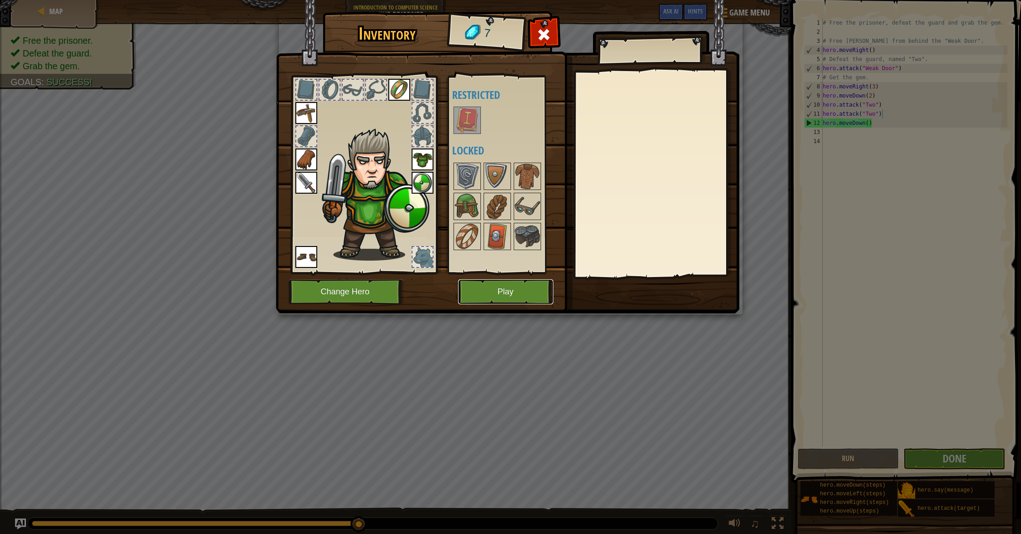
click at [527, 292] on button "Play" at bounding box center [505, 291] width 95 height 25
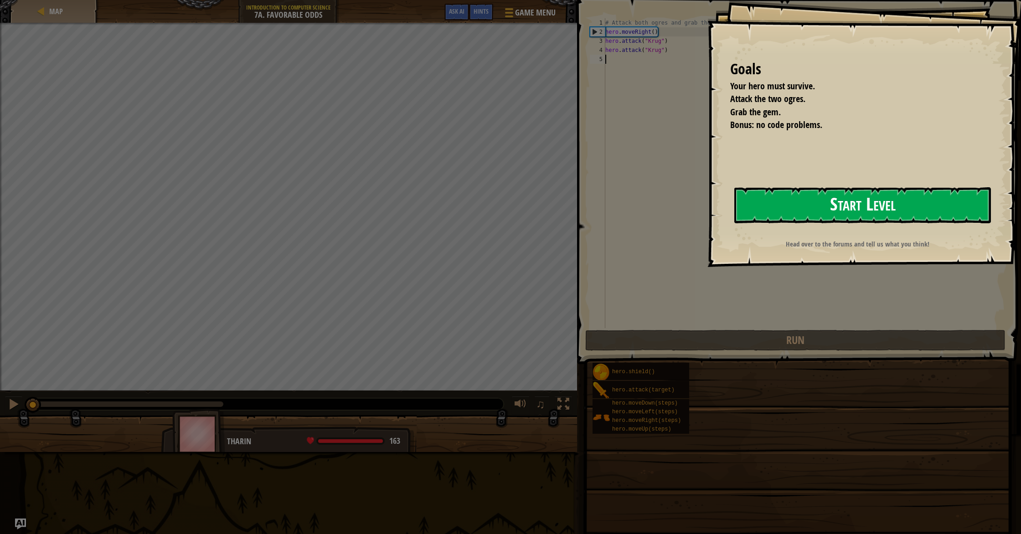
drag, startPoint x: 827, startPoint y: 210, endPoint x: 814, endPoint y: 207, distance: 13.5
click at [827, 209] on button "Start Level" at bounding box center [862, 205] width 257 height 36
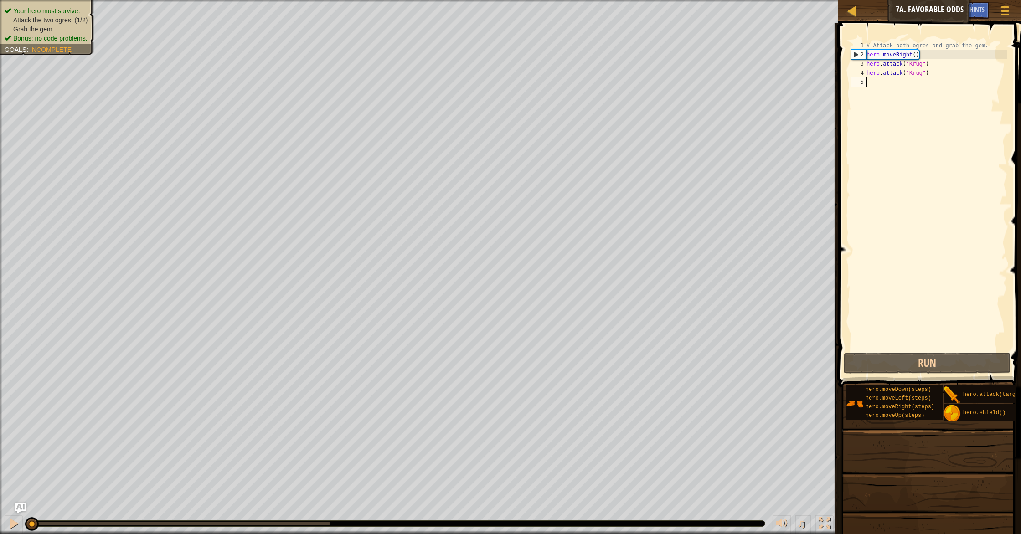
click at [46, 15] on li "Attack the two ogres. (1/2)" at bounding box center [46, 19] width 83 height 9
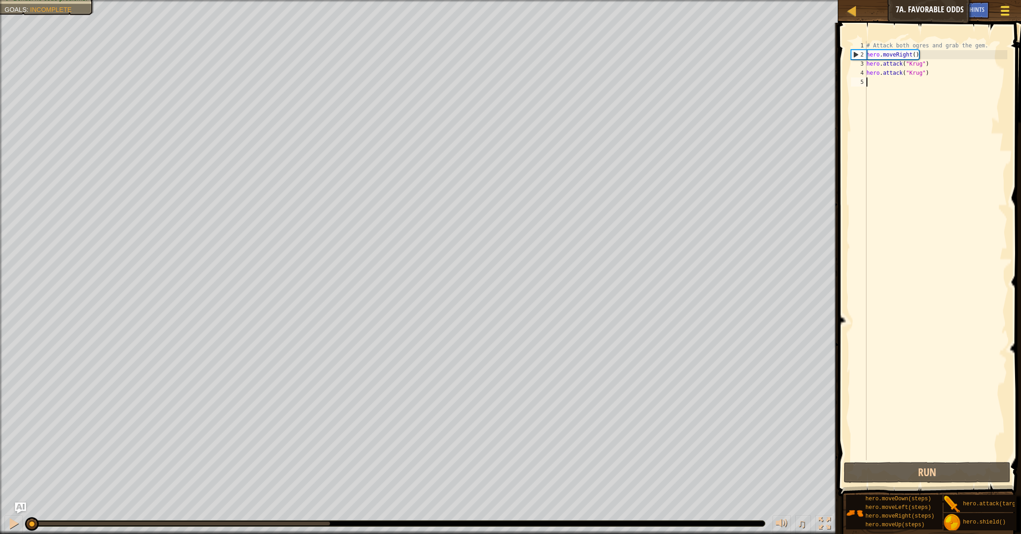
click at [1008, 15] on span at bounding box center [1005, 15] width 9 height 2
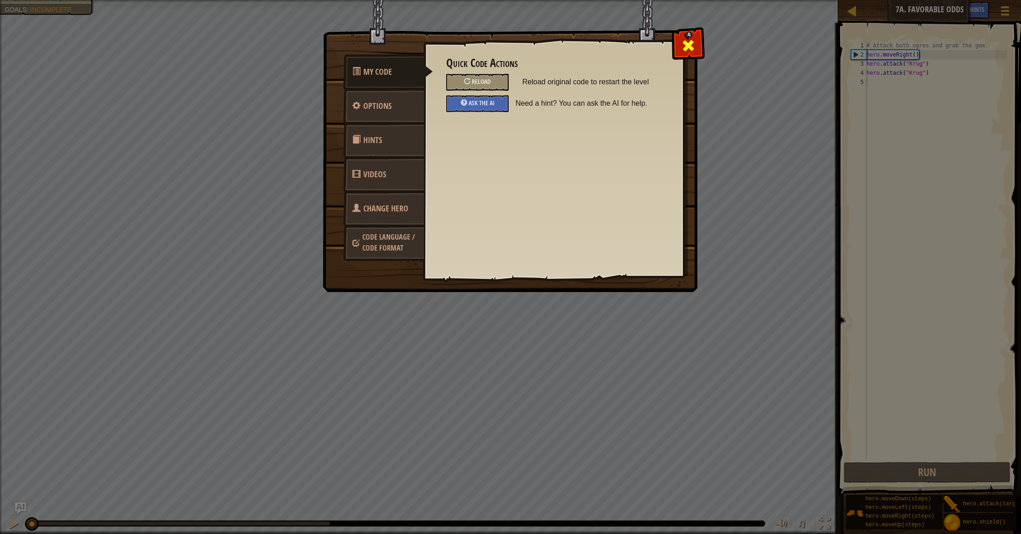
click at [690, 38] on span at bounding box center [688, 45] width 15 height 15
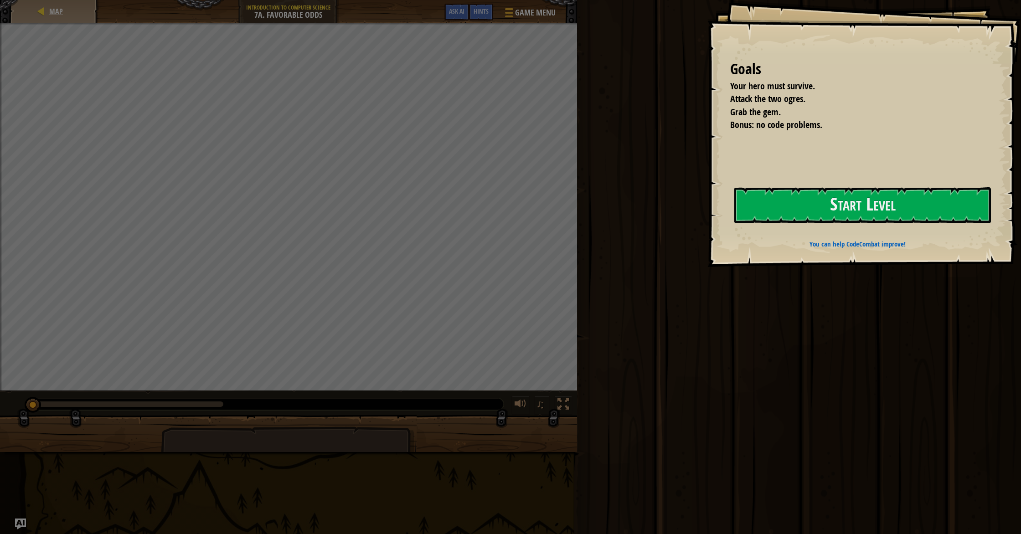
click at [63, 10] on div "Map" at bounding box center [54, 11] width 73 height 23
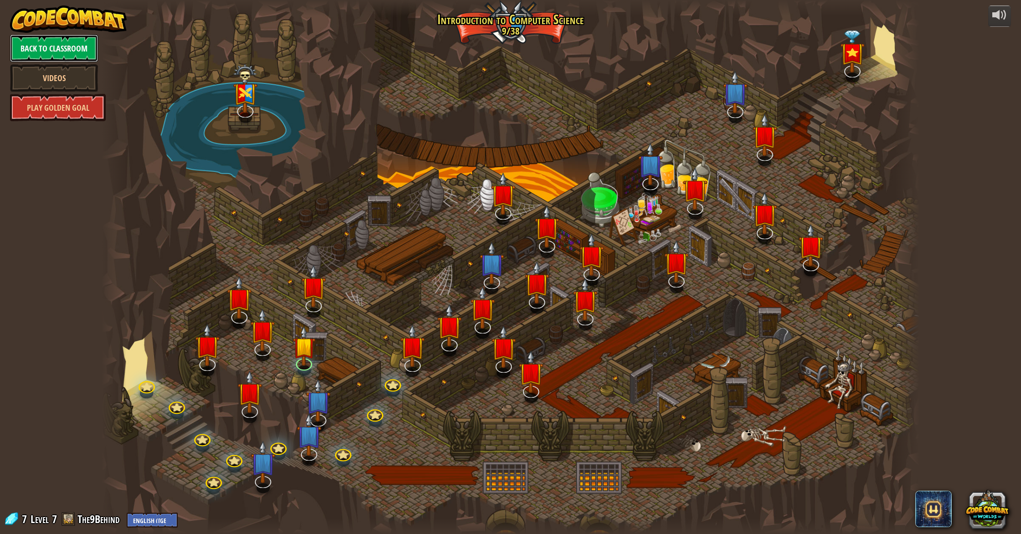
click at [86, 45] on link "Back to Classroom" at bounding box center [54, 48] width 88 height 27
